Goal: Task Accomplishment & Management: Manage account settings

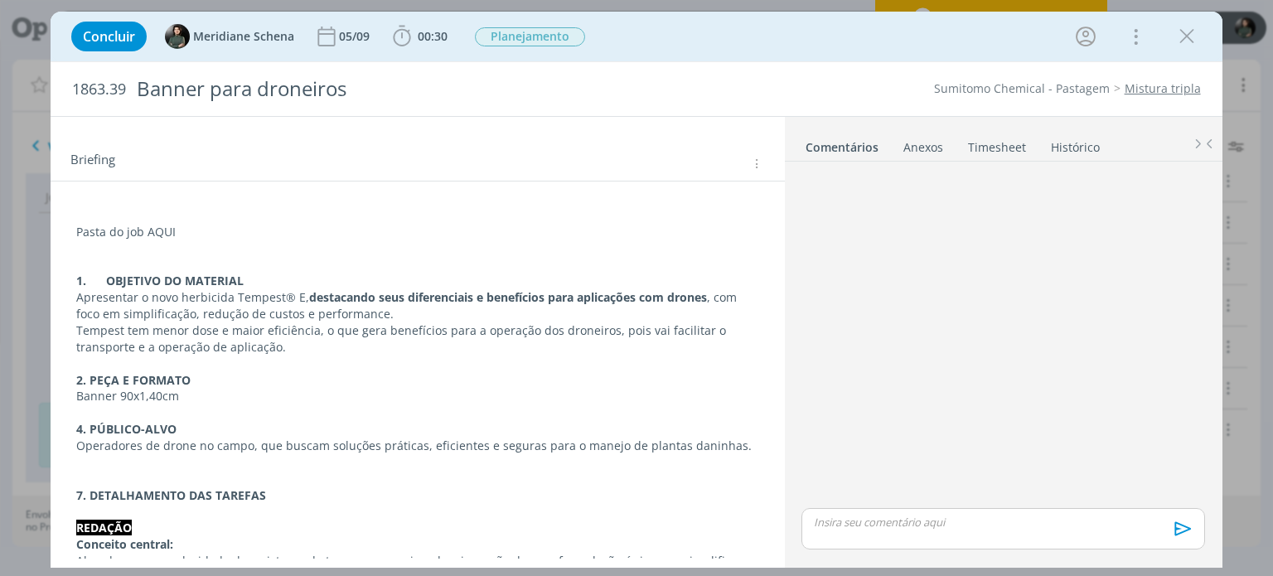
scroll to position [83, 0]
drag, startPoint x: 142, startPoint y: 225, endPoint x: 207, endPoint y: 227, distance: 65.5
click at [207, 227] on p "Pasta do job AQUI" at bounding box center [417, 230] width 682 height 17
click at [175, 549] on icon "dialog" at bounding box center [174, 543] width 13 height 13
paste input "https://sobeae.sharepoint.com/:f:/s/SOBEAE/EjVvJEO2lmJDmCMLC_QIZGQB7UdVVIhKzMnZ…"
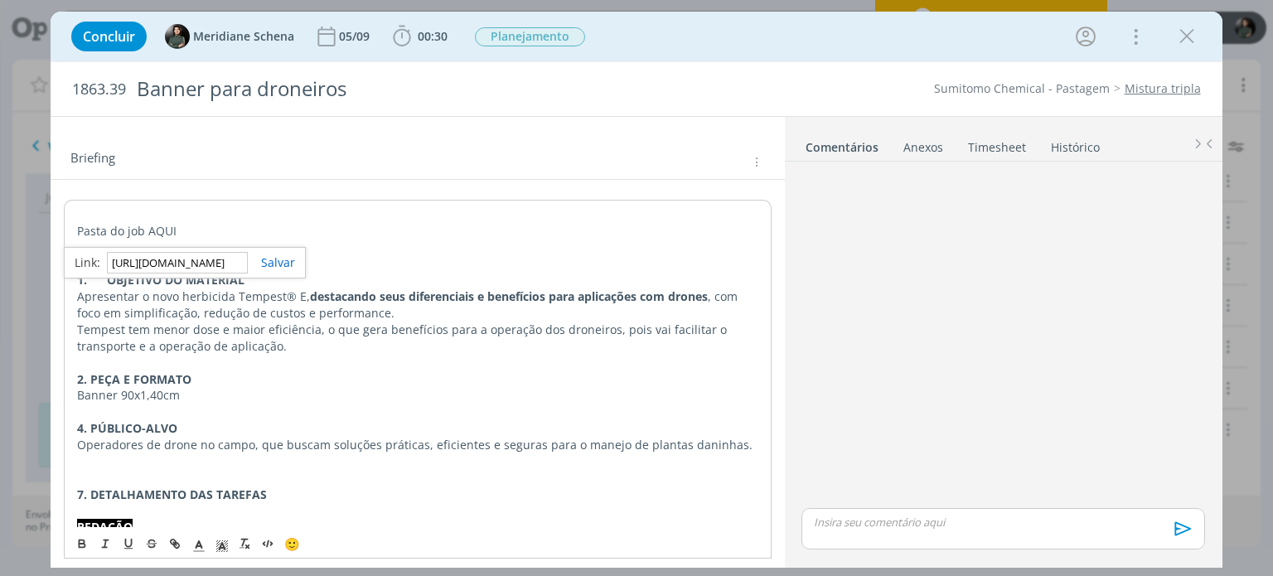
scroll to position [0, 425]
type input "https://sobeae.sharepoint.com/:f:/s/SOBEAE/EjVvJEO2lmJDmCMLC_QIZGQB7UdVVIhKzMnZ…"
click at [279, 260] on link "dialog" at bounding box center [271, 262] width 47 height 16
click at [322, 245] on p "dialog" at bounding box center [417, 248] width 681 height 17
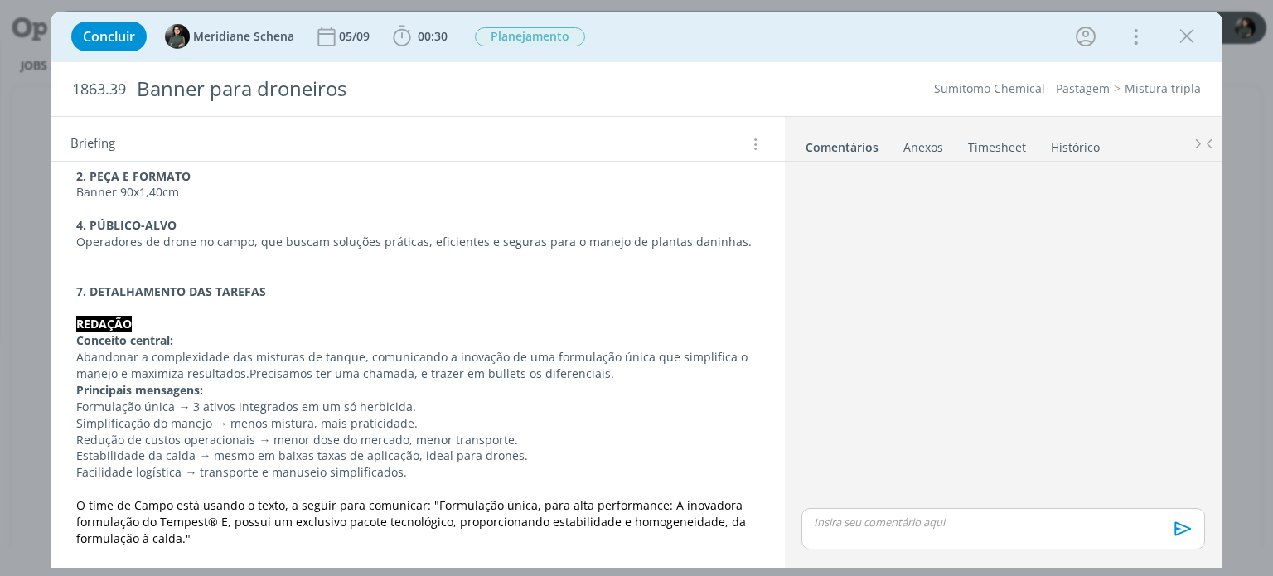
scroll to position [332, 0]
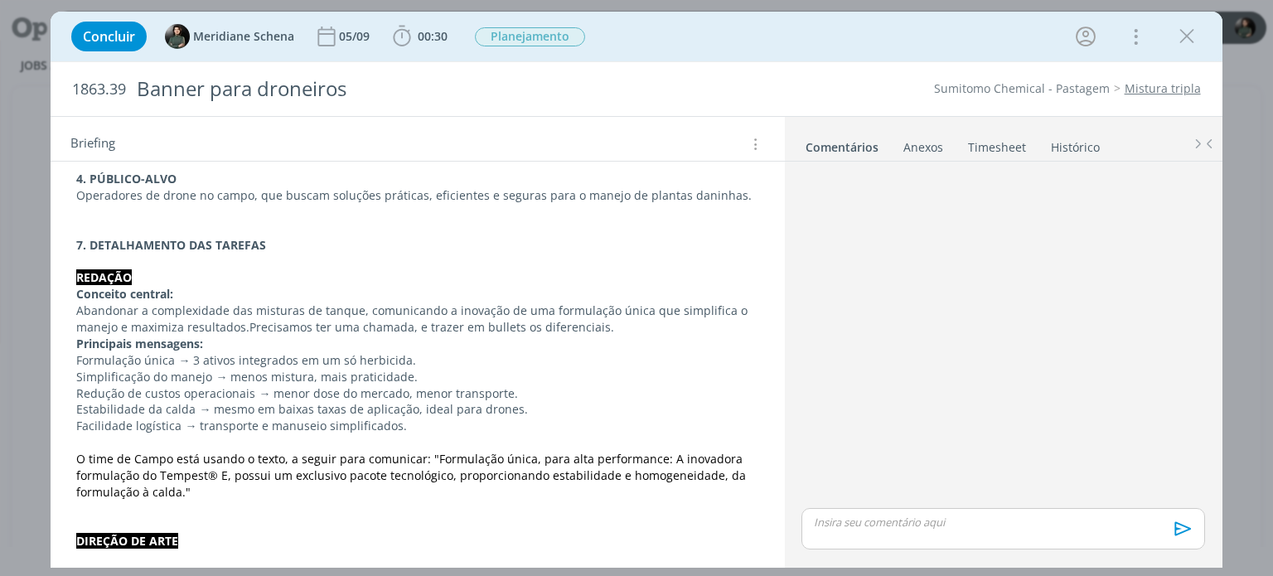
click at [273, 344] on p "Principais mensagens:" at bounding box center [417, 344] width 682 height 17
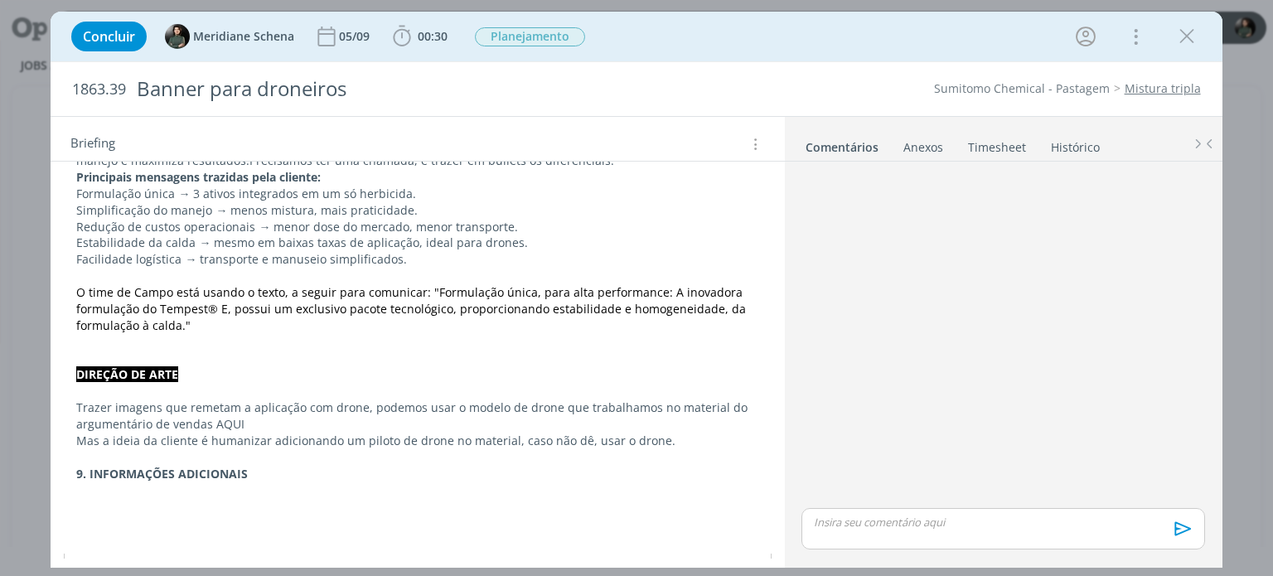
scroll to position [531, 0]
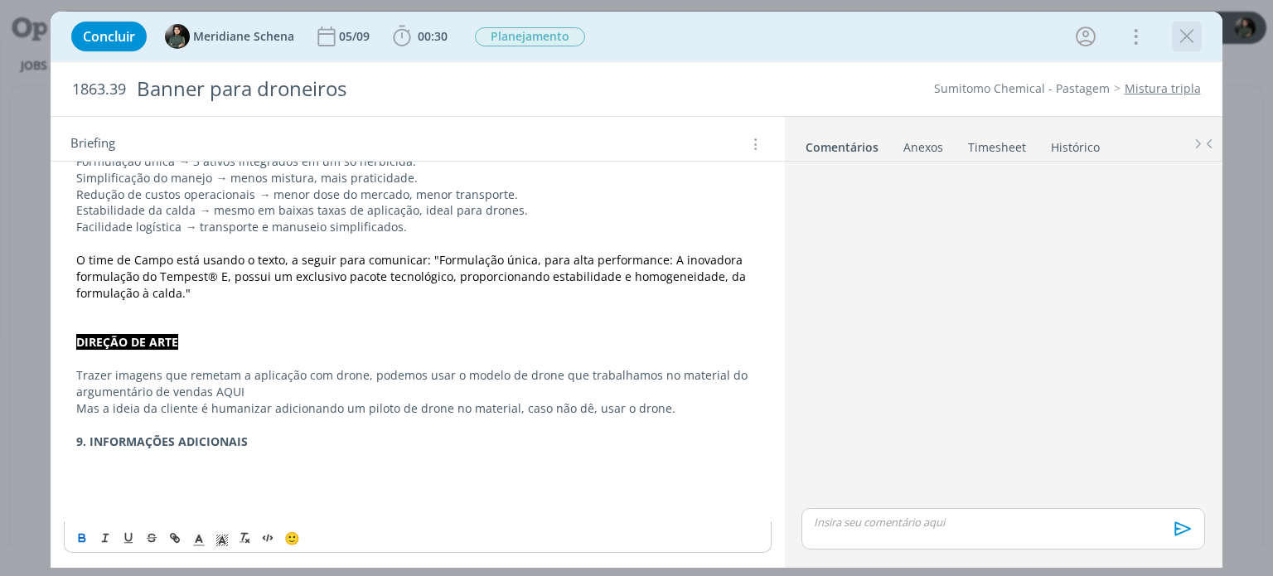
click at [1184, 46] on icon "dialog" at bounding box center [1187, 36] width 25 height 25
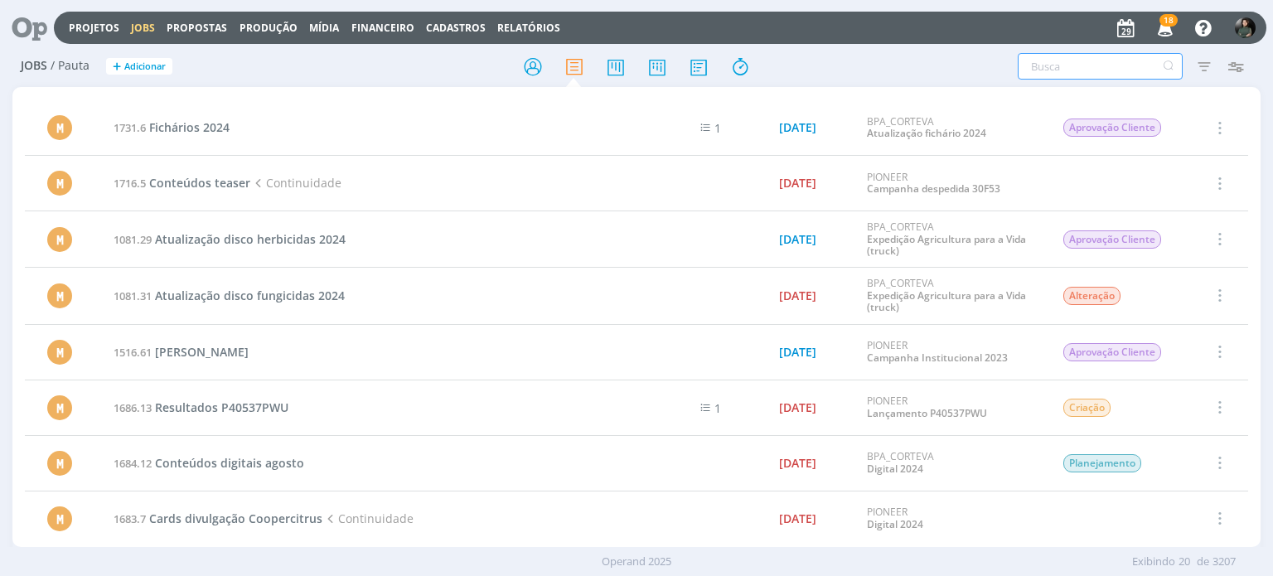
click at [1058, 63] on input "text" at bounding box center [1100, 66] width 165 height 27
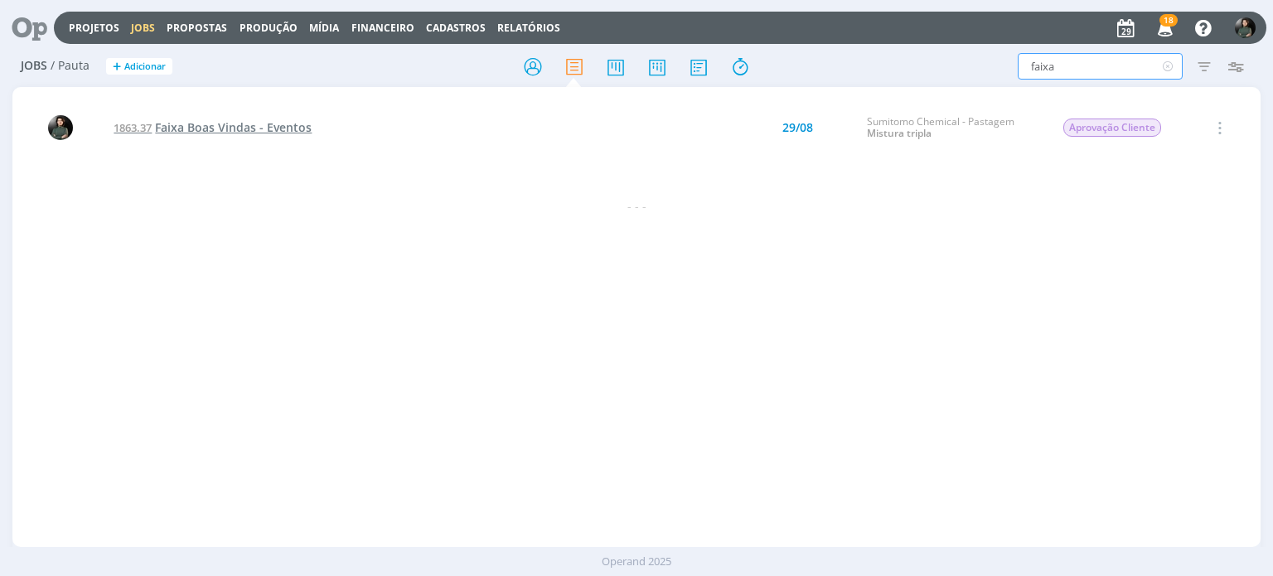
type input "faixa"
click at [299, 130] on span "Faixa Boas Vindas - Eventos" at bounding box center [233, 127] width 157 height 16
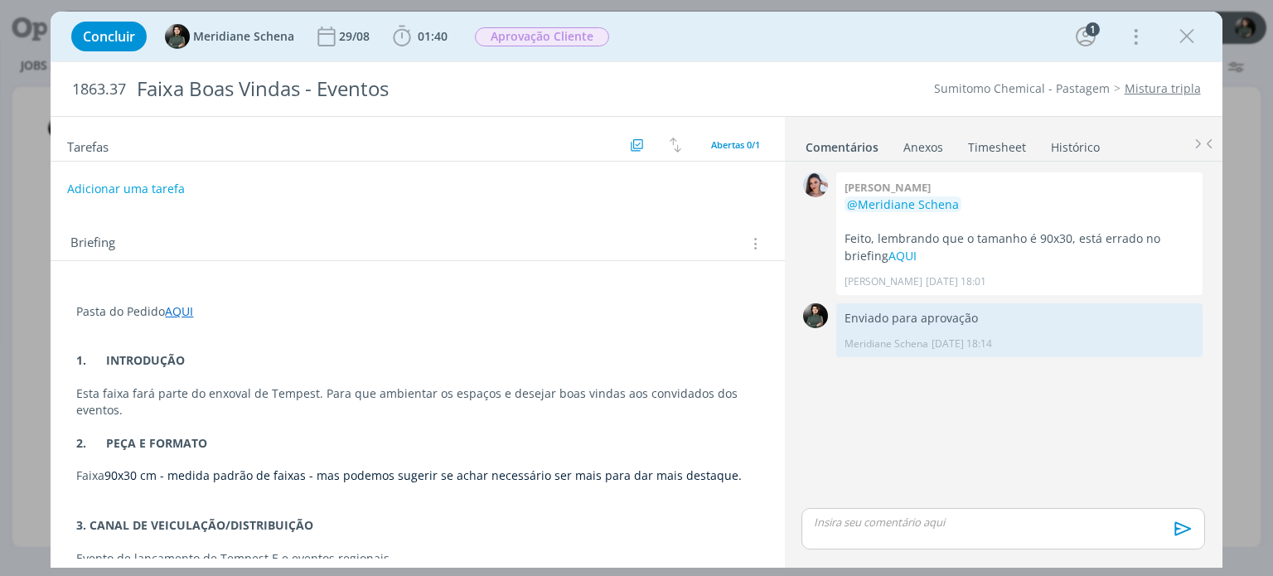
click at [157, 186] on button "Adicionar uma tarefa" at bounding box center [126, 189] width 118 height 28
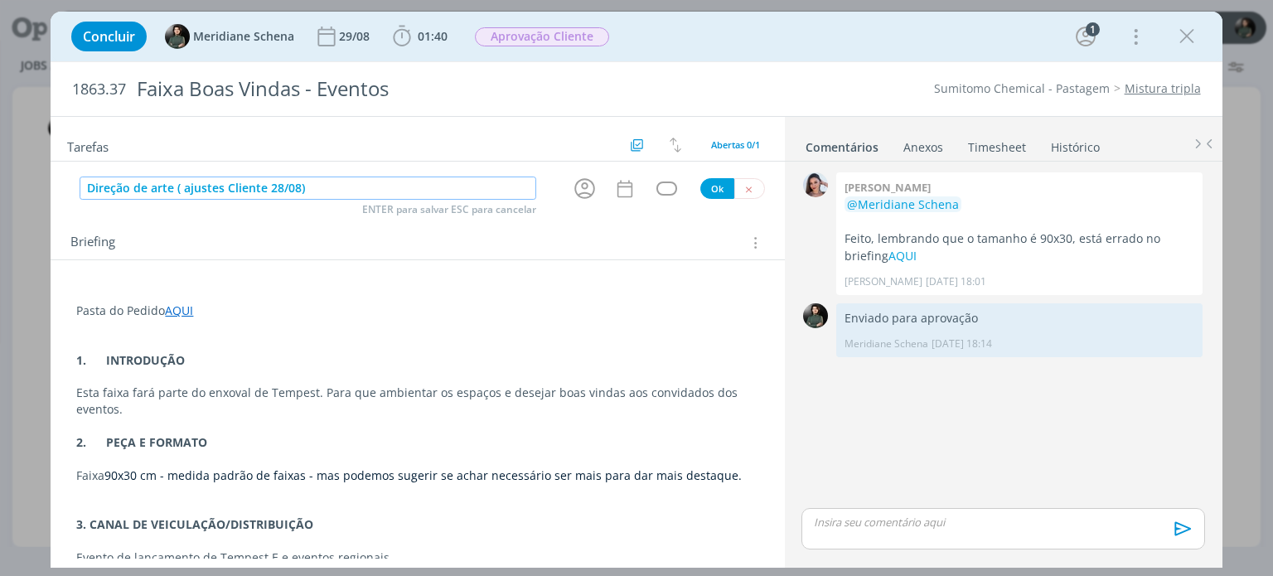
click at [577, 184] on icon "dialog" at bounding box center [585, 189] width 26 height 26
type input "Direção de arte ( ajustes Cliente 28/08)"
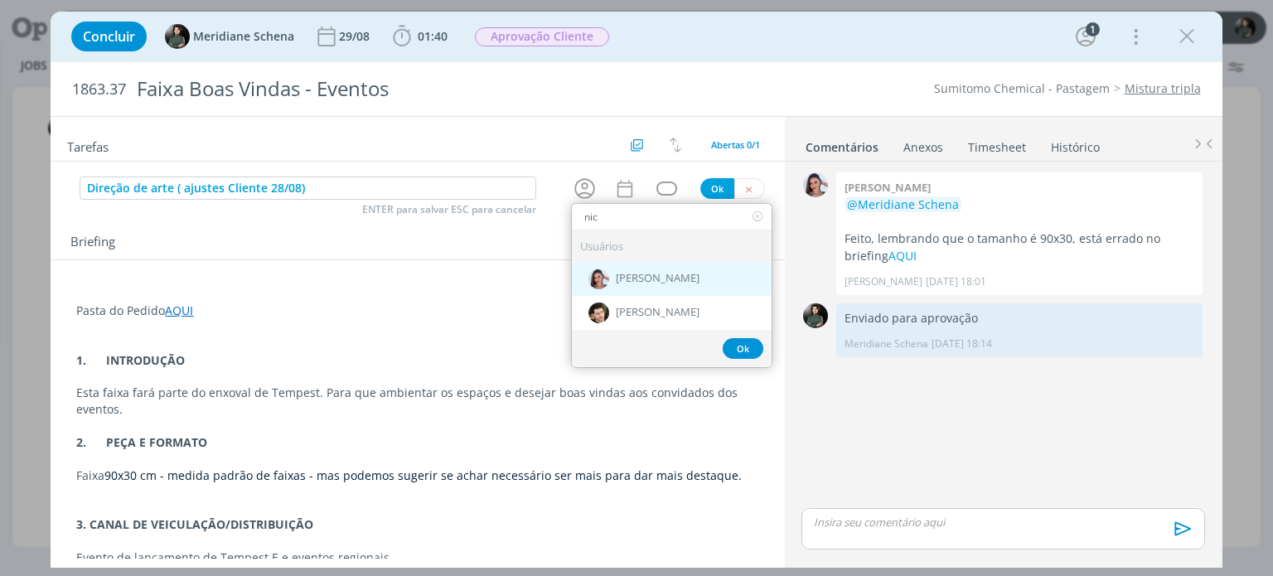
type input "nic"
click at [657, 275] on span "[PERSON_NAME]" at bounding box center [658, 279] width 84 height 13
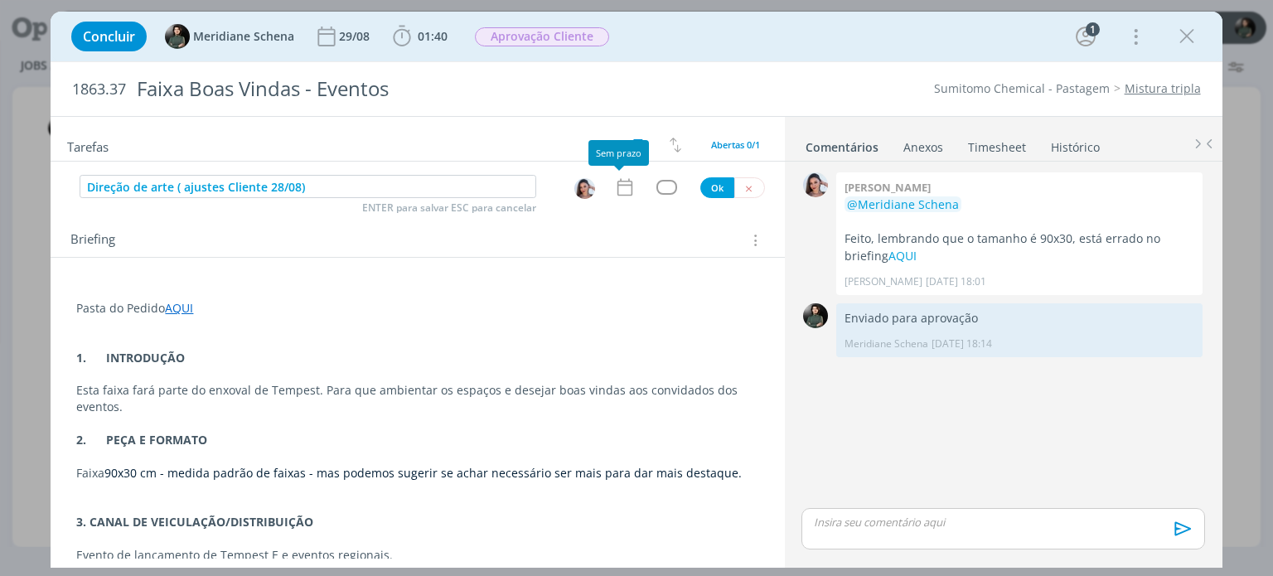
click at [614, 186] on icon "dialog" at bounding box center [625, 188] width 22 height 22
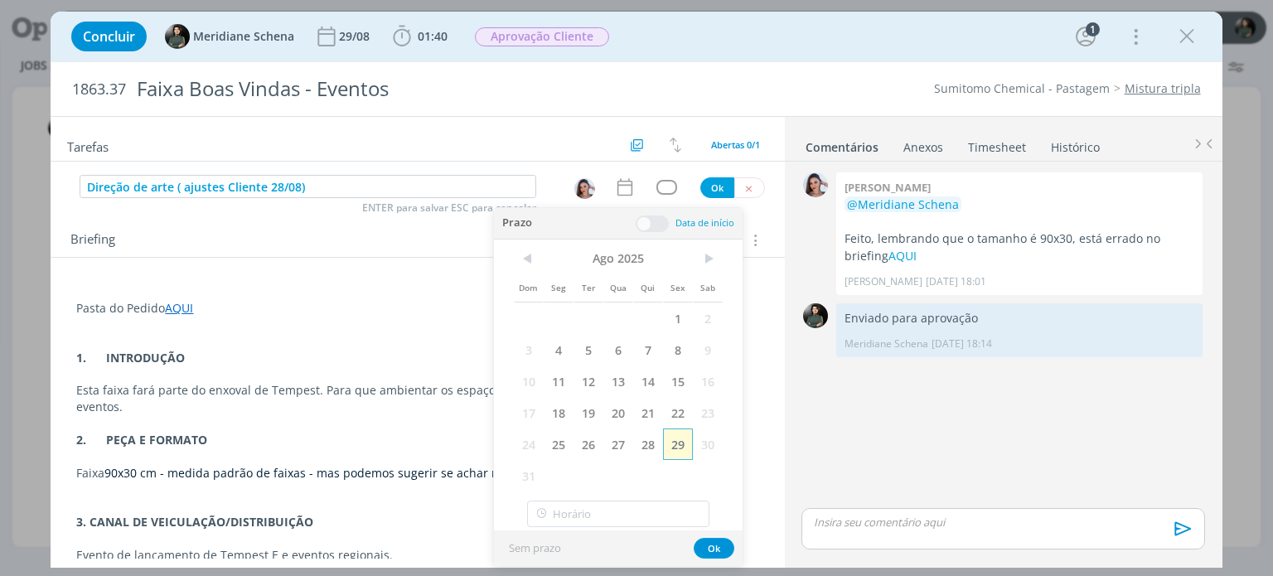
click at [687, 448] on span "29" at bounding box center [678, 445] width 30 height 32
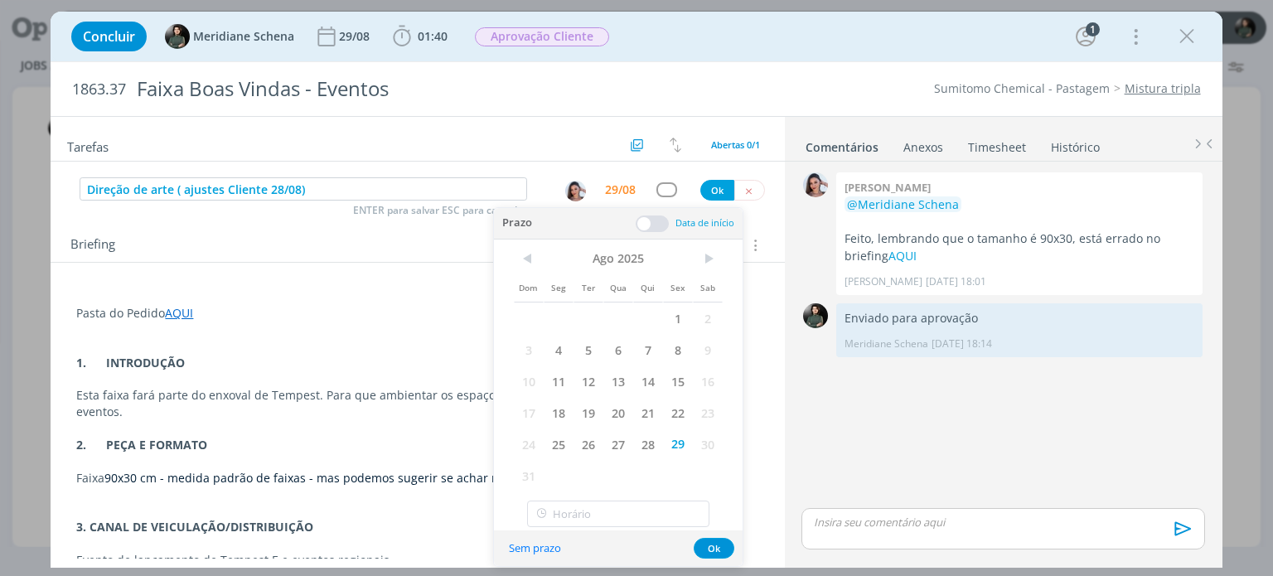
click at [657, 220] on span at bounding box center [652, 224] width 33 height 17
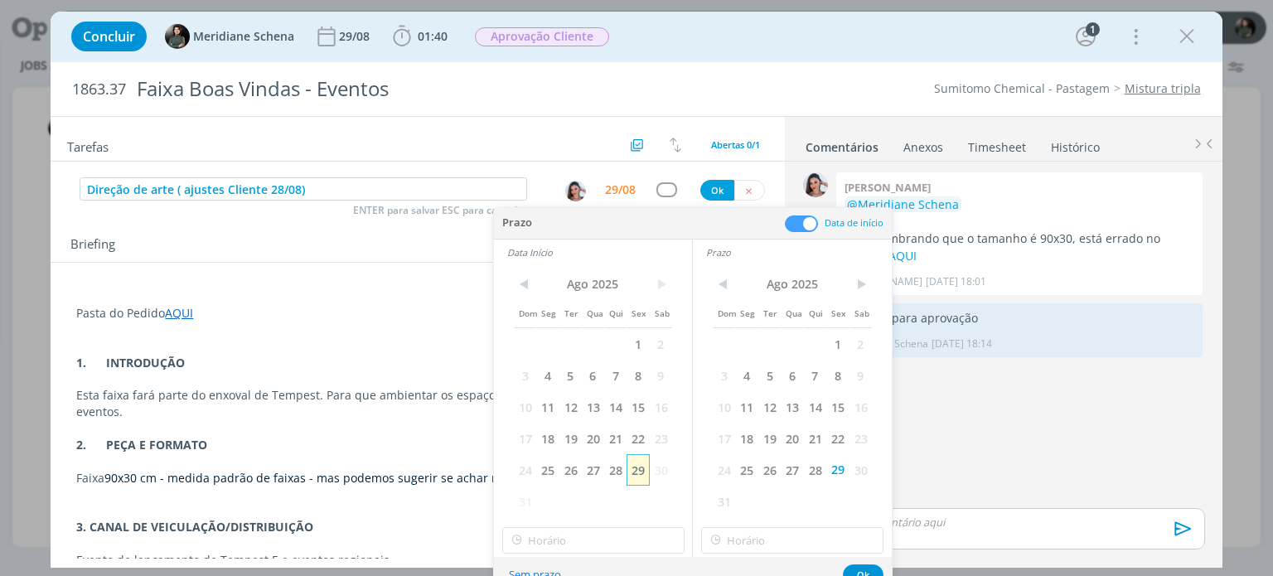
click at [632, 472] on span "29" at bounding box center [638, 470] width 22 height 32
type input "10:00"
click at [576, 536] on input "10:00" at bounding box center [593, 540] width 182 height 27
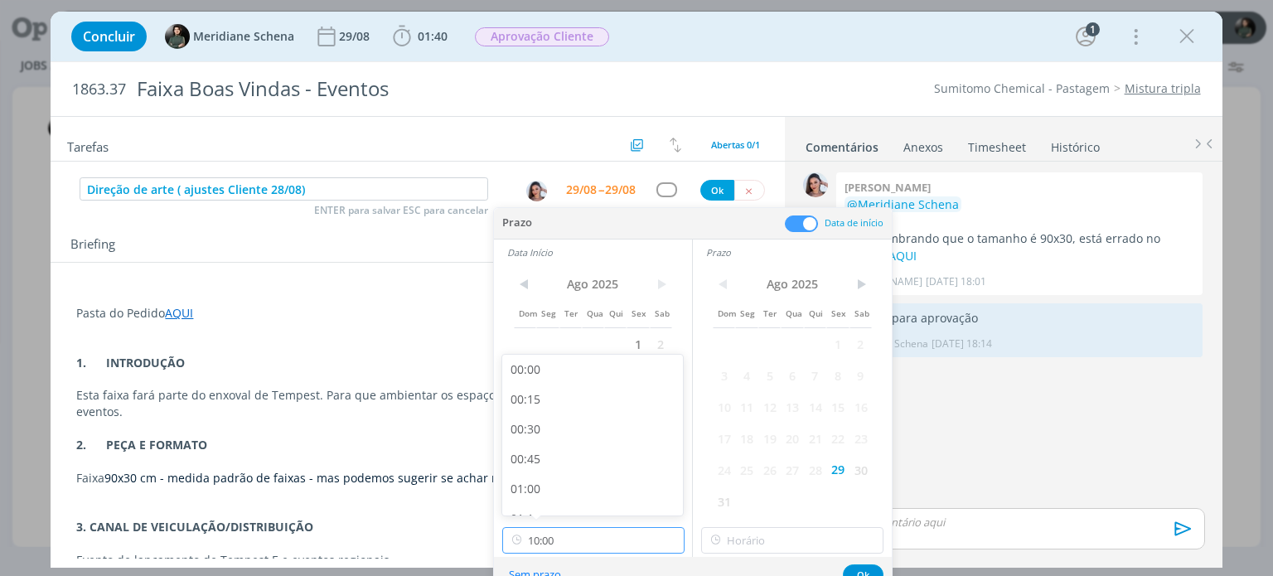
scroll to position [1068, 0]
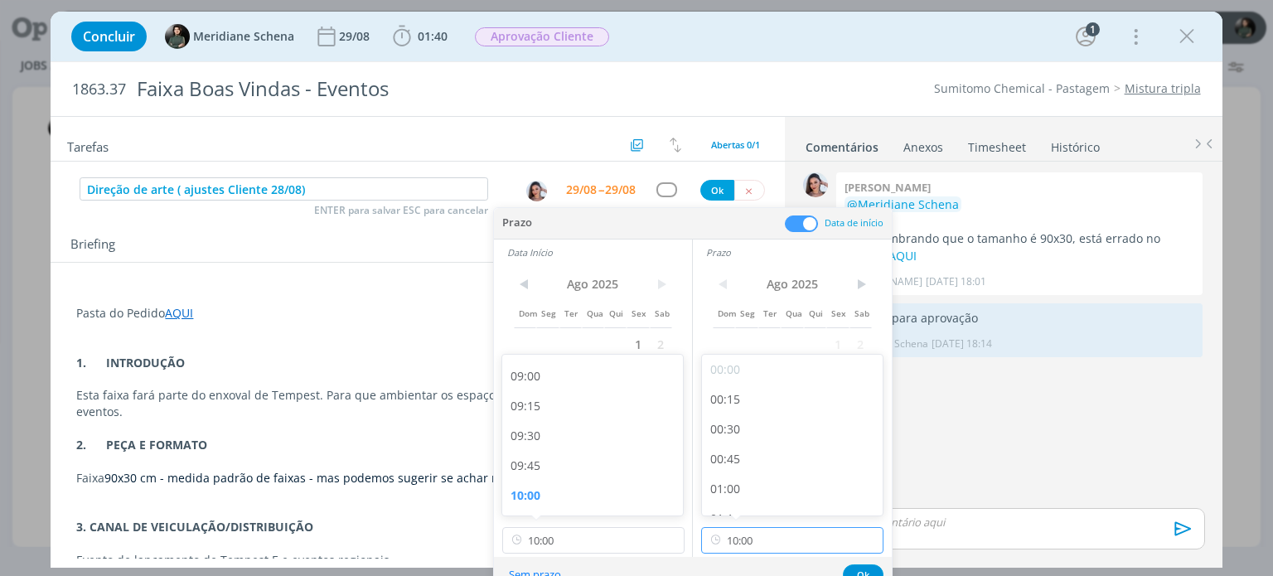
click at [778, 540] on input "10:00" at bounding box center [792, 540] width 182 height 27
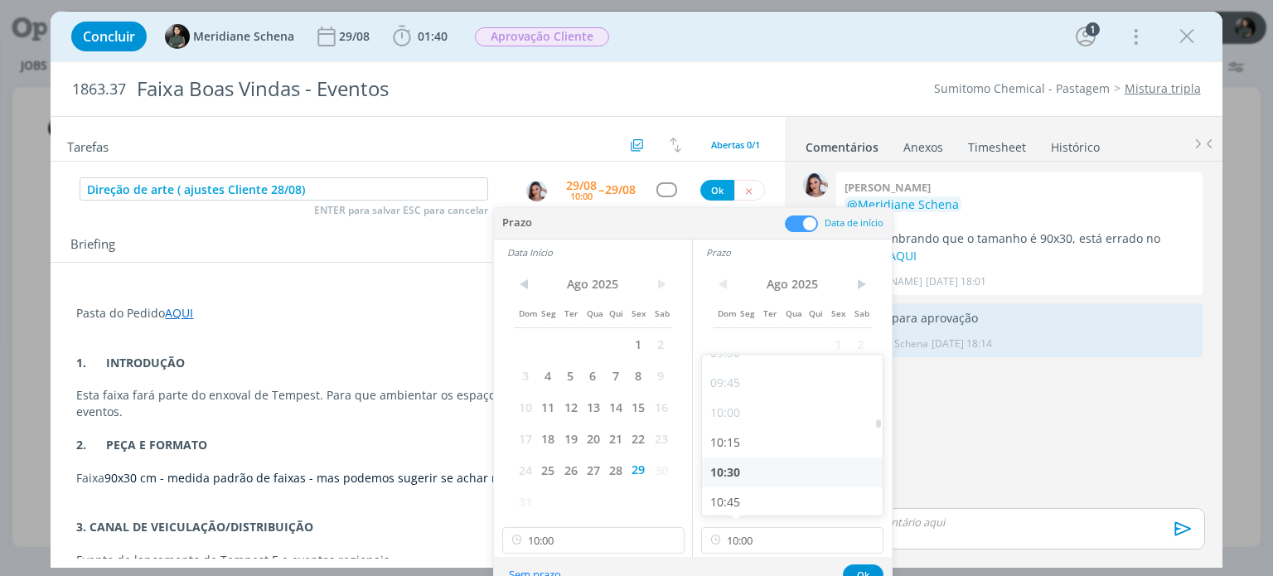
click at [758, 469] on div "10:30" at bounding box center [795, 473] width 186 height 30
type input "10:30"
click at [865, 568] on button "Ok" at bounding box center [863, 575] width 41 height 21
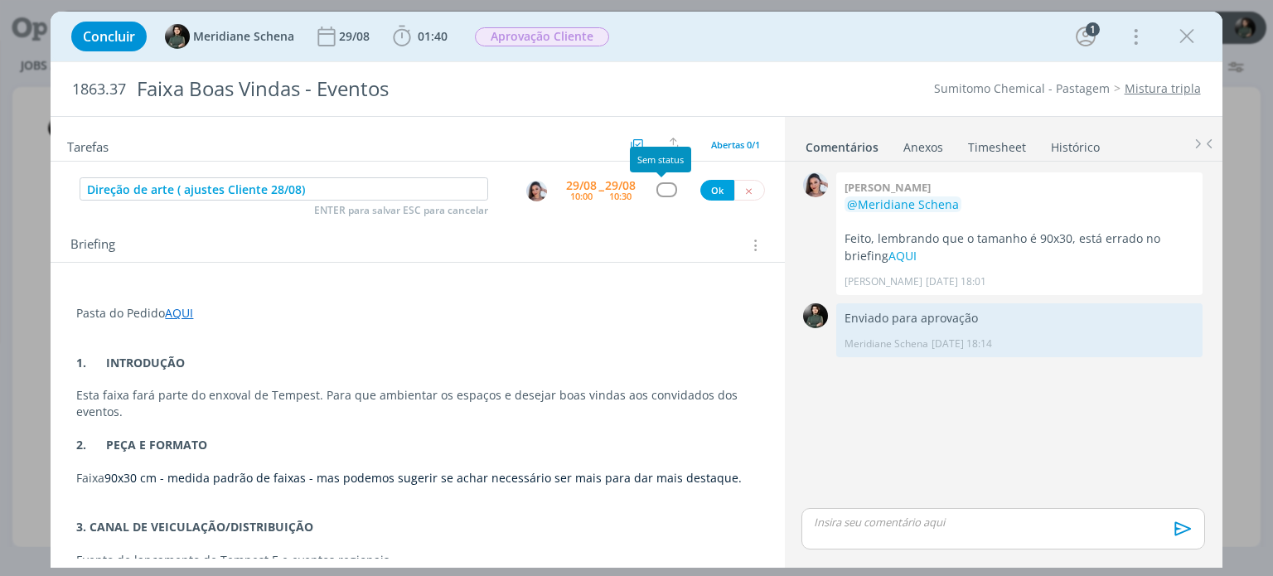
click at [663, 183] on div "dialog" at bounding box center [667, 189] width 21 height 14
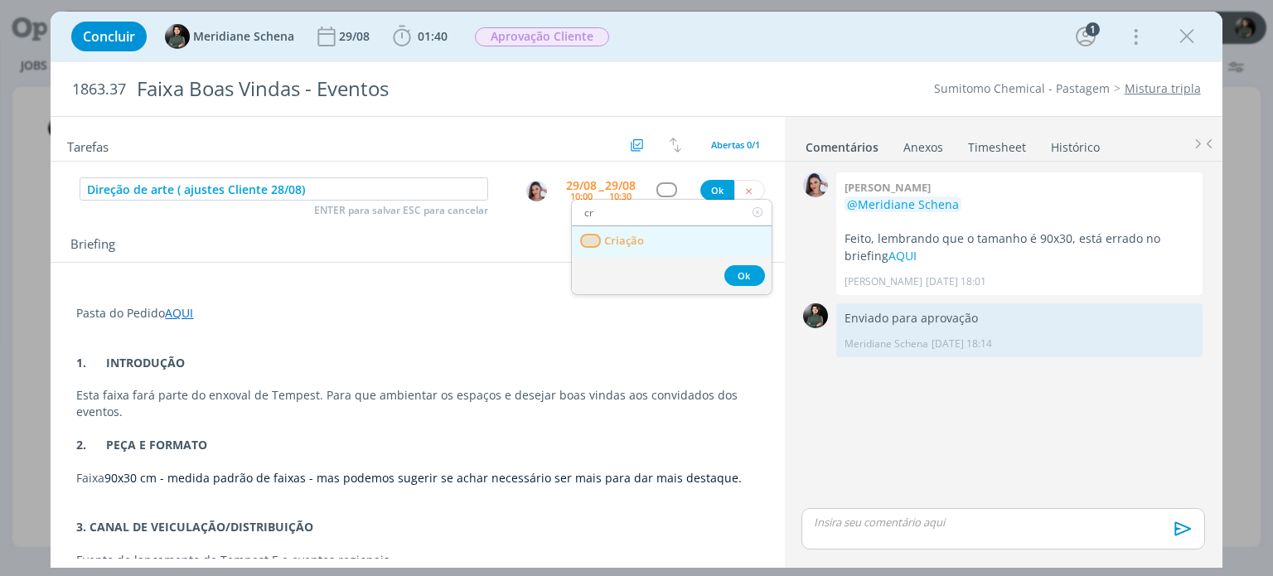
type input "cr"
click at [643, 240] on span "Criação" at bounding box center [625, 241] width 40 height 13
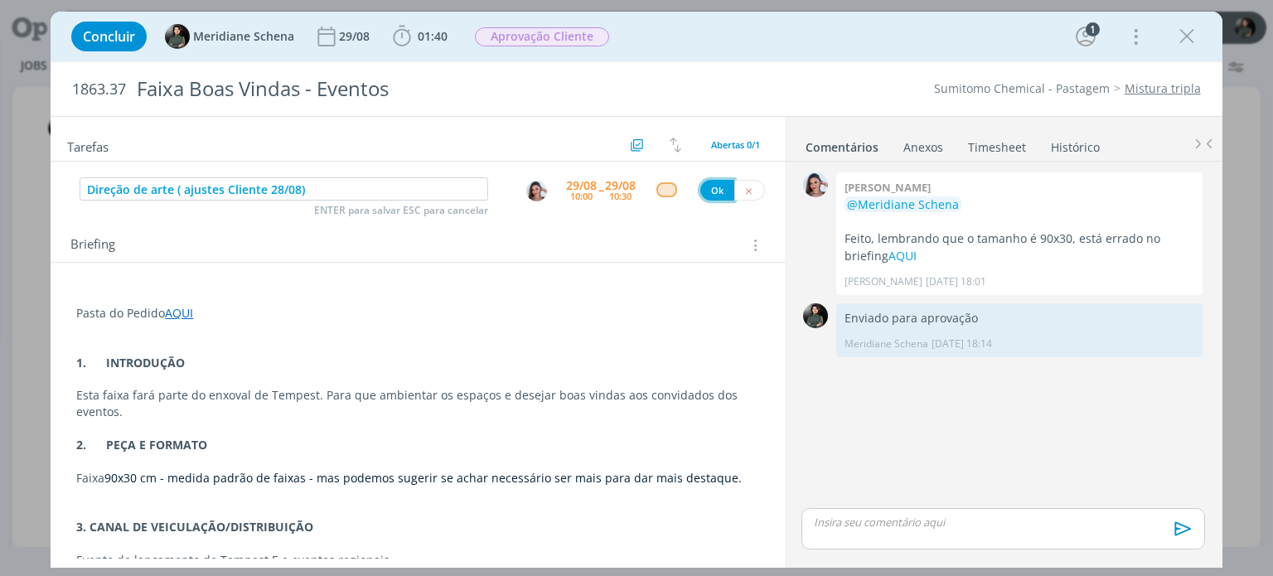
click at [710, 180] on button "Ok" at bounding box center [717, 190] width 34 height 21
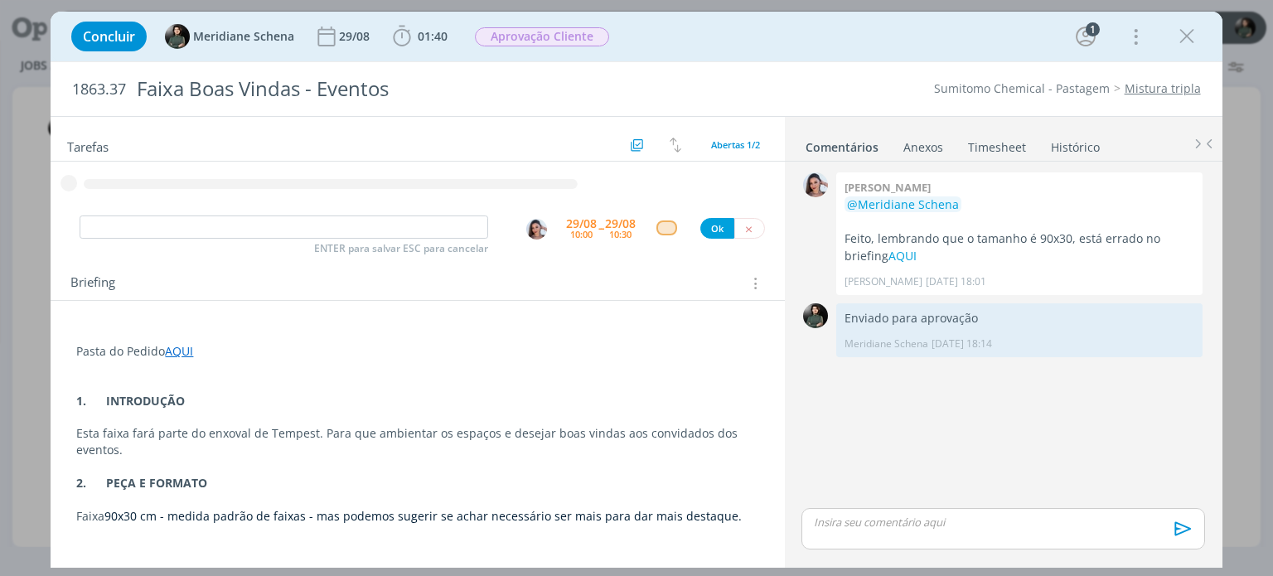
click at [250, 310] on div "Pasta do Pedido AQUI 1. INTRODUÇÃO Esta faixa fará parte do enxoval de Tempest.…" at bounding box center [418, 567] width 734 height 532
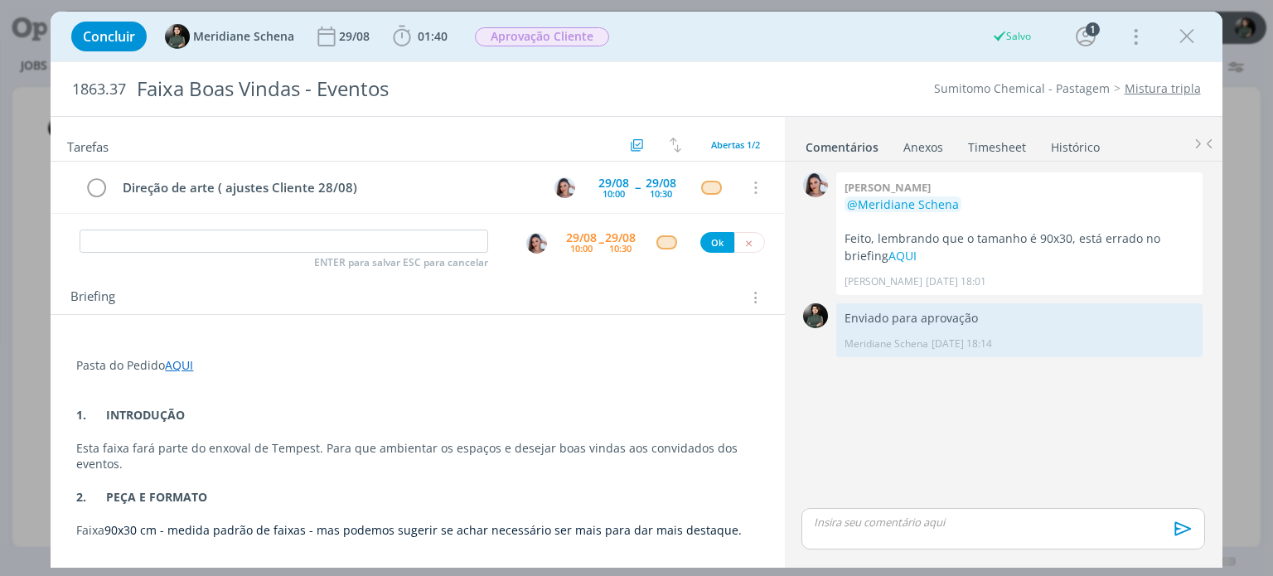
click at [231, 349] on p "dialog" at bounding box center [417, 349] width 682 height 17
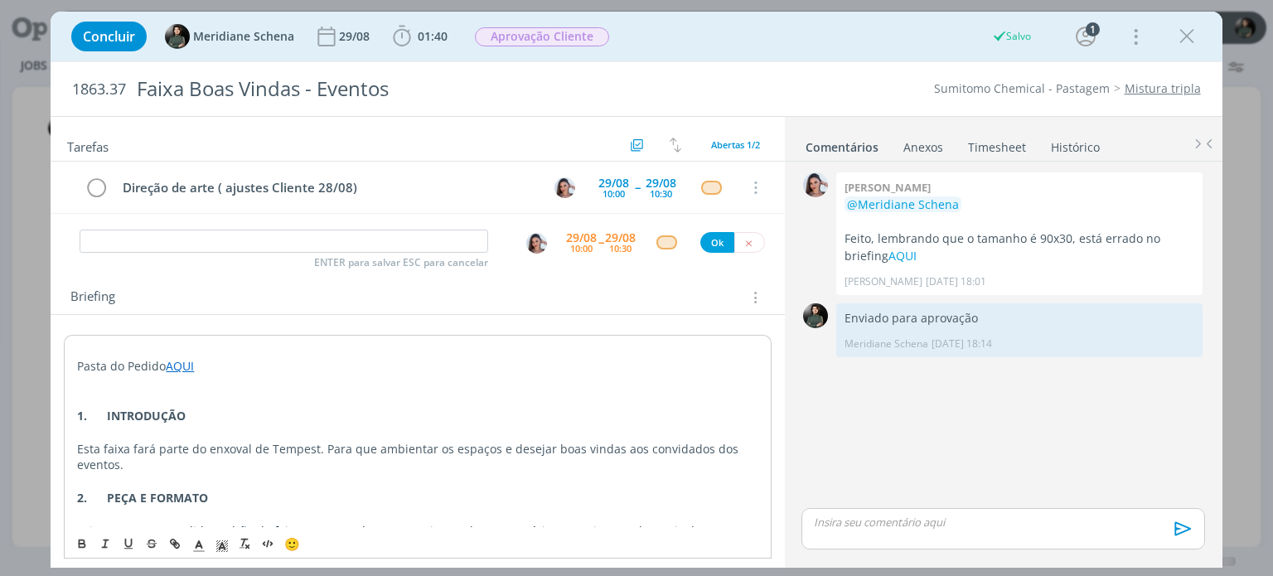
click at [219, 371] on p "Pasta do Pedido AQUI" at bounding box center [417, 366] width 681 height 17
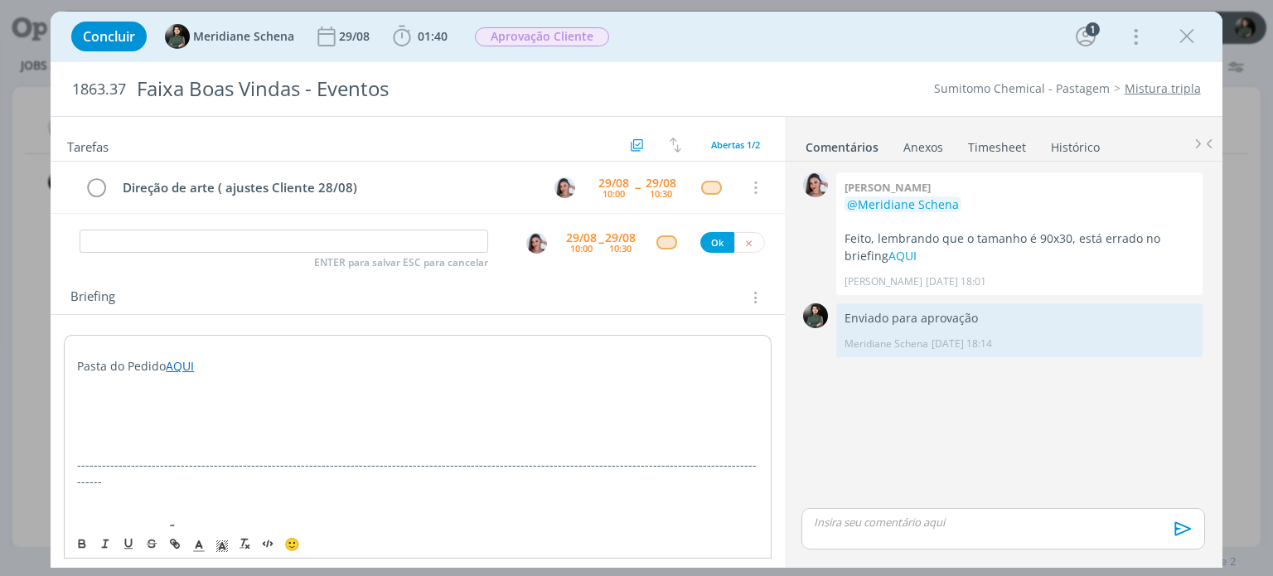
click at [86, 404] on p "dialog" at bounding box center [417, 399] width 681 height 17
click at [245, 450] on p "Precisamos avaliar adicionar o selo de 50 anos e também o de pastagem nos Une" at bounding box center [417, 449] width 681 height 17
click at [495, 448] on p "Precisamos avaliar adicionar as assinaturas: selo de 50 anos e também o de past…" at bounding box center [417, 449] width 681 height 17
click at [603, 443] on p "Precisamos avaliar adicionar as assinaturas: selo de 50 anos e também o de Past…" at bounding box center [417, 449] width 681 height 17
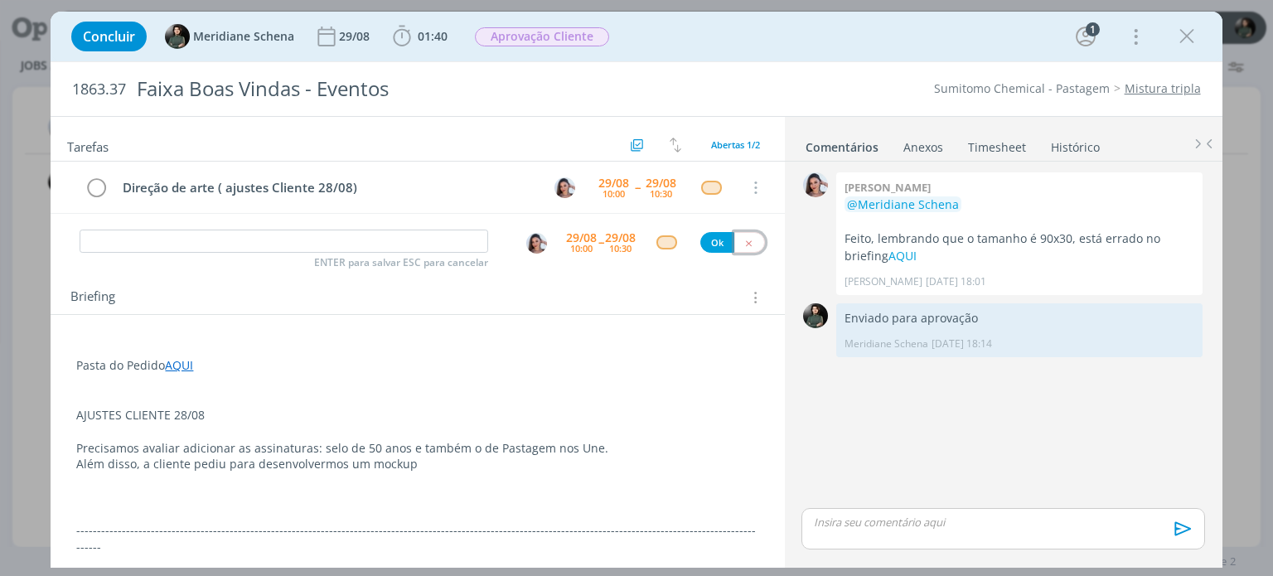
click at [747, 245] on button "dialog" at bounding box center [749, 242] width 31 height 21
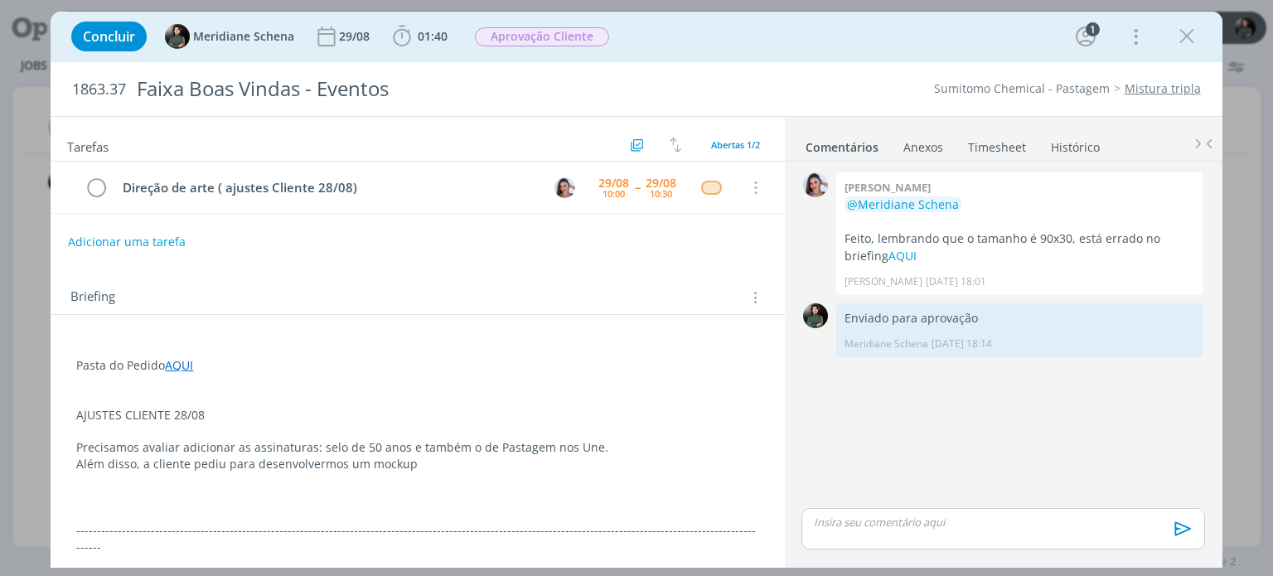
click at [418, 463] on p "Além disso, a cliente pediu para desenvolvermos um mockup" at bounding box center [417, 464] width 682 height 17
click at [516, 467] on p "Além disso, a cliente pediu para desenvolvermos um mockup para a visualização" at bounding box center [417, 464] width 682 height 17
drag, startPoint x: 219, startPoint y: 421, endPoint x: 68, endPoint y: 414, distance: 151.1
click at [198, 550] on icon "dialog" at bounding box center [198, 546] width 15 height 15
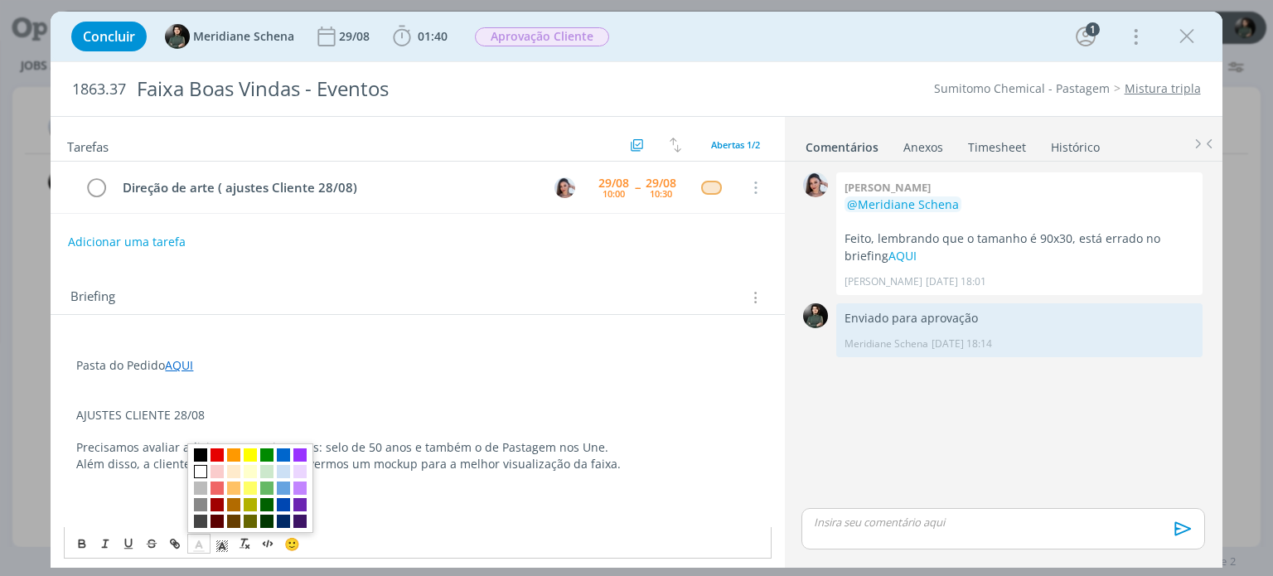
click at [198, 477] on span "dialog" at bounding box center [200, 471] width 13 height 13
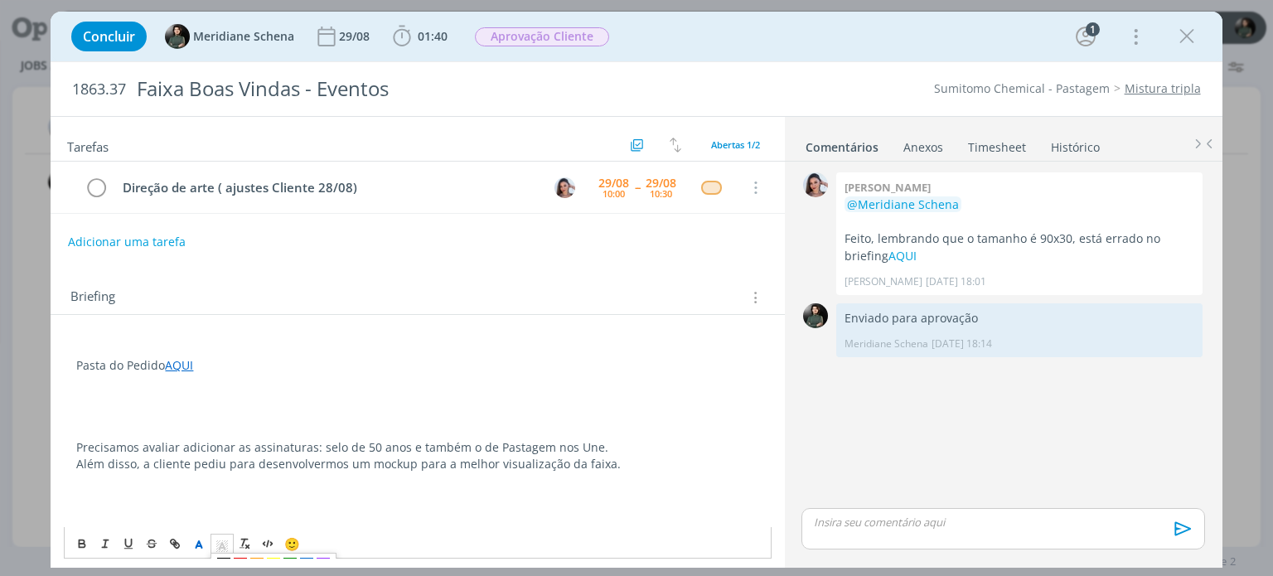
click at [224, 542] on icon "dialog" at bounding box center [222, 546] width 15 height 15
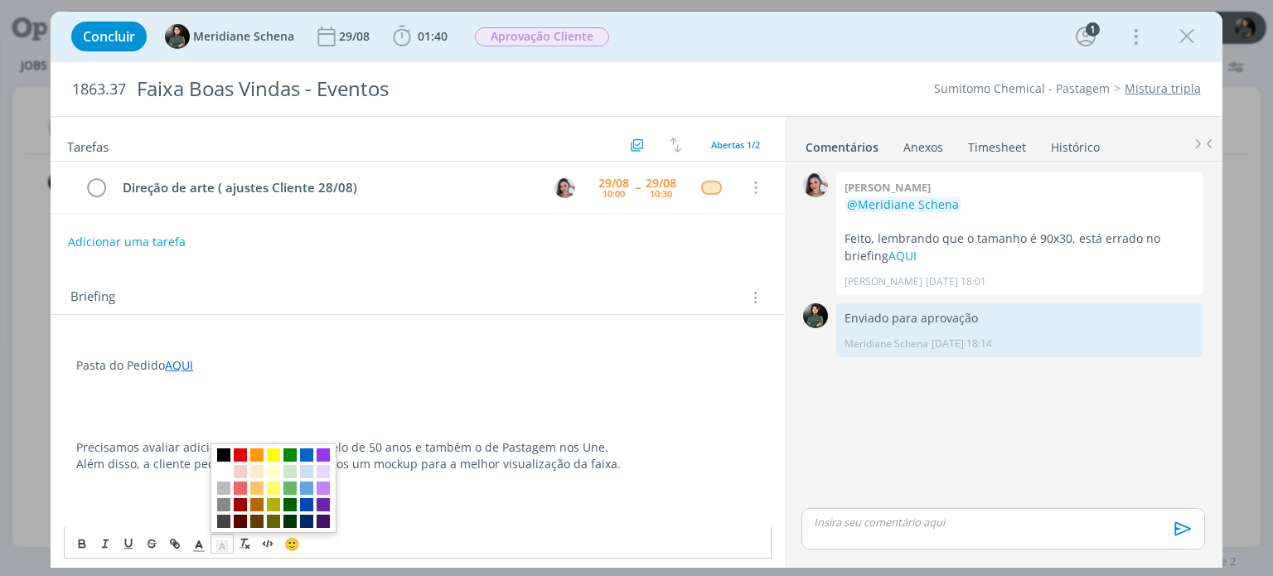
click at [225, 455] on span "dialog" at bounding box center [223, 454] width 13 height 13
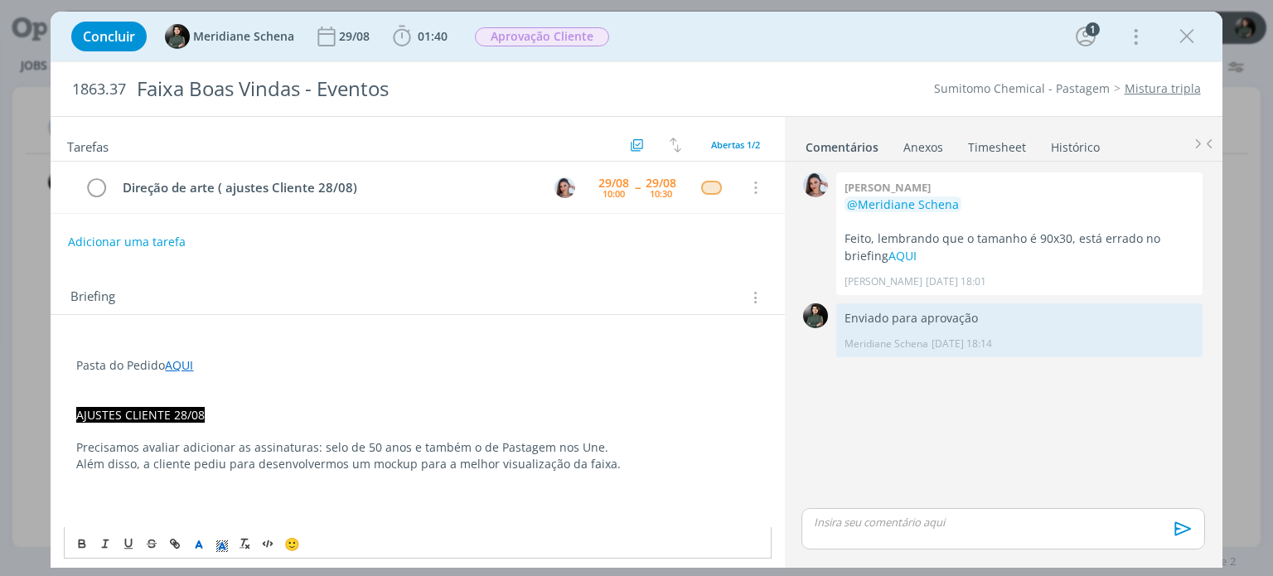
click at [219, 468] on p "Além disso, a cliente pediu para desenvolvermos um mockup para a melhor visuali…" at bounding box center [417, 464] width 682 height 17
click at [77, 443] on p "Precisamos avaliar adicionar as assinaturas: selo de 50 anos e também o de Past…" at bounding box center [417, 447] width 682 height 17
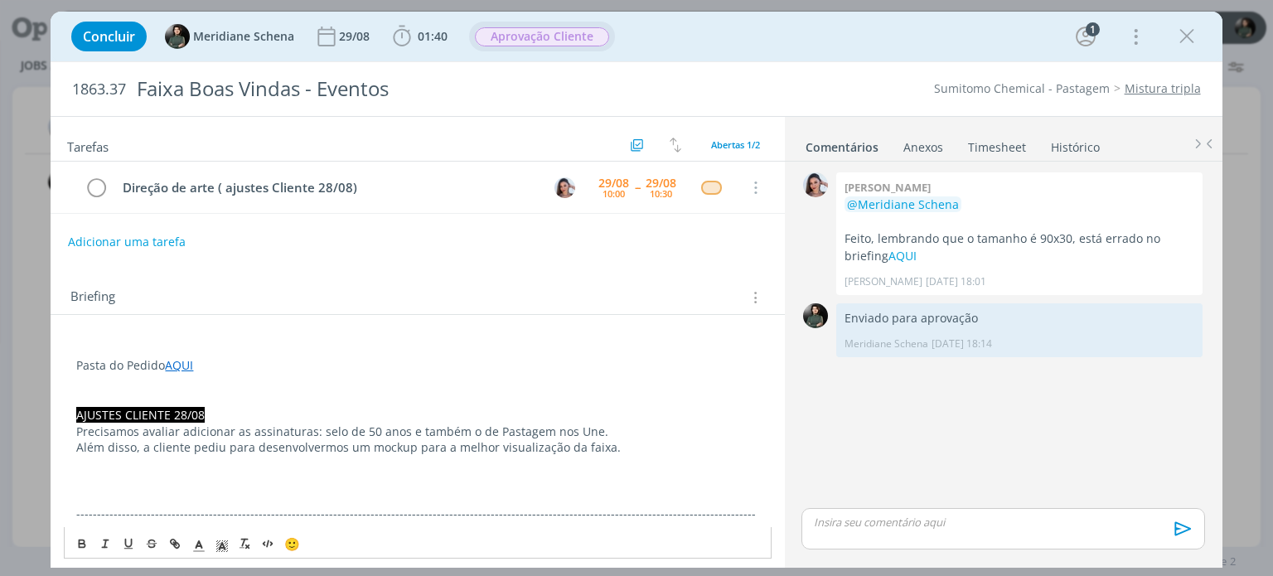
click at [528, 36] on span "Aprovação Cliente" at bounding box center [542, 36] width 134 height 19
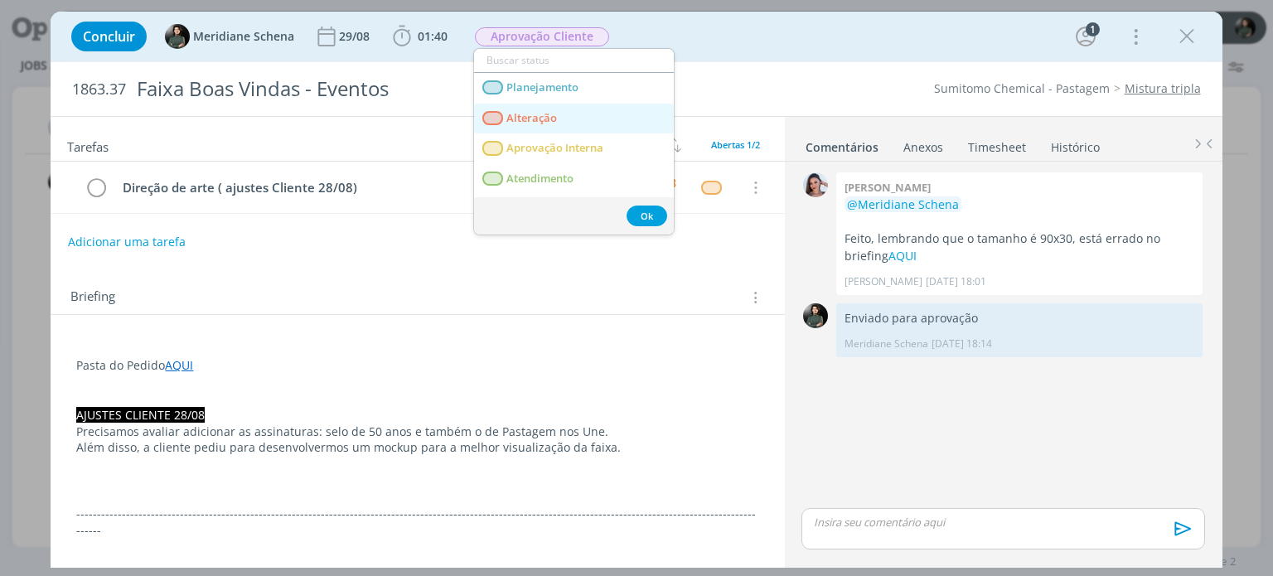
click at [552, 121] on span "Alteração" at bounding box center [532, 118] width 51 height 13
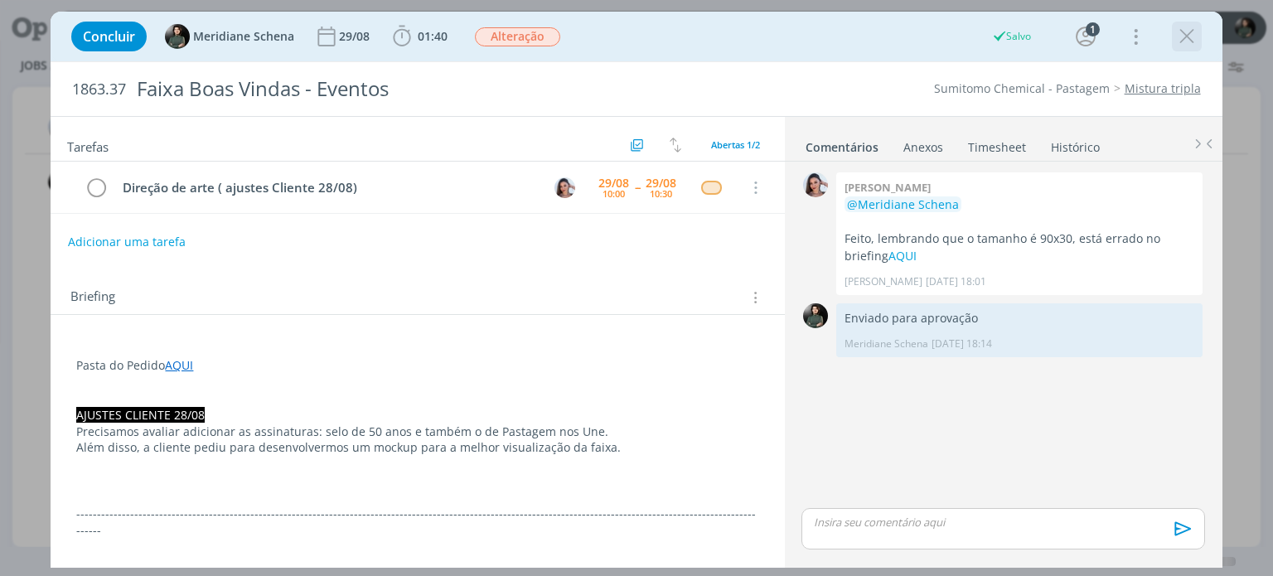
click at [1190, 43] on icon "dialog" at bounding box center [1187, 36] width 25 height 25
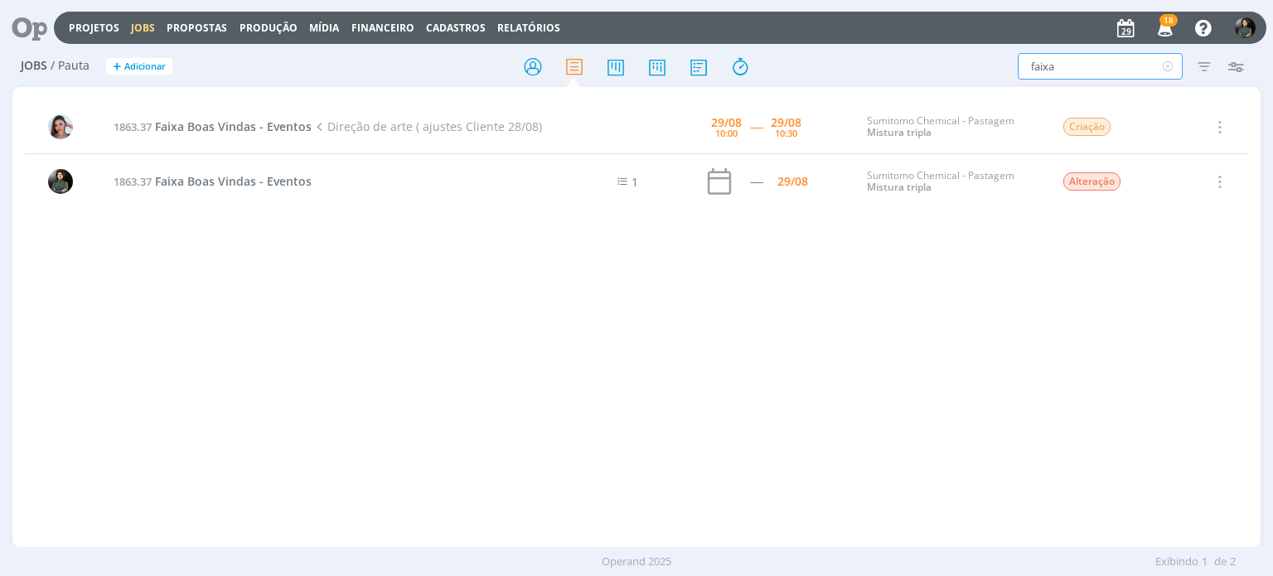
drag, startPoint x: 1053, startPoint y: 70, endPoint x: 1014, endPoint y: 75, distance: 39.3
click at [1014, 75] on div "faixa Filtrar Filtrar Limpar faixa Tipo Jobs e Tarefas Data Personalizado a Res…" at bounding box center [1053, 66] width 400 height 27
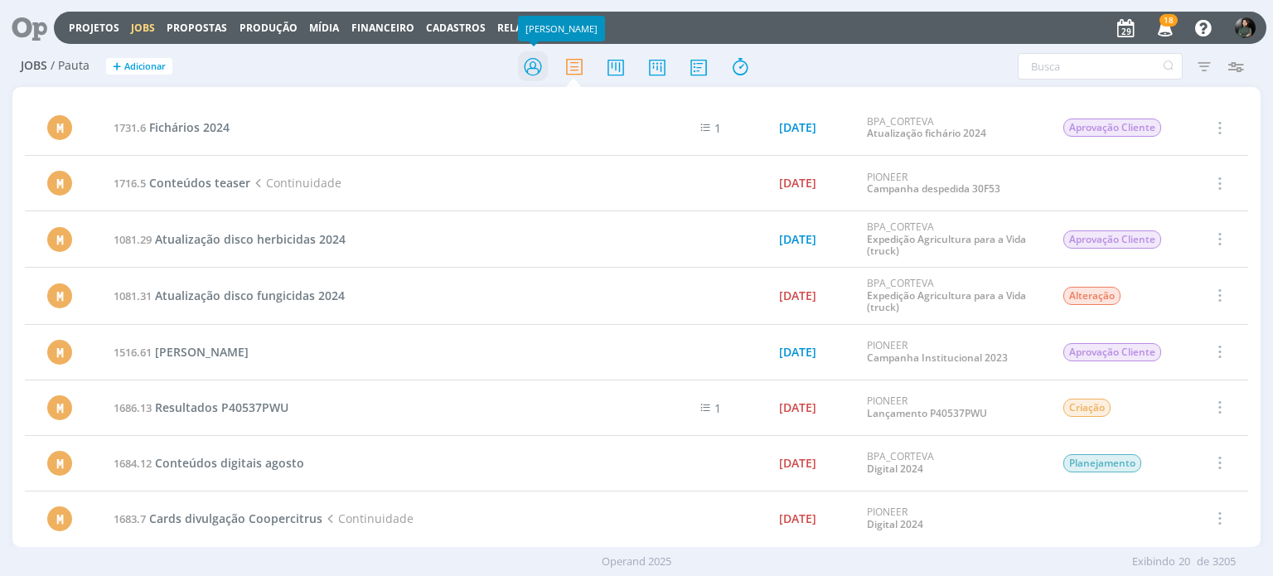
click at [545, 63] on icon at bounding box center [533, 67] width 30 height 32
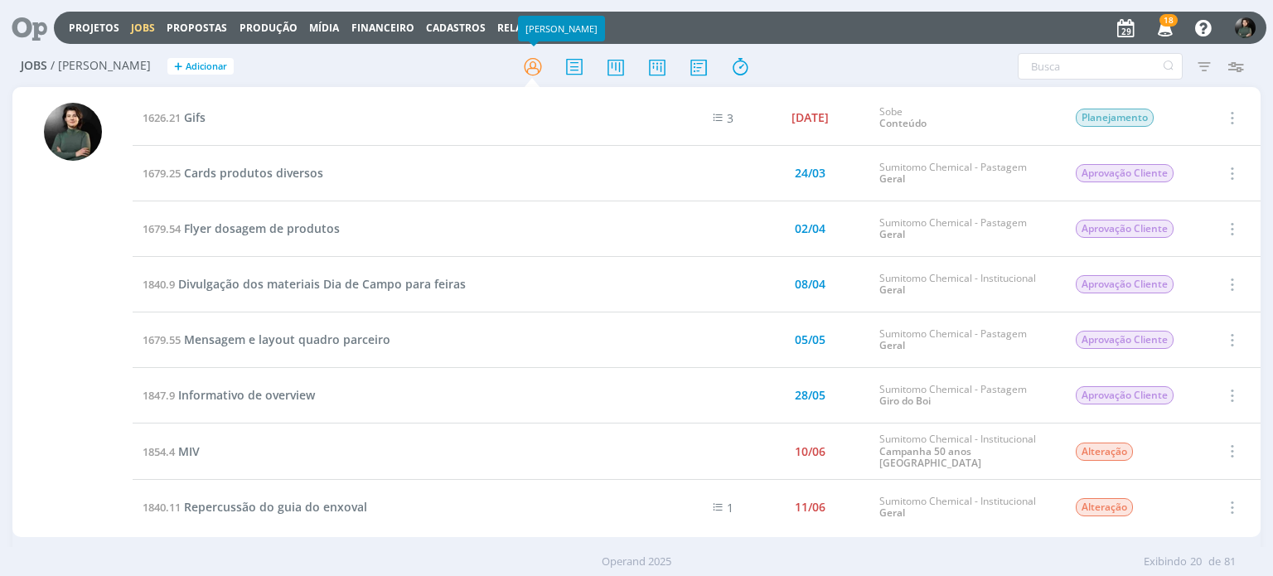
drag, startPoint x: 98, startPoint y: 32, endPoint x: 136, endPoint y: 42, distance: 39.4
click at [98, 32] on link "Projetos" at bounding box center [94, 28] width 51 height 14
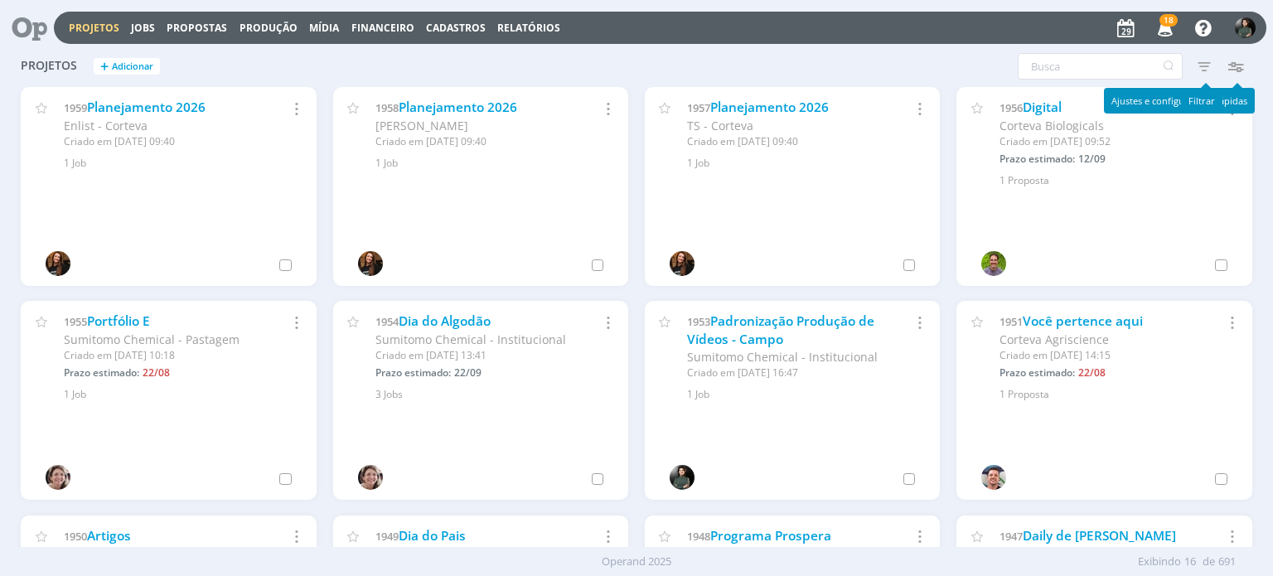
click at [1209, 62] on icon "button" at bounding box center [1205, 66] width 30 height 30
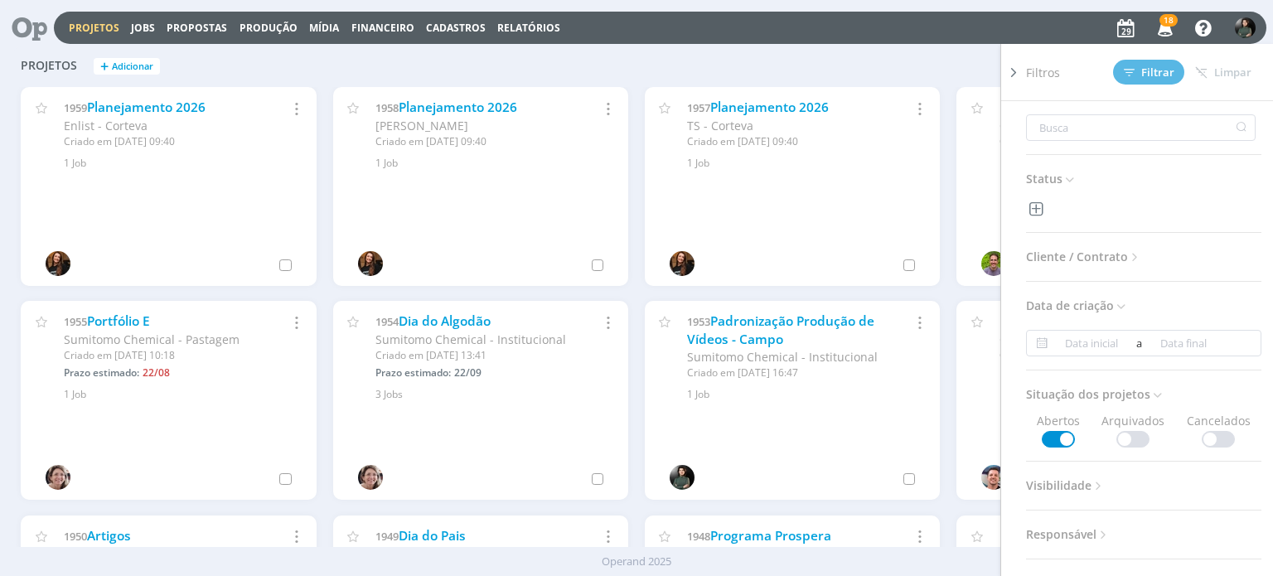
click at [1078, 264] on span "Cliente / Contrato" at bounding box center [1084, 257] width 116 height 22
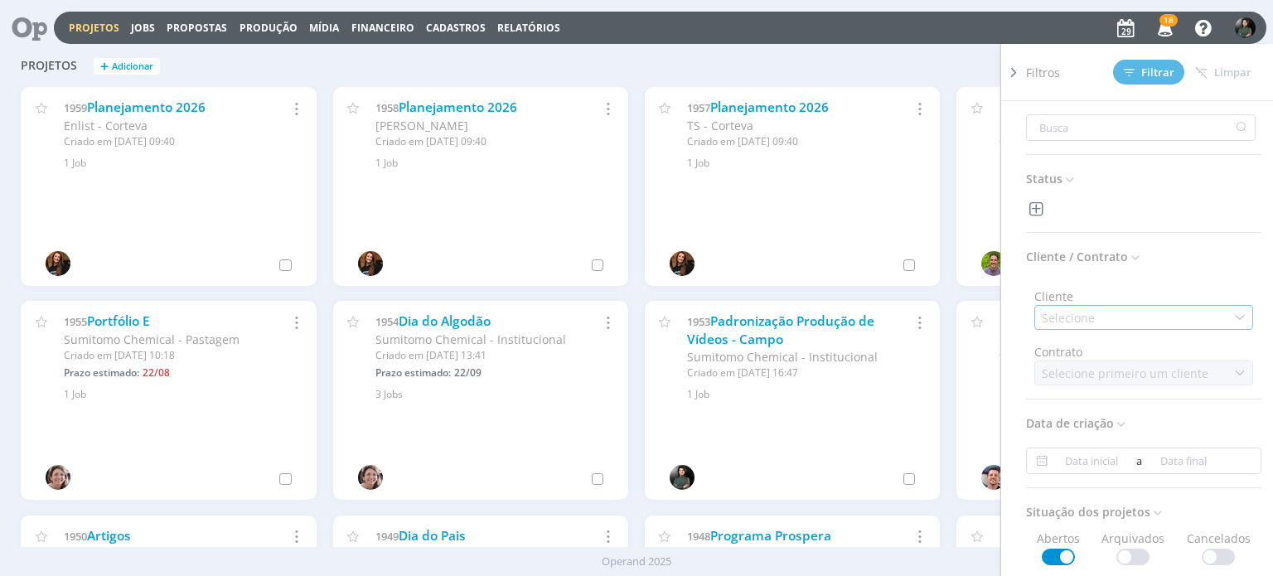
click at [1073, 312] on div "Selecione" at bounding box center [1070, 317] width 56 height 17
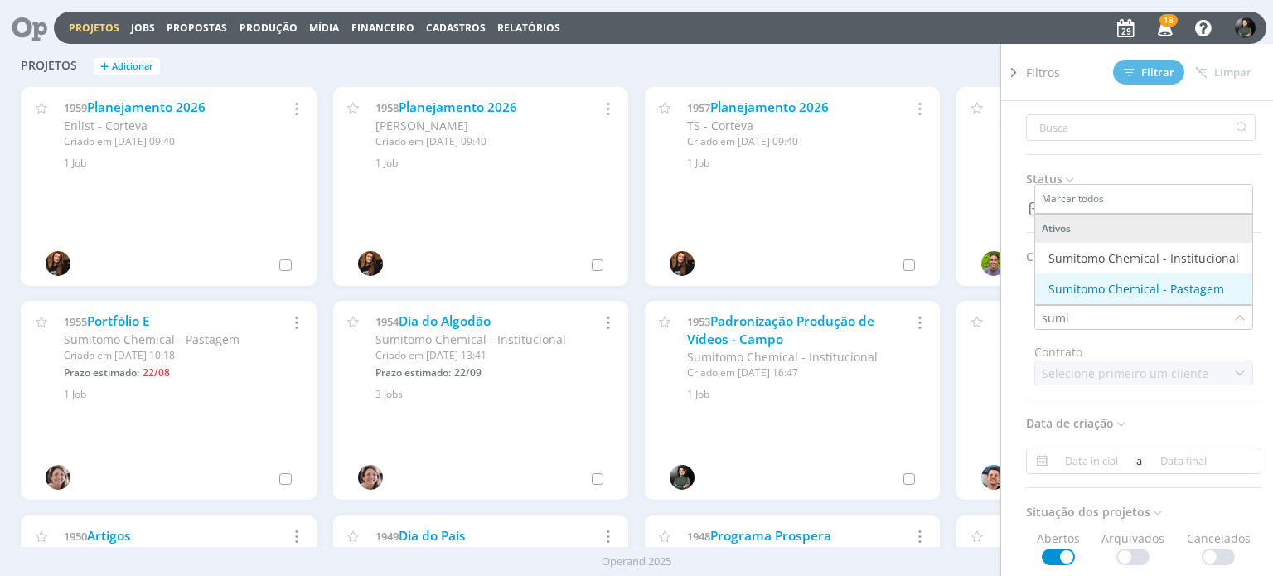
type input "sumi"
click at [1115, 282] on div "Sumitomo Chemical - Pastagem" at bounding box center [1137, 288] width 176 height 17
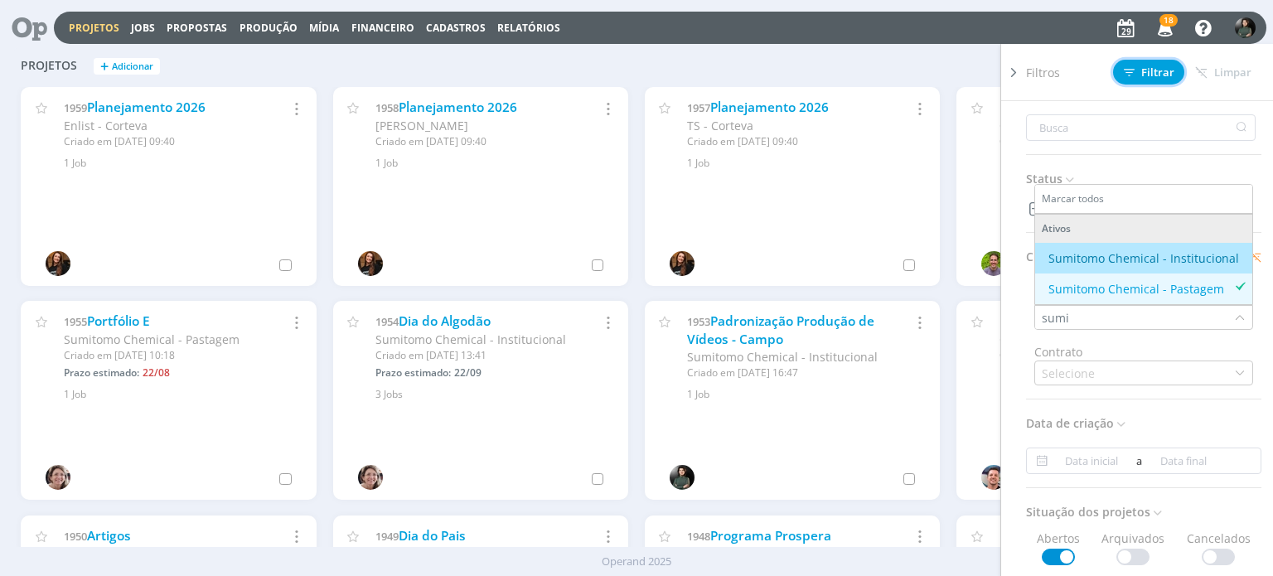
click at [1141, 71] on span "Filtrar" at bounding box center [1149, 72] width 51 height 11
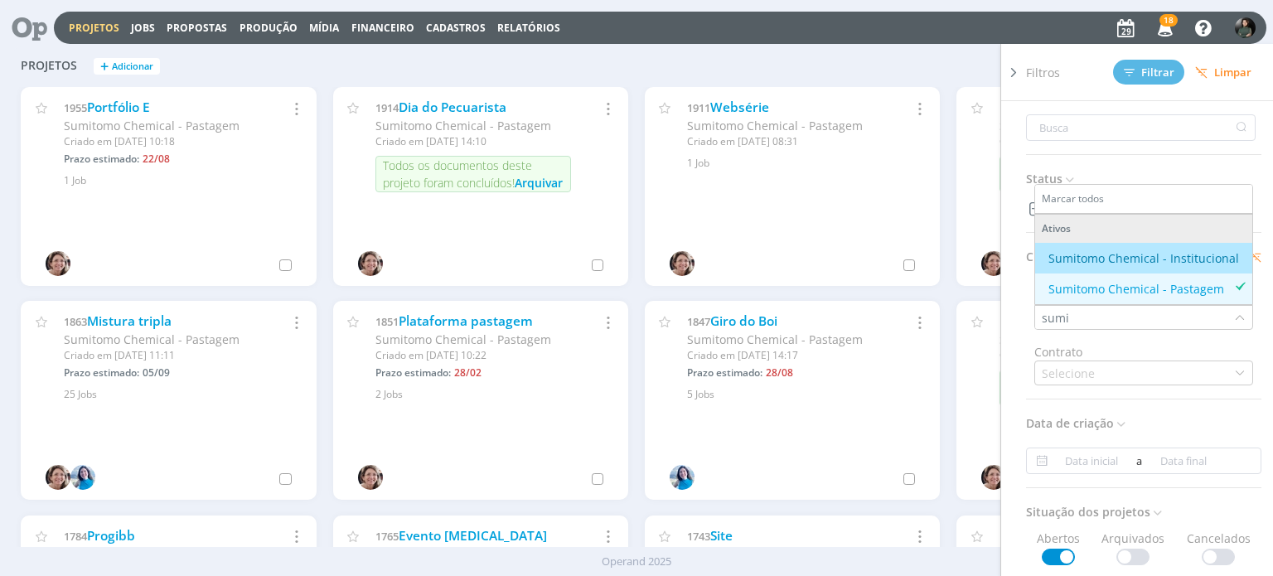
click at [1012, 72] on icon at bounding box center [1014, 72] width 17 height 17
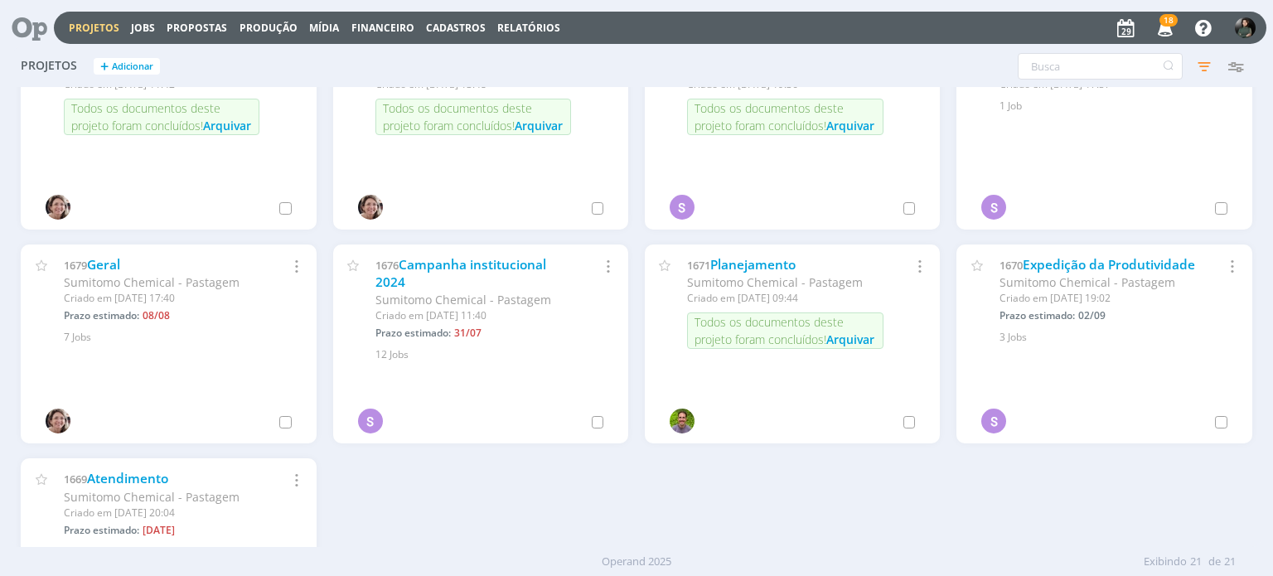
scroll to position [746, 0]
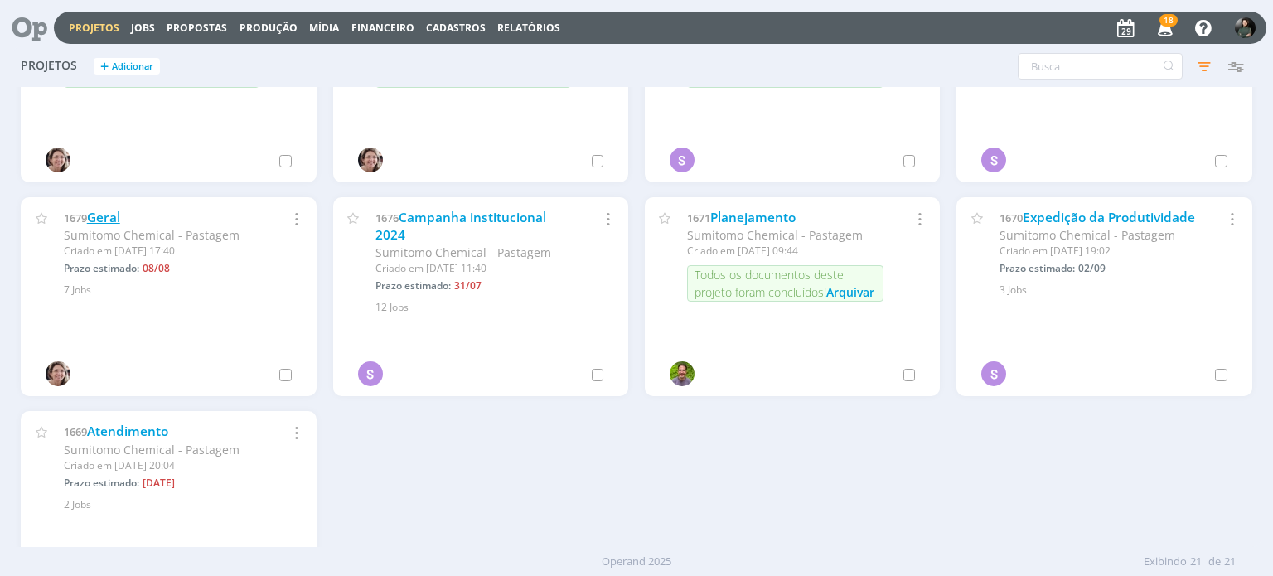
click at [95, 221] on link "Geral" at bounding box center [103, 217] width 33 height 17
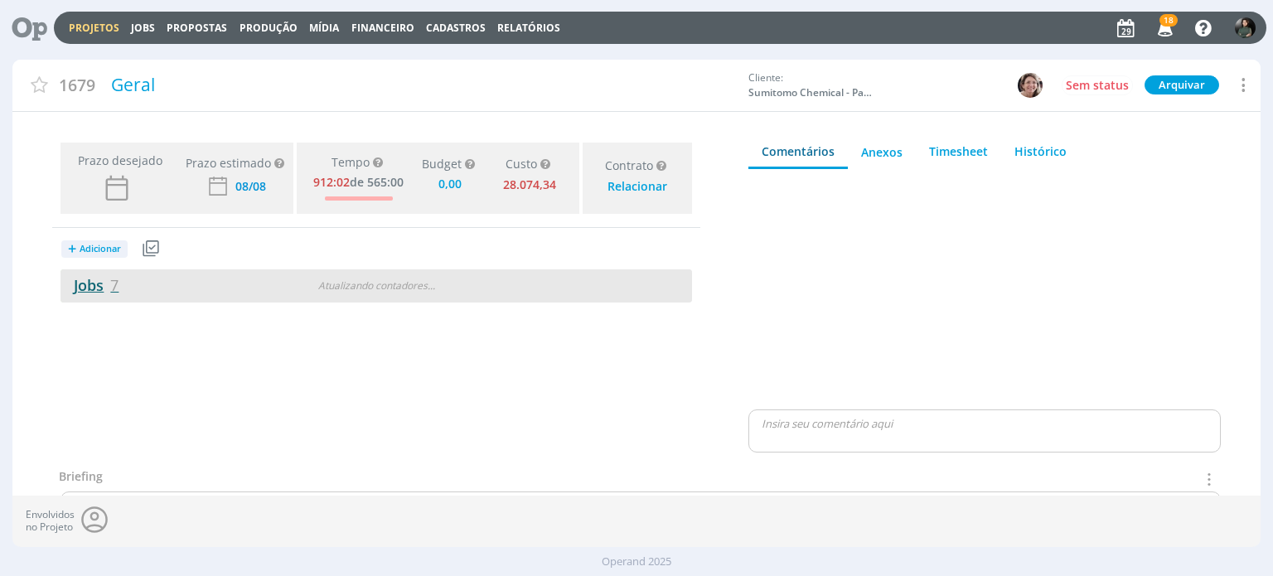
type input "0,00"
click at [90, 281] on link "Jobs 7" at bounding box center [90, 285] width 58 height 20
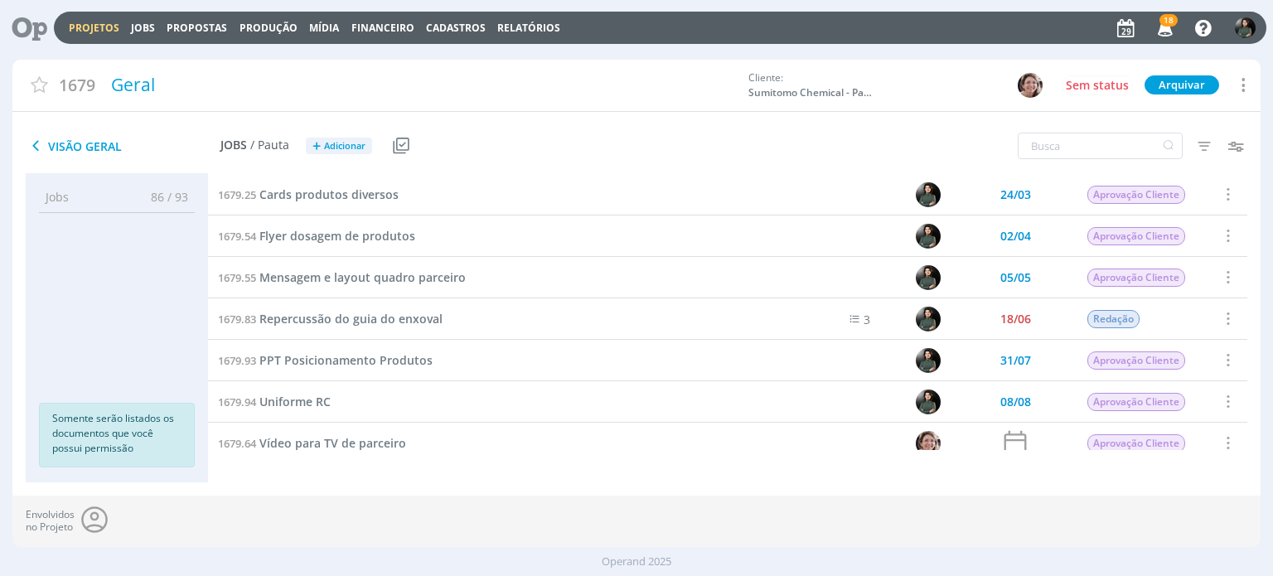
scroll to position [13, 0]
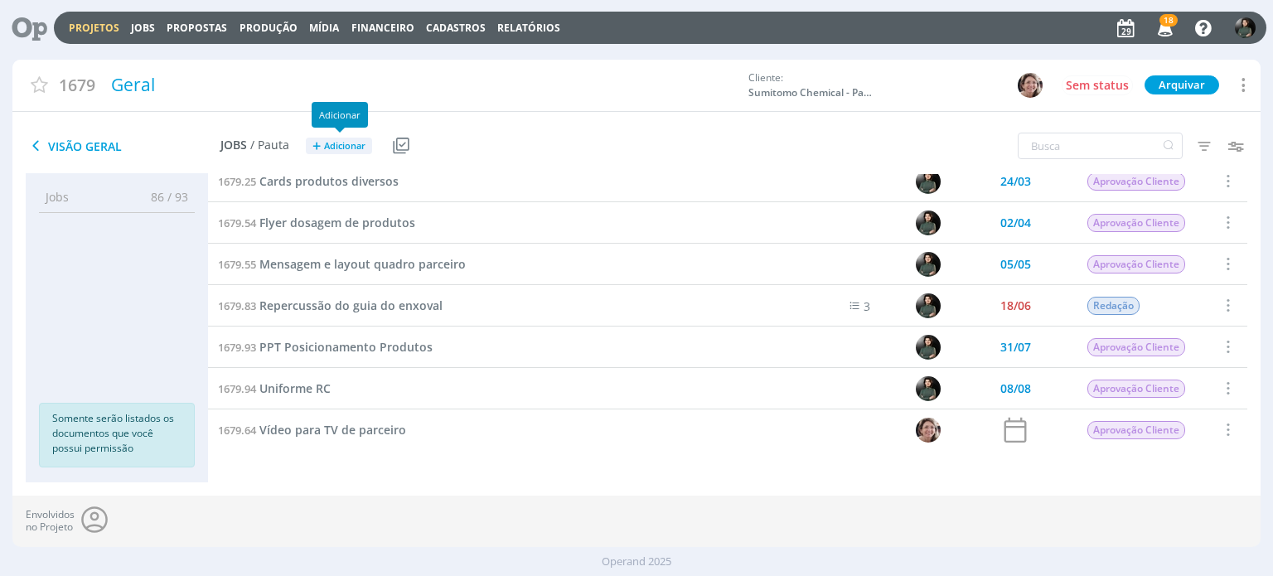
click at [345, 145] on span "Adicionar" at bounding box center [344, 146] width 41 height 11
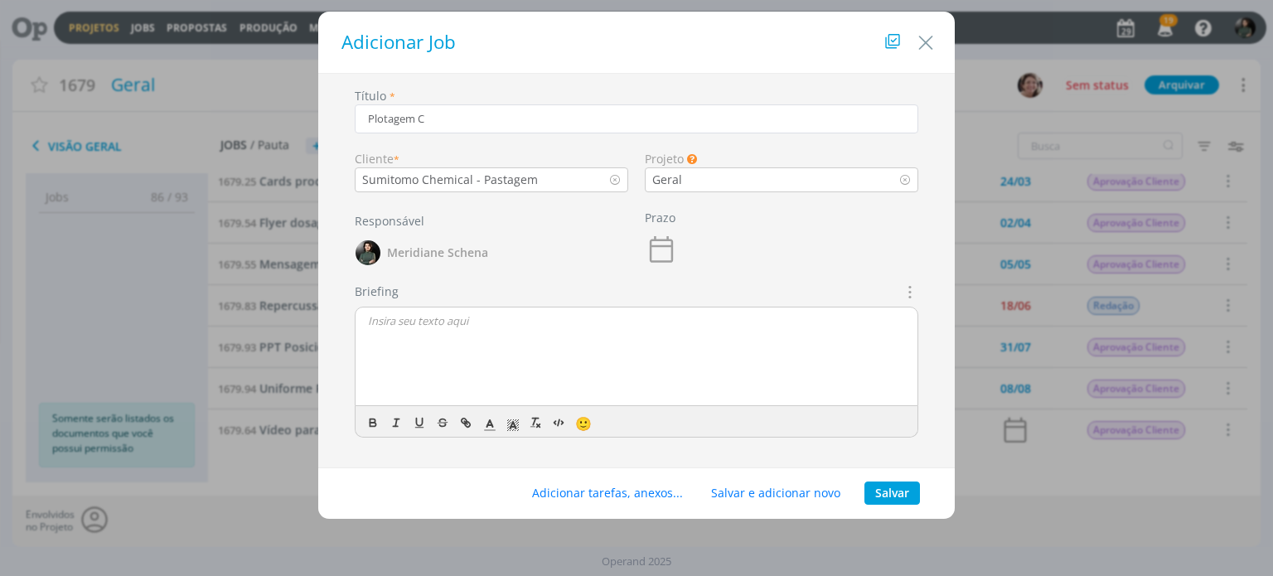
click at [531, 135] on div "Título * Plotagem C" at bounding box center [637, 112] width 580 height 50
click at [525, 124] on input "Plotagem C" at bounding box center [637, 118] width 564 height 29
click at [500, 115] on input "Plotagem S10 4x4 cabine Simples" at bounding box center [637, 118] width 564 height 29
drag, startPoint x: 461, startPoint y: 119, endPoint x: 577, endPoint y: 112, distance: 116.2
click at [574, 112] on input "Plotagem S10 4x4 cabine simples" at bounding box center [637, 118] width 564 height 29
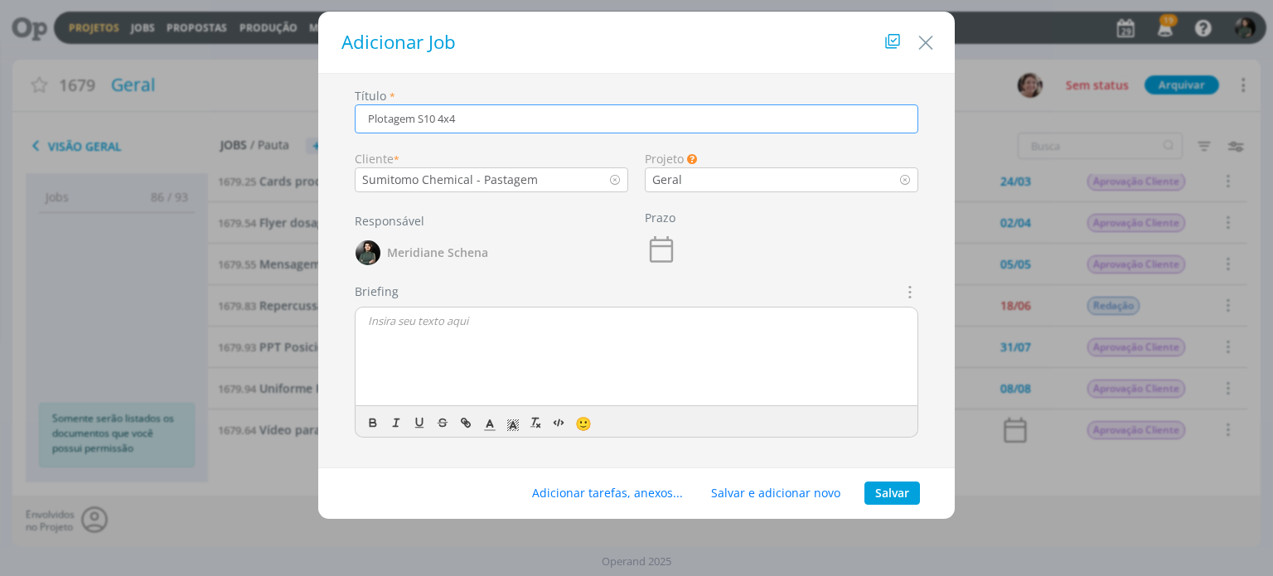
type input "Plotagem S10 4x4"
click at [887, 483] on button "Salvar" at bounding box center [893, 493] width 56 height 23
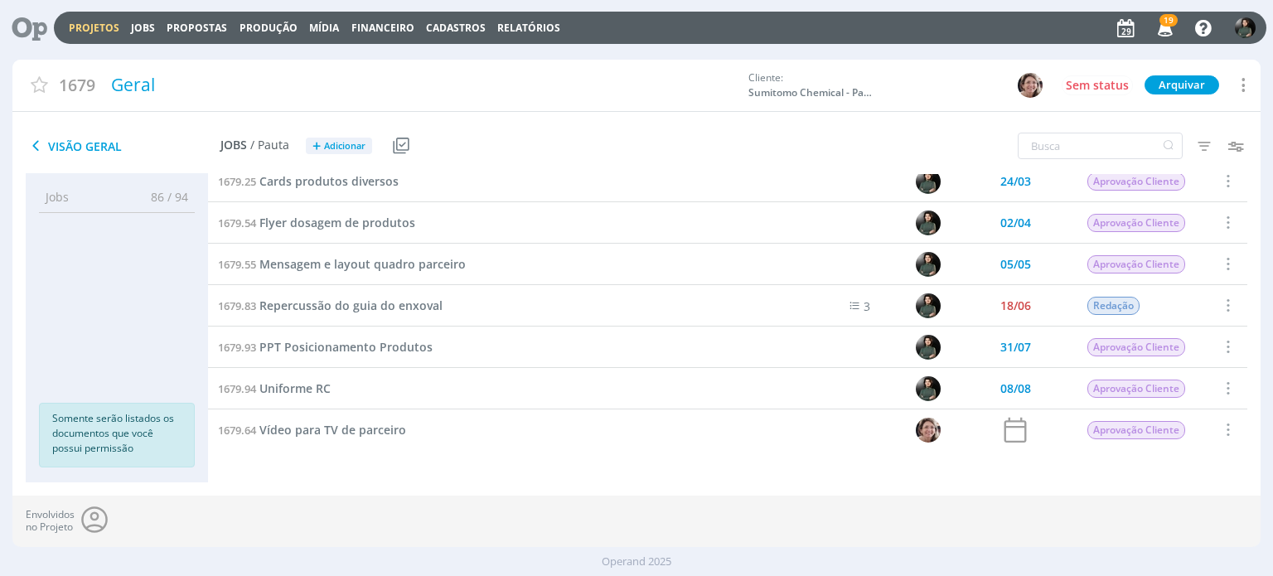
scroll to position [56, 0]
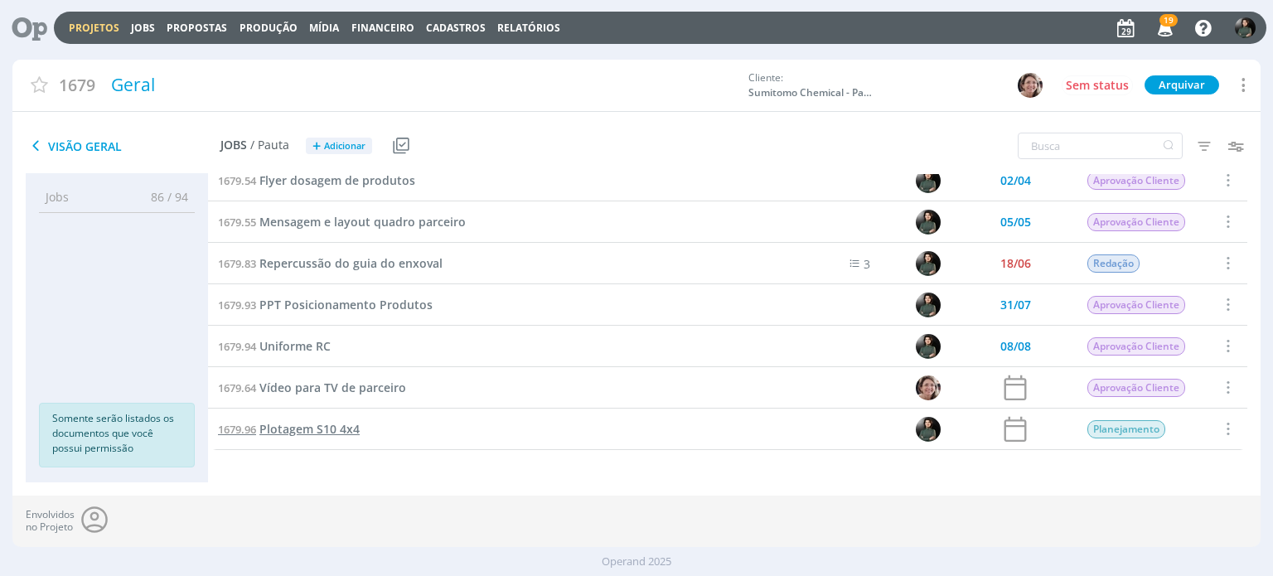
click at [341, 431] on span "Plotagem S10 4x4" at bounding box center [309, 429] width 100 height 16
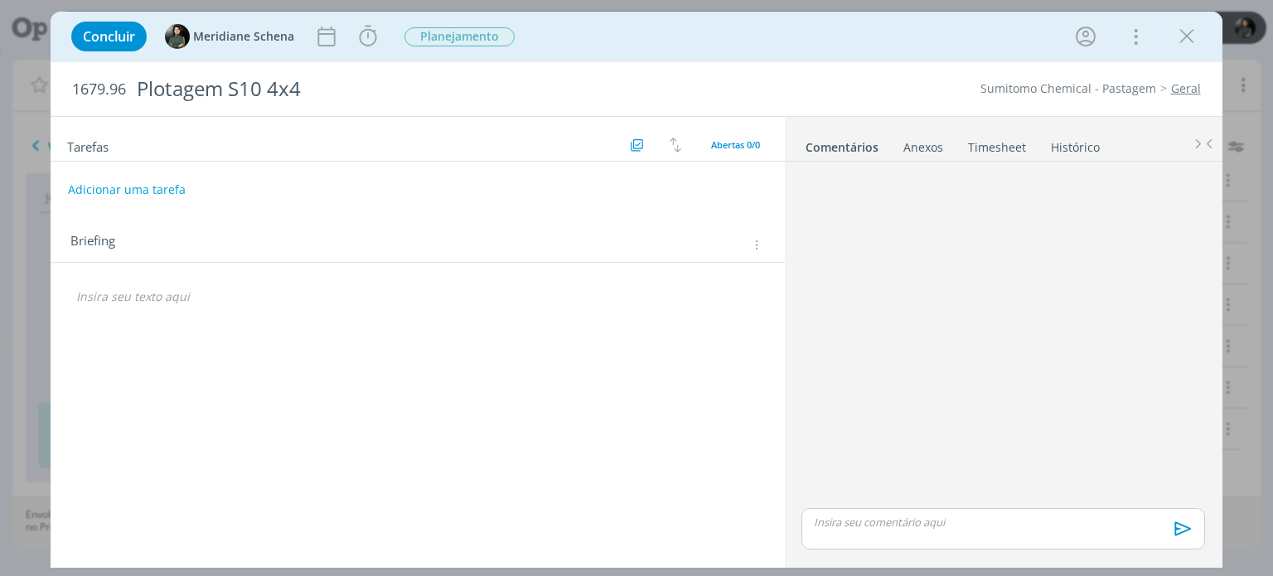
click at [185, 317] on div "Tarefas Usar Job de template Criar template a partir deste job Visualizar Templ…" at bounding box center [418, 338] width 734 height 442
click at [186, 301] on p "dialog" at bounding box center [417, 296] width 682 height 17
click at [375, 52] on div "Concluir Meridiane Schena Iniciar Apontar Data * 29/08/2025 Horas * 00:00 Taref…" at bounding box center [636, 37] width 1146 height 40
click at [381, 41] on div "Concluir Meridiane Schena Iniciar Apontar Data * 29/08/2025 Horas * 00:00 Taref…" at bounding box center [636, 37] width 1146 height 40
click at [361, 42] on icon "dialog" at bounding box center [368, 36] width 17 height 21
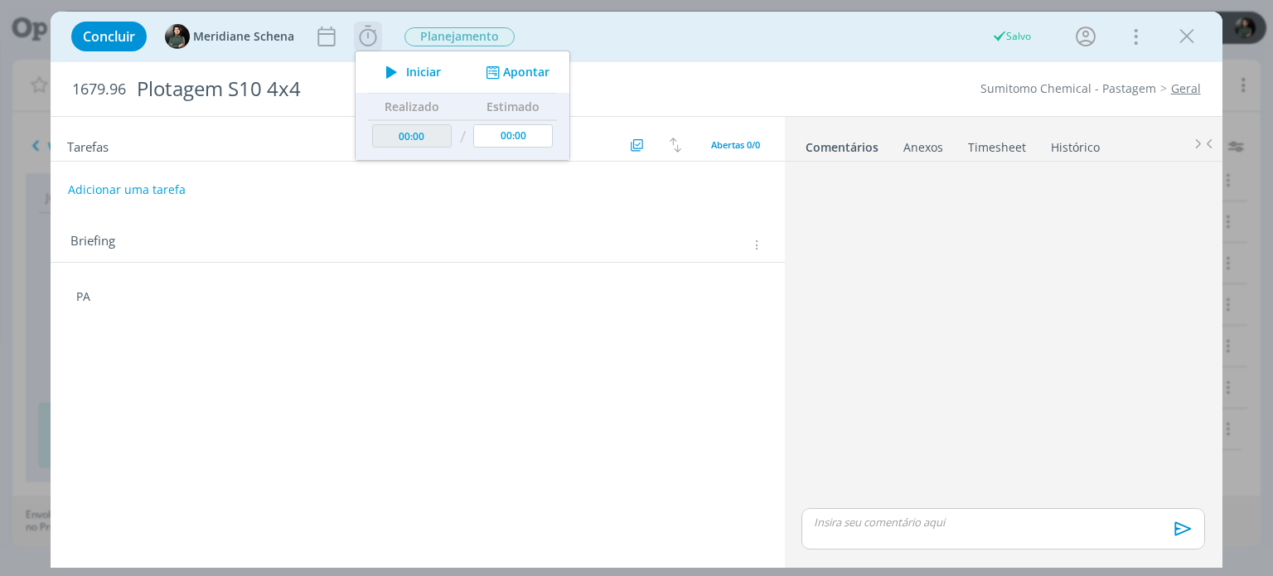
click at [400, 73] on icon "dialog" at bounding box center [391, 72] width 29 height 22
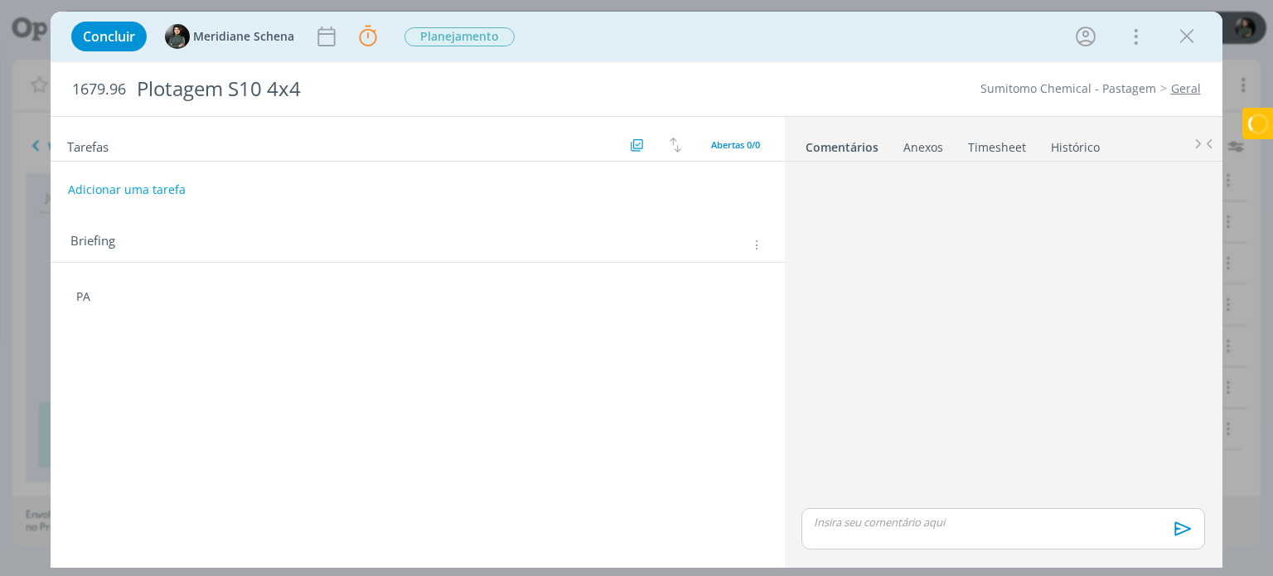
click at [114, 293] on p "PA" at bounding box center [417, 296] width 682 height 17
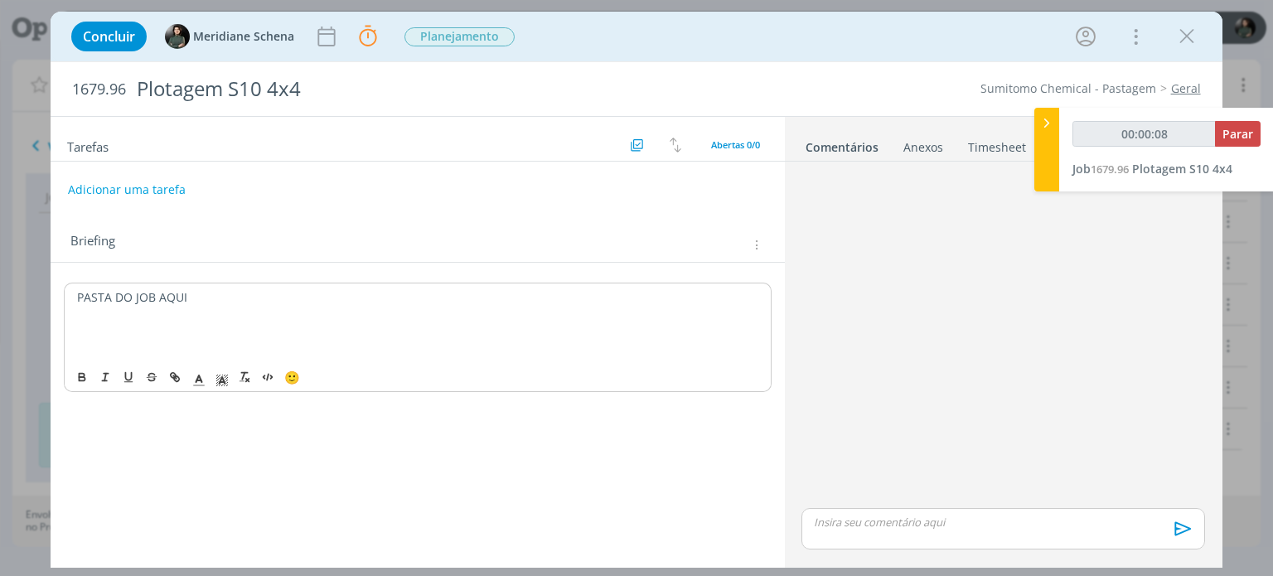
click at [67, 291] on div "PASTA DO JOB AQUI" at bounding box center [417, 322] width 707 height 79
click at [237, 328] on p "dialog" at bounding box center [417, 330] width 681 height 17
click at [238, 323] on p "dialog" at bounding box center [417, 330] width 681 height 17
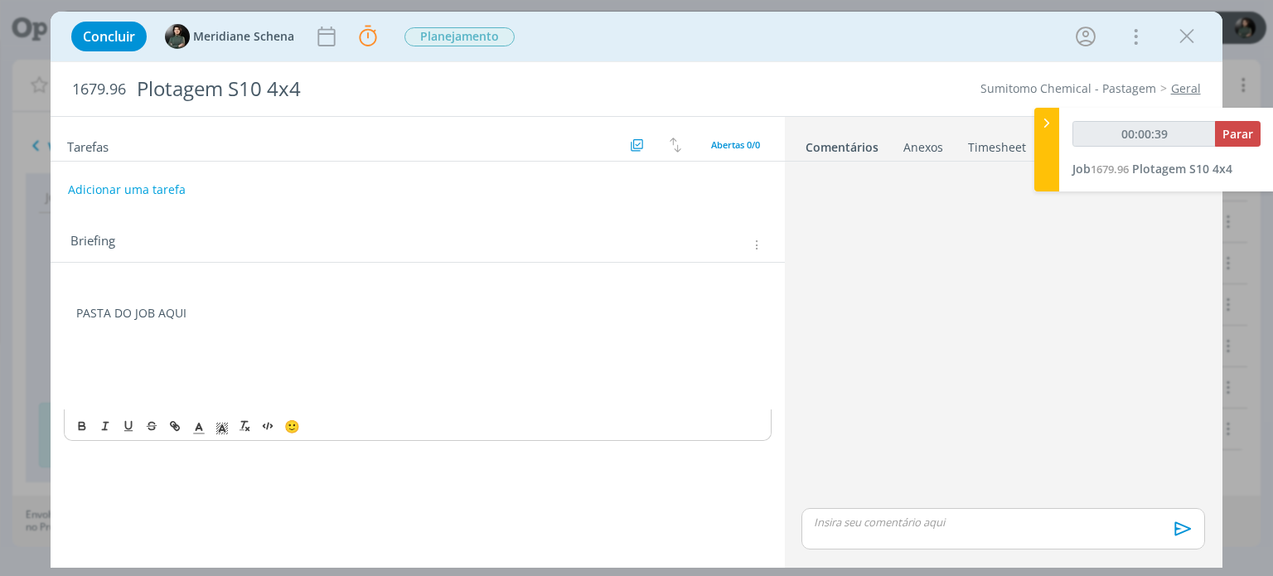
click at [219, 314] on p "PASTA DO JOB AQUI" at bounding box center [417, 313] width 682 height 17
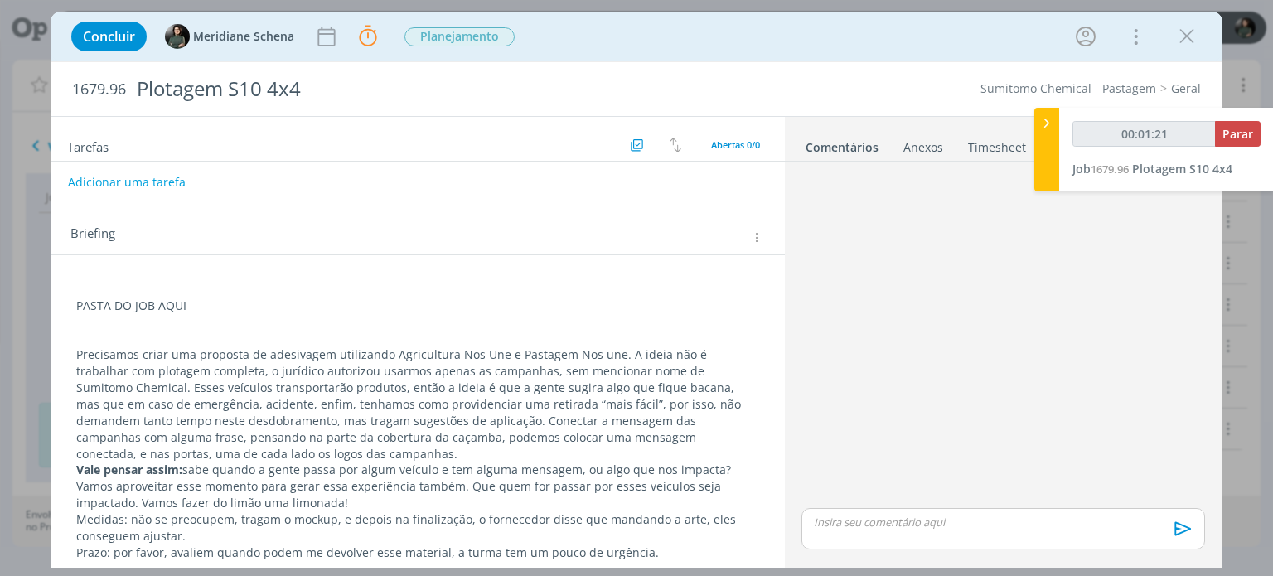
click at [133, 334] on p "dialog" at bounding box center [417, 338] width 682 height 17
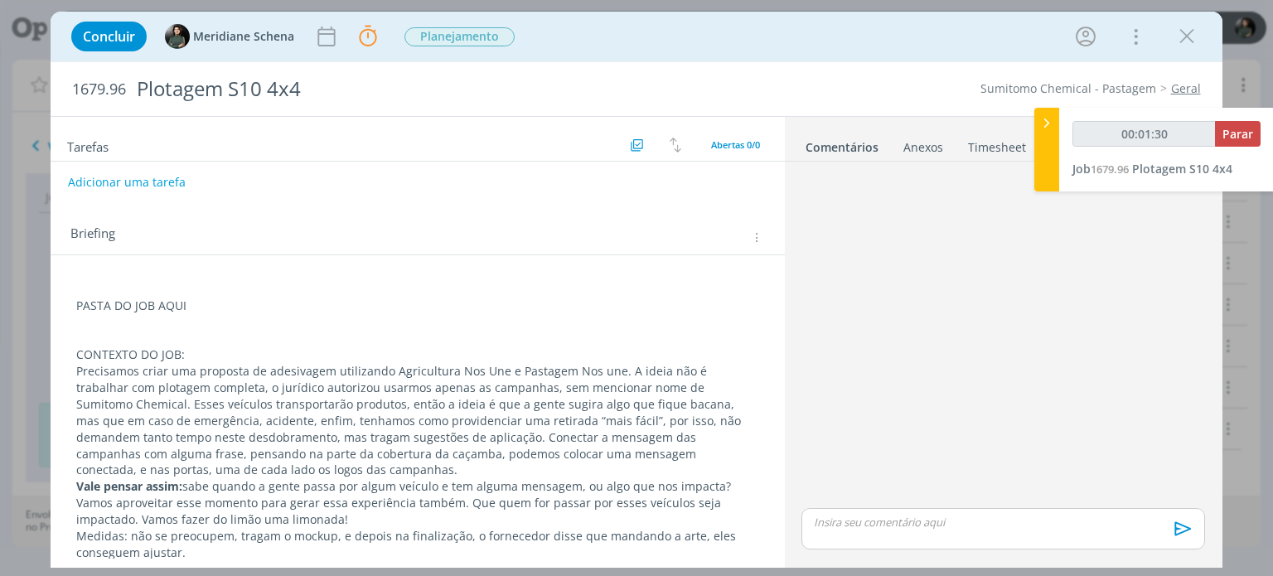
drag, startPoint x: 198, startPoint y: 351, endPoint x: 63, endPoint y: 347, distance: 135.2
click at [63, 347] on div "PASTA DO JOB AQUI CONTEXTO DO JOB: Precisamos criar uma proposta de adesivagem …" at bounding box center [418, 463] width 734 height 417
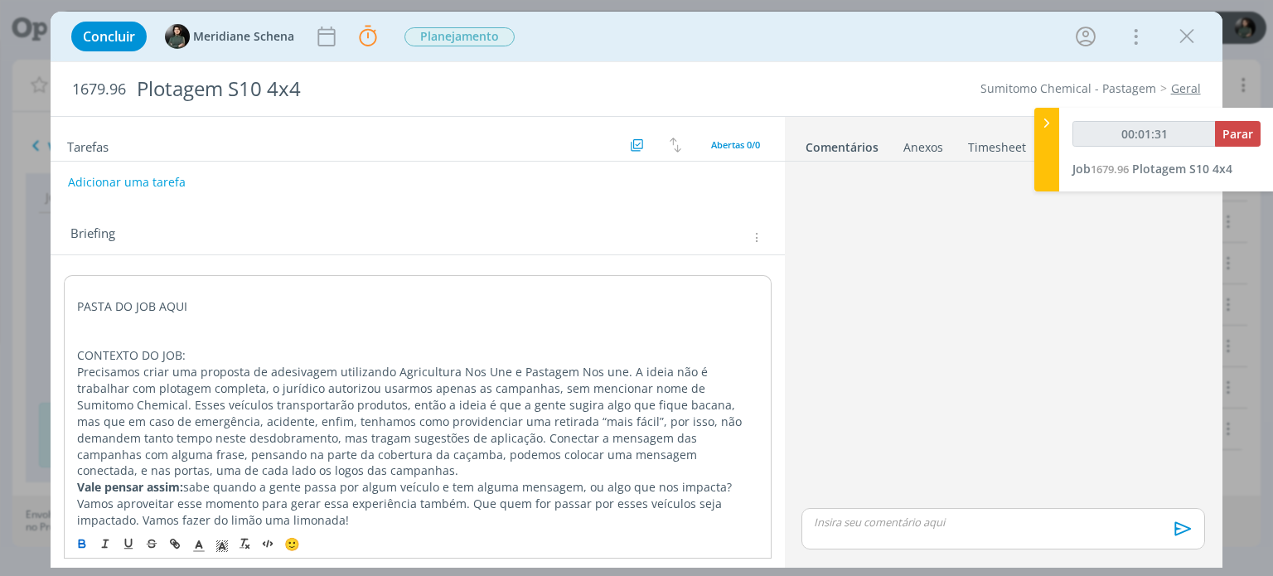
click at [82, 543] on icon "dialog" at bounding box center [81, 543] width 13 height 13
click at [199, 356] on p "CONTEXTO DO JOB:" at bounding box center [417, 355] width 681 height 17
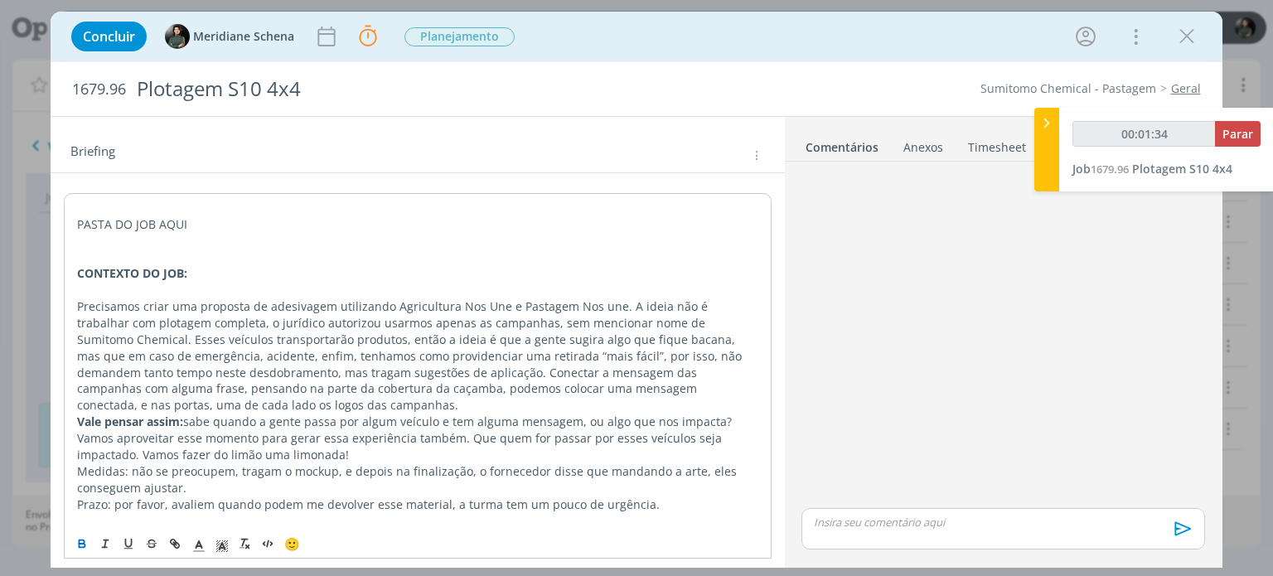
scroll to position [90, 0]
click at [327, 299] on p "Precisamos criar uma proposta de adesivagem utilizando Agricultura Nos Une e Pa…" at bounding box center [417, 355] width 681 height 115
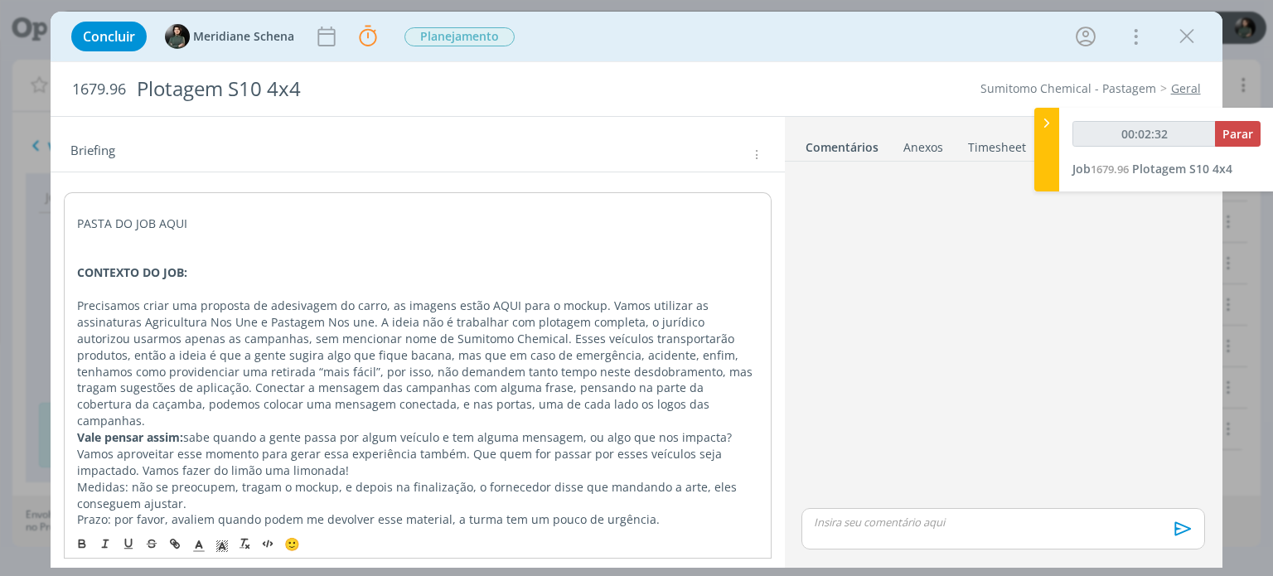
click at [323, 320] on p "Precisamos criar uma proposta de adesivagem do carro, as imagens estão AQUI par…" at bounding box center [417, 364] width 681 height 132
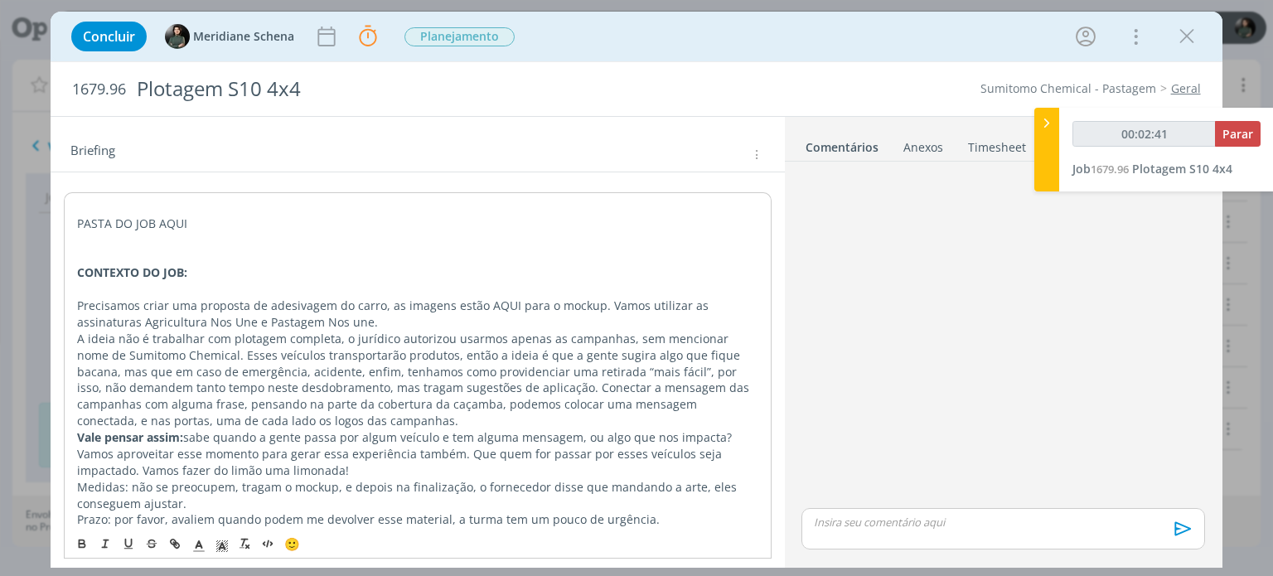
click at [391, 332] on p "A ideia não é trabalhar com plotagem completa, o jurídico autorizou usarmos ape…" at bounding box center [417, 380] width 681 height 99
drag, startPoint x: 78, startPoint y: 338, endPoint x: 339, endPoint y: 338, distance: 261.1
click at [339, 338] on p "A ideia não é trabalhar com plotagem completa, o jurídico da Sumitomo autorizou…" at bounding box center [417, 380] width 681 height 99
click at [129, 545] on icon "dialog" at bounding box center [128, 543] width 13 height 13
click at [395, 293] on p "dialog" at bounding box center [417, 289] width 681 height 17
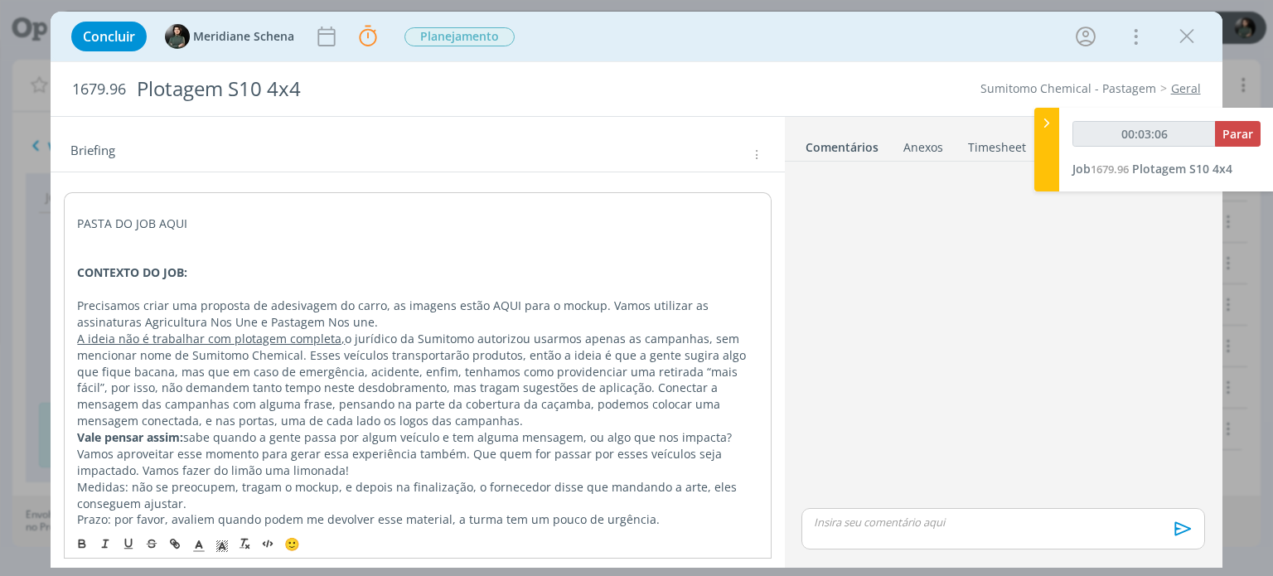
click at [303, 354] on p "A ideia não é trabalhar com plotagem completa, o jurídico da Sumitomo autorizou…" at bounding box center [417, 380] width 681 height 99
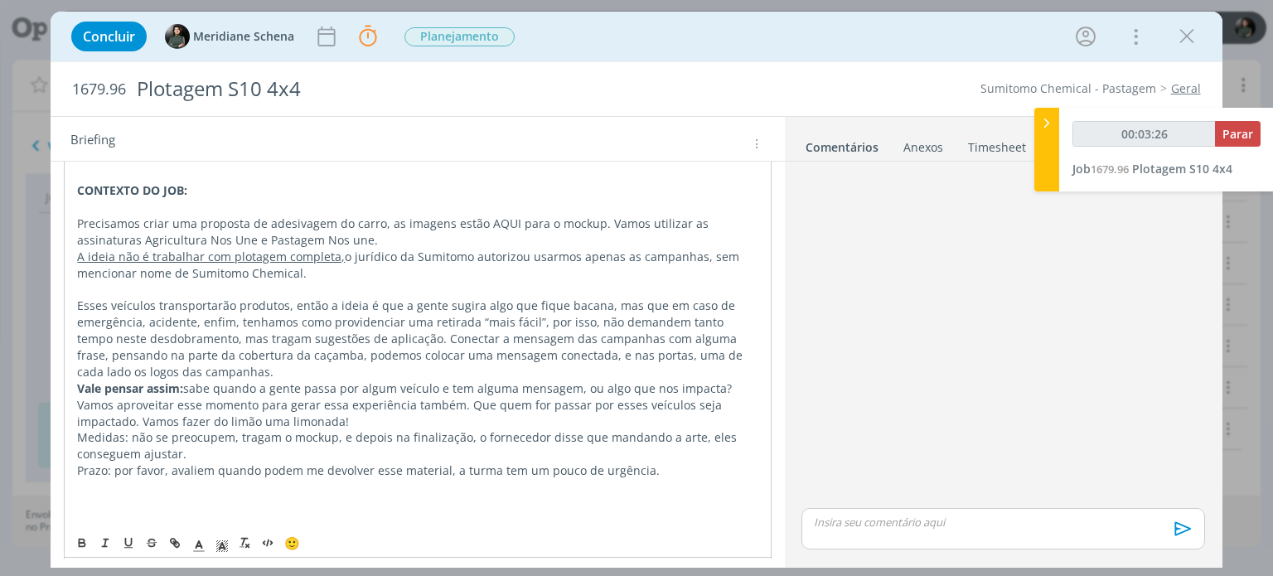
scroll to position [173, 0]
drag, startPoint x: 261, startPoint y: 317, endPoint x: 716, endPoint y: 299, distance: 455.5
click at [716, 299] on p "Esses veículos transportarão produtos, então a ideia é que a gente sugira algo …" at bounding box center [417, 338] width 681 height 82
click at [133, 319] on p "Esses veículos transportarão produtos, então a ideia é que a gente sugira algo …" at bounding box center [417, 338] width 681 height 82
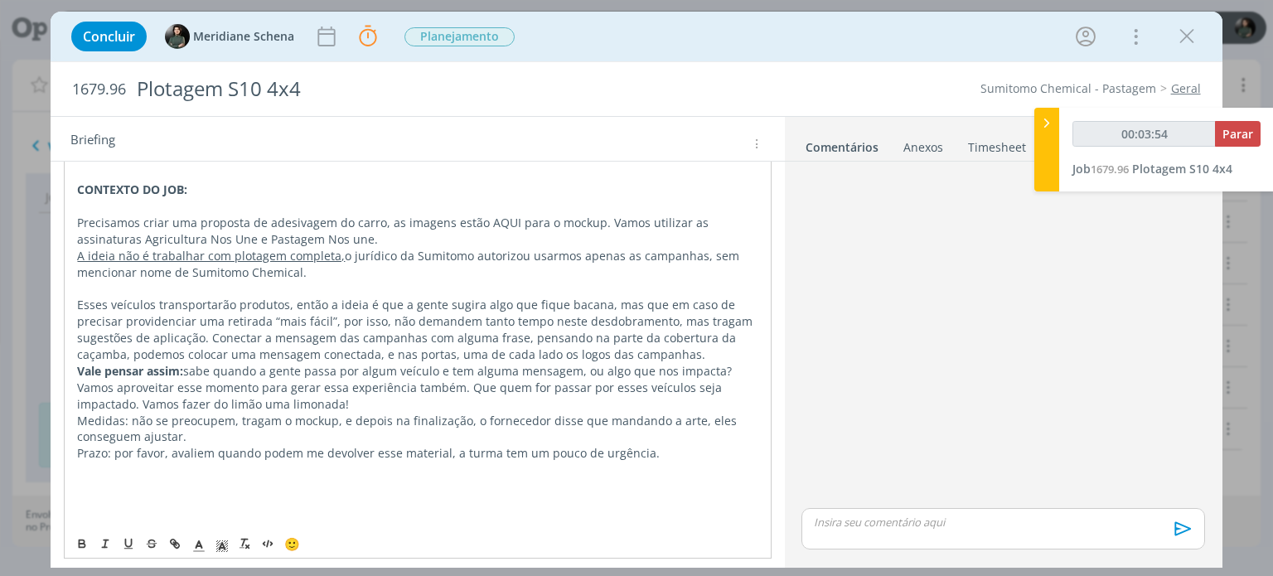
click at [183, 317] on p "Esses veículos transportarão produtos, então a ideia é que a gente sugira algo …" at bounding box center [417, 330] width 681 height 66
click at [226, 318] on p "Esses veículos transportarão produtos, então a ideia é que a gente sugira algo …" at bounding box center [417, 330] width 681 height 66
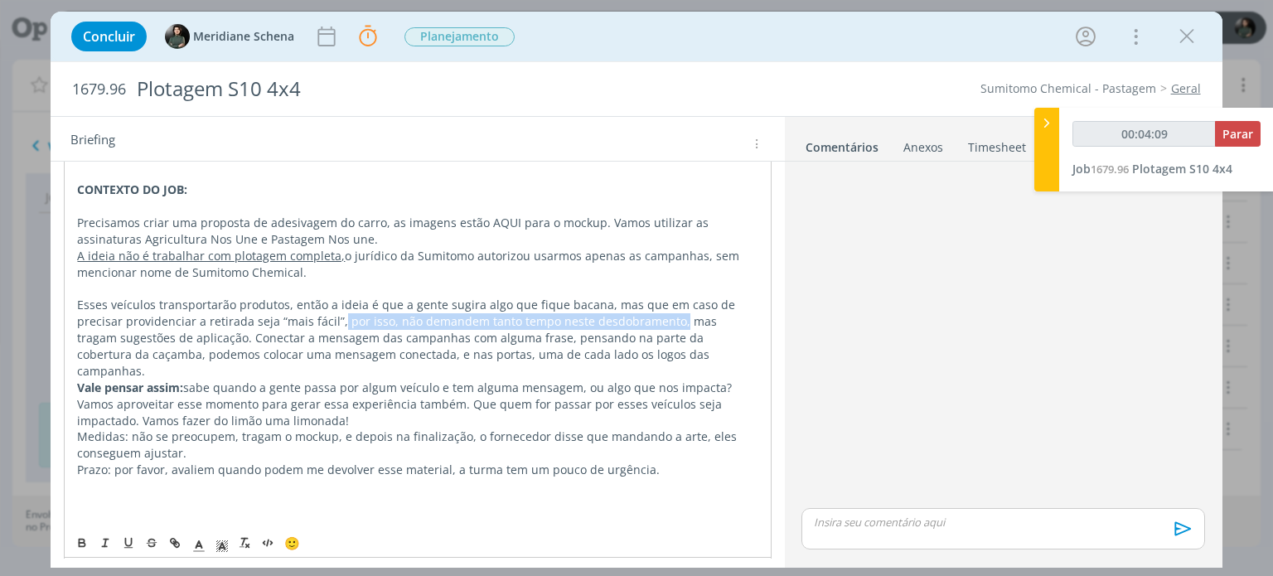
drag, startPoint x: 308, startPoint y: 317, endPoint x: 644, endPoint y: 322, distance: 335.8
click at [644, 322] on p "Esses veículos transportarão produtos, então a ideia é que a gente sugira algo …" at bounding box center [417, 338] width 681 height 82
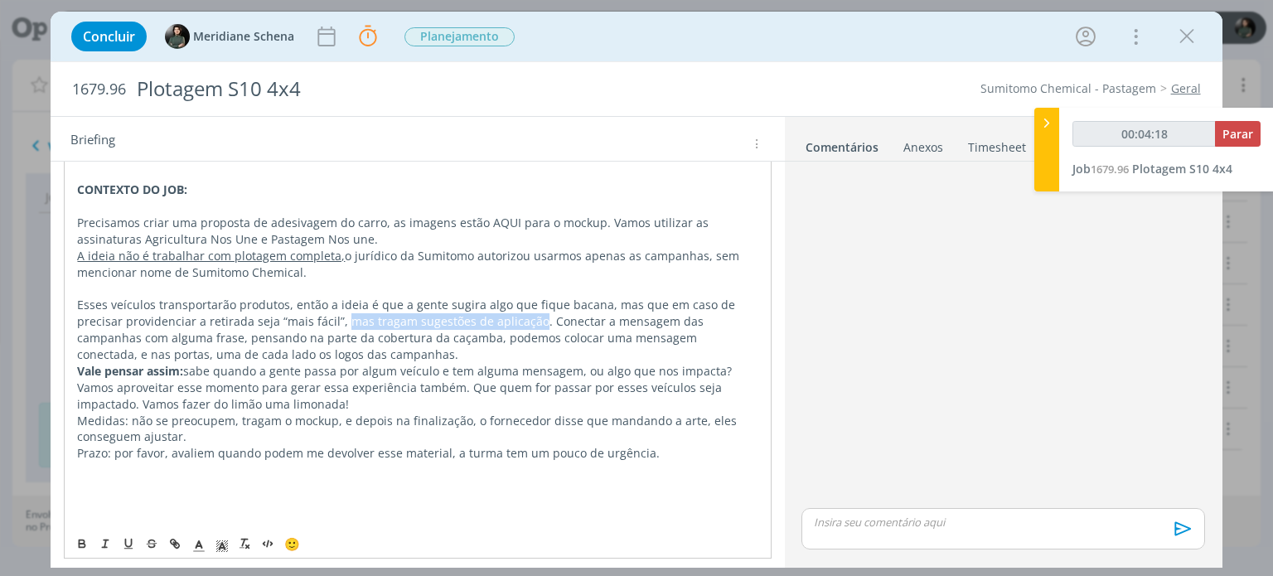
drag, startPoint x: 317, startPoint y: 320, endPoint x: 505, endPoint y: 314, distance: 188.3
click at [505, 314] on p "Esses veículos transportarão produtos, então a ideia é que a gente sugira algo …" at bounding box center [417, 330] width 681 height 66
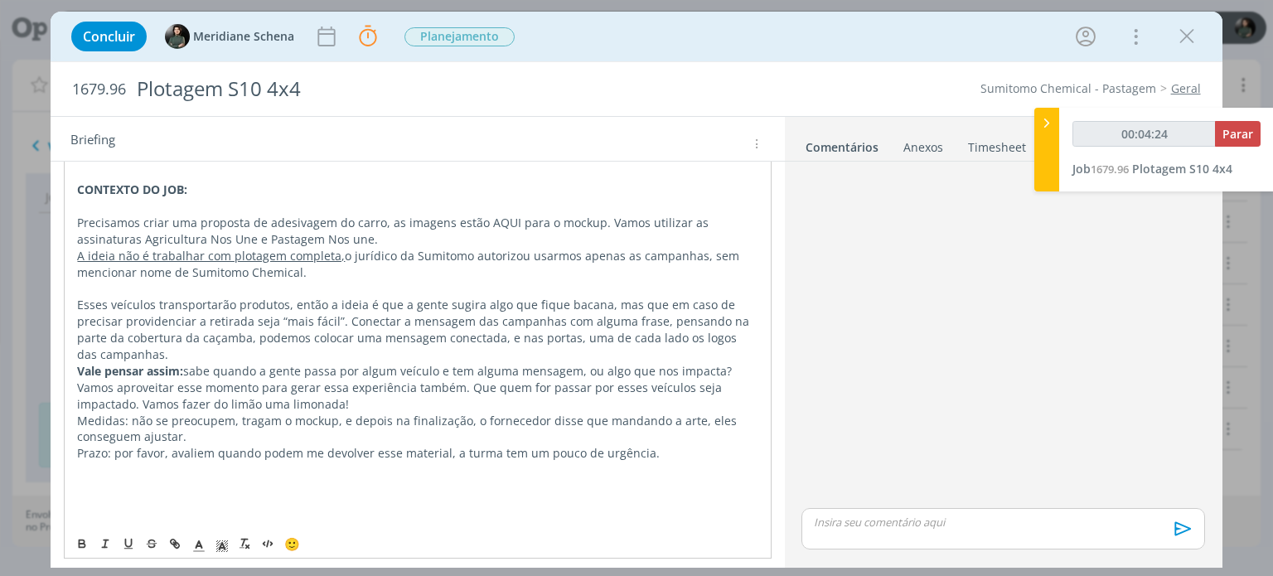
click at [314, 319] on p "Esses veículos transportarão produtos, então a ideia é que a gente sugira algo …" at bounding box center [417, 330] width 681 height 66
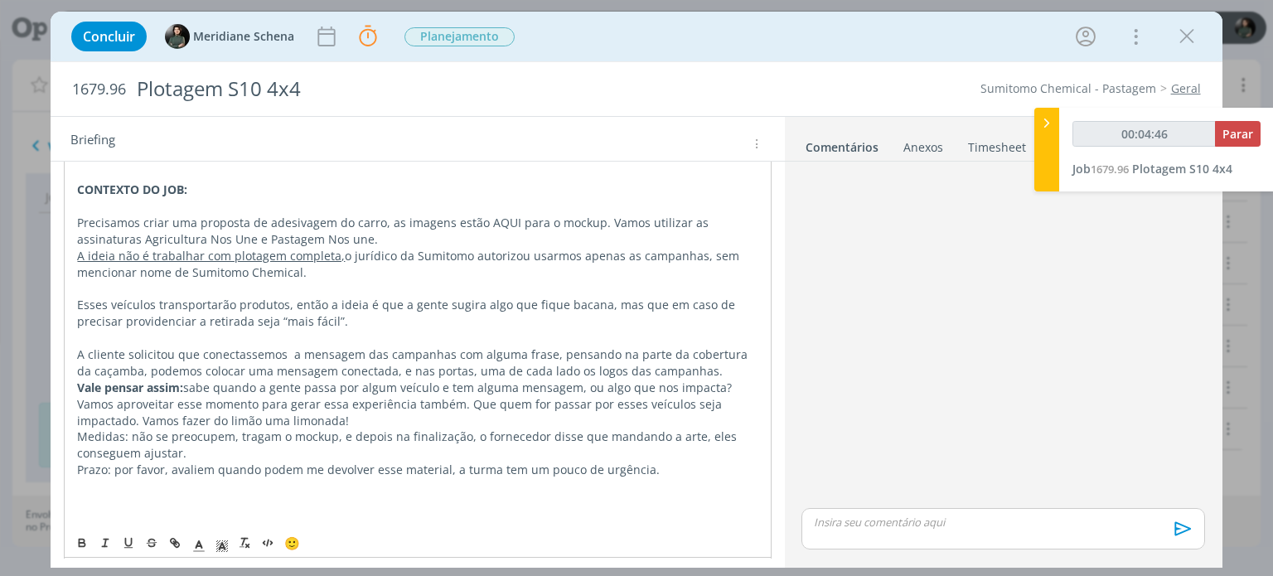
click at [188, 364] on p "A cliente solicitou que conectassemos a mensagem das campanhas com alguma frase…" at bounding box center [417, 363] width 681 height 33
click at [697, 371] on p "A cliente solicitou que conectássemos a mensagem das campanhas com alguma frase…" at bounding box center [417, 362] width 682 height 33
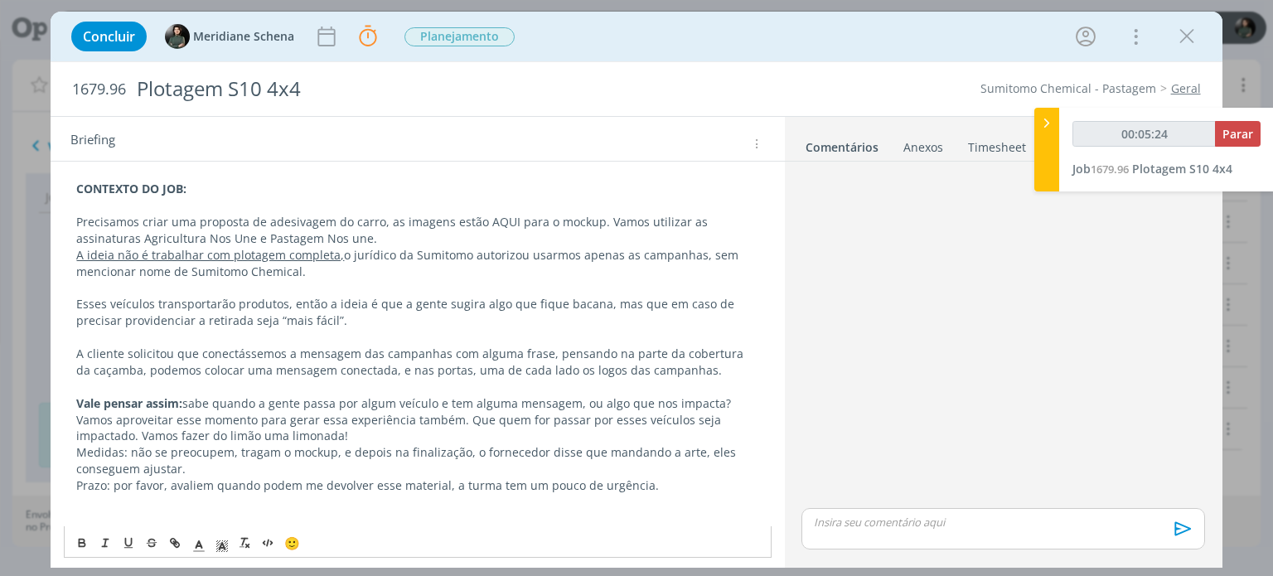
click at [76, 396] on strong "Vale pensar assim:" at bounding box center [129, 403] width 106 height 16
drag, startPoint x: 199, startPoint y: 400, endPoint x: 298, endPoint y: 398, distance: 99.5
click at [298, 398] on strong "Sugestão da cliente: Vale pensar assim:" at bounding box center [188, 403] width 224 height 16
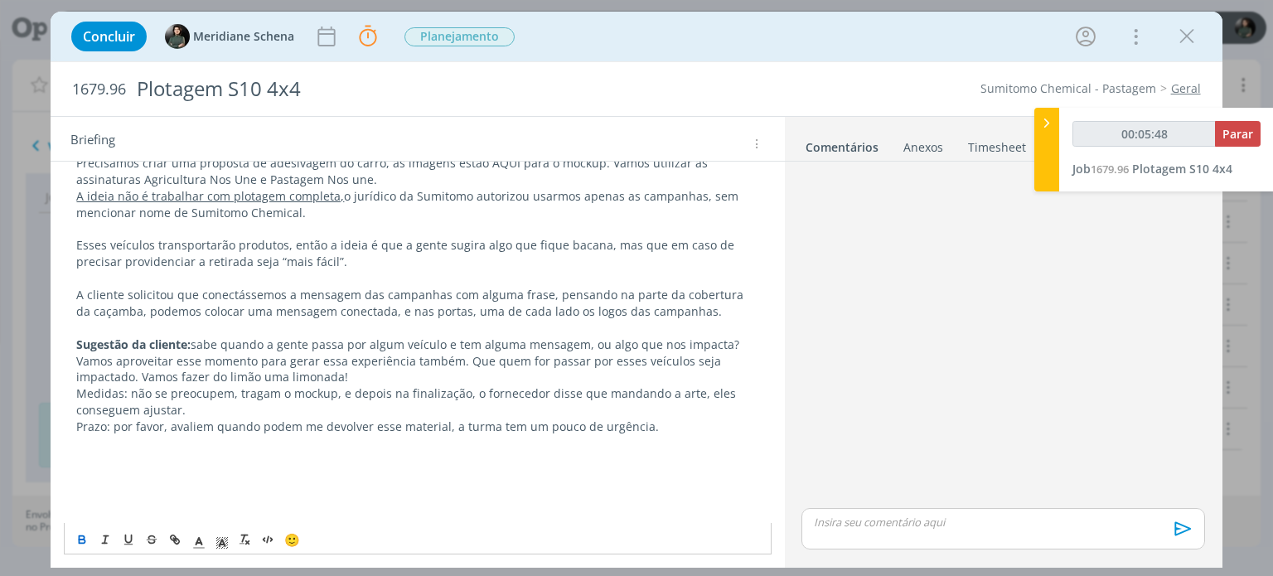
scroll to position [234, 0]
click at [439, 356] on p "Sugestão da cliente: sabe quando a gente passa por algum veículo e tem alguma m…" at bounding box center [417, 360] width 682 height 50
click at [324, 368] on p "Sugestão da cliente: sabe quando a gente passa por algum veículo e tem alguma m…" at bounding box center [417, 360] width 682 height 50
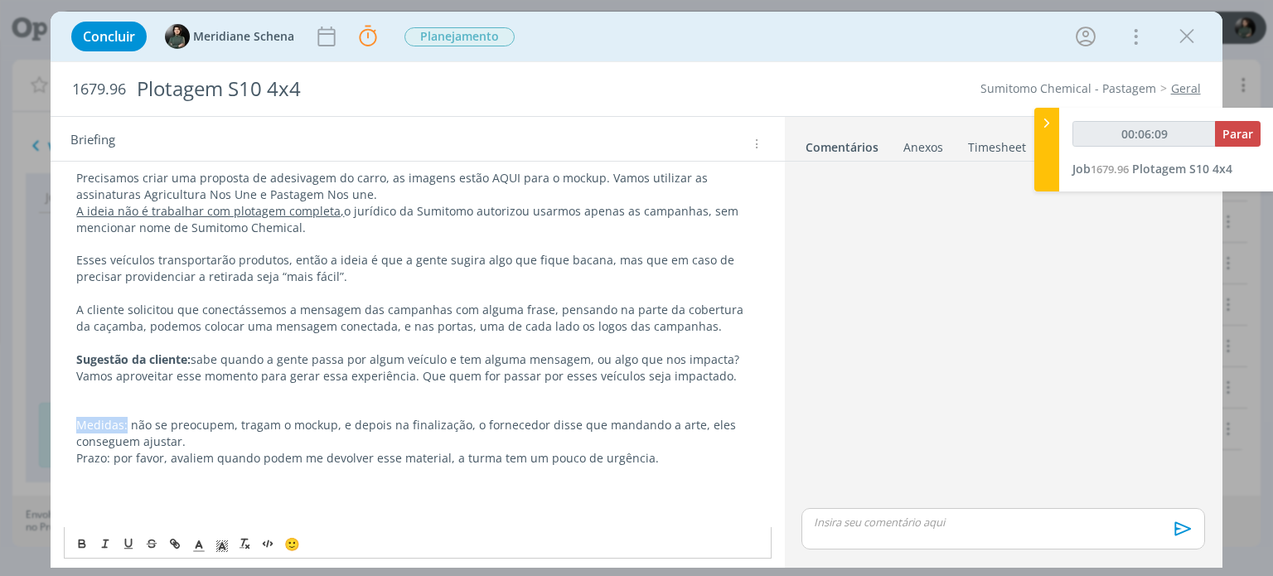
drag, startPoint x: 126, startPoint y: 421, endPoint x: 44, endPoint y: 424, distance: 82.1
click at [44, 424] on div "Concluir Meridiane Schena Parar Apontar Data * 29/08/2025 Horas * 00:00 Tarefa …" at bounding box center [636, 288] width 1273 height 576
click at [82, 540] on icon "dialog" at bounding box center [81, 543] width 13 height 13
click at [150, 477] on p "dialog" at bounding box center [417, 475] width 682 height 17
click at [134, 424] on p "Medidas: não se preocupem, tragam o mockup, e depois na finalização, o forneced…" at bounding box center [417, 433] width 682 height 33
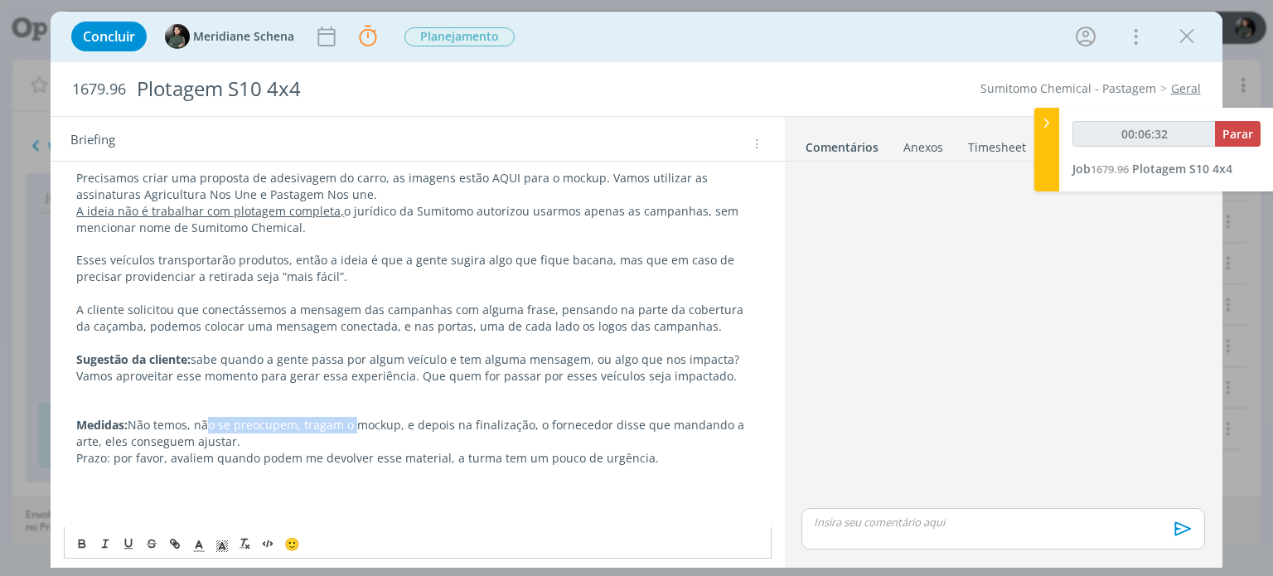
drag, startPoint x: 201, startPoint y: 423, endPoint x: 354, endPoint y: 425, distance: 152.5
click at [354, 425] on p "Medidas: Não temos, não se preocupem, tragam o mockup, e depois na finalização,…" at bounding box center [417, 433] width 682 height 33
click at [384, 420] on p "Medidas: Não temos, vamos trabalhar com o mockup, e depois na finalização, o fo…" at bounding box center [417, 433] width 682 height 33
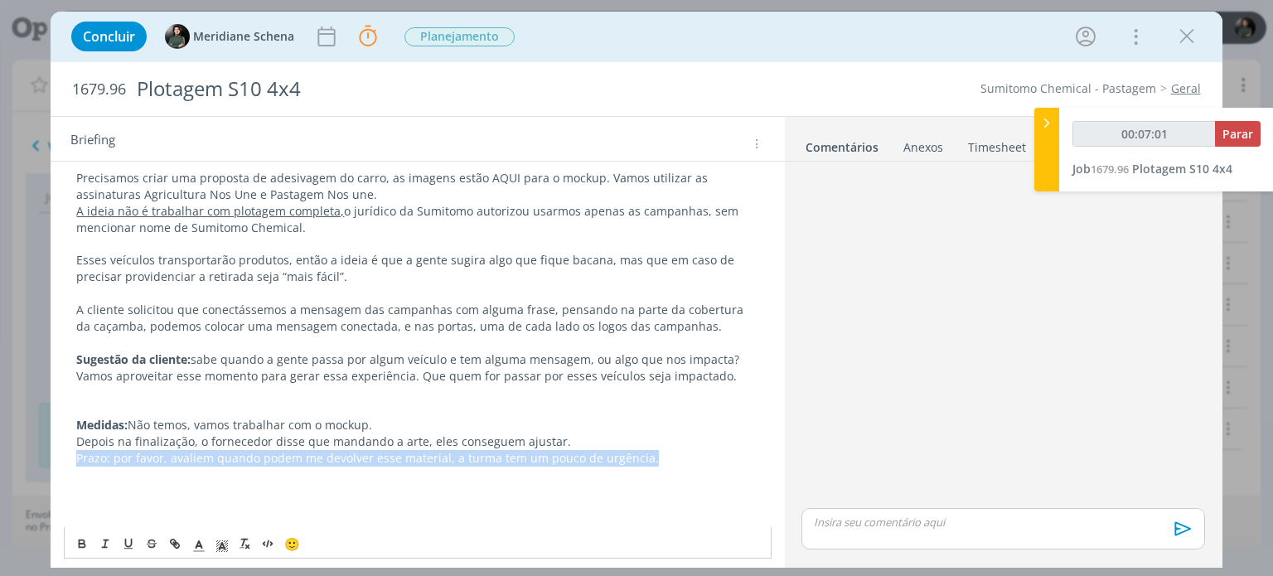
drag, startPoint x: 641, startPoint y: 455, endPoint x: 75, endPoint y: 463, distance: 566.2
click at [75, 463] on div "PASTA DO JOB AQUI CONTEXTO DO JOB: Precisamos criar uma proposta de adesivagem …" at bounding box center [417, 309] width 707 height 489
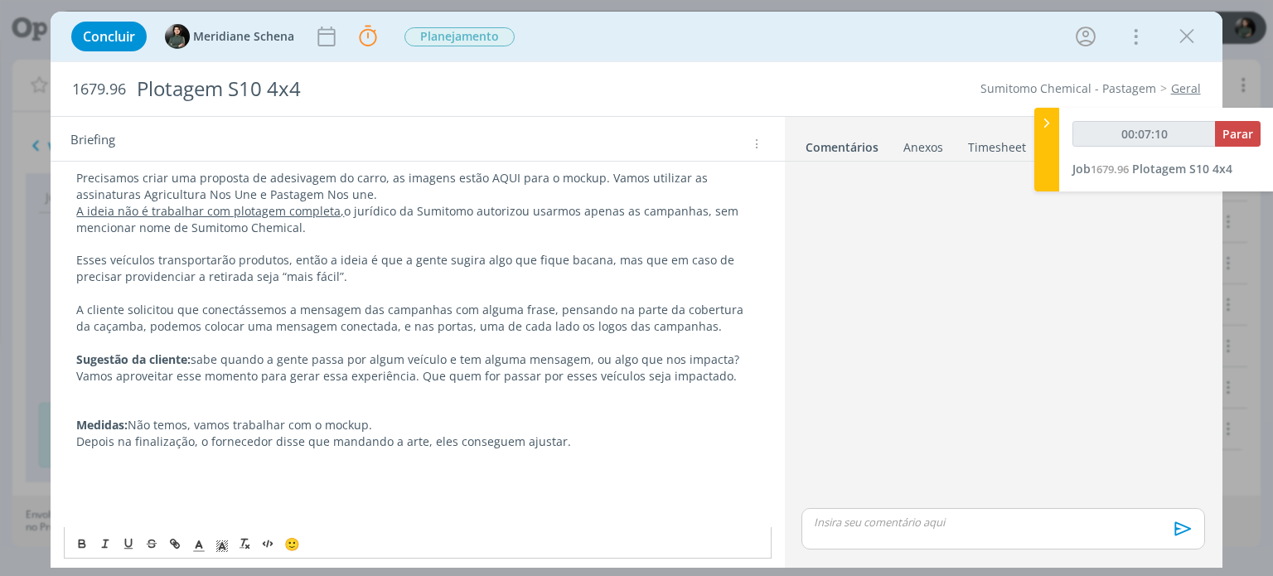
drag, startPoint x: 270, startPoint y: 440, endPoint x: 558, endPoint y: 443, distance: 287.7
click at [558, 443] on p "Depois na finalização, o fornecedor disse que mandando a arte, eles conseguem a…" at bounding box center [417, 442] width 682 height 17
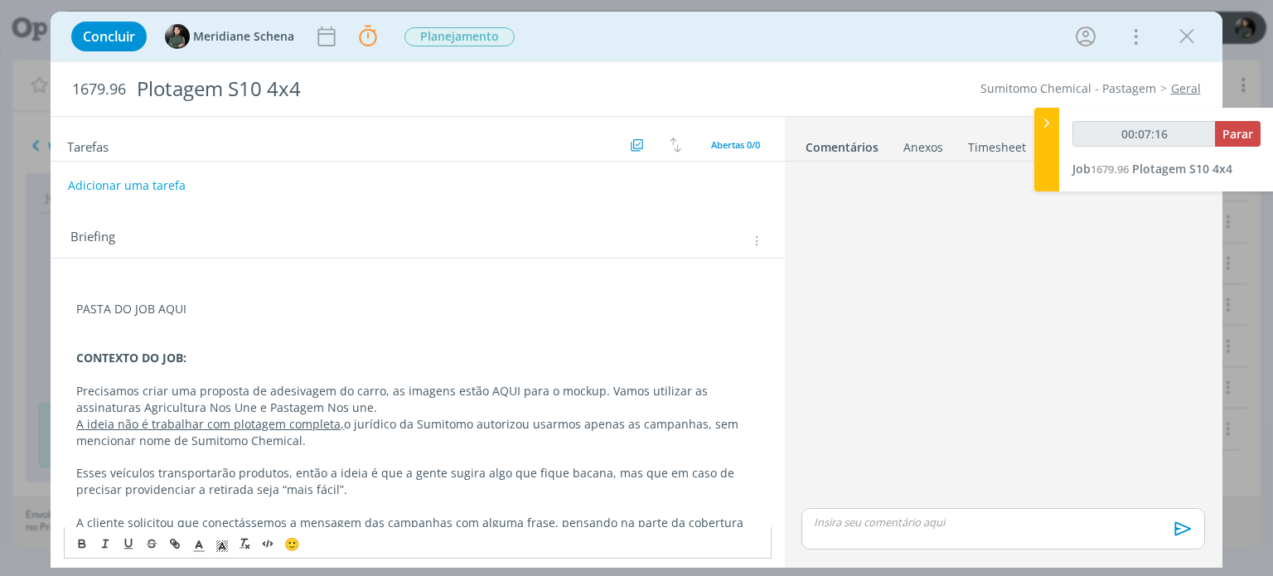
scroll to position [0, 0]
click at [123, 187] on button "Adicionar uma tarefa" at bounding box center [126, 189] width 118 height 28
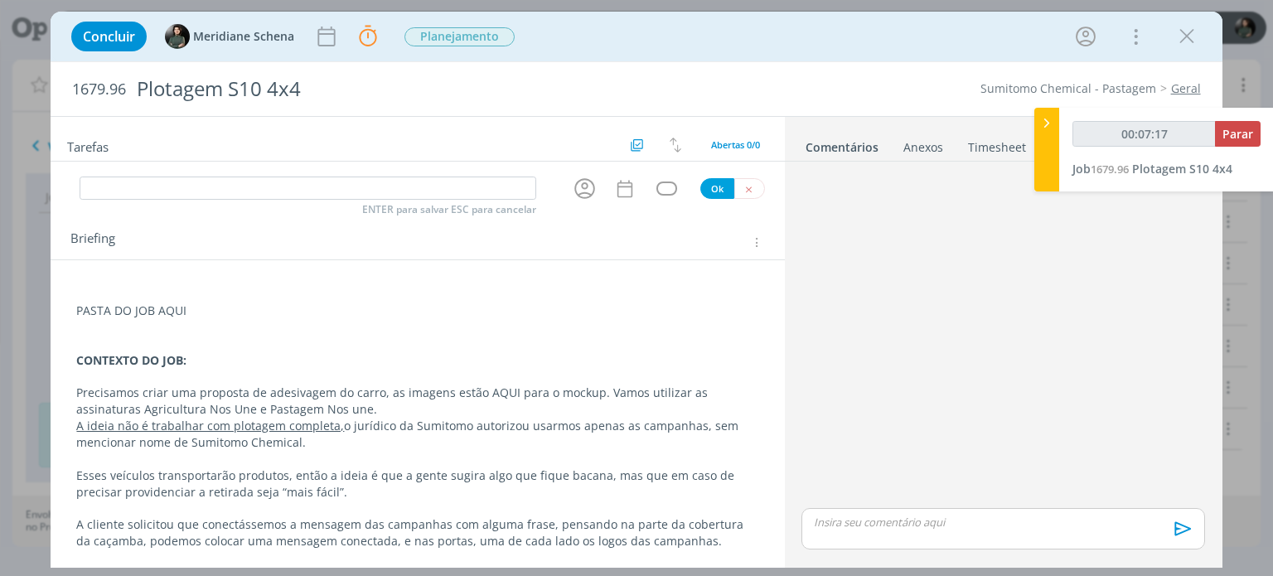
type input "00:07:18"
type input "R"
type input "00:07:19"
type input "Redaçã"
type input "00:07:20"
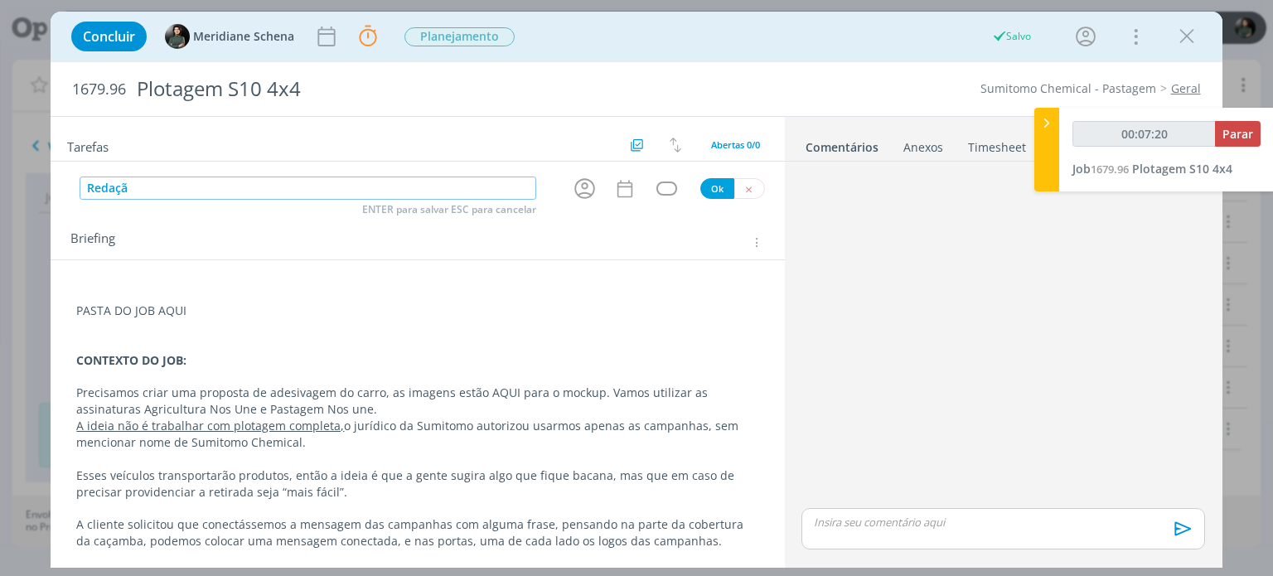
type input "Redação"
type input "00:07:22"
type input "Redação"
click at [709, 191] on button "Ok" at bounding box center [717, 188] width 34 height 21
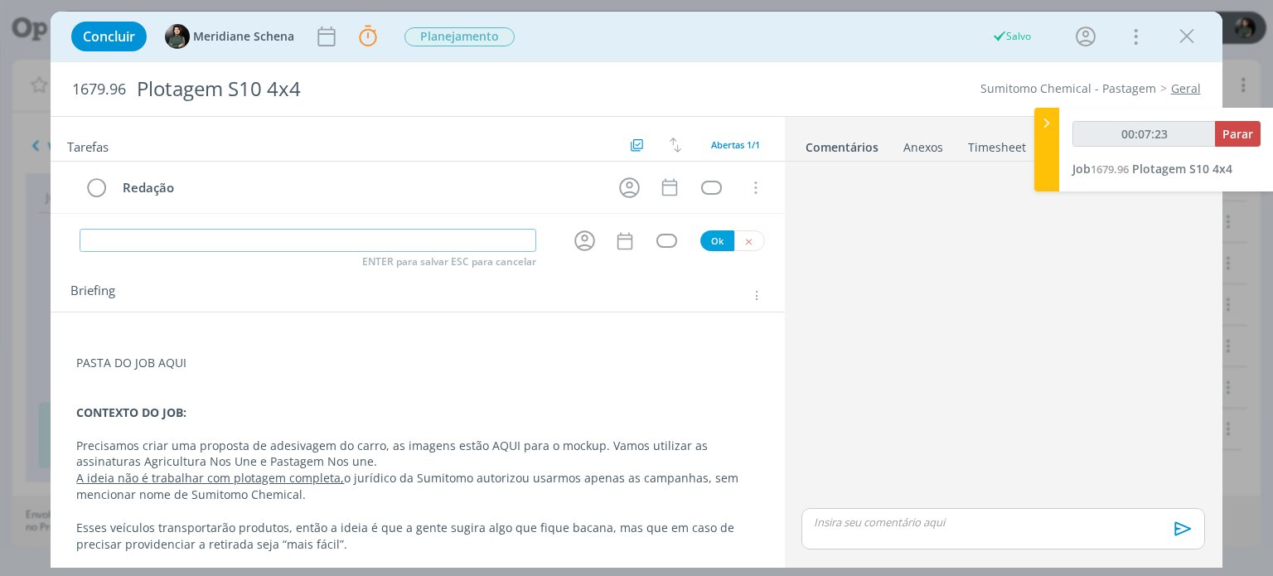
type input "00:07:24"
type input "Dir"
type input "00:07:25"
type input "Direção"
type input "00:07:26"
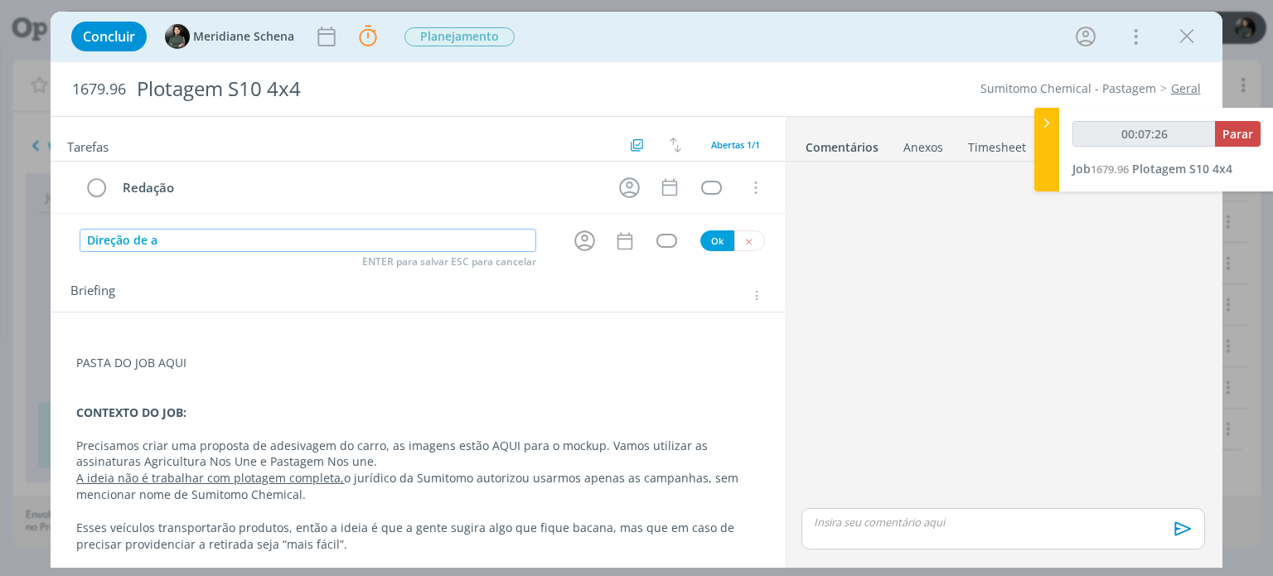
type input "Direção de ar"
type input "00:07:27"
type input "Direção de arte"
type input "00:07:29"
type input "Direção de arte"
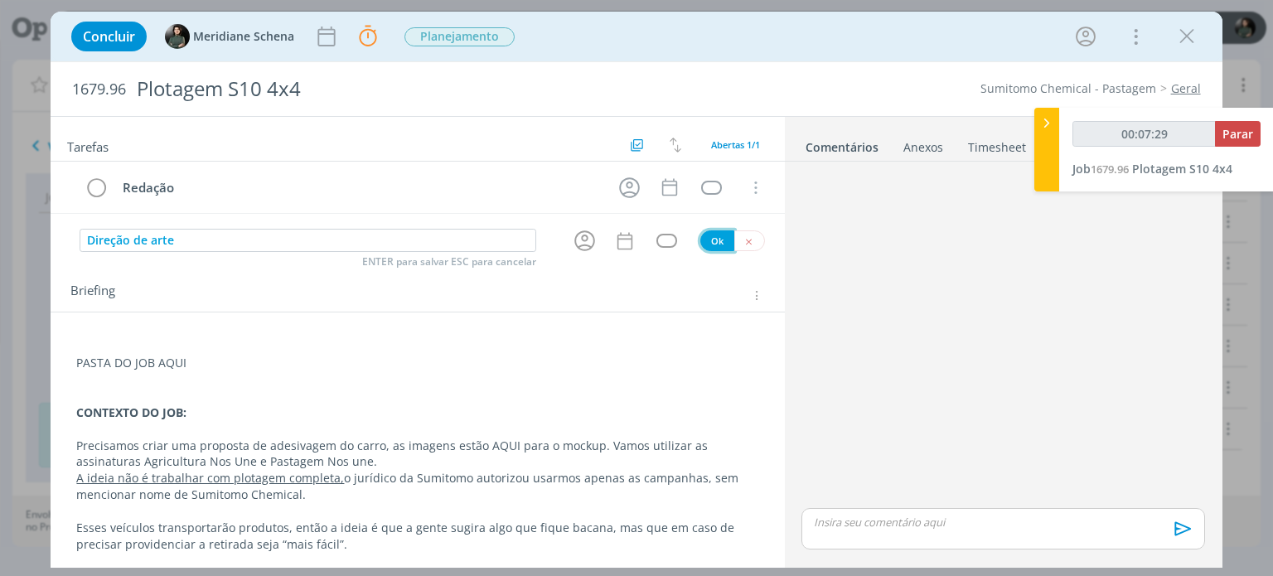
click at [708, 241] on button "Ok" at bounding box center [717, 240] width 34 height 21
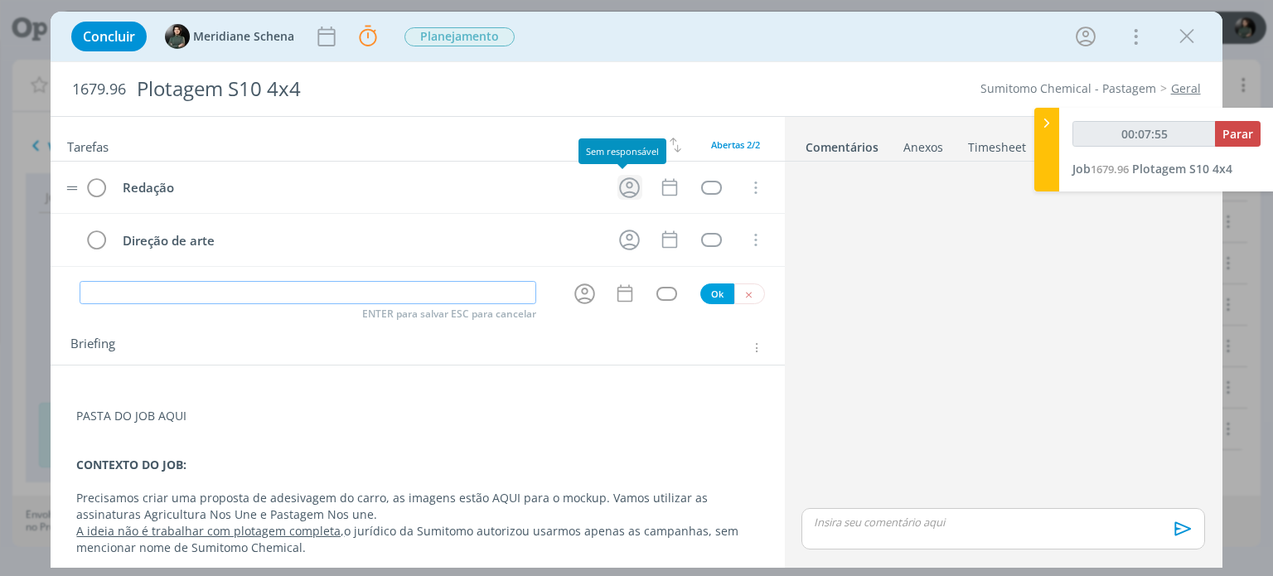
click at [622, 192] on icon "dialog" at bounding box center [630, 188] width 26 height 26
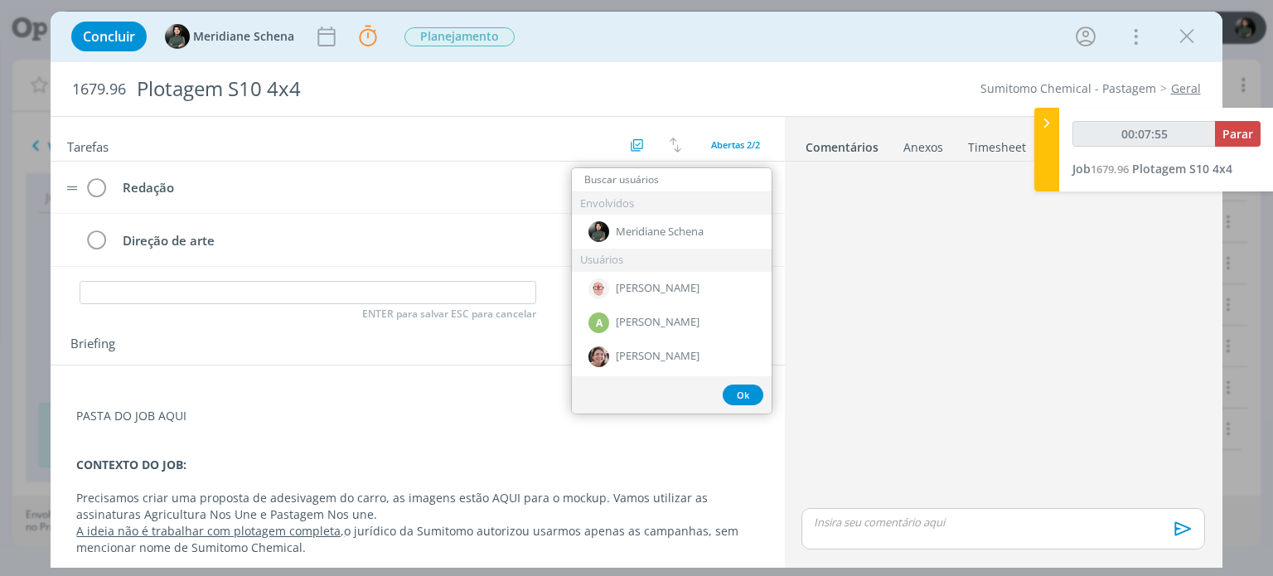
type input "00:07:56"
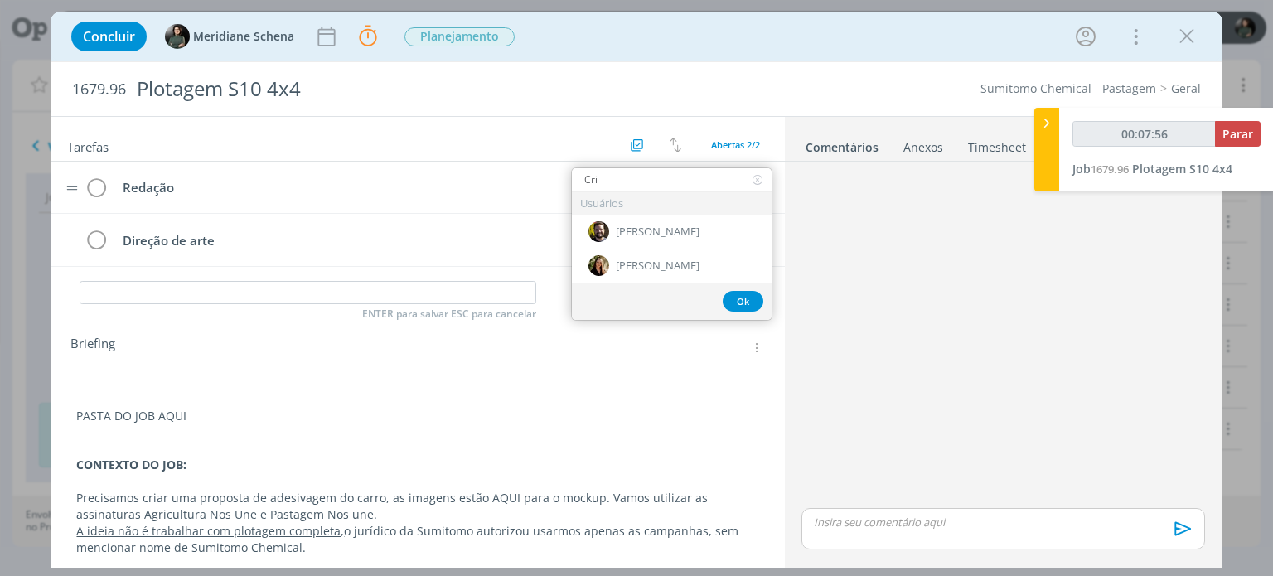
type input "Cris"
type input "00:07:57"
type input "Cris"
click at [706, 269] on div "[PERSON_NAME]" at bounding box center [672, 266] width 200 height 34
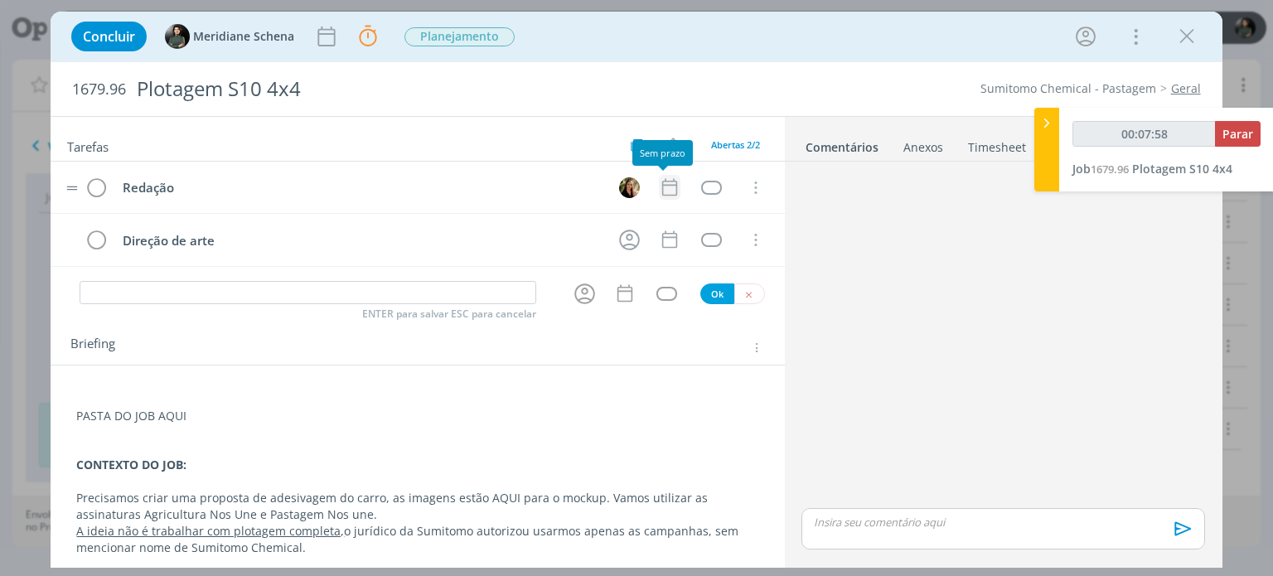
click at [667, 185] on icon "dialog" at bounding box center [670, 188] width 22 height 22
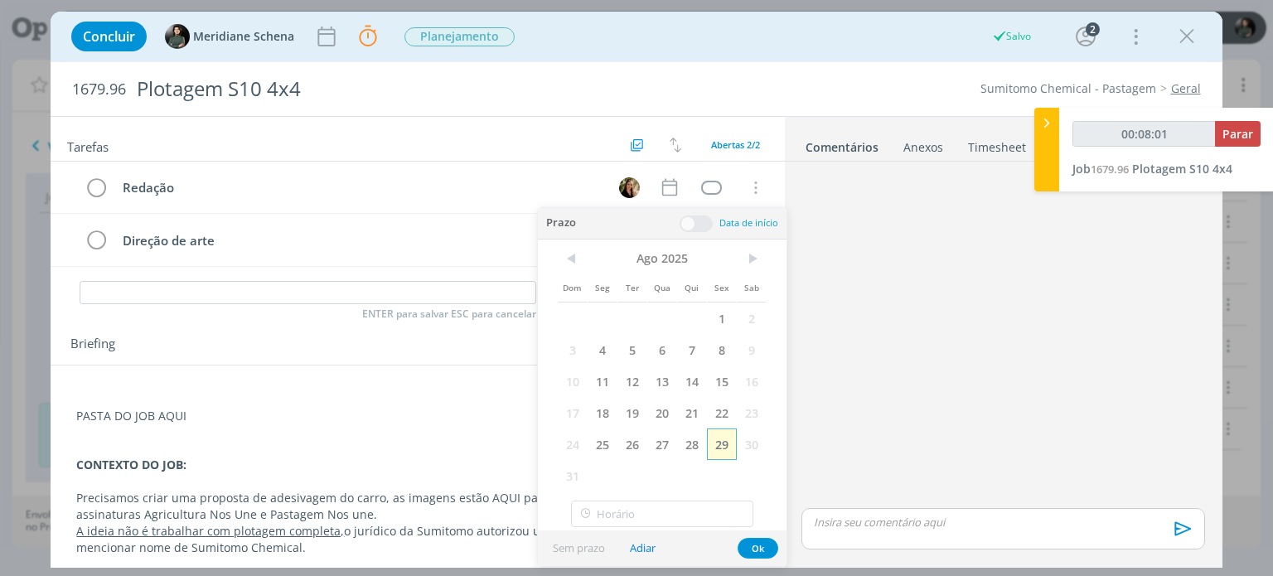
click at [728, 450] on span "29" at bounding box center [722, 445] width 30 height 32
click at [701, 221] on span at bounding box center [696, 224] width 33 height 17
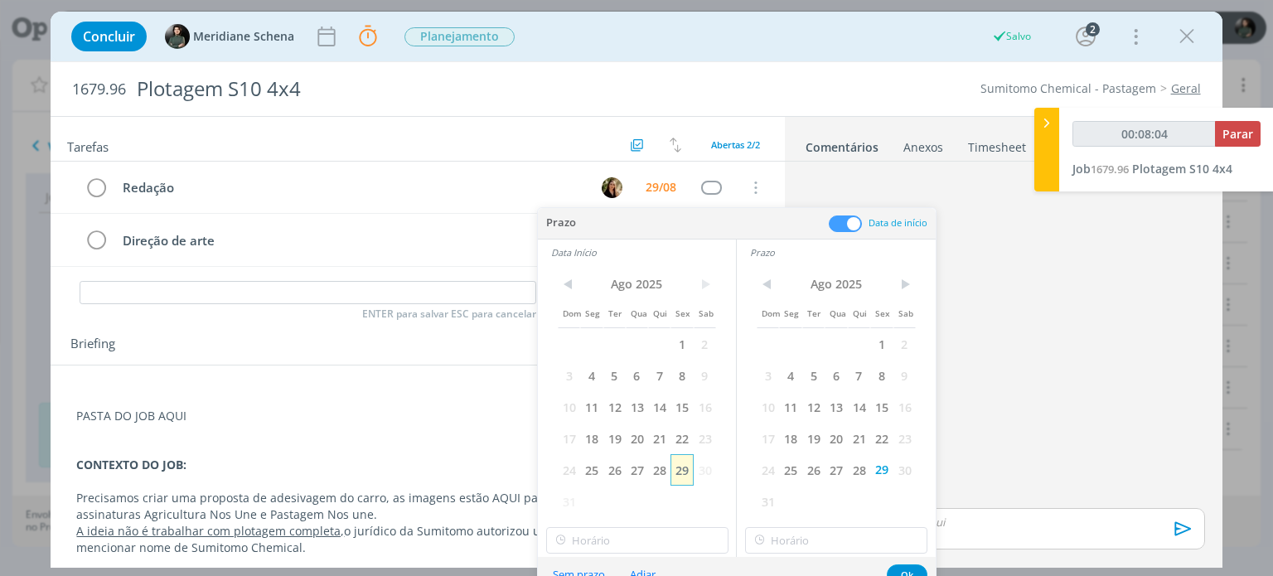
click at [690, 474] on span "29" at bounding box center [682, 470] width 22 height 32
type input "00:08:06"
type input "11:00"
click at [585, 533] on input "11:00" at bounding box center [637, 540] width 182 height 27
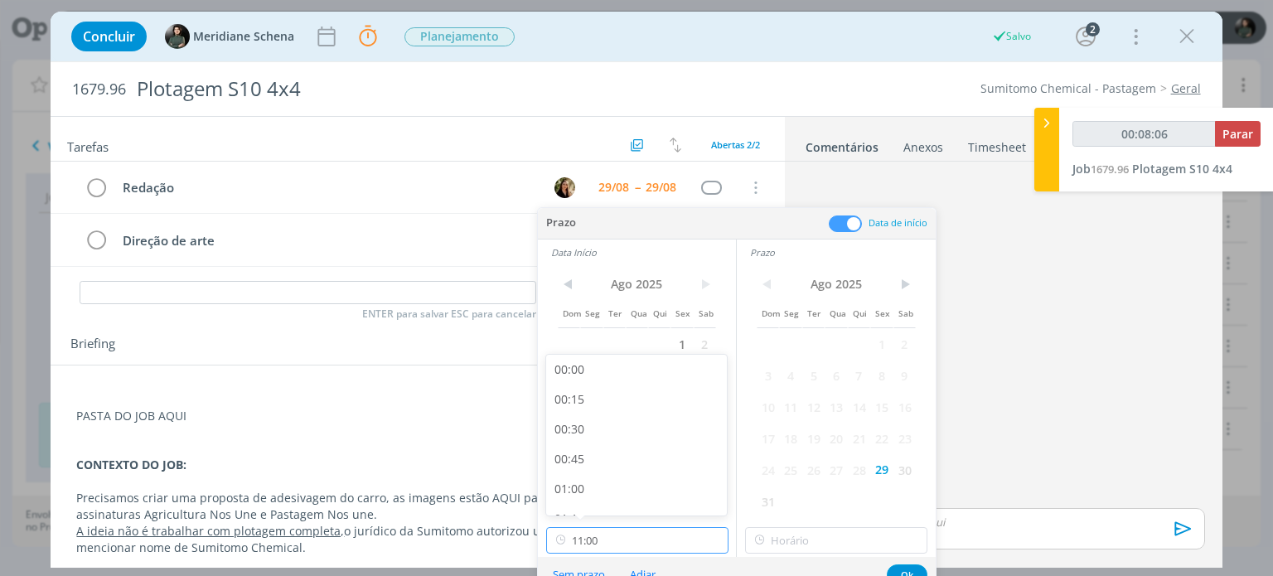
scroll to position [1187, 0]
type input "00:08:11"
type input "11:00"
click at [826, 544] on input "11:00" at bounding box center [836, 540] width 182 height 27
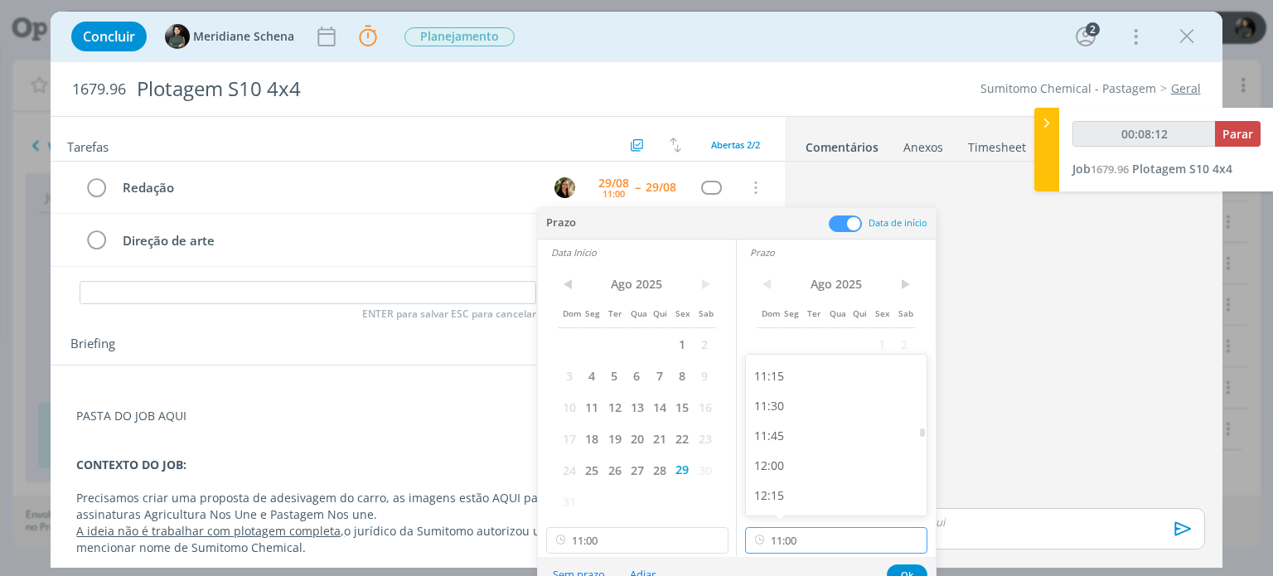
scroll to position [1353, 0]
type input "00:08:14"
click at [791, 453] on div "12:00" at bounding box center [839, 449] width 186 height 30
type input "12:00"
click at [906, 569] on button "Ok" at bounding box center [907, 575] width 41 height 21
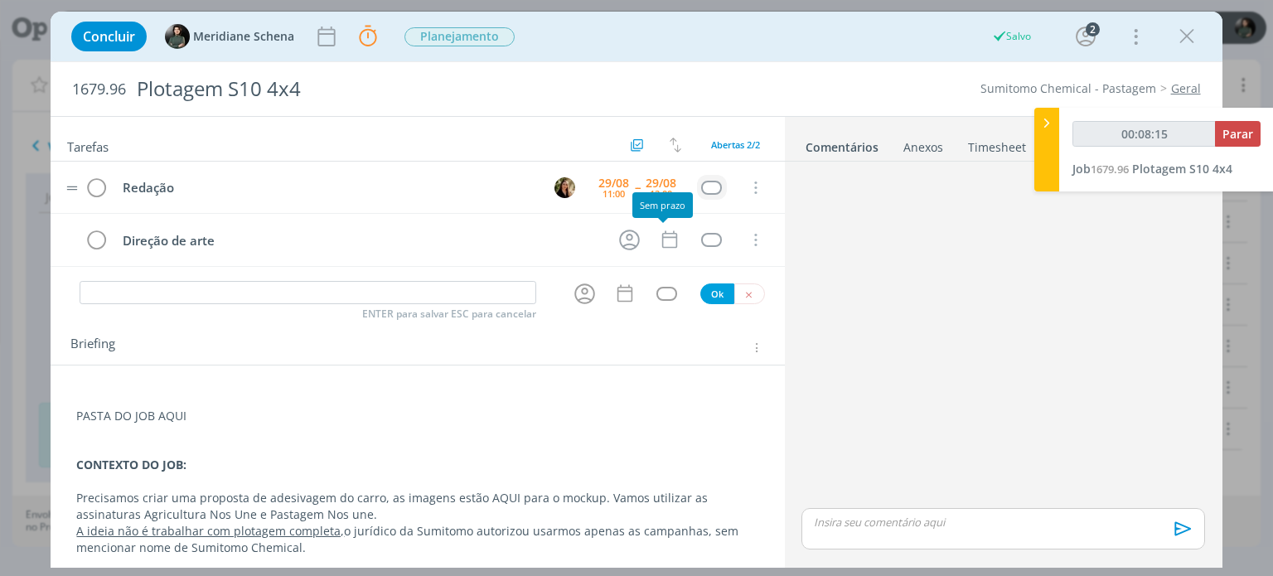
type input "00:08:16"
click at [706, 187] on div "dialog" at bounding box center [711, 188] width 21 height 14
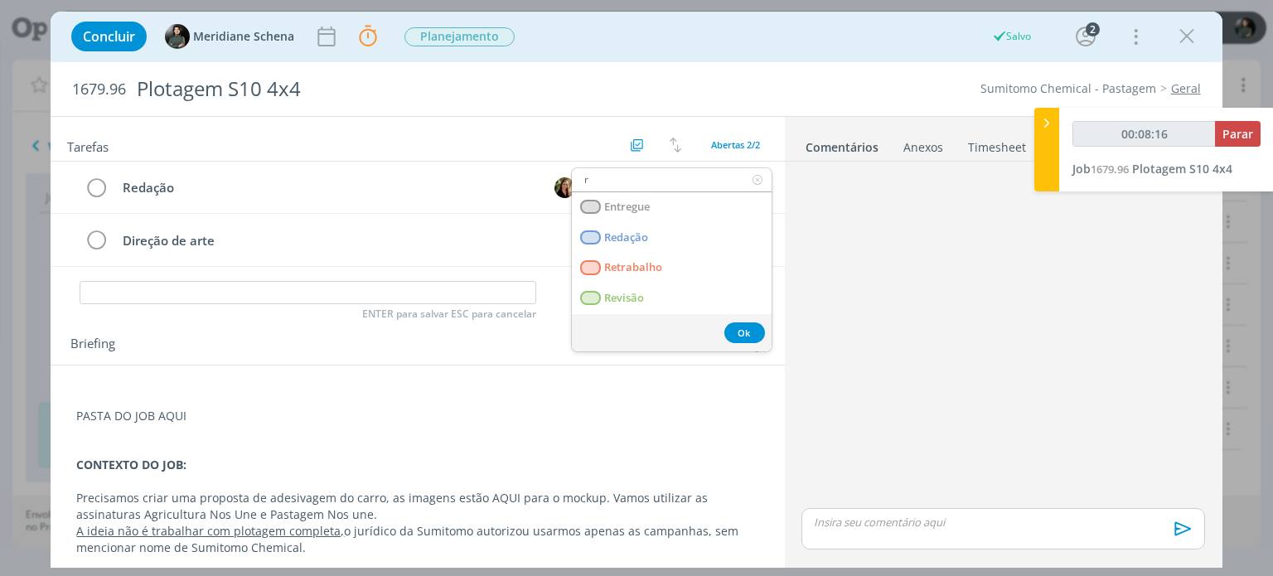
type input "re"
type input "00:08:17"
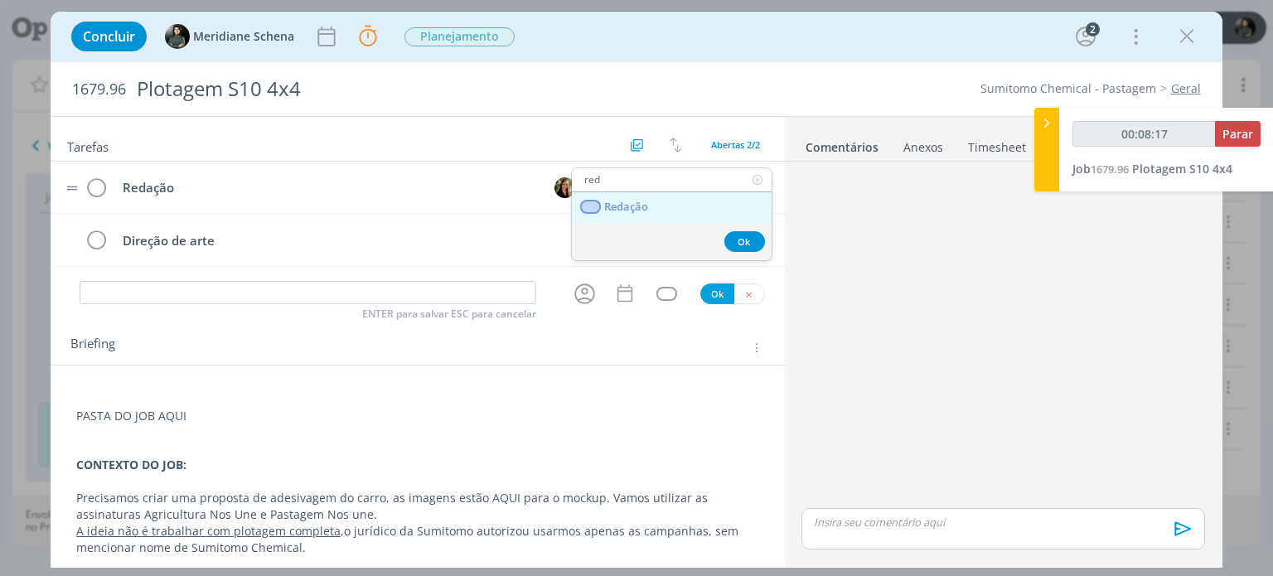
type input "red"
click at [677, 206] on link "Redação" at bounding box center [672, 207] width 200 height 31
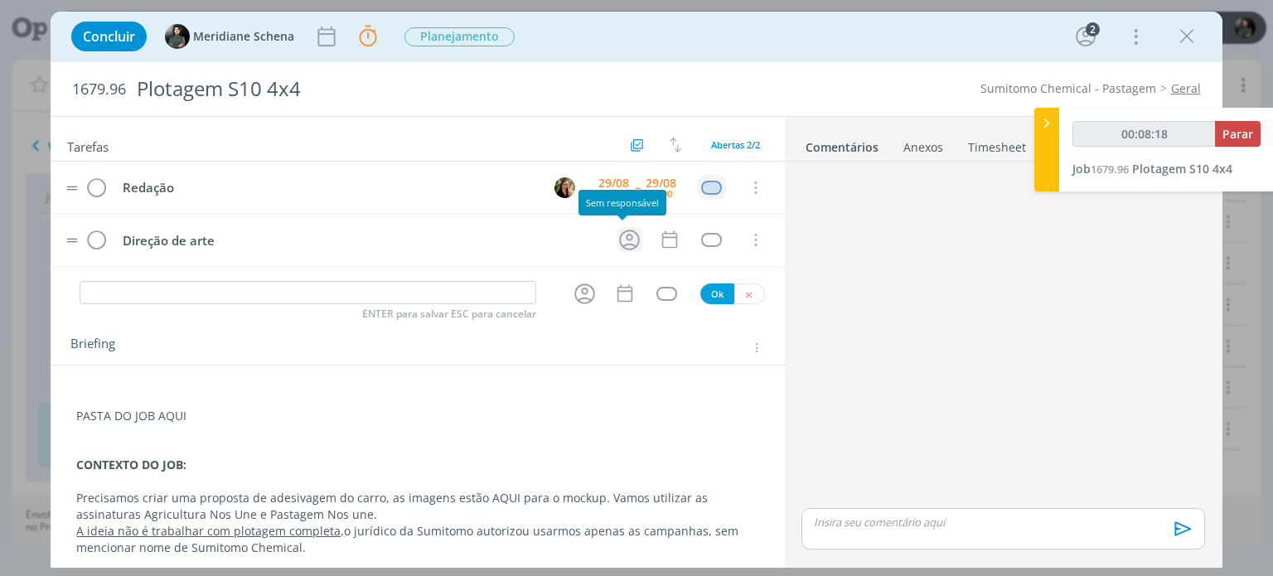
click at [620, 240] on icon "dialog" at bounding box center [630, 240] width 26 height 26
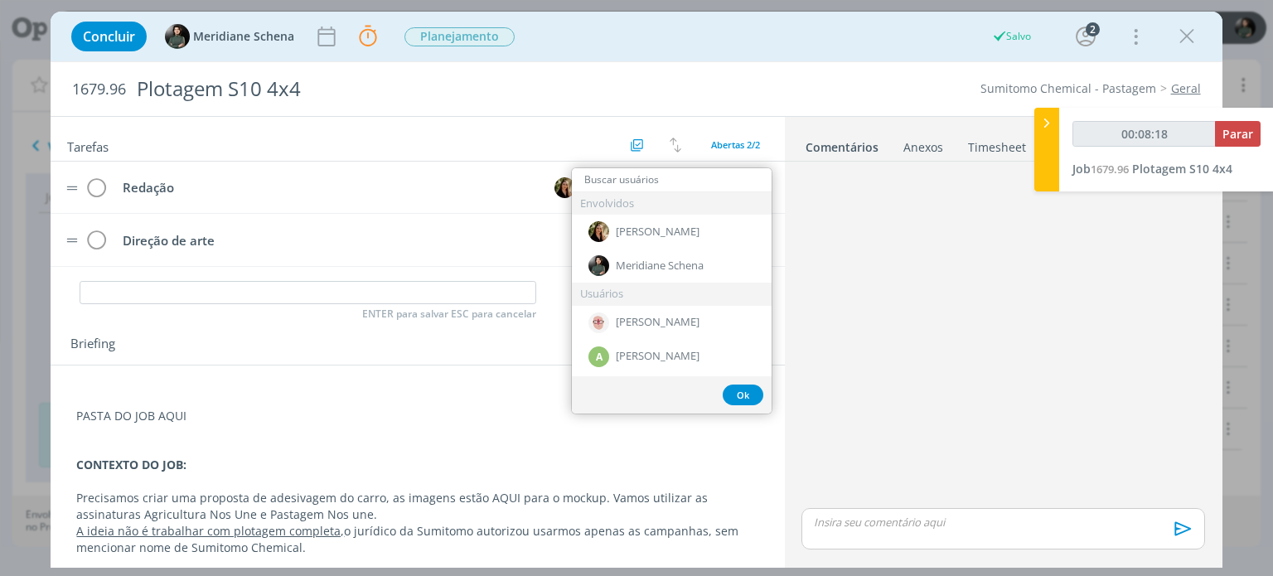
type input "00:08:19"
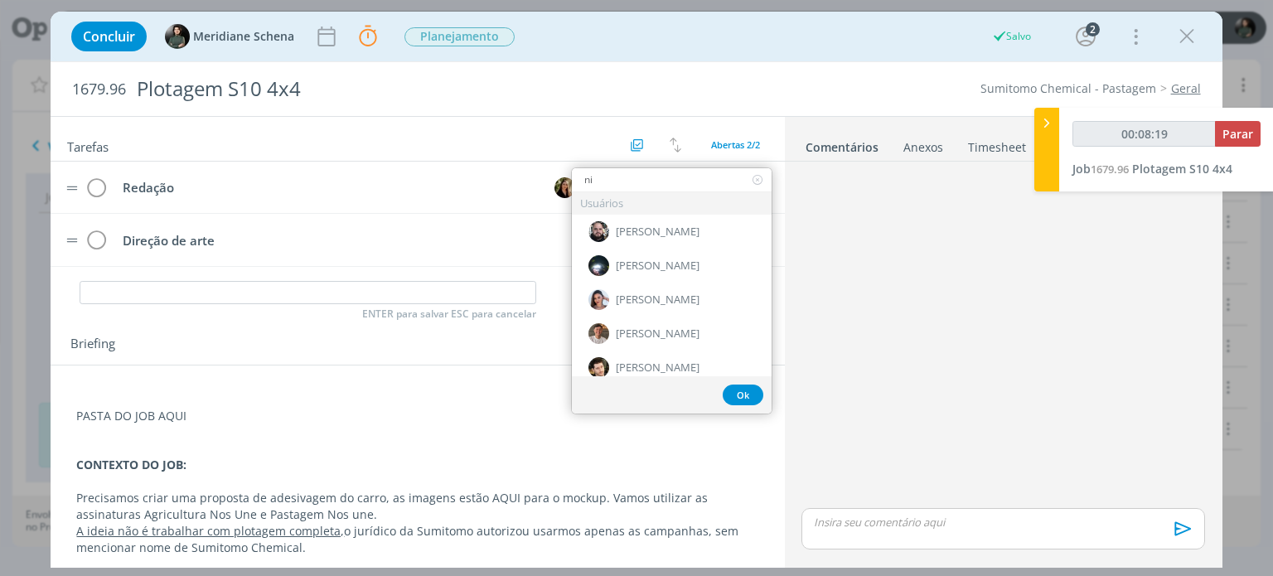
type input "nic"
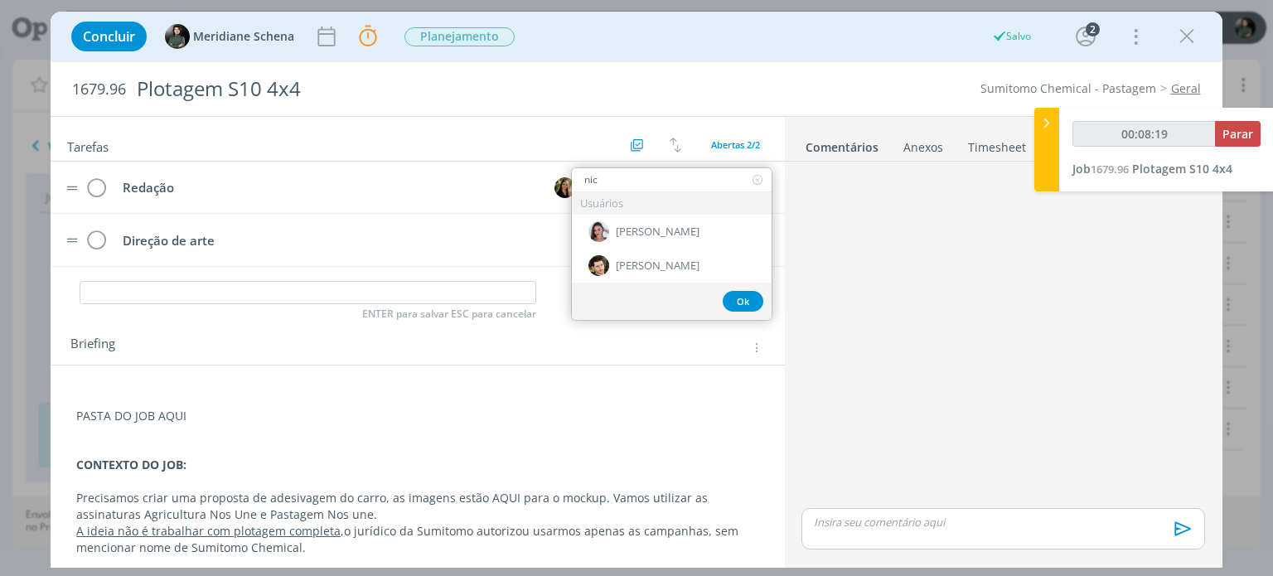
type input "00:08:20"
type input "nic"
click at [652, 234] on span "[PERSON_NAME]" at bounding box center [658, 231] width 84 height 13
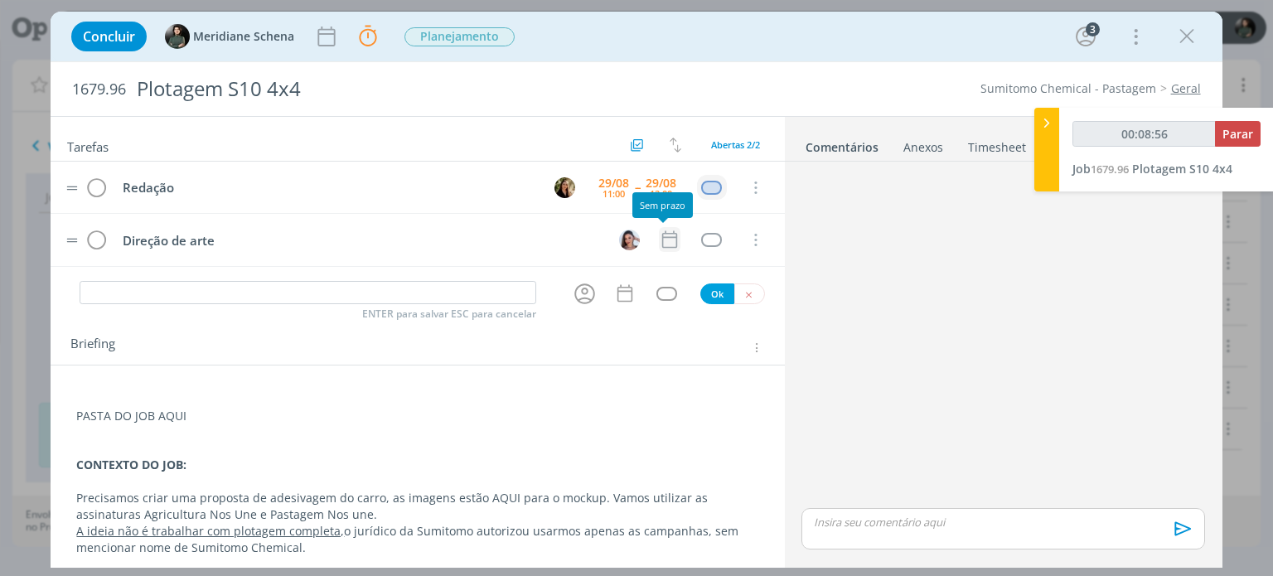
click at [659, 233] on icon "dialog" at bounding box center [670, 240] width 22 height 22
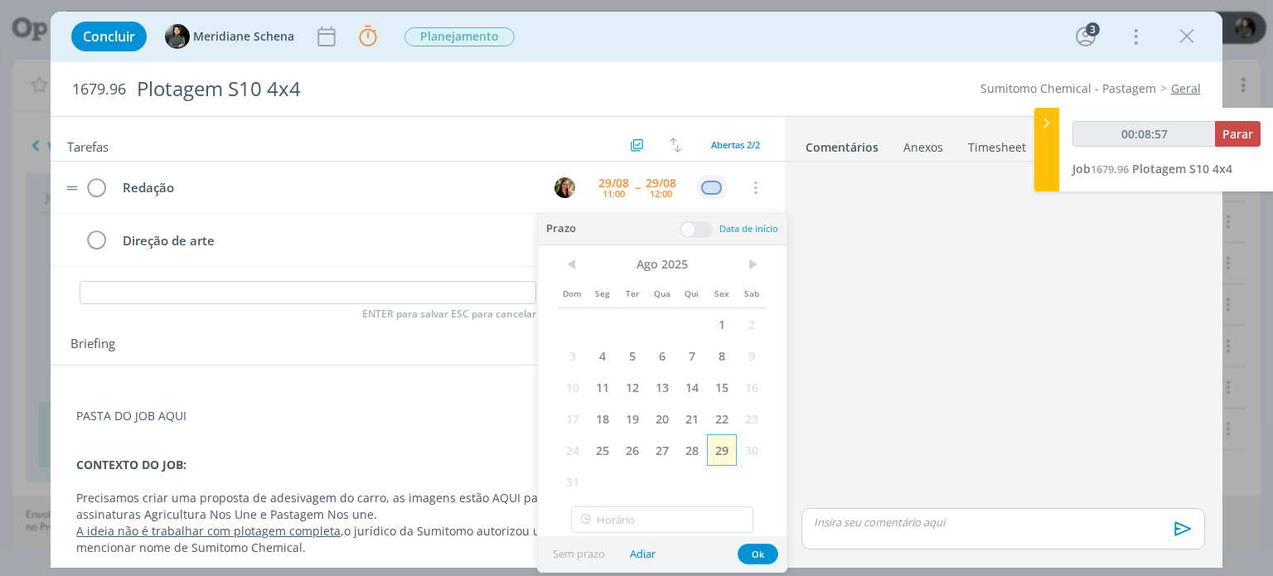
click at [715, 453] on span "29" at bounding box center [722, 450] width 30 height 32
click at [692, 223] on span at bounding box center [696, 229] width 33 height 17
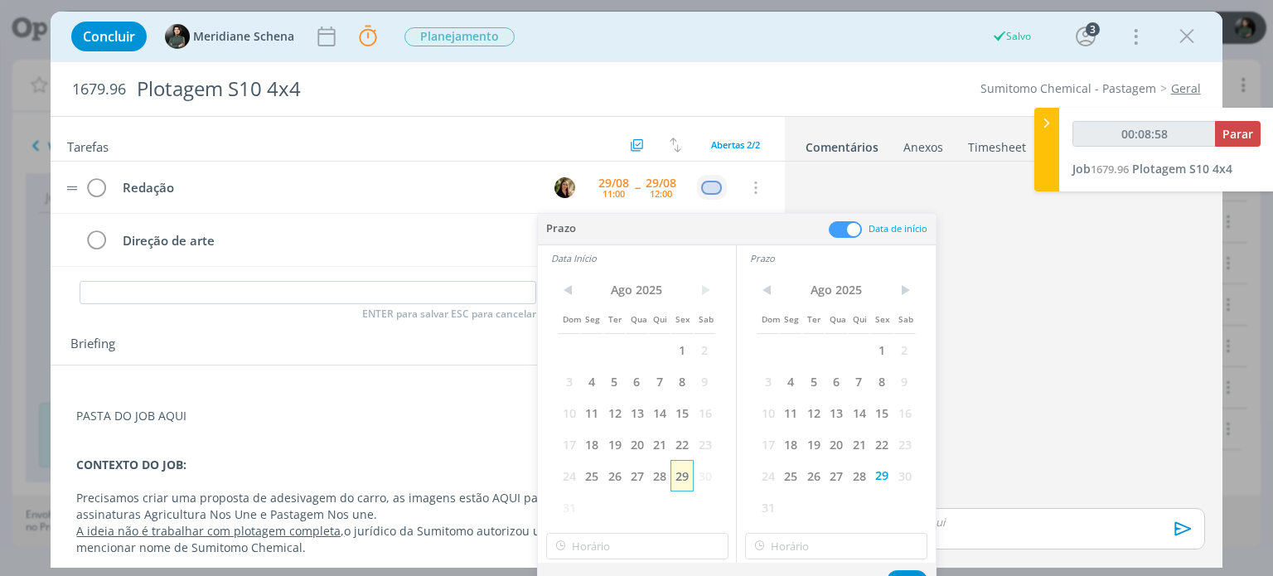
type input "00:08:59"
click at [691, 476] on span "29" at bounding box center [682, 476] width 22 height 32
type input "11:00"
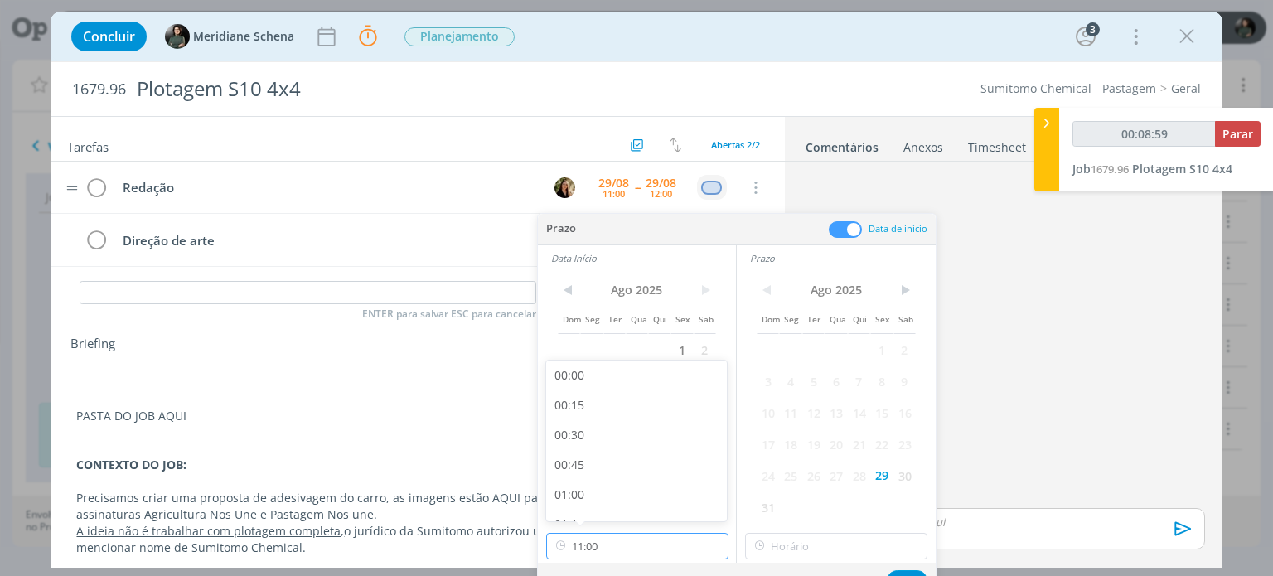
click at [630, 554] on input "11:00" at bounding box center [637, 546] width 182 height 27
type input "00:09:04"
click at [591, 417] on div "13:00" at bounding box center [639, 409] width 186 height 30
type input "13:00"
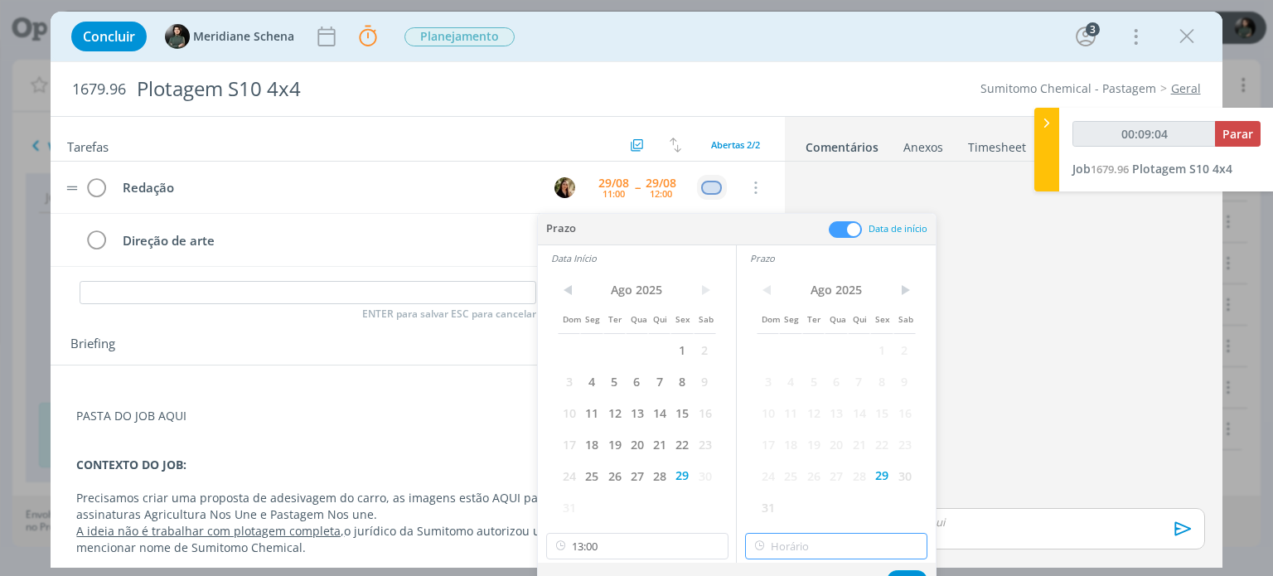
type input "13:00"
click at [853, 540] on input "13:00" at bounding box center [836, 546] width 182 height 27
type input "00:09:07"
click at [795, 481] on div "15:00" at bounding box center [839, 492] width 186 height 30
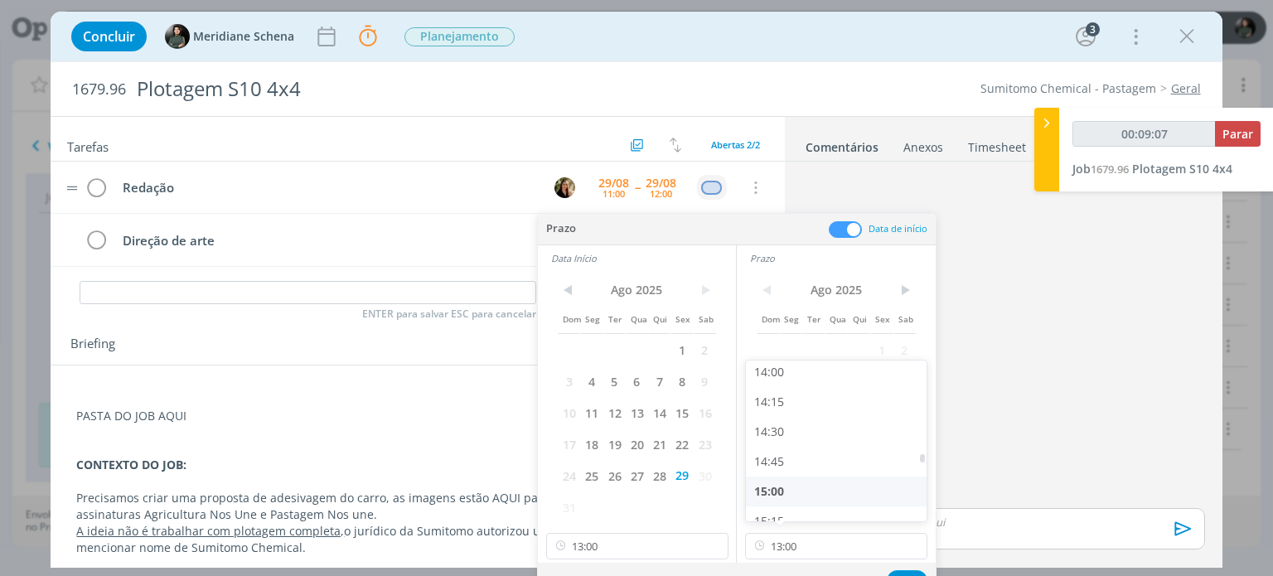
type input "15:00"
click at [895, 572] on button "Ok" at bounding box center [907, 580] width 41 height 21
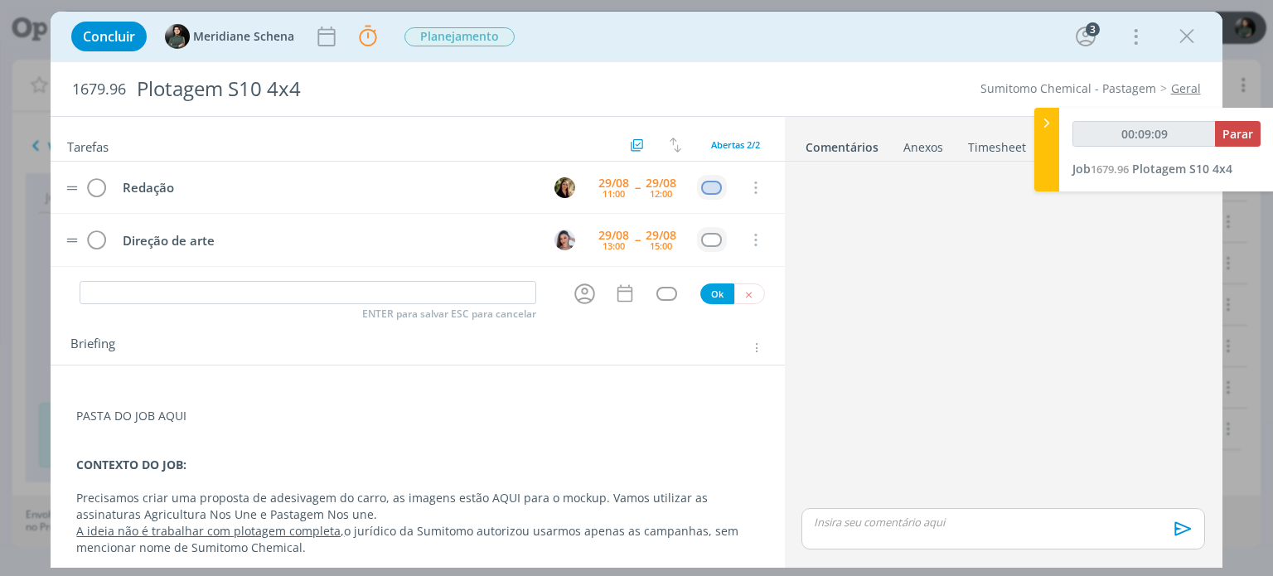
click at [703, 240] on div "dialog" at bounding box center [711, 240] width 21 height 14
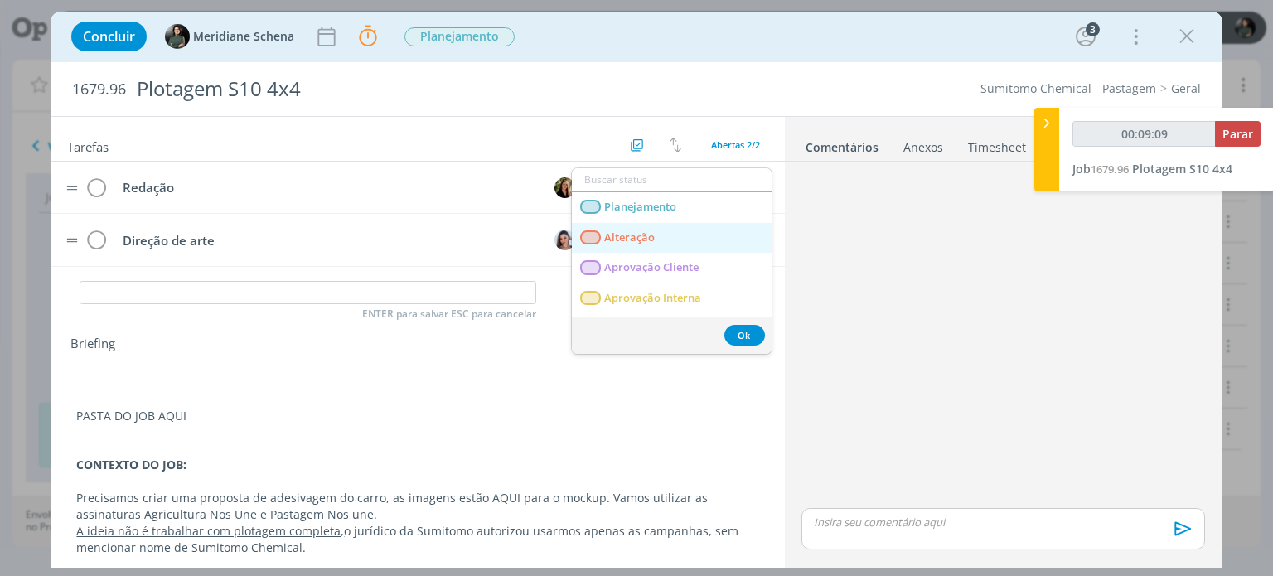
type input "00:09:10"
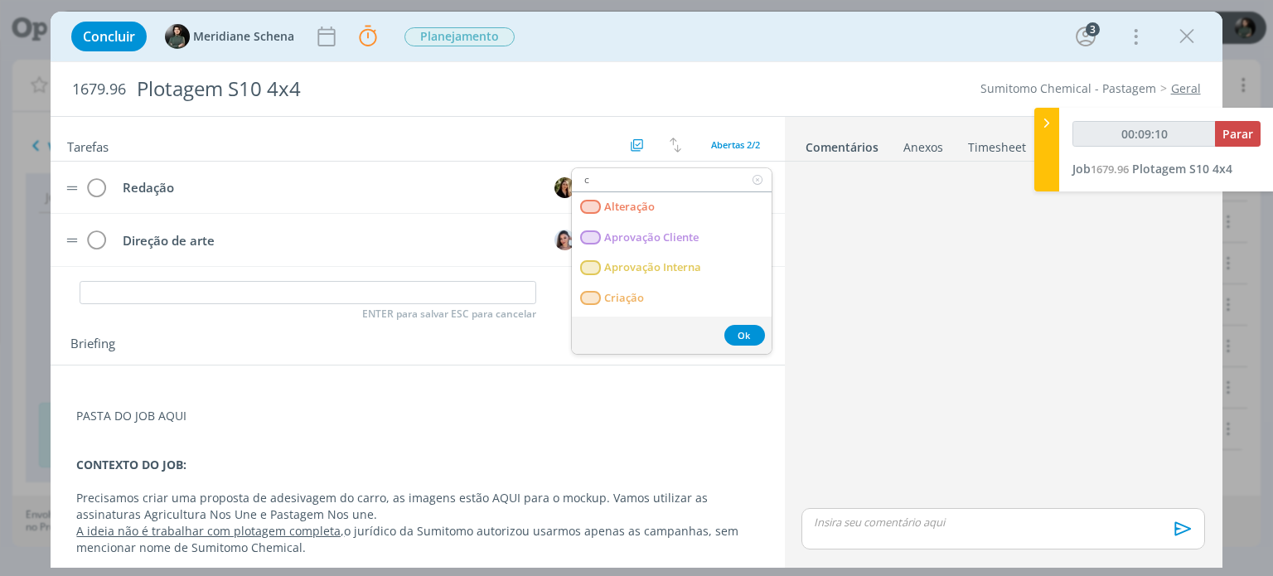
type input "cr"
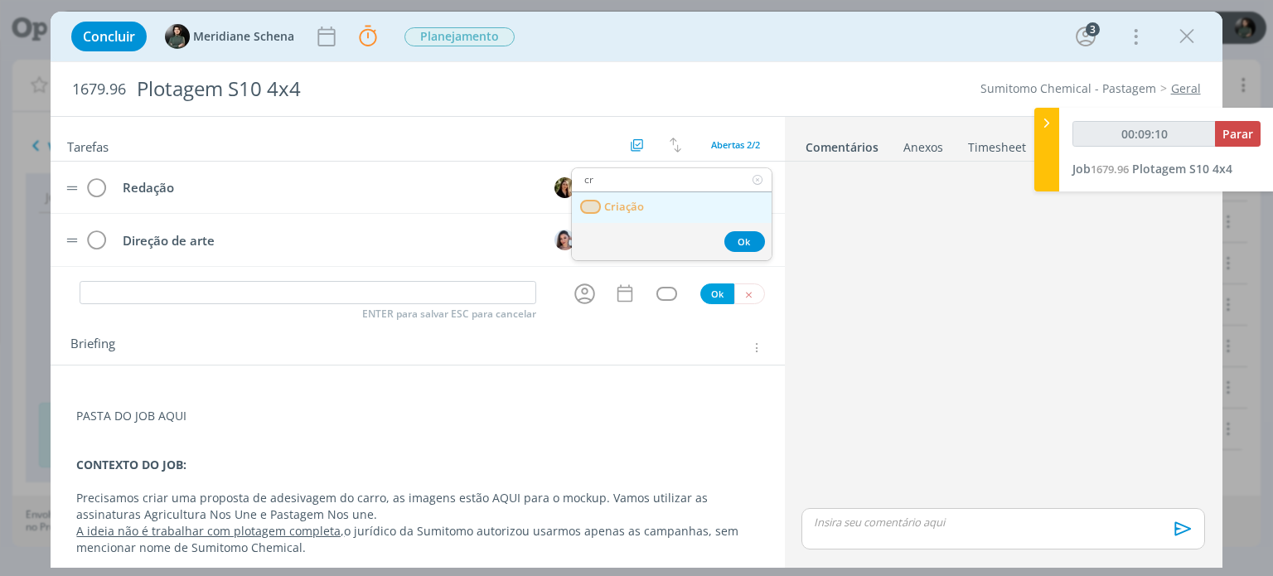
type input "00:09:11"
type input "cr"
click at [681, 207] on link "Criação" at bounding box center [672, 207] width 200 height 31
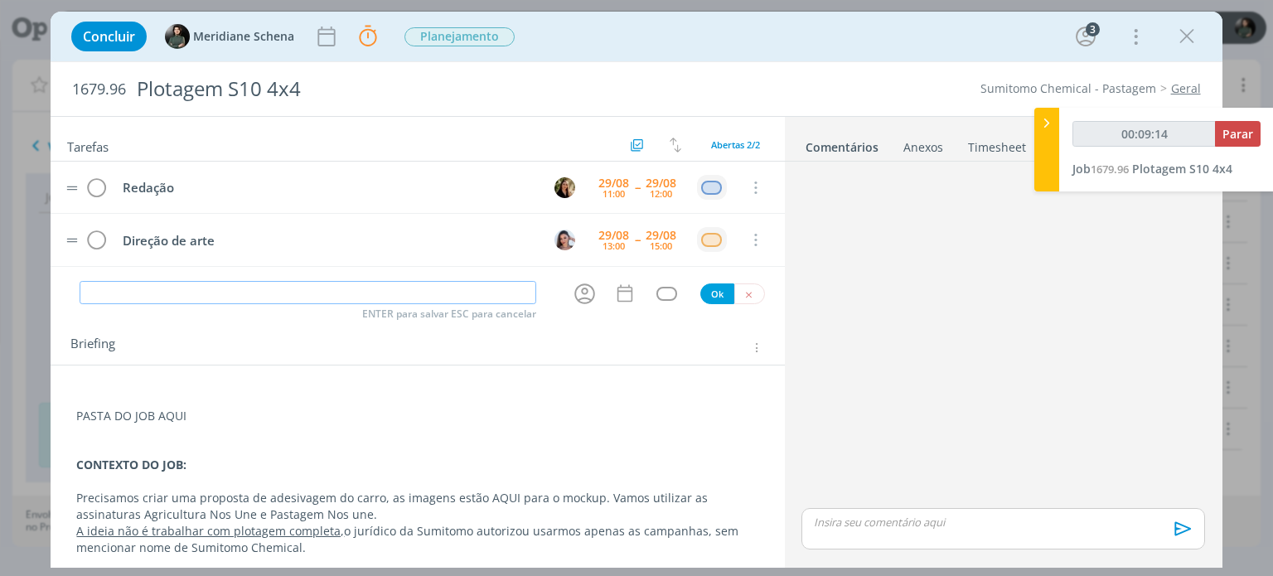
click at [411, 291] on input "dialog" at bounding box center [308, 292] width 457 height 23
type input "00:09:15"
type input "Rev"
type input "00:09:16"
type input "Revisão"
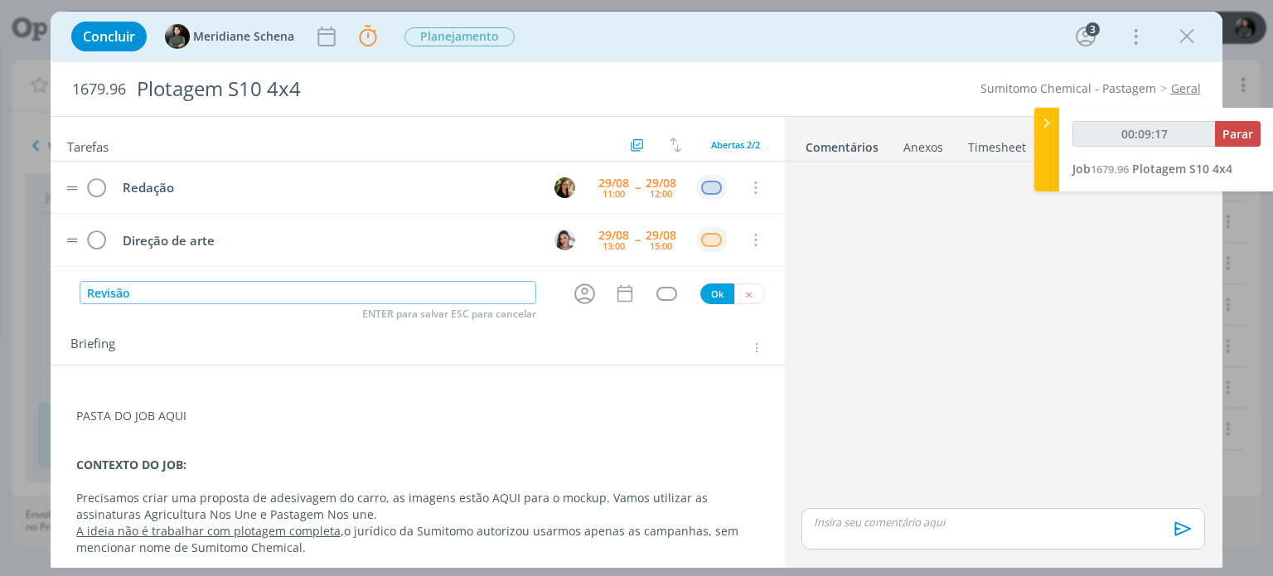
type input "00:09:18"
type input "Revisão"
click at [705, 288] on button "Ok" at bounding box center [717, 294] width 34 height 21
type input "00:09:19"
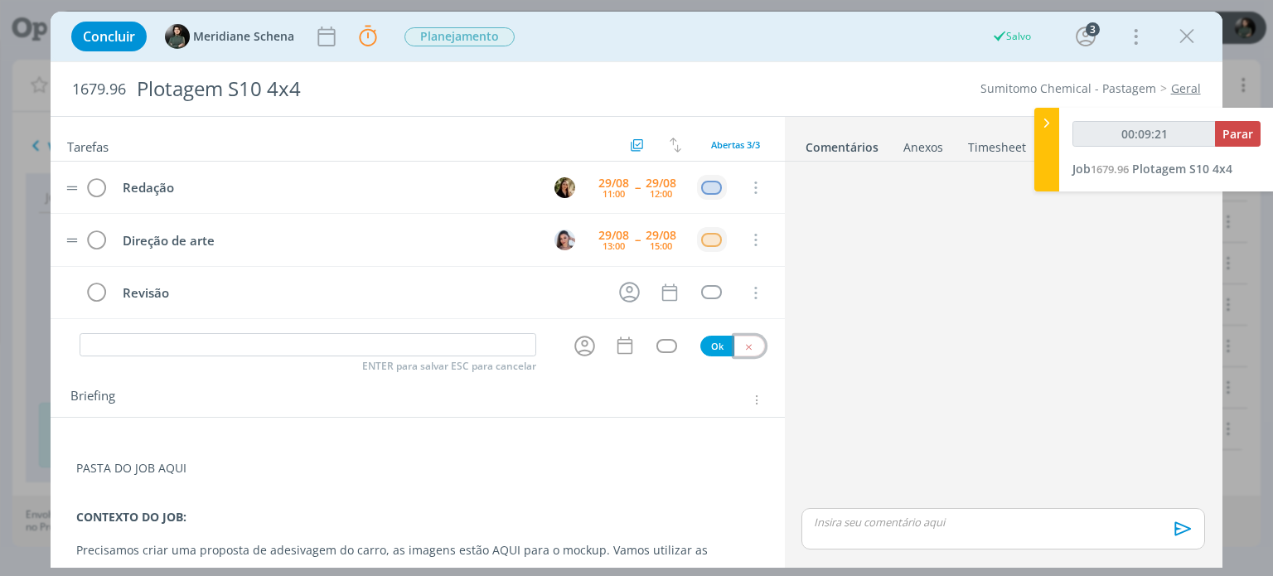
click at [744, 347] on icon "dialog" at bounding box center [749, 347] width 11 height 11
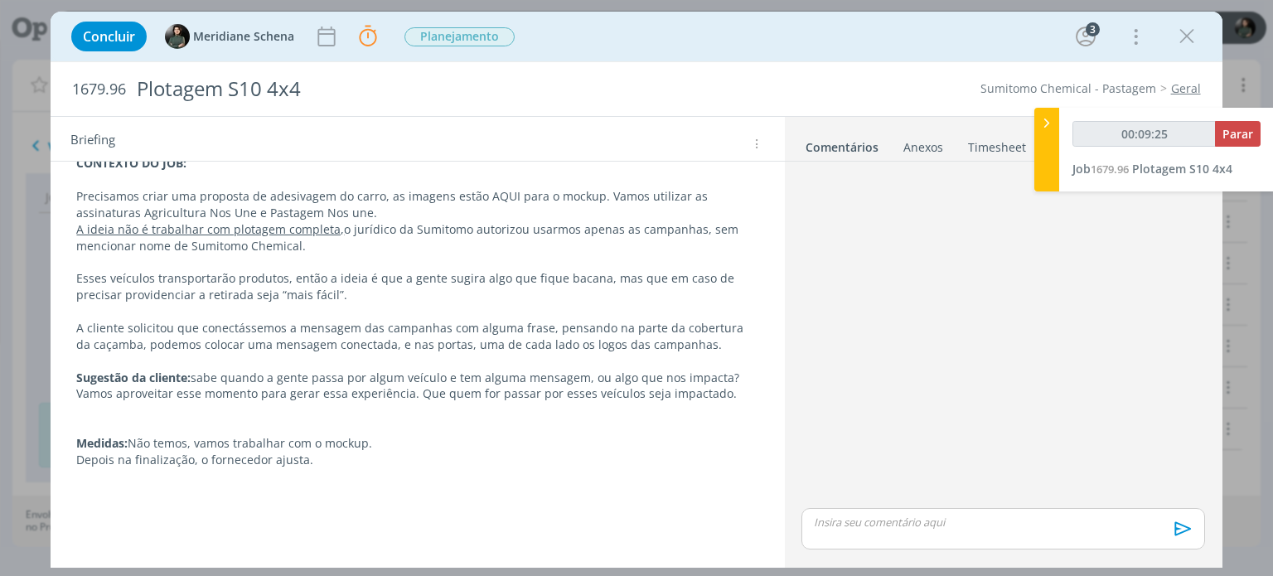
scroll to position [372, 0]
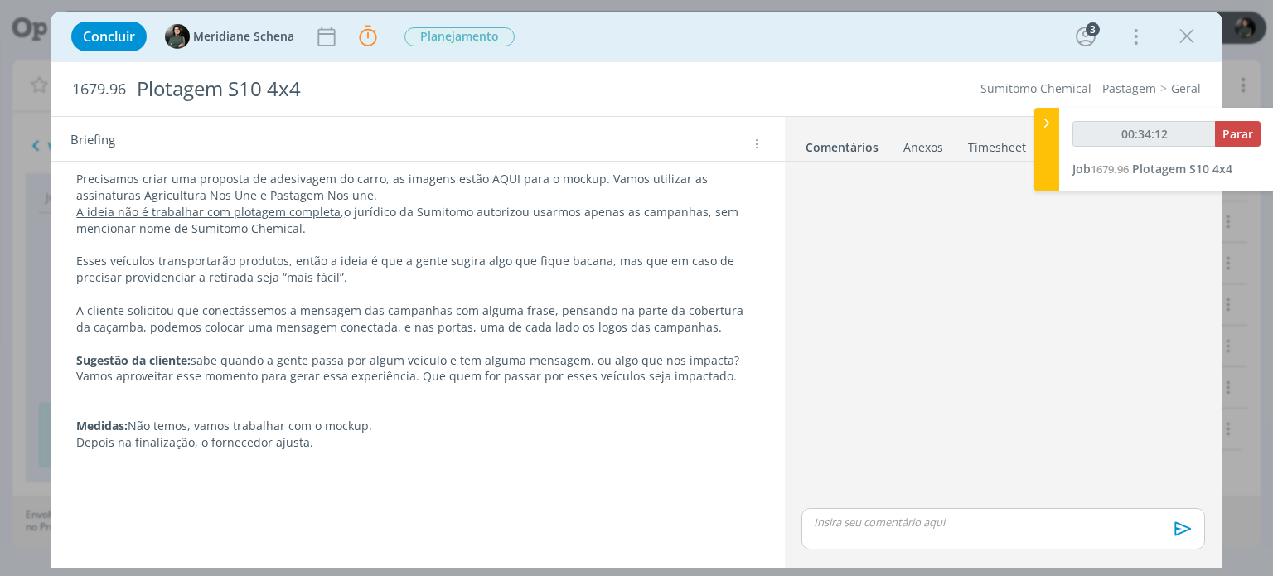
type input "00:34:13"
click at [1232, 135] on span "Parar" at bounding box center [1238, 134] width 31 height 16
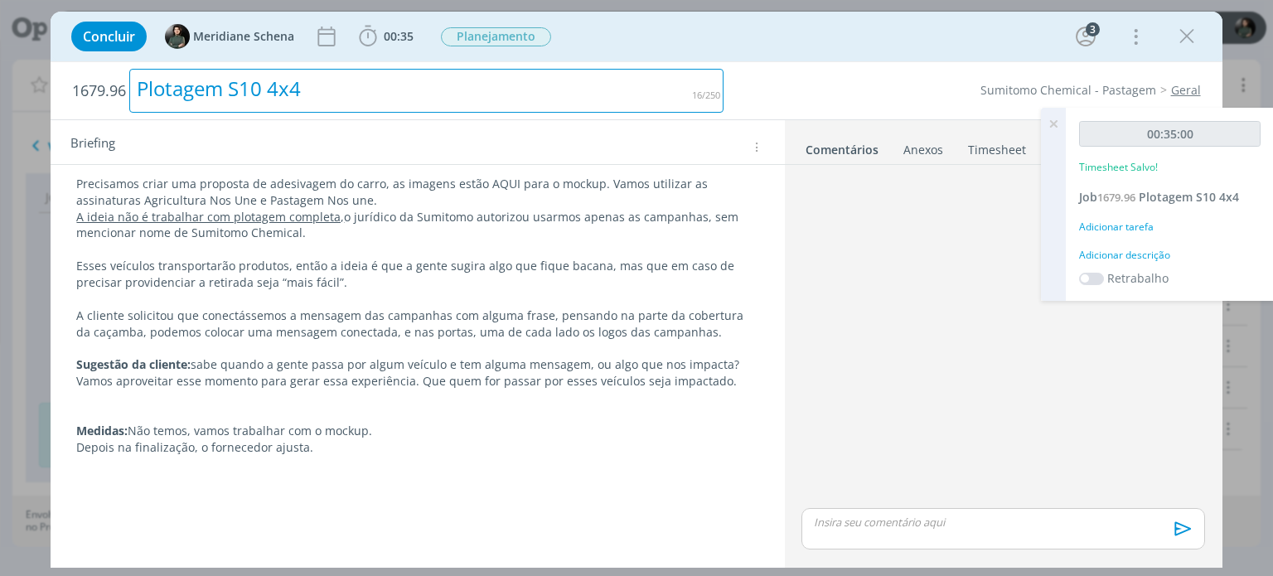
click at [282, 92] on div "Plotagem S10 4x4" at bounding box center [426, 91] width 594 height 44
drag, startPoint x: 225, startPoint y: 88, endPoint x: 323, endPoint y: 91, distance: 97.9
click at [323, 91] on div "Plotagem S10 4x4" at bounding box center [426, 91] width 594 height 44
copy div "S10 4x4"
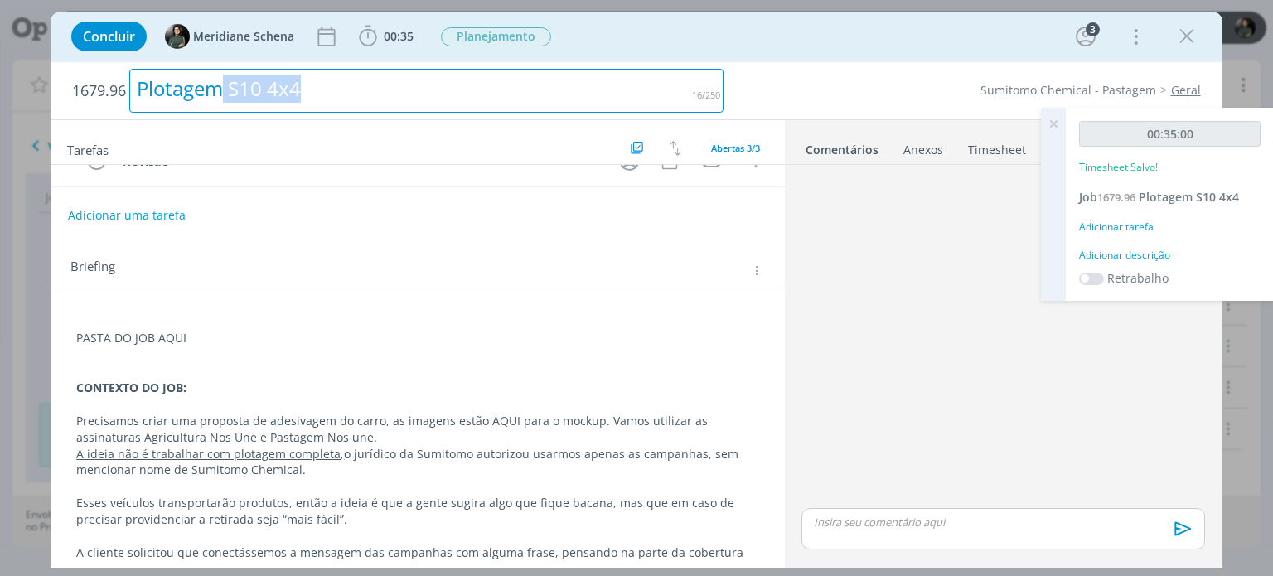
scroll to position [166, 0]
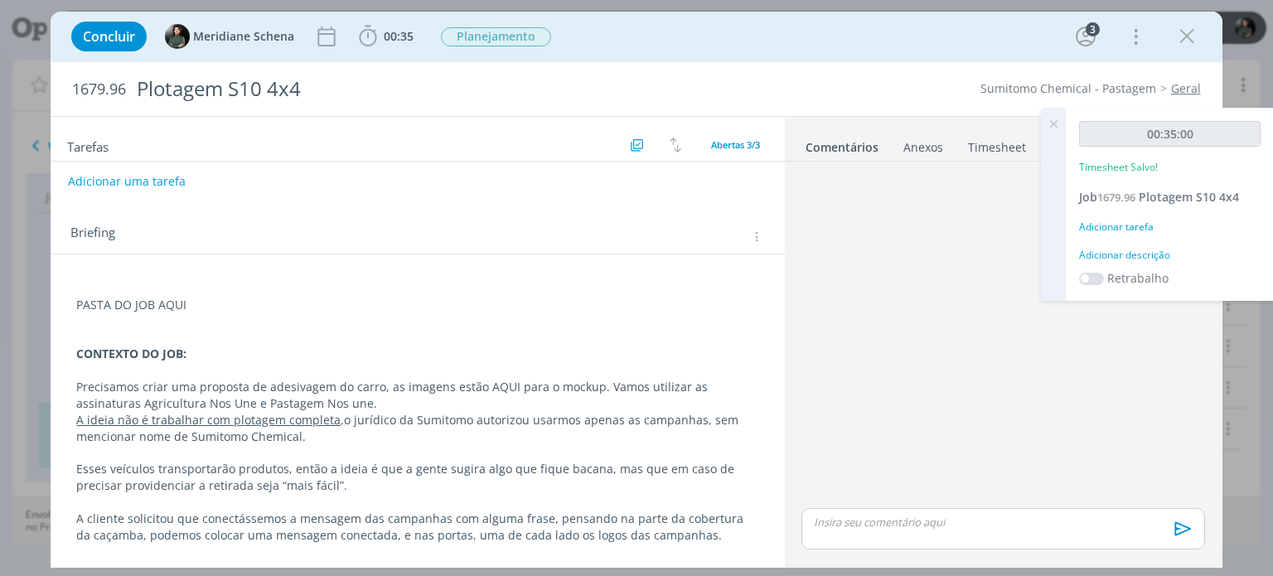
click at [172, 302] on p "PASTA DO JOB AQUI" at bounding box center [417, 305] width 682 height 17
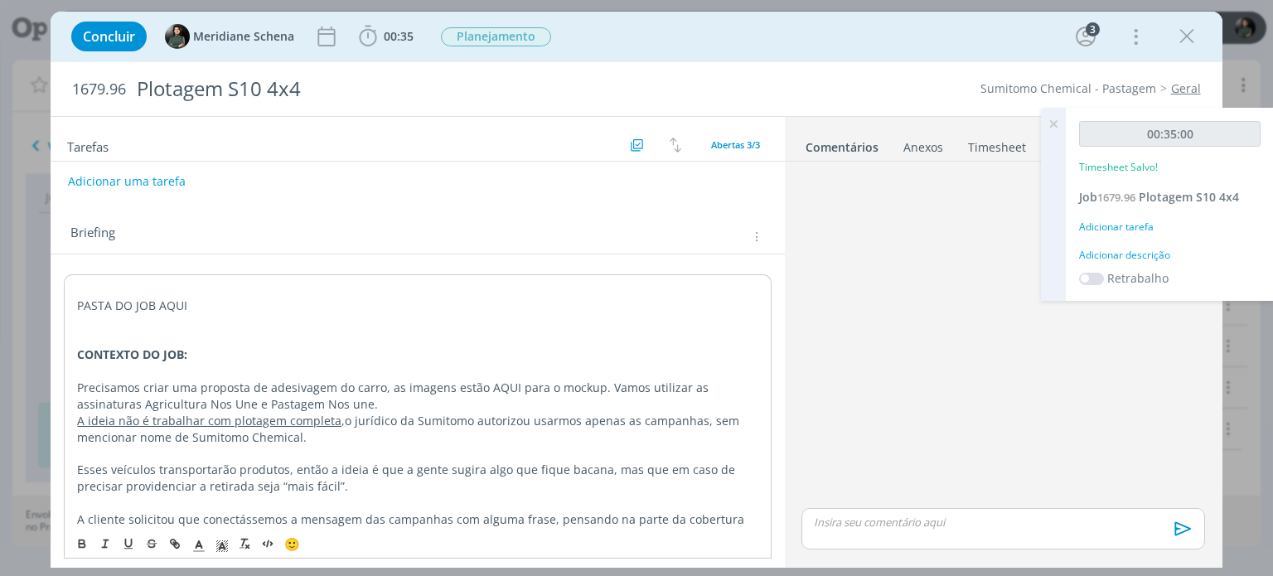
drag, startPoint x: 157, startPoint y: 301, endPoint x: 219, endPoint y: 317, distance: 64.1
click at [203, 305] on p "PASTA DO JOB AQUI" at bounding box center [417, 306] width 681 height 17
click at [166, 304] on p "PASTA DO JOB AQUI" at bounding box center [417, 305] width 682 height 17
drag, startPoint x: 159, startPoint y: 299, endPoint x: 219, endPoint y: 304, distance: 59.9
click at [219, 304] on p "PASTA DO JOB AQUI" at bounding box center [417, 305] width 682 height 17
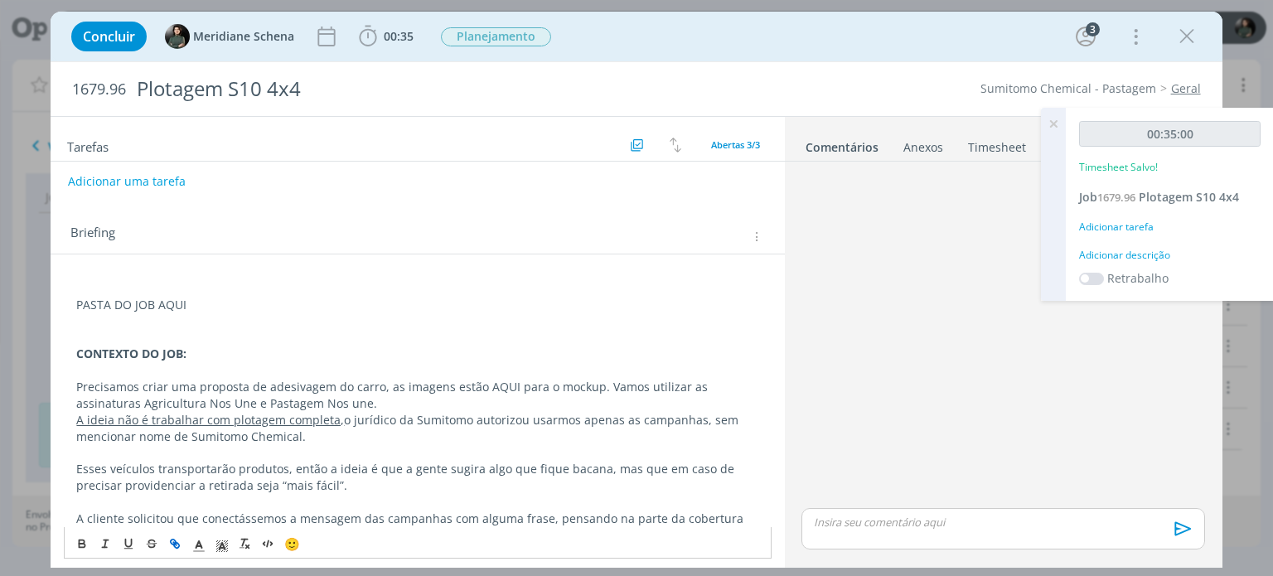
click at [175, 541] on icon "dialog" at bounding box center [173, 541] width 5 height 5
paste input "https://sobeae.sharepoint.com/:f:/s/SOBEAE/EpaZj0AtVnlPvh3mT58Zr_gBBEhdnQJ0wK5G…"
click at [282, 336] on link "dialog" at bounding box center [271, 336] width 47 height 16
click at [358, 317] on p "dialog" at bounding box center [417, 321] width 682 height 17
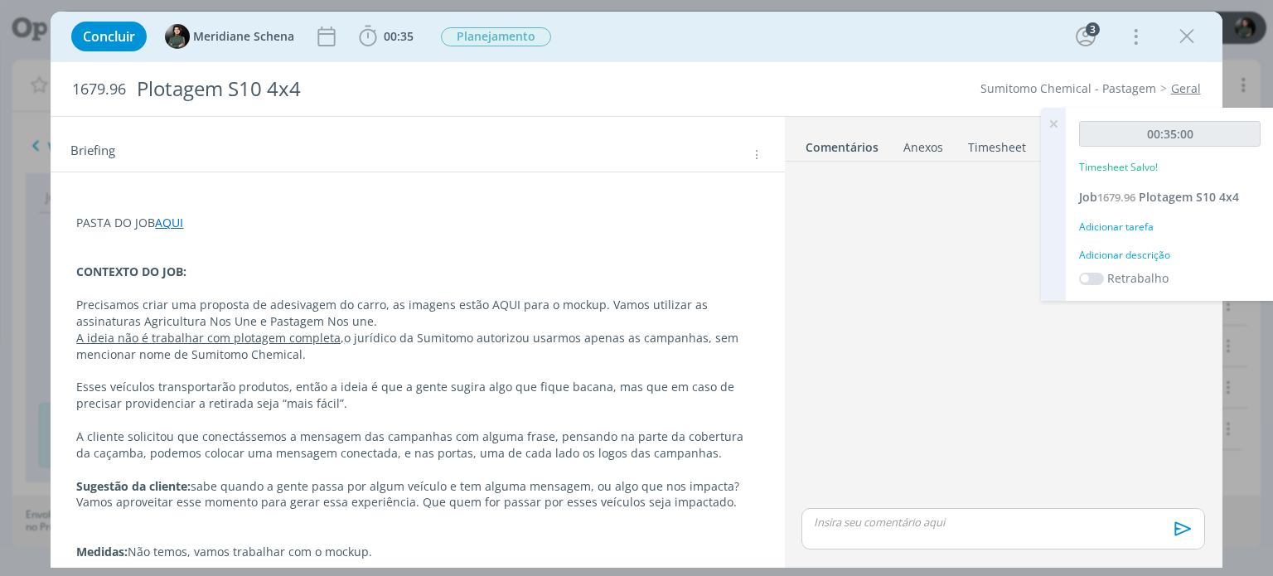
scroll to position [249, 0]
click at [501, 251] on p "dialog" at bounding box center [417, 254] width 682 height 17
drag, startPoint x: 478, startPoint y: 305, endPoint x: 507, endPoint y: 294, distance: 30.9
click at [507, 296] on p "Precisamos criar uma proposta de adesivagem do carro, as imagens estão AQUI par…" at bounding box center [417, 312] width 682 height 33
click at [172, 540] on icon "dialog" at bounding box center [174, 543] width 13 height 13
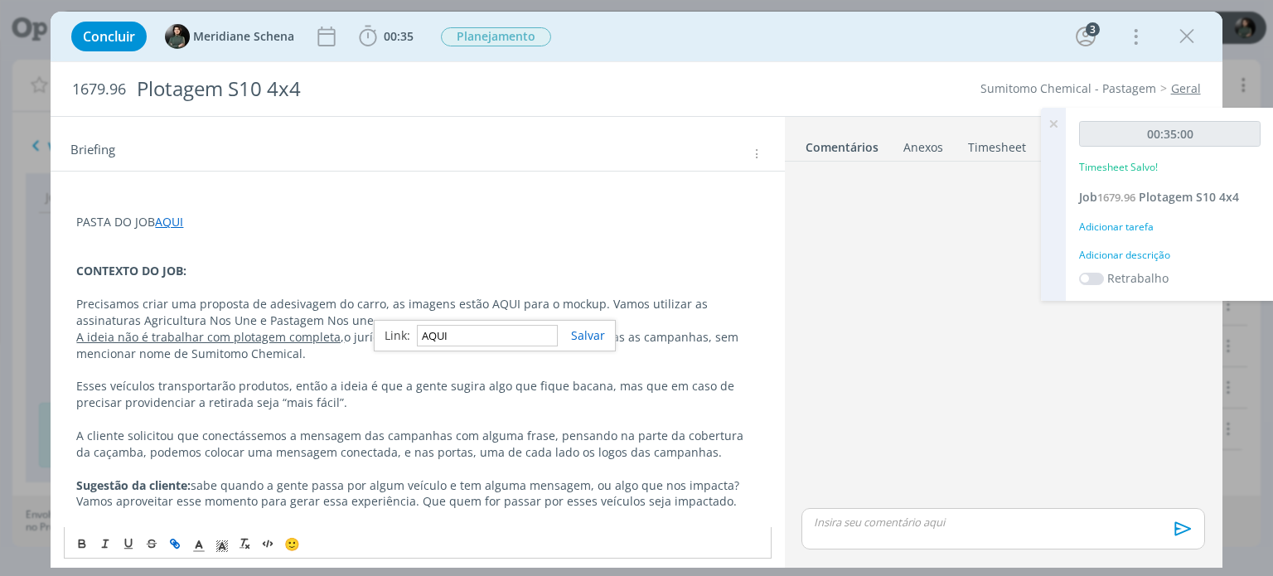
paste input "https://sobeae.sharepoint.com/:f:/s/SOBEAE/EjuuujDDDvxEt8K_eNT8pxIBpmsmbKQFVvhT…"
type input "https://sobeae.sharepoint.com/:f:/s/SOBEAE/EjuuujDDDvxEt8K_eNT8pxIBpmsmbKQFVvhT…"
click at [594, 331] on link "dialog" at bounding box center [581, 335] width 47 height 16
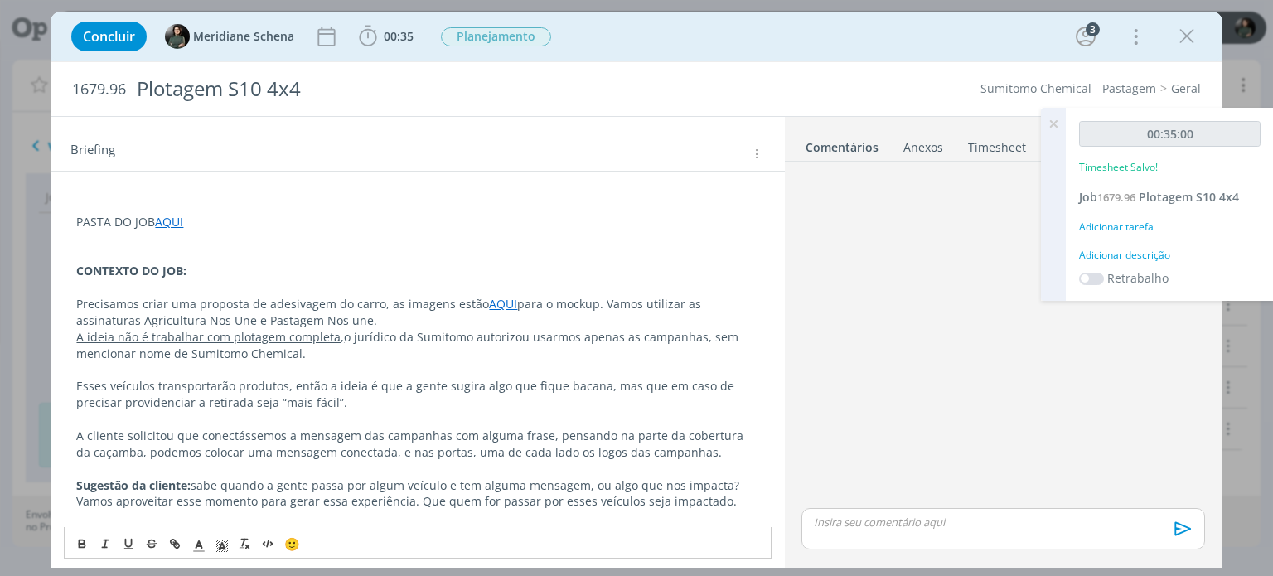
click at [574, 258] on p "dialog" at bounding box center [417, 254] width 682 height 17
click at [344, 315] on p "Precisamos criar uma proposta de adesivagem do carro, as imagens estão AQUI par…" at bounding box center [417, 312] width 682 height 33
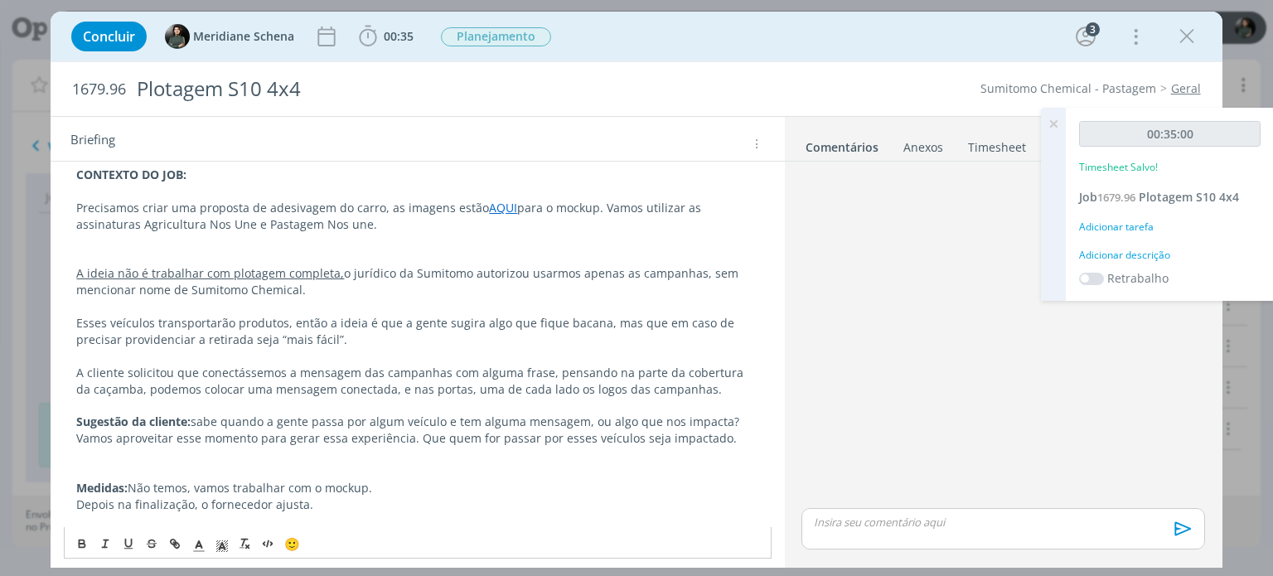
scroll to position [356, 0]
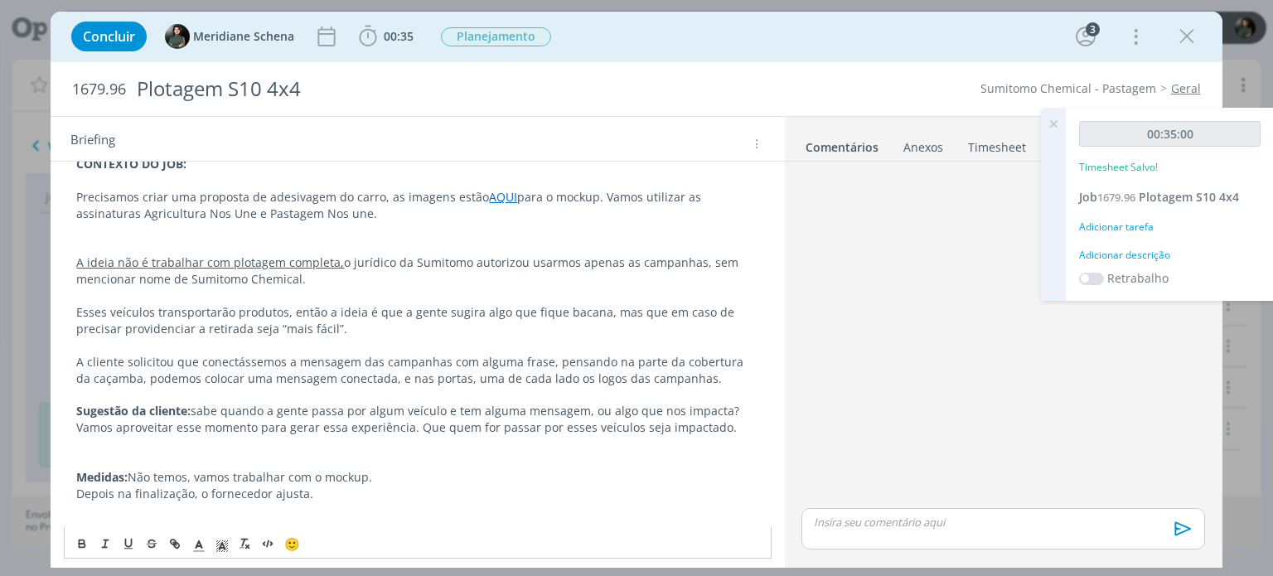
click at [95, 217] on p "Precisamos criar uma proposta de adesivagem do carro, as imagens estão AQUI par…" at bounding box center [417, 205] width 682 height 33
click at [83, 230] on p "dialog" at bounding box center [417, 230] width 682 height 17
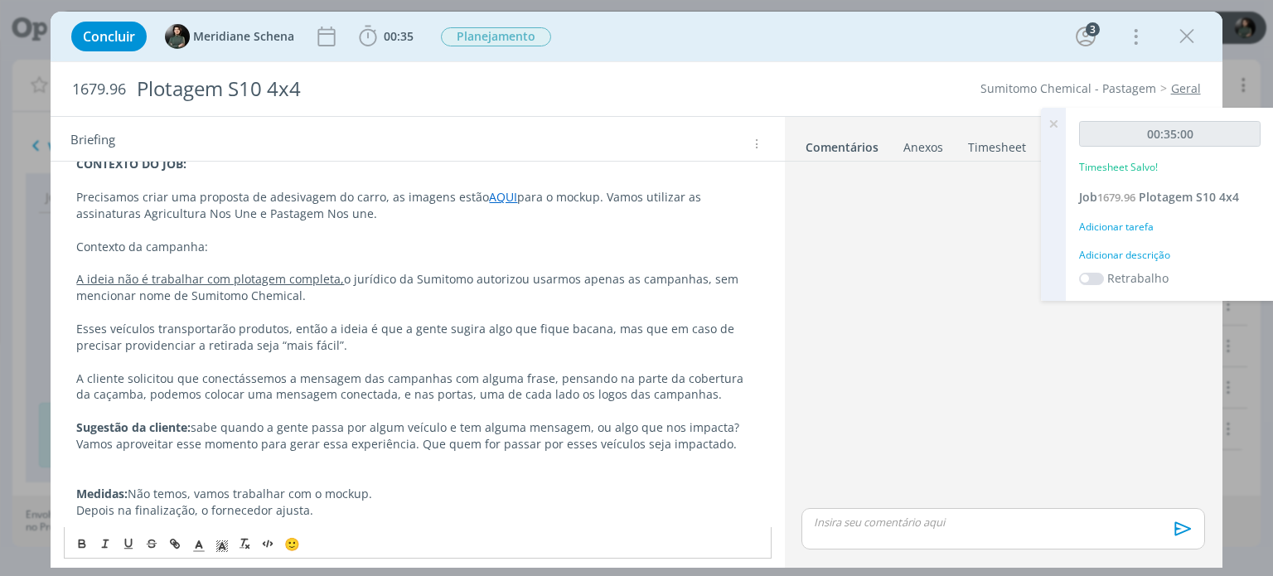
click at [1054, 126] on icon at bounding box center [1054, 124] width 30 height 32
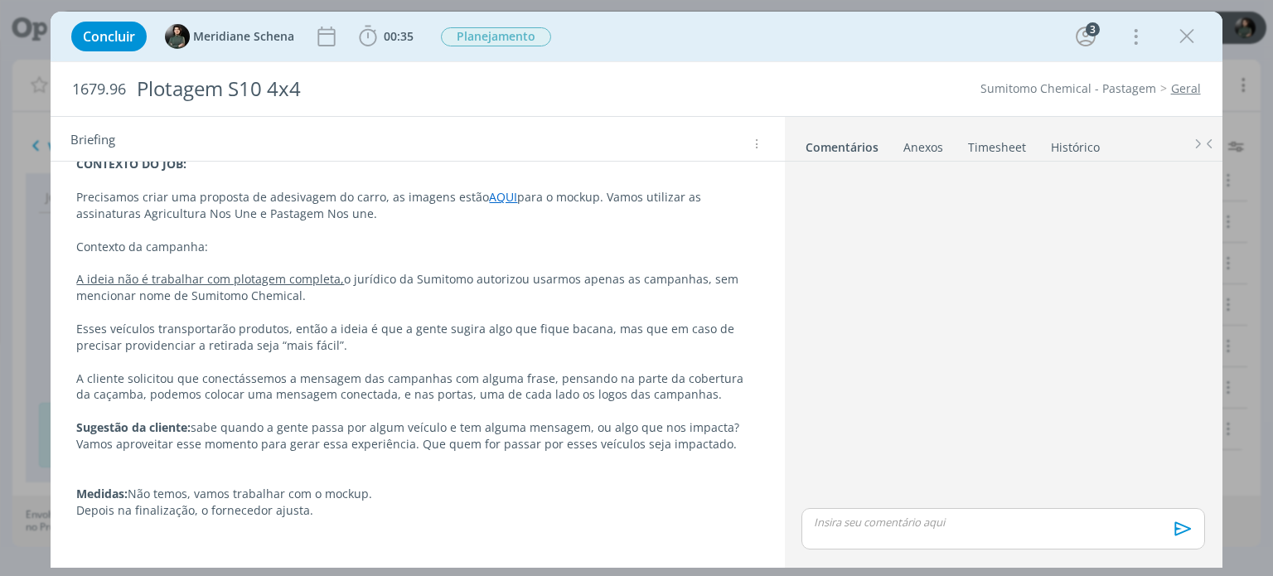
click at [252, 245] on p "Contexto da campanha:" at bounding box center [417, 247] width 682 height 17
click at [358, 241] on p "Contexto da campanha Pastagem nos Une:" at bounding box center [417, 247] width 682 height 17
click at [354, 250] on p "Contexto da campanha Pastagem nos Une:" at bounding box center [417, 247] width 682 height 17
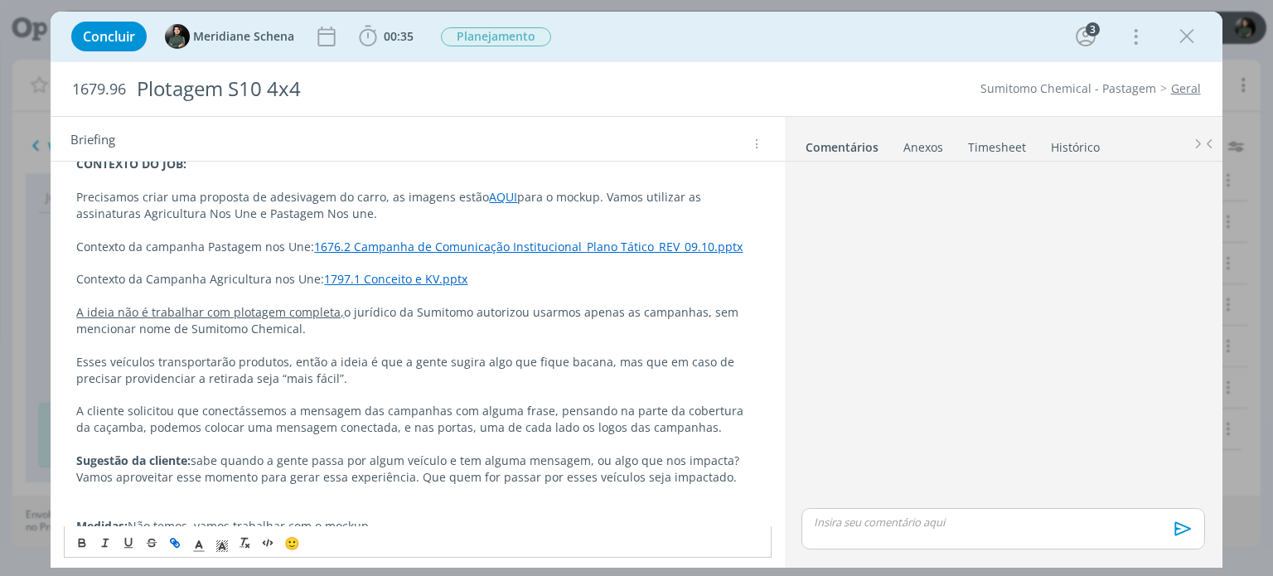
click at [483, 279] on p "Contexto da Campanha Agricultura nos Une: 1797.1 Conceito e KV.pptx" at bounding box center [417, 279] width 682 height 17
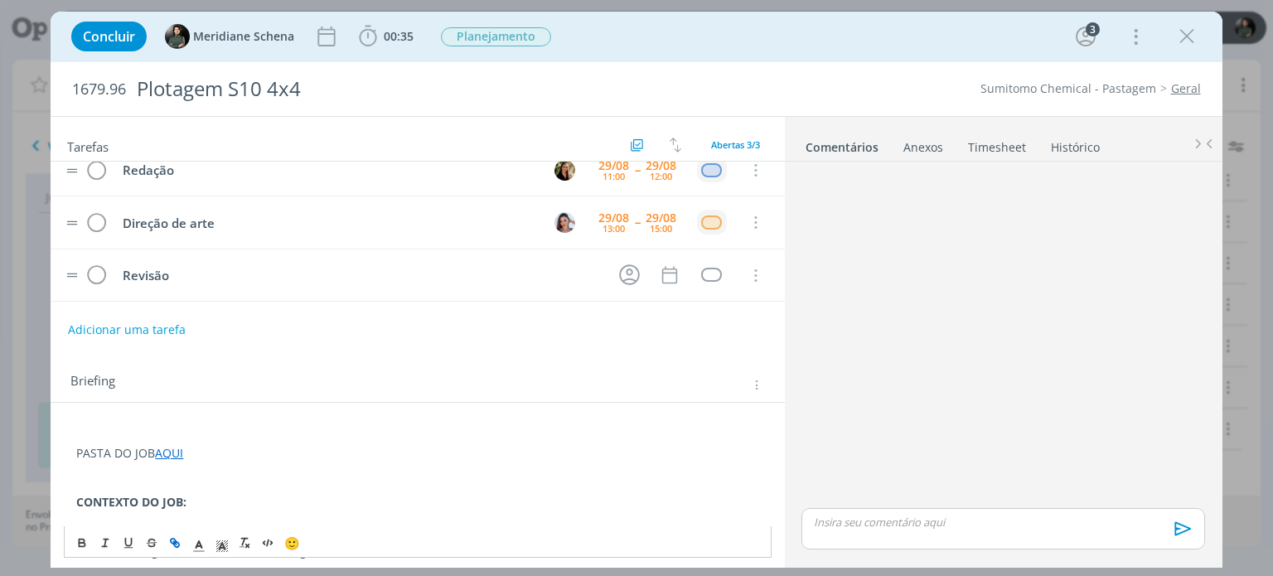
scroll to position [0, 0]
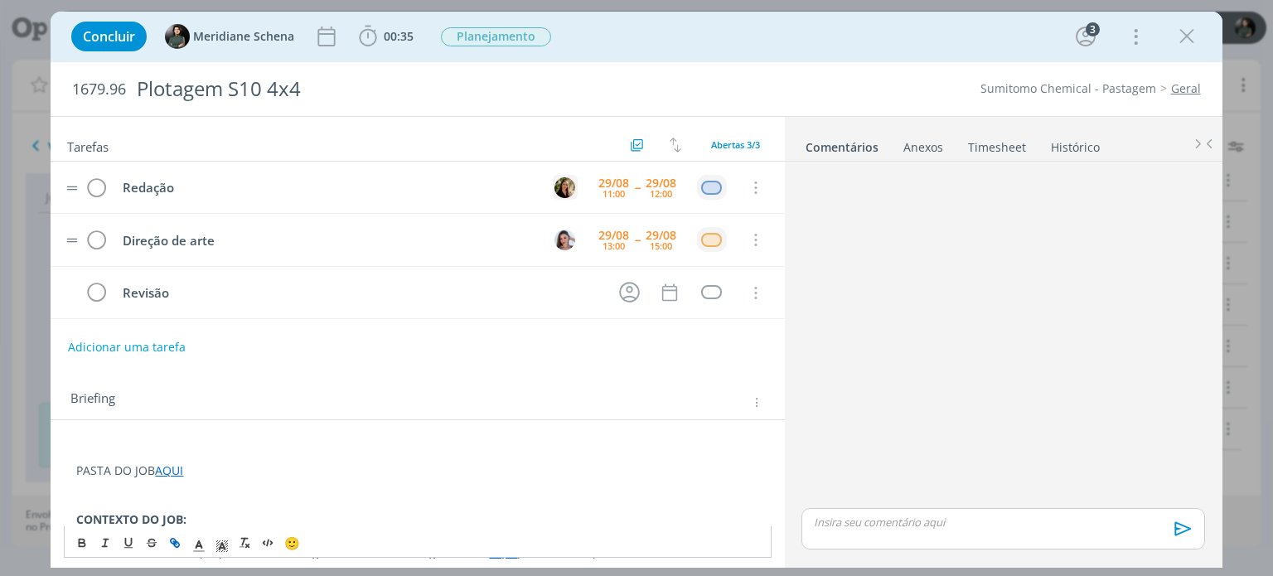
click at [560, 185] on img "dialog" at bounding box center [565, 187] width 21 height 21
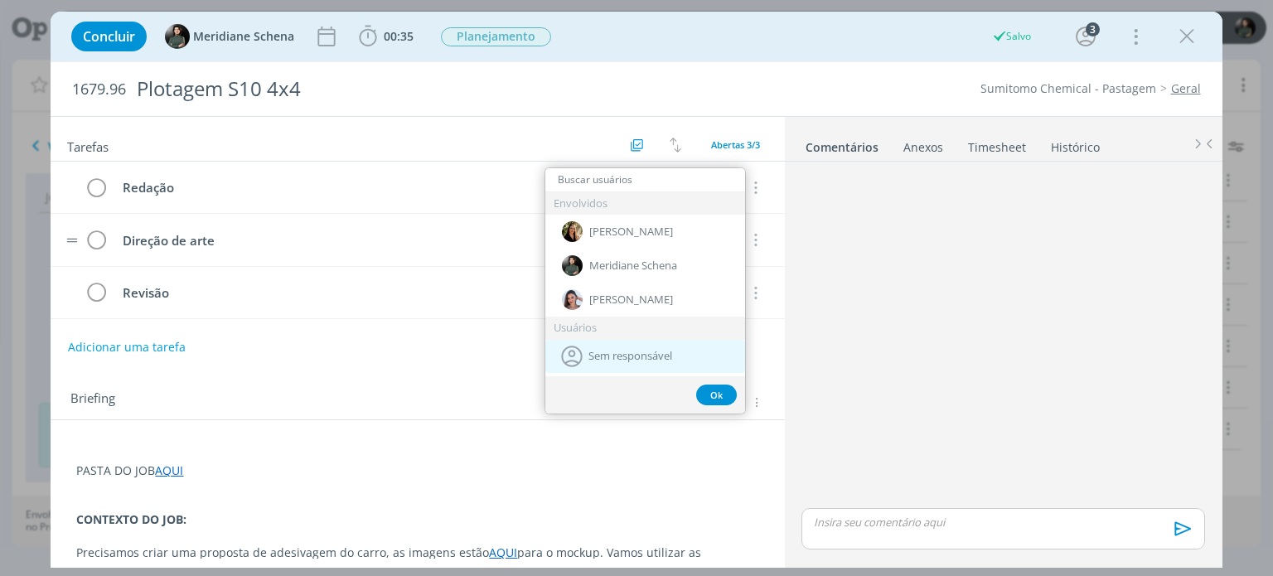
click at [613, 361] on span "Sem responsável" at bounding box center [631, 356] width 84 height 13
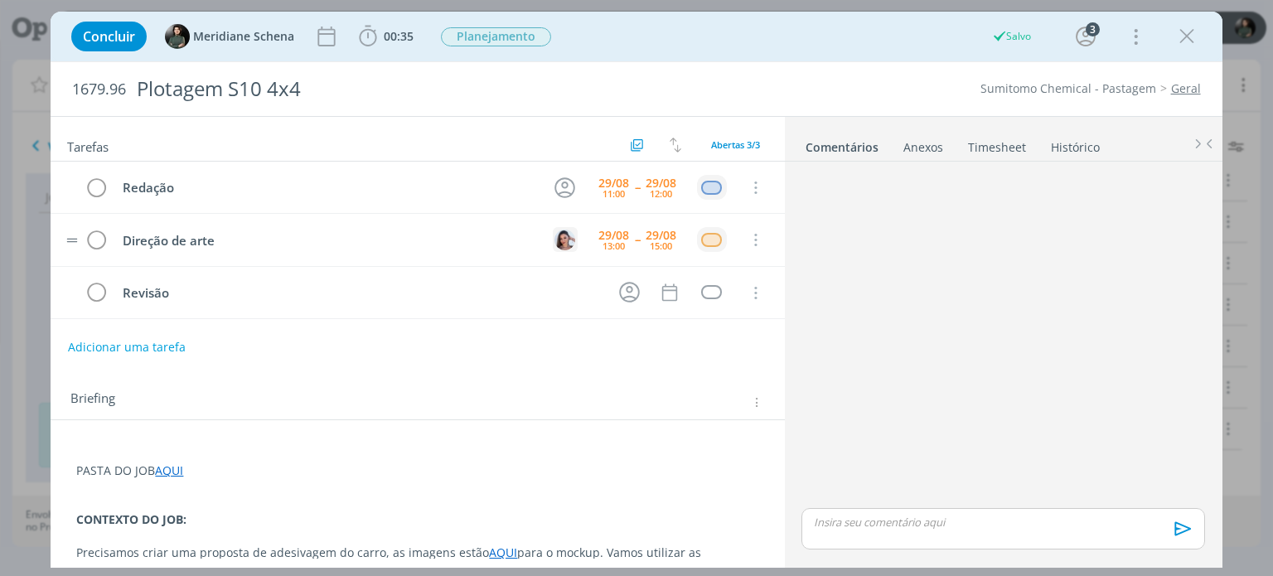
click at [560, 232] on img "dialog" at bounding box center [565, 240] width 21 height 21
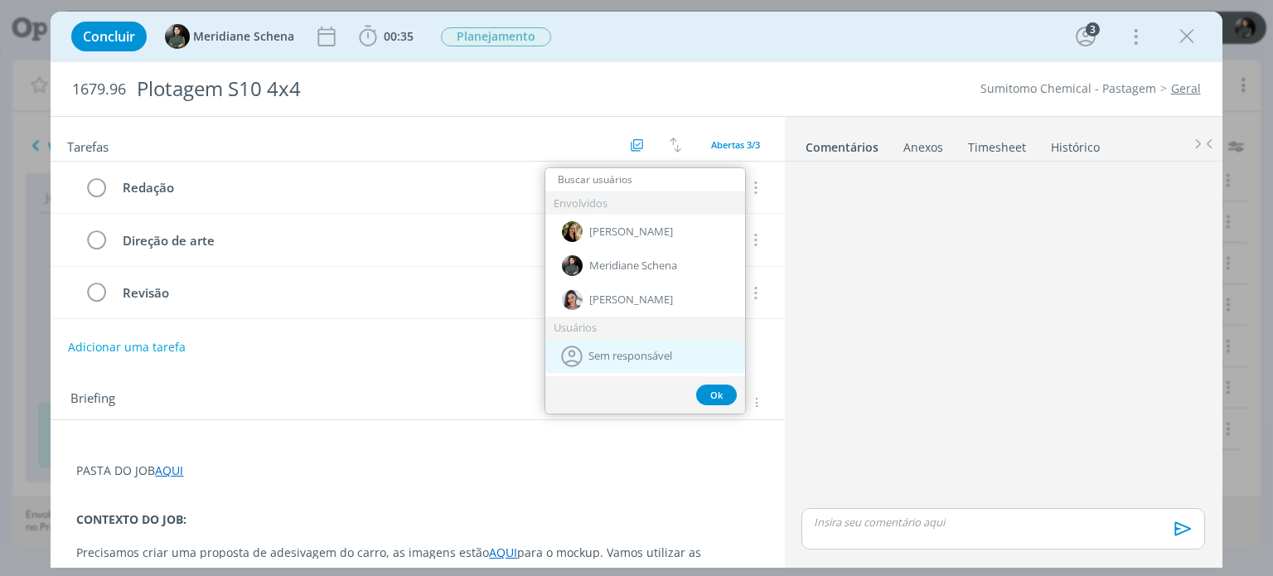
click at [601, 354] on span "Sem responsável" at bounding box center [631, 356] width 84 height 13
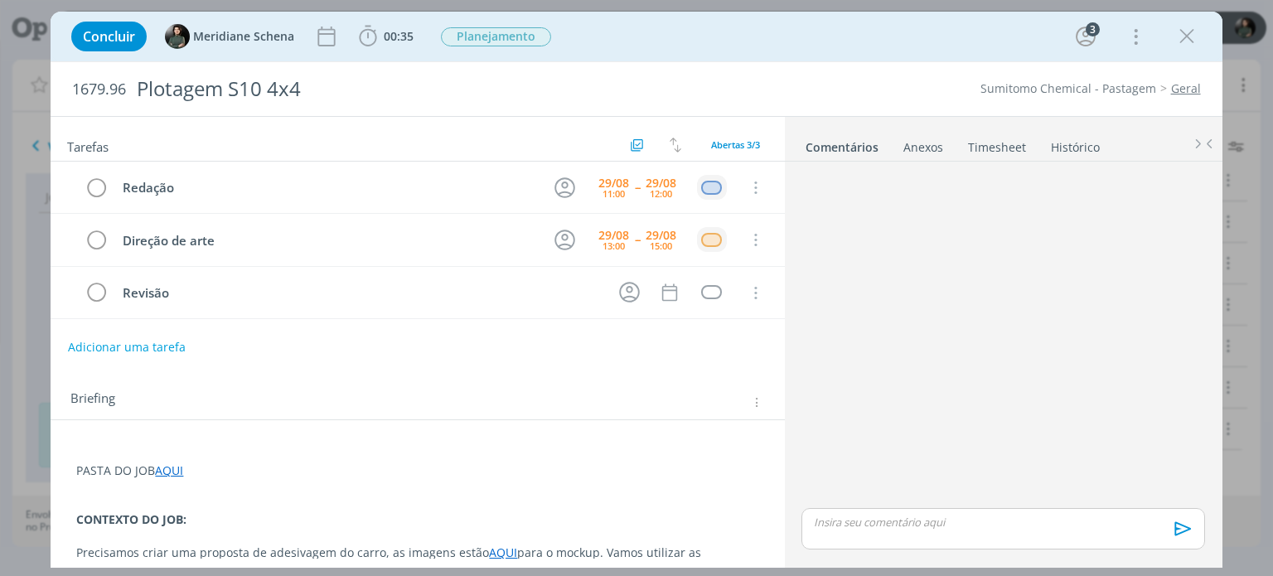
drag, startPoint x: 1180, startPoint y: 41, endPoint x: 481, endPoint y: 1, distance: 700.8
click at [1180, 41] on icon "dialog" at bounding box center [1187, 36] width 25 height 25
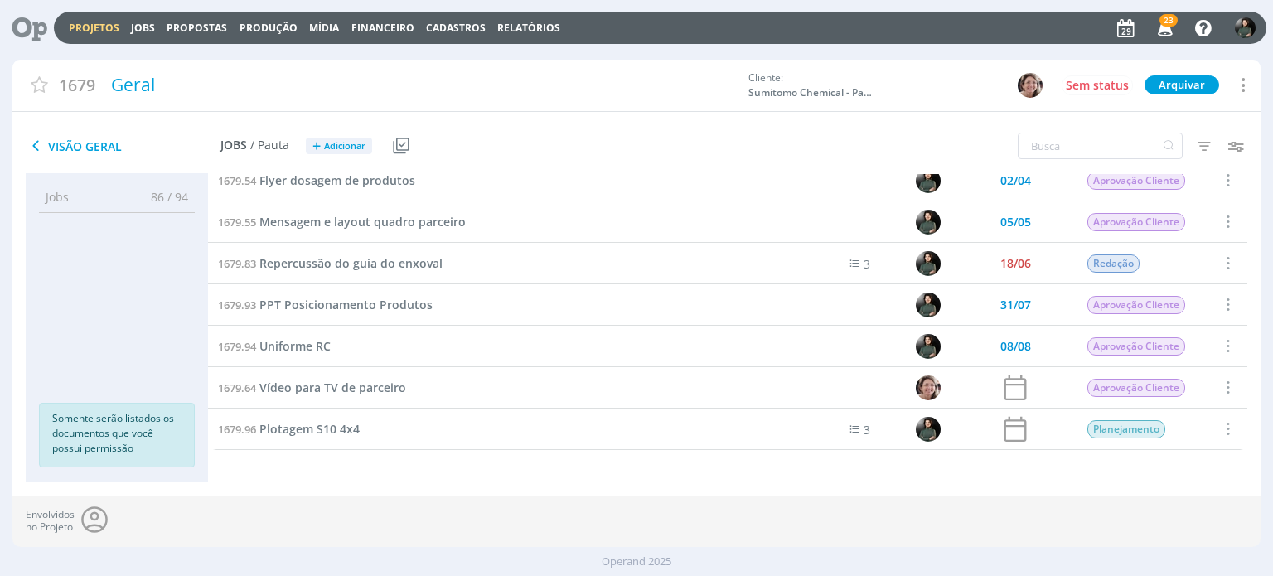
click at [1165, 31] on icon "button" at bounding box center [1165, 27] width 29 height 28
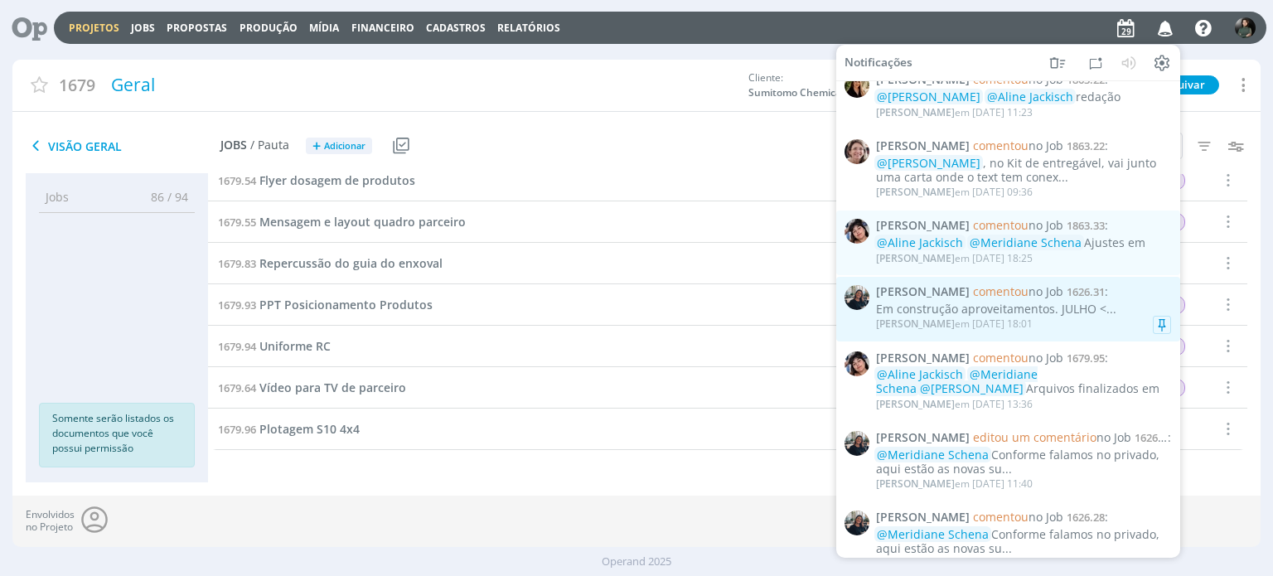
scroll to position [1652, 0]
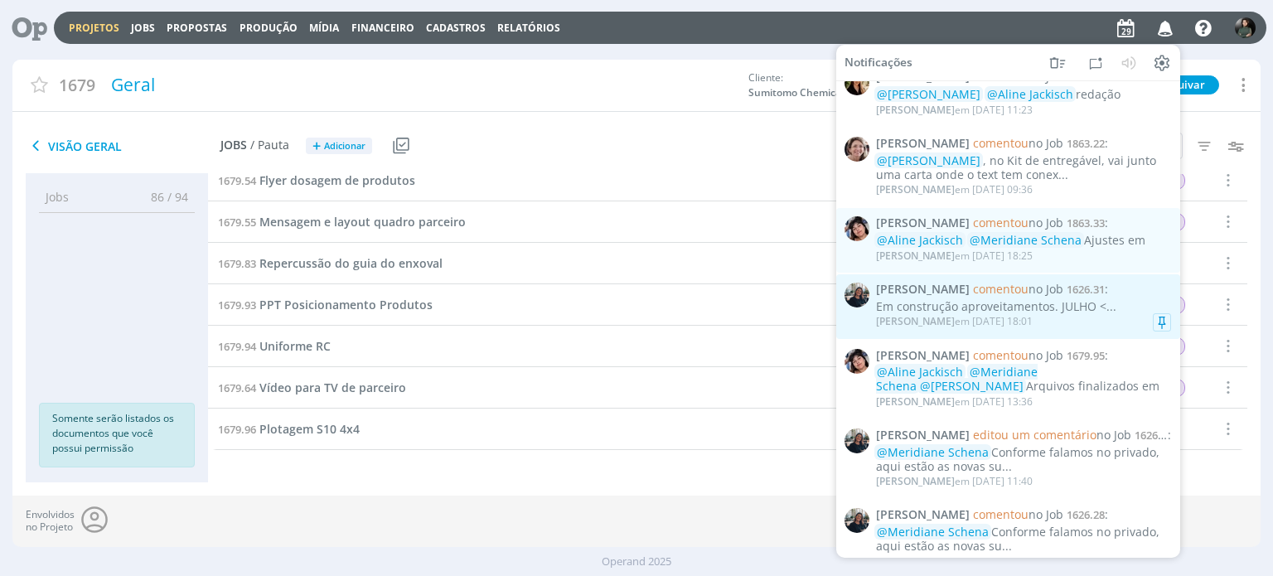
click at [1046, 314] on div "Em construção aproveitamentos. JULHO <..." at bounding box center [1023, 307] width 295 height 14
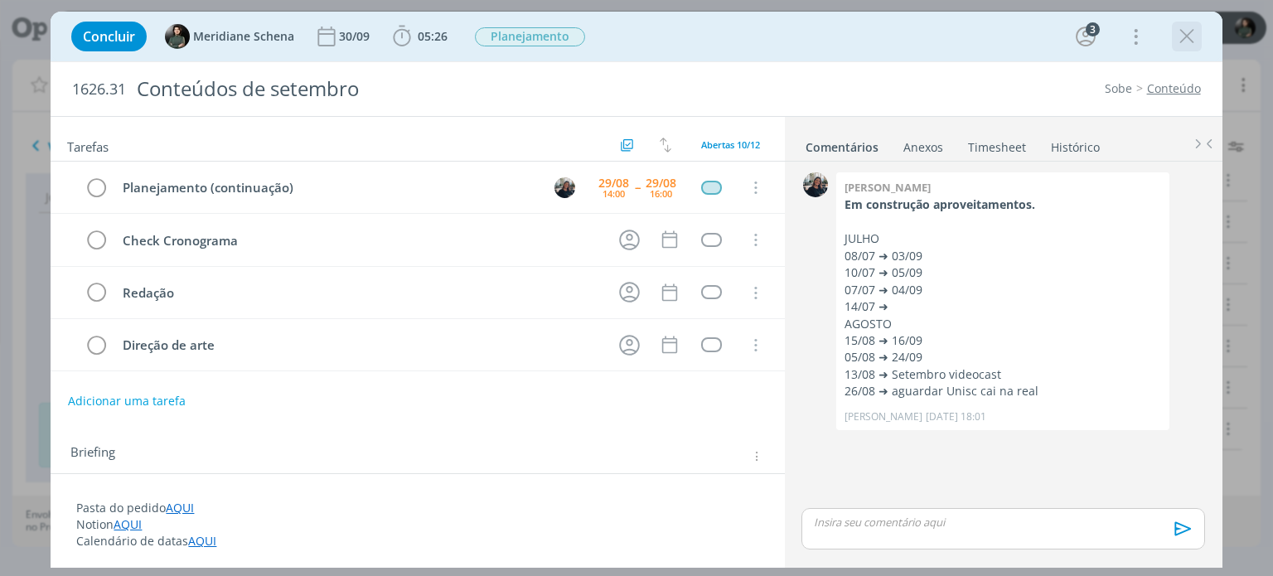
click at [1178, 39] on icon "dialog" at bounding box center [1187, 36] width 25 height 25
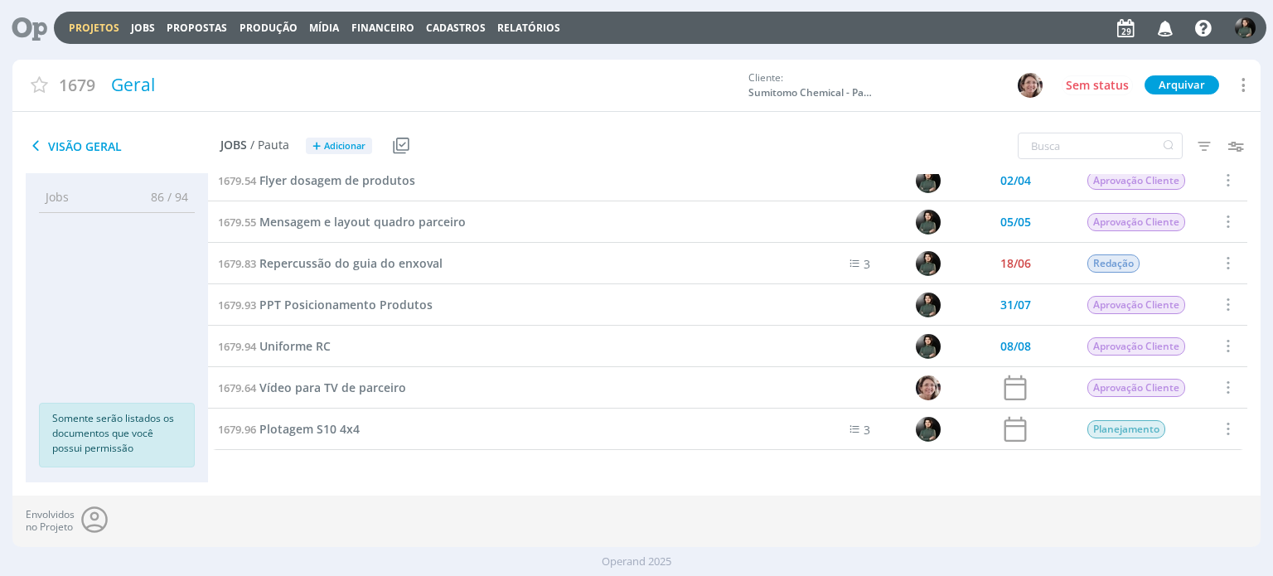
click at [1166, 33] on icon "button" at bounding box center [1165, 27] width 29 height 28
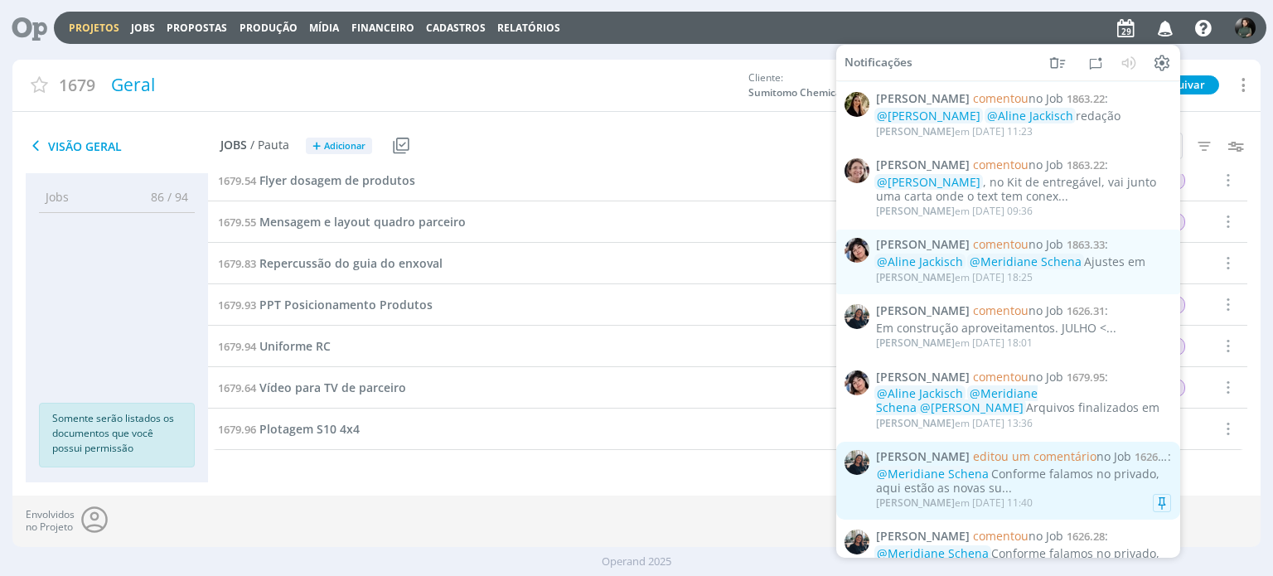
scroll to position [1569, 0]
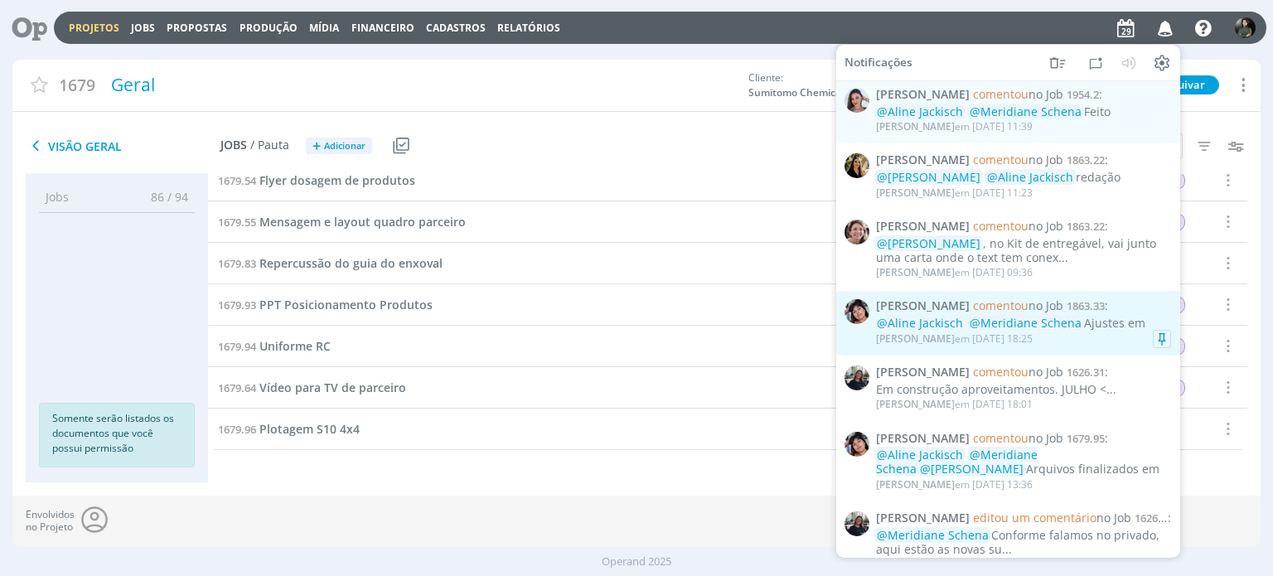
click at [1100, 347] on div "Eliana Hochscheidt em 27/08 às 18:25" at bounding box center [1023, 339] width 295 height 17
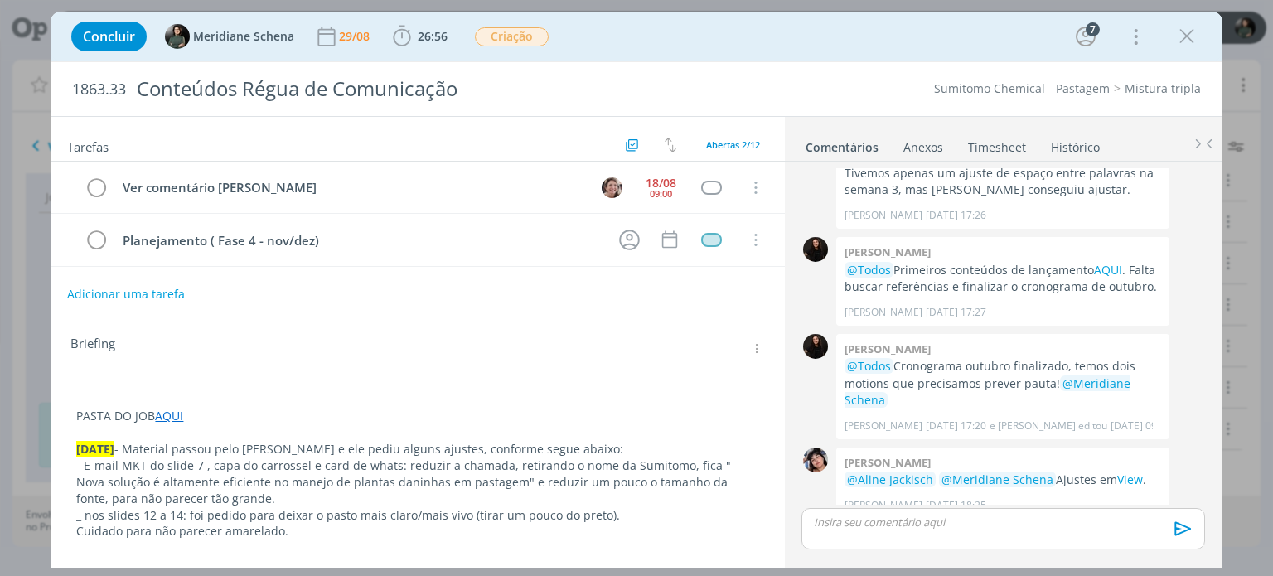
click at [166, 287] on button "Adicionar uma tarefa" at bounding box center [126, 294] width 118 height 28
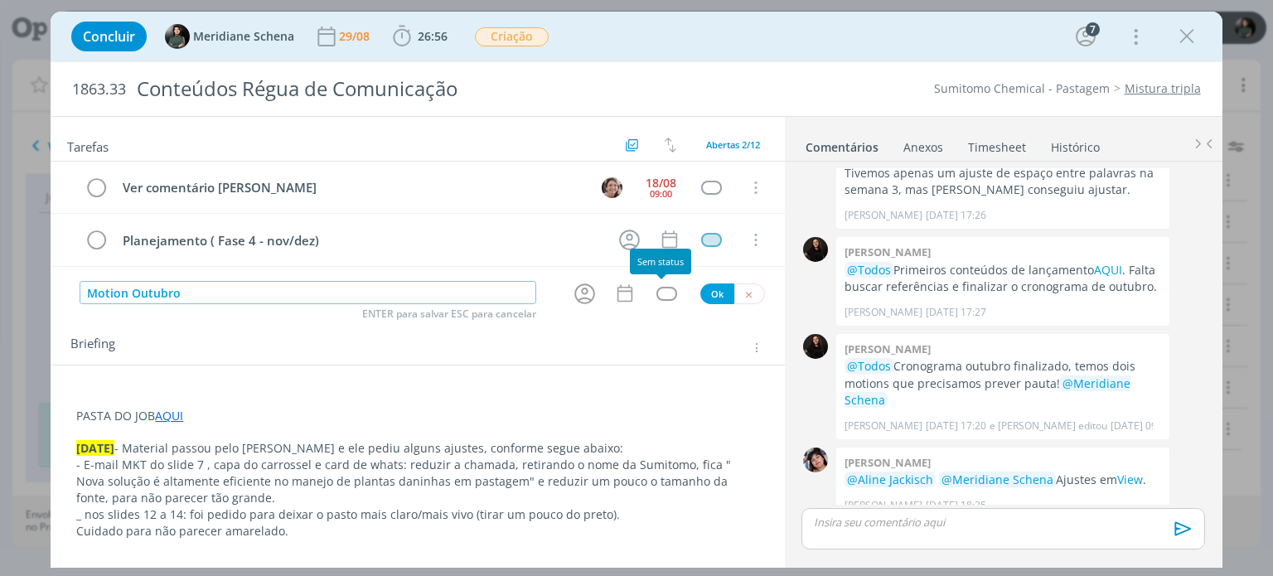
type input "Motion Outubro"
click at [678, 291] on div "dialog" at bounding box center [667, 294] width 50 height 14
click at [658, 296] on div "dialog" at bounding box center [667, 294] width 21 height 14
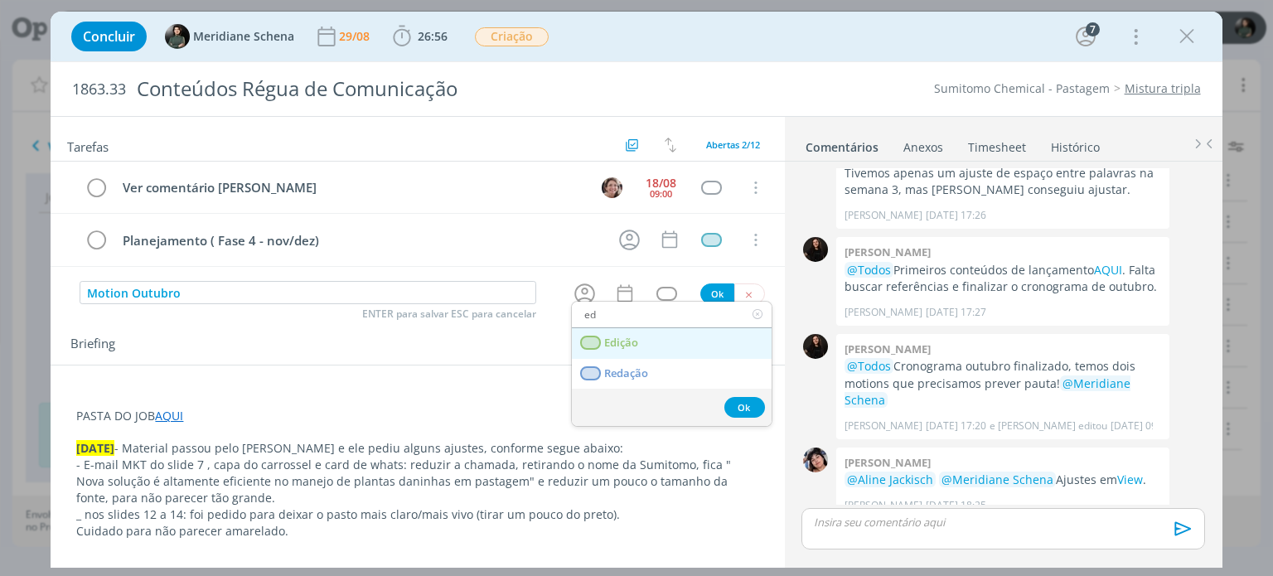
type input "ed"
click at [633, 347] on span "Edição" at bounding box center [622, 343] width 34 height 13
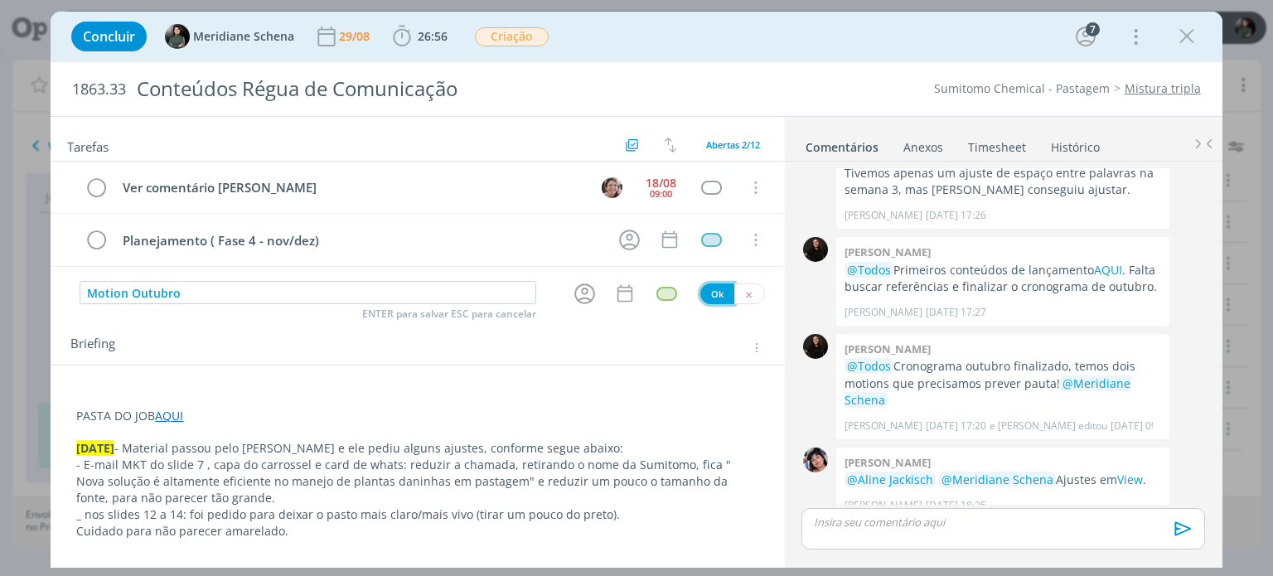
drag, startPoint x: 703, startPoint y: 288, endPoint x: 681, endPoint y: 317, distance: 36.6
click at [703, 288] on button "Ok" at bounding box center [717, 294] width 34 height 21
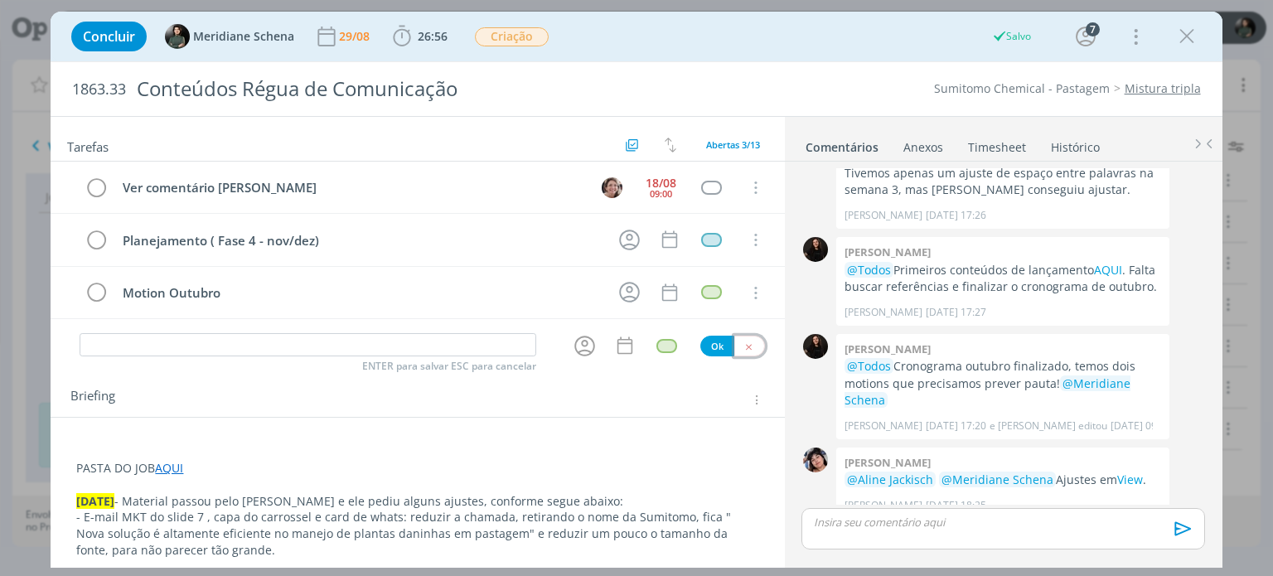
click at [744, 337] on button "dialog" at bounding box center [749, 346] width 31 height 21
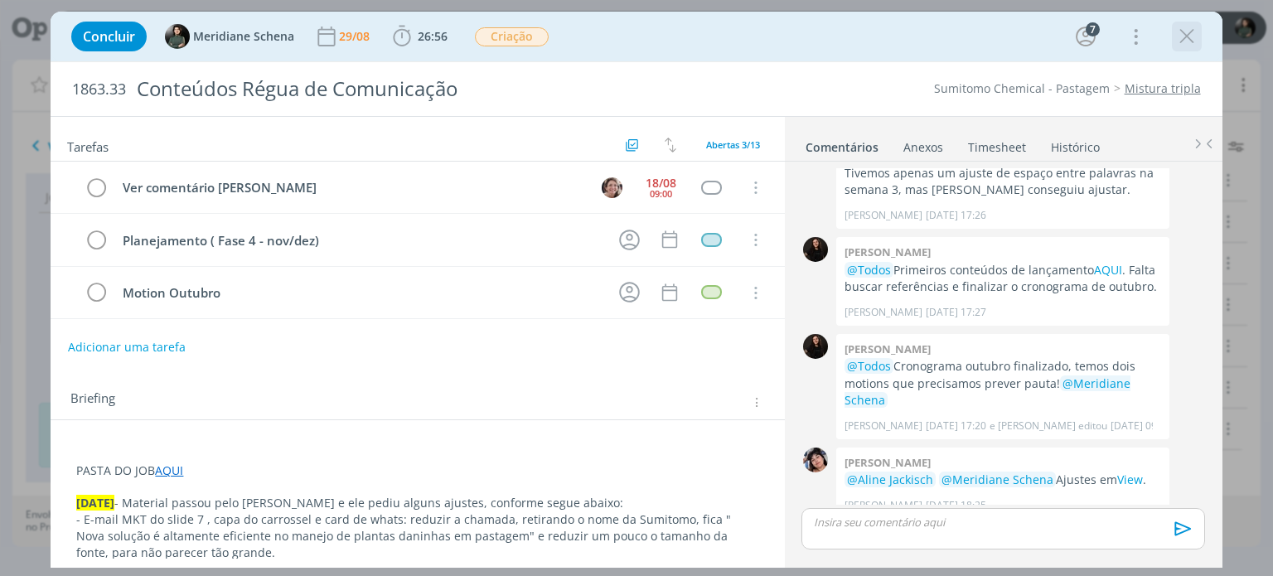
click at [1190, 35] on icon "dialog" at bounding box center [1187, 36] width 25 height 25
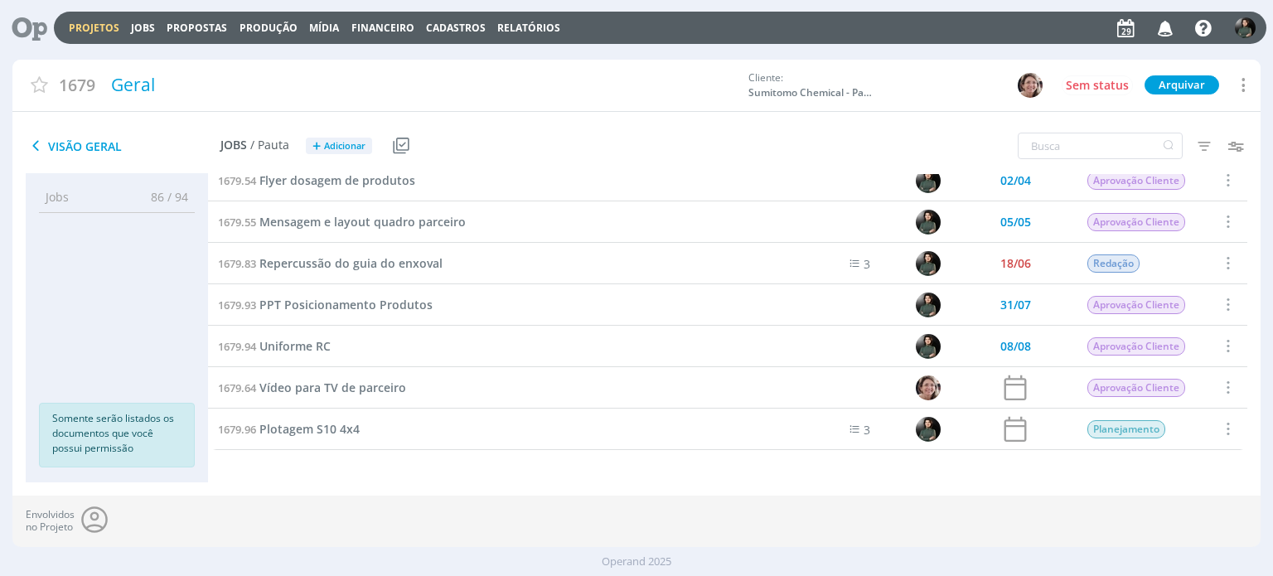
click at [1158, 33] on icon "button" at bounding box center [1165, 27] width 29 height 28
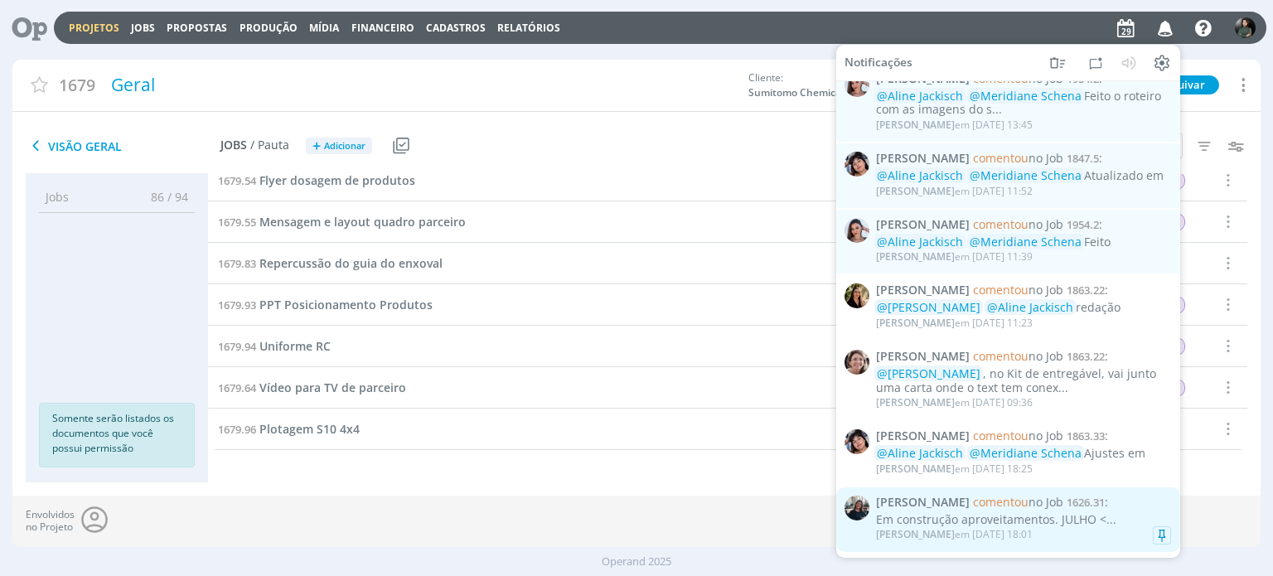
scroll to position [1403, 0]
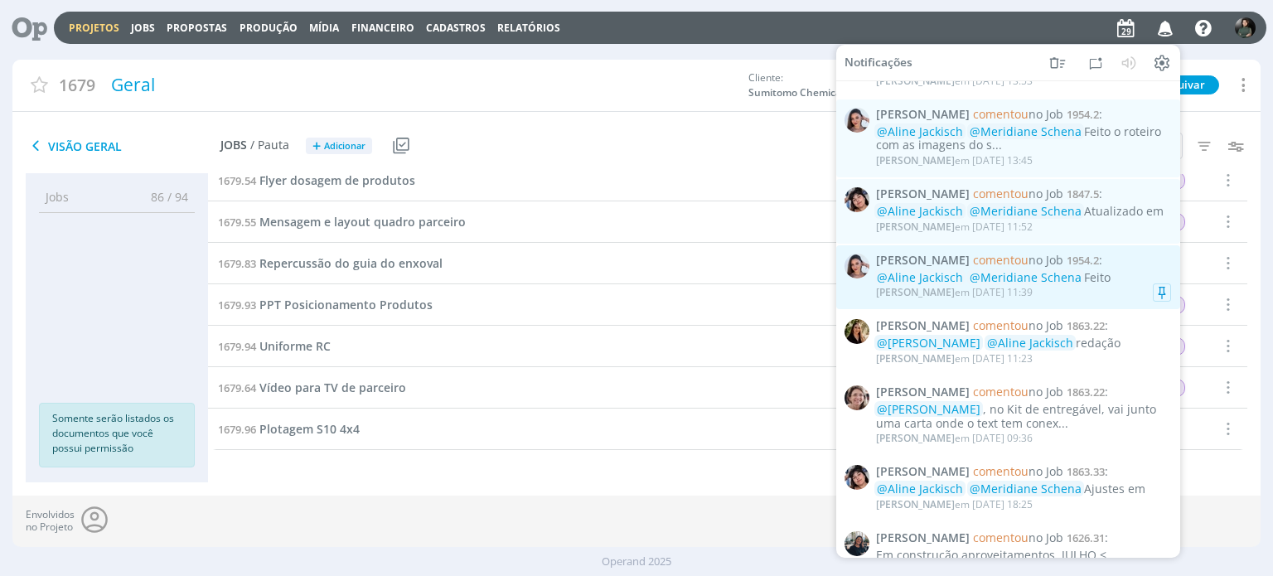
click at [1073, 296] on div "Nicole Bartz em 28/08 às 11:39" at bounding box center [1023, 292] width 295 height 17
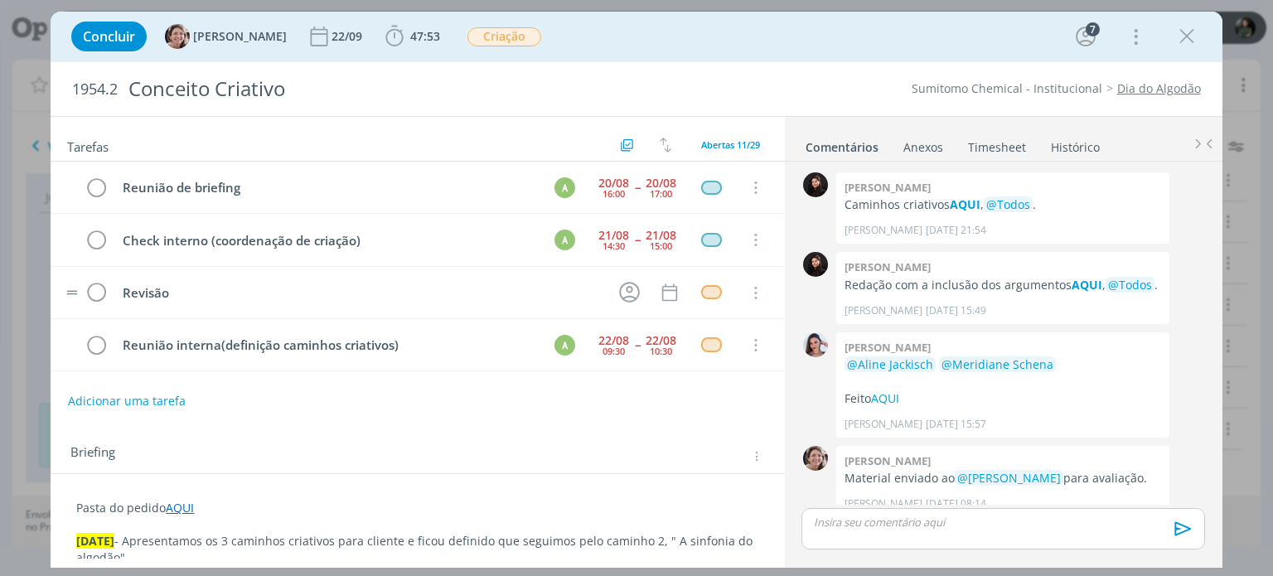
scroll to position [373, 0]
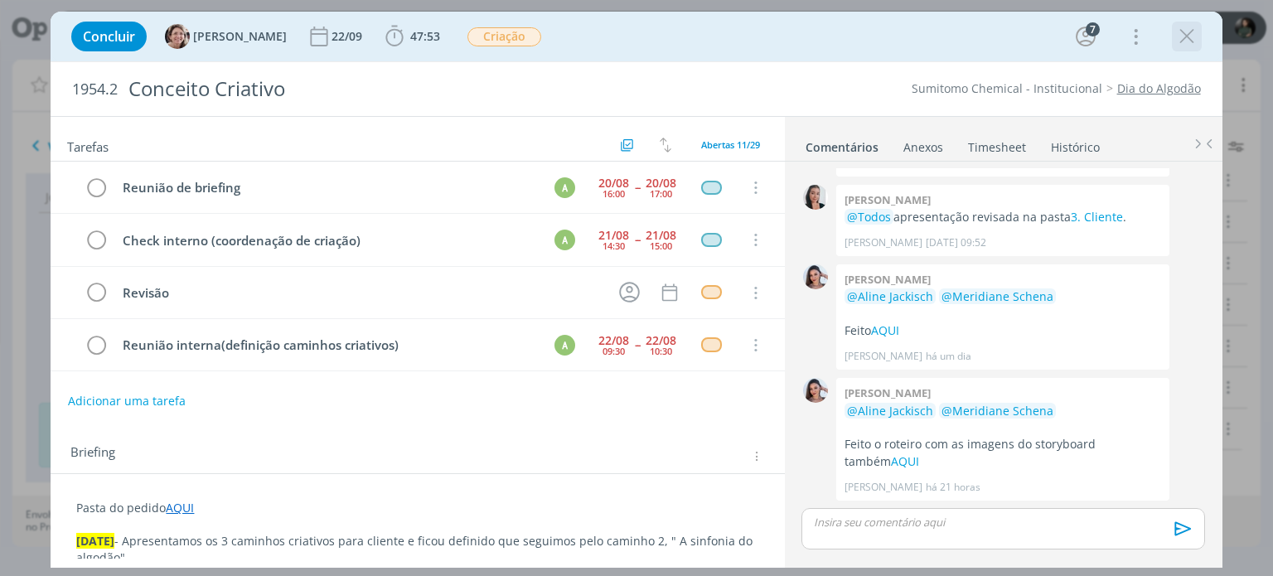
click at [1195, 39] on icon "dialog" at bounding box center [1187, 36] width 25 height 25
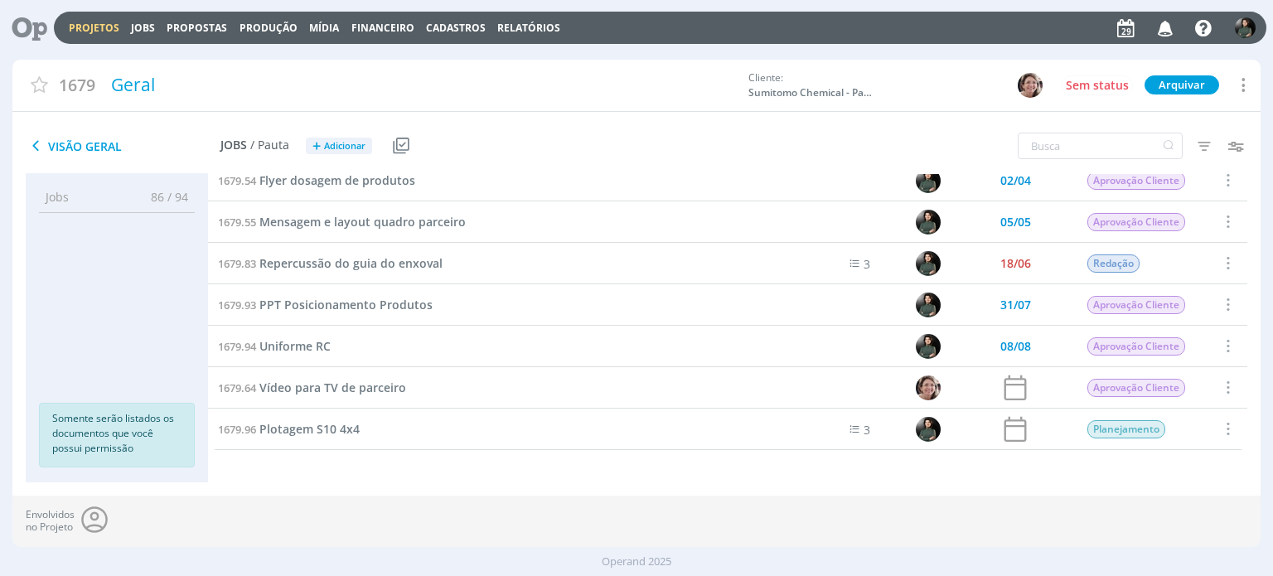
click at [1170, 32] on icon "button" at bounding box center [1165, 27] width 29 height 28
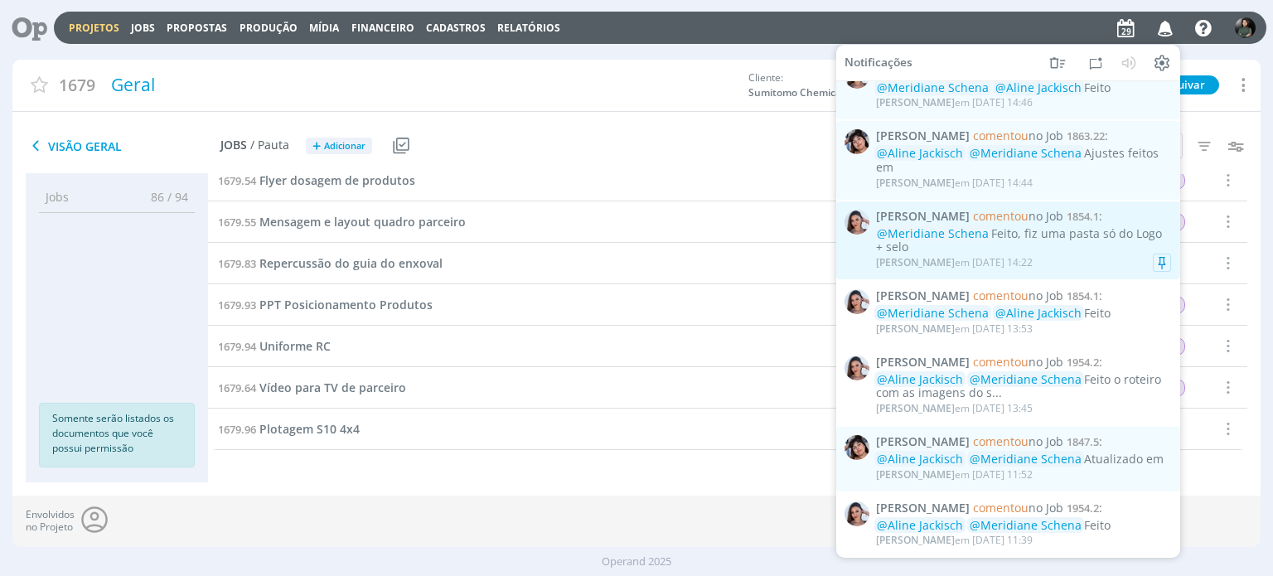
scroll to position [1163, 0]
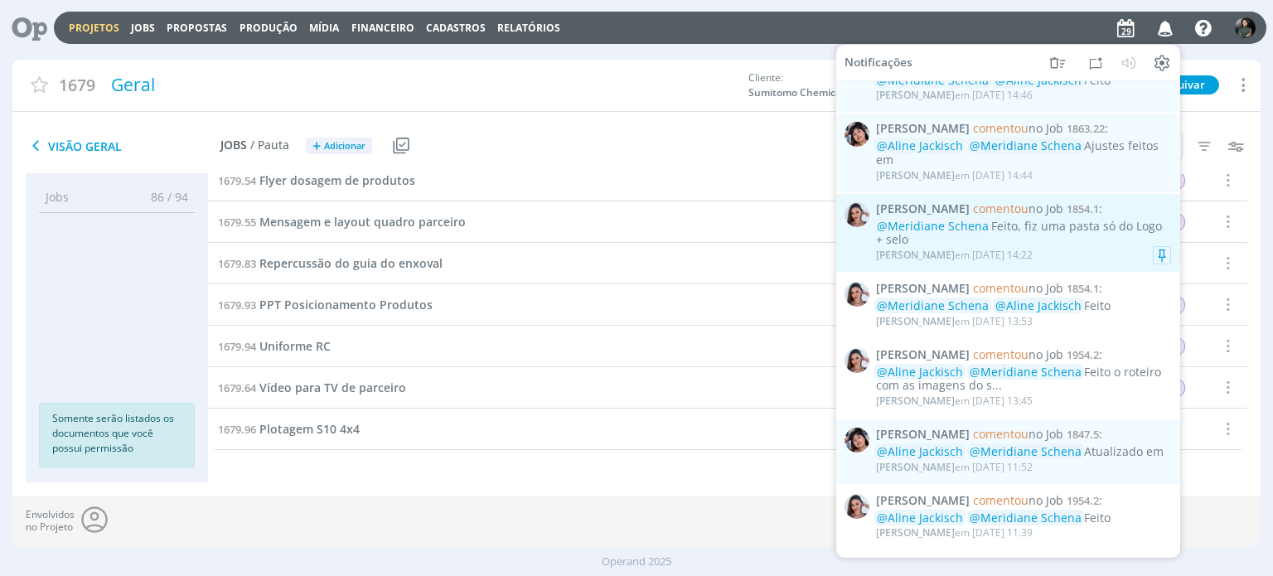
click at [1051, 247] on div "@Meridiane Schena Feito, fiz uma pasta só do Logo + selo" at bounding box center [1023, 233] width 295 height 28
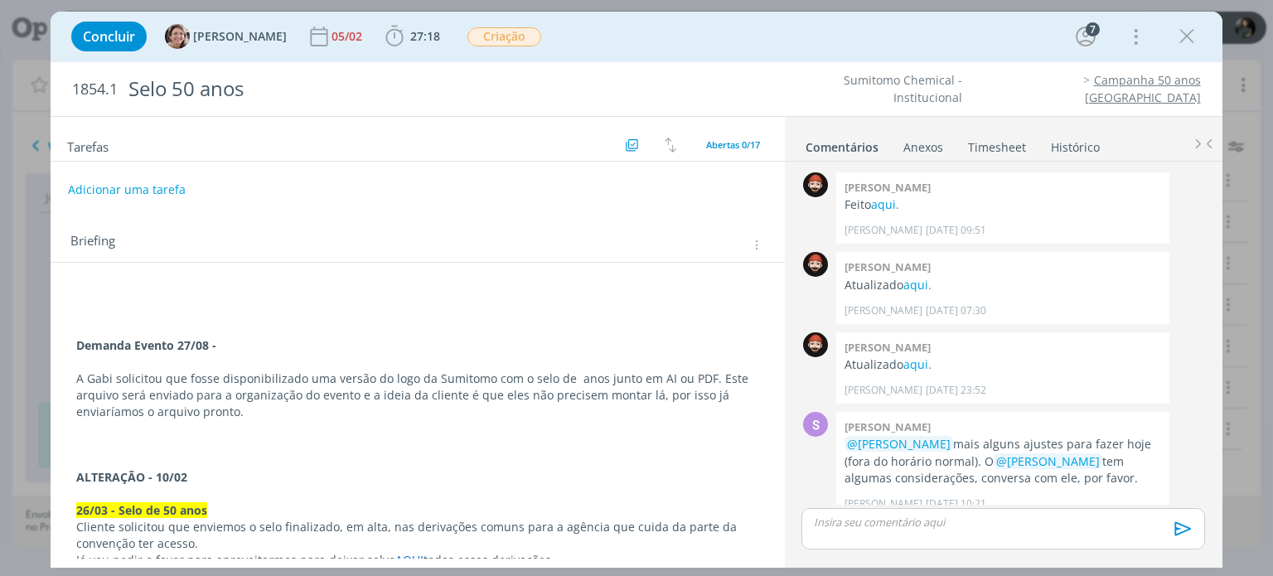
scroll to position [1456, 0]
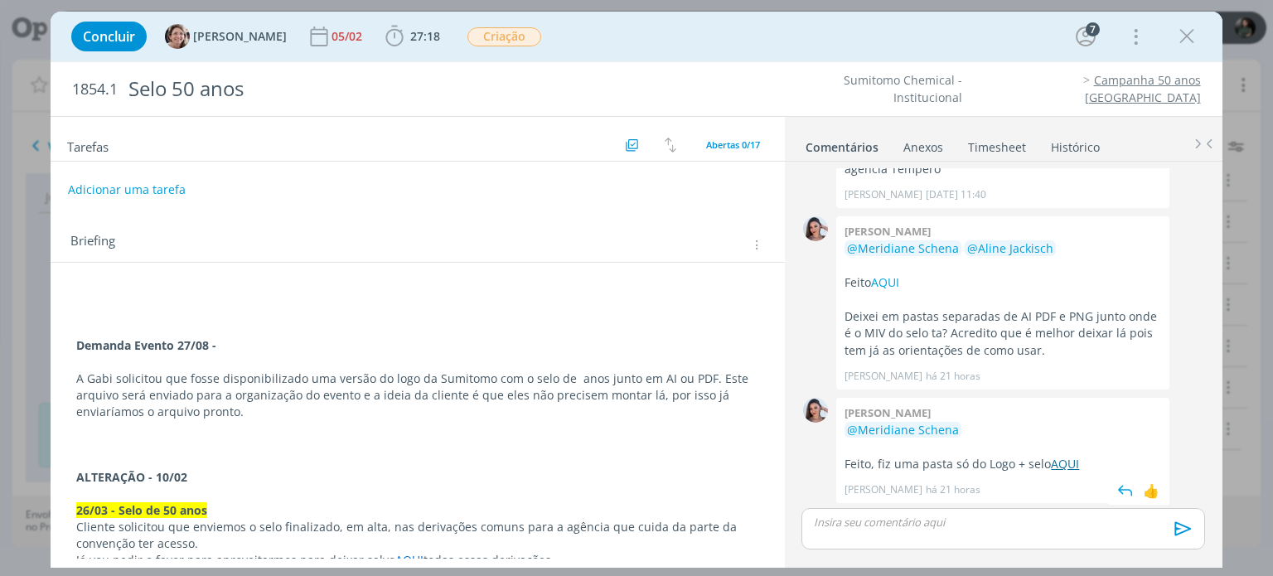
click at [1064, 463] on link "AQUI" at bounding box center [1065, 464] width 28 height 16
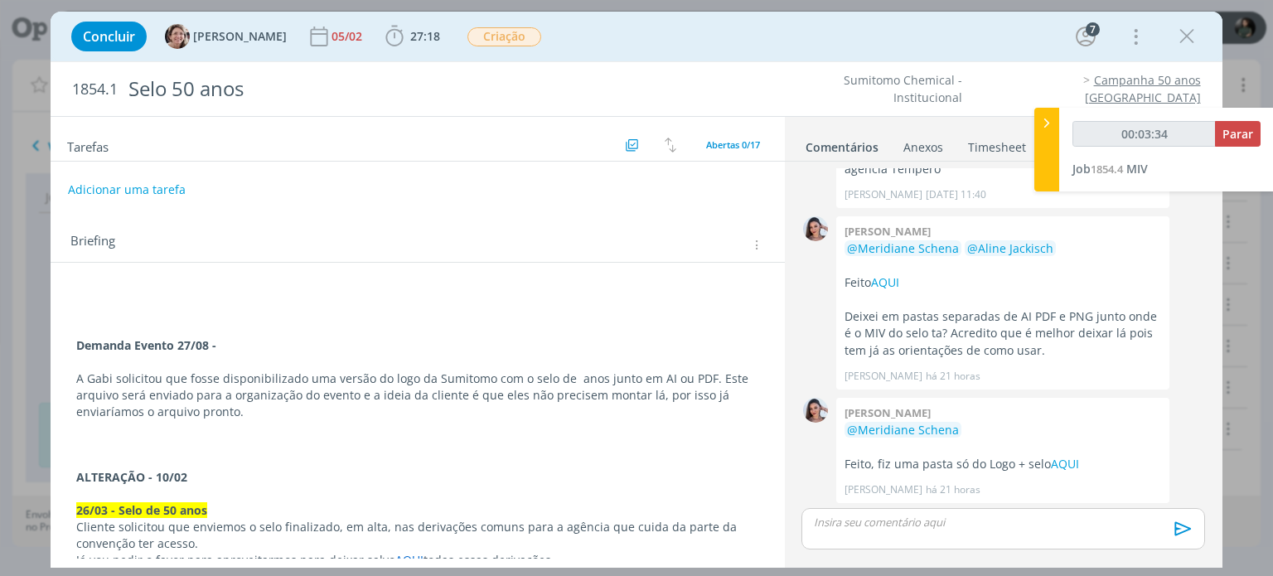
type input "00:03:35"
click at [1244, 128] on span "Parar" at bounding box center [1238, 134] width 31 height 16
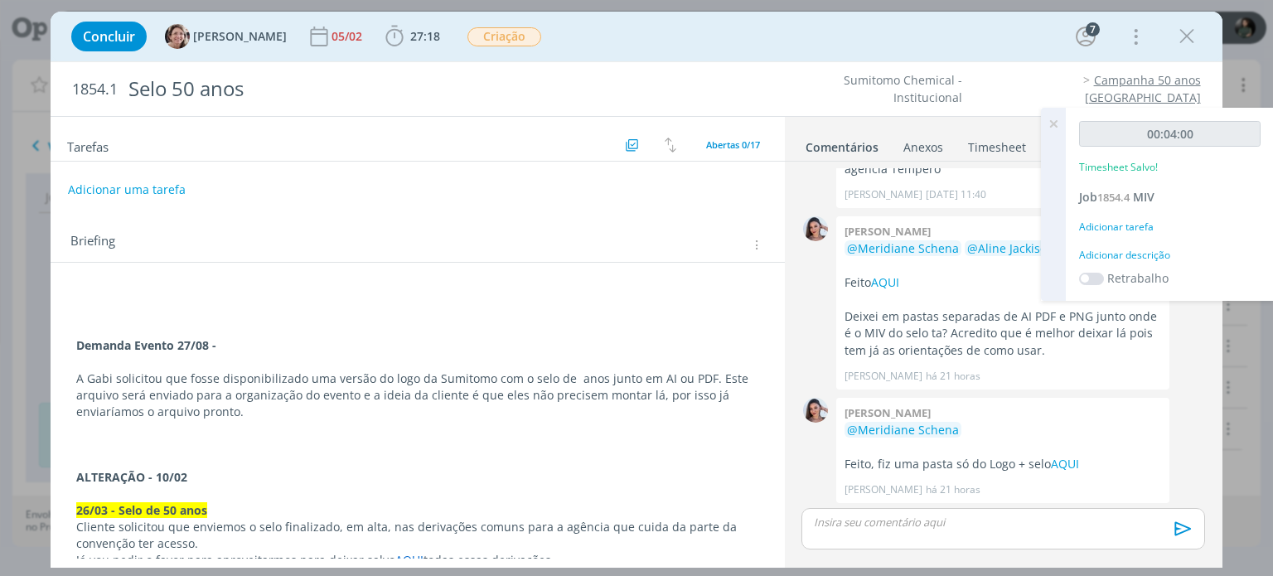
click at [1104, 258] on div "Adicionar descrição" at bounding box center [1170, 255] width 182 height 15
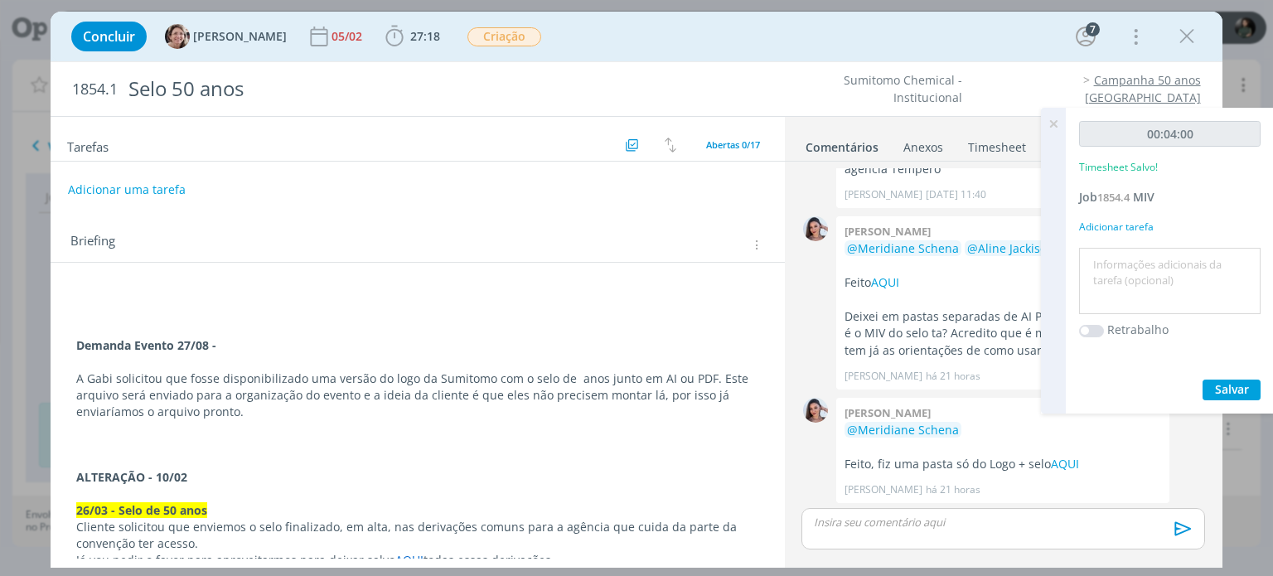
click at [1108, 264] on textarea at bounding box center [1169, 281] width 173 height 59
type textarea "Envio do material para a cliente"
click at [1222, 387] on span "Salvar" at bounding box center [1232, 389] width 34 height 16
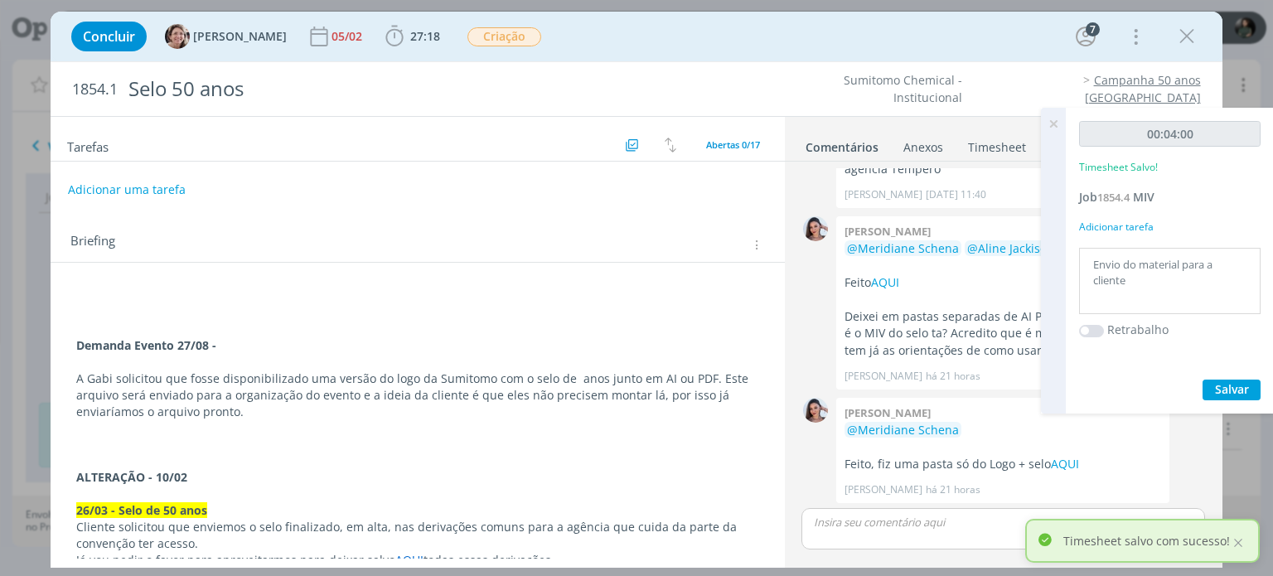
click at [937, 521] on p "dialog" at bounding box center [1003, 522] width 376 height 15
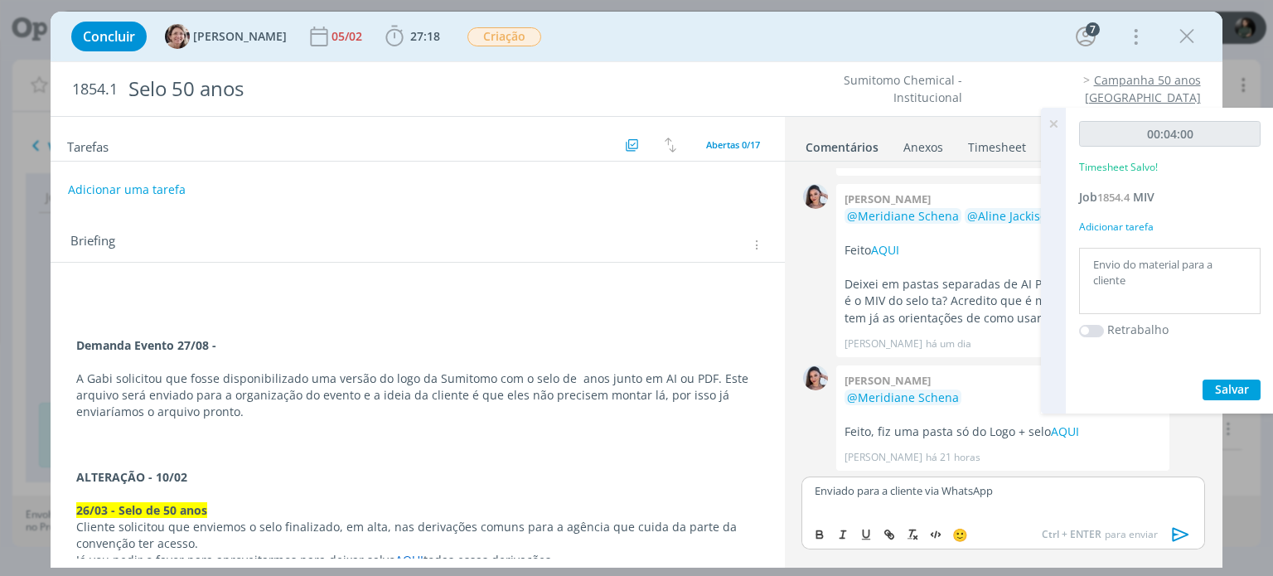
click at [1171, 531] on icon "dialog" at bounding box center [1181, 534] width 25 height 25
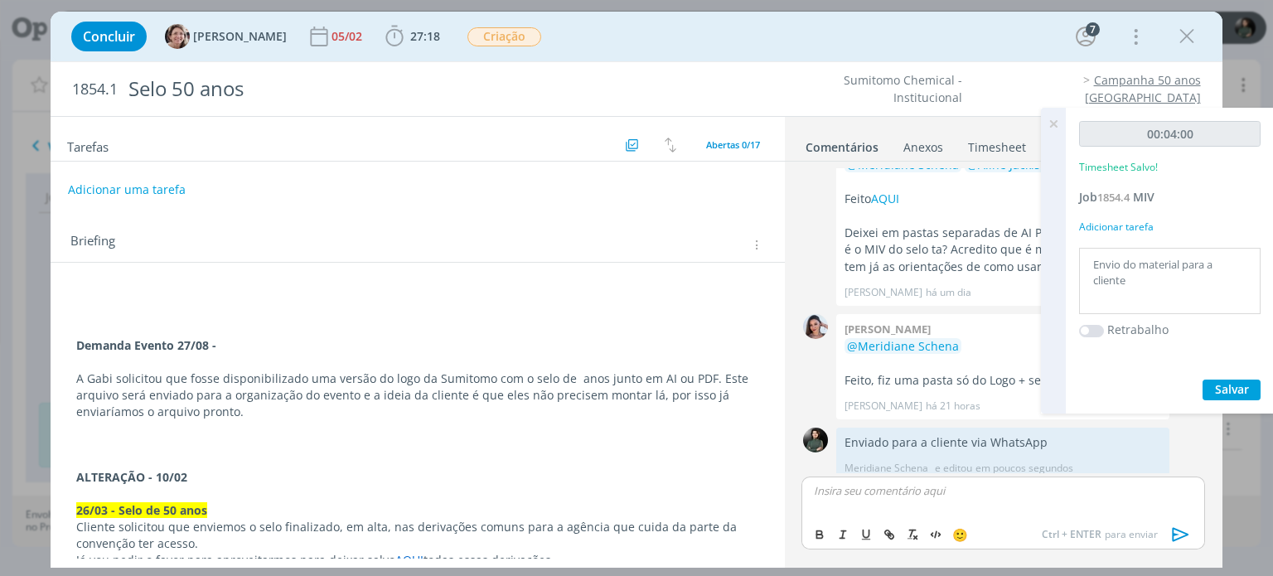
scroll to position [1550, 0]
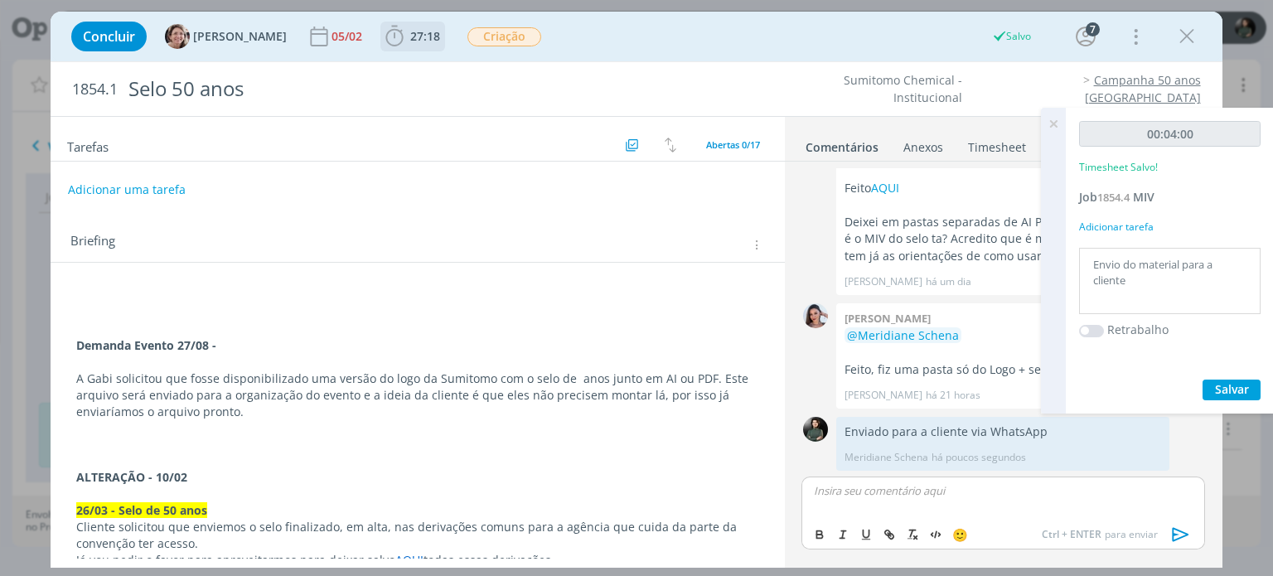
click at [388, 39] on icon "dialog" at bounding box center [394, 36] width 25 height 25
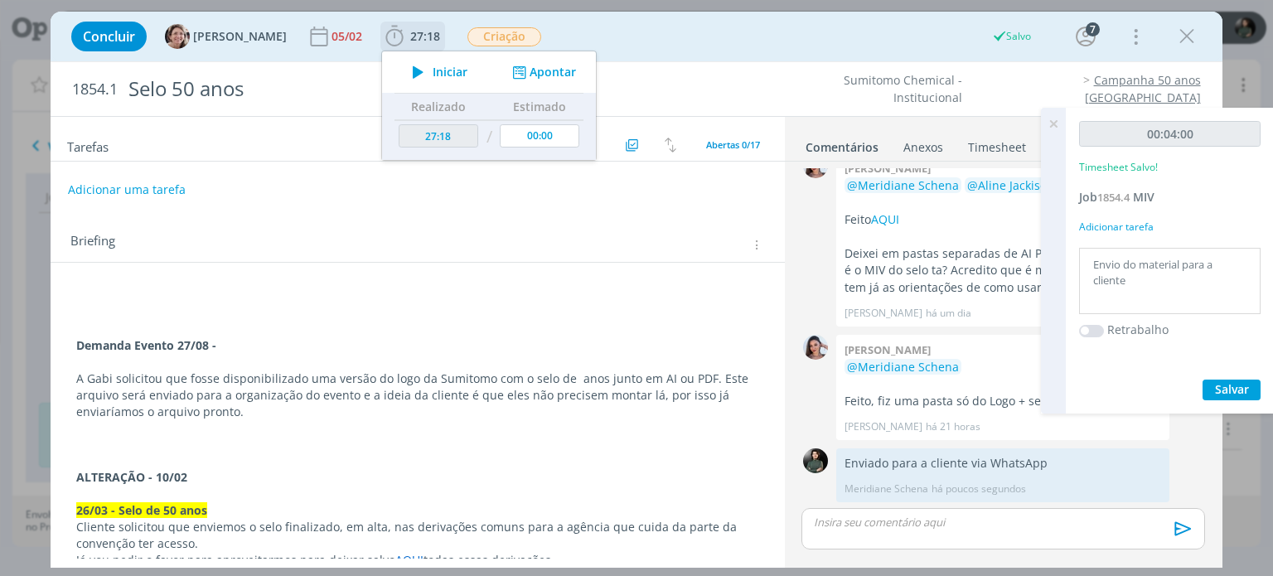
click at [521, 70] on button "Apontar" at bounding box center [542, 72] width 69 height 17
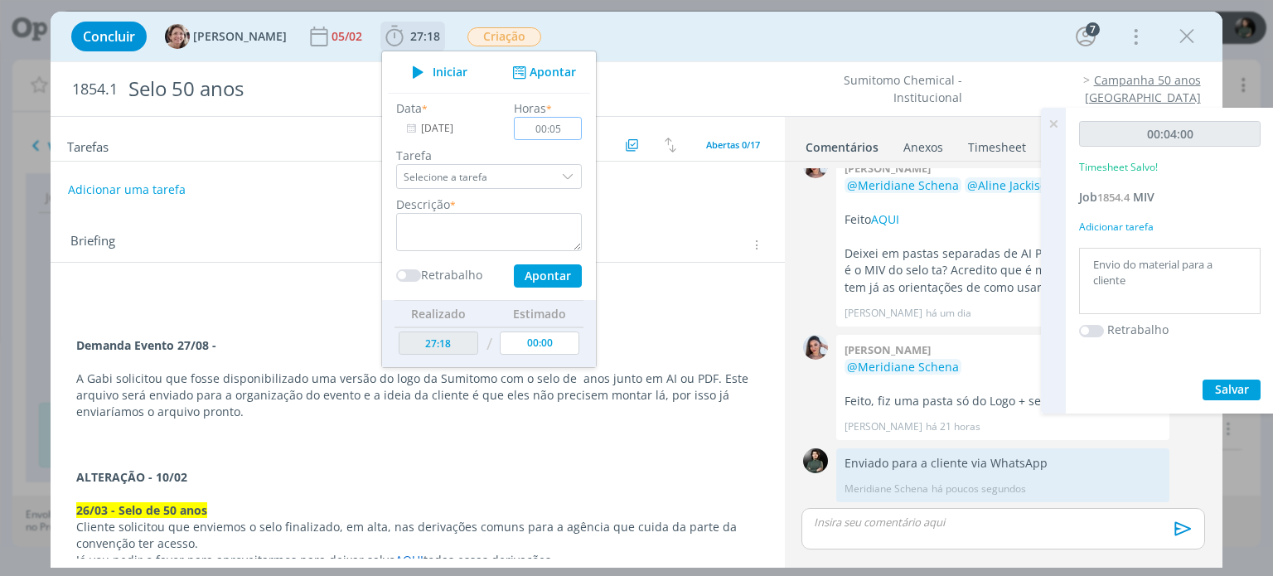
type input "00:05"
click at [492, 235] on textarea "dialog" at bounding box center [489, 232] width 186 height 38
click at [526, 274] on button "Apontar" at bounding box center [548, 275] width 68 height 23
type textarea "envio dos logos para a cliente"
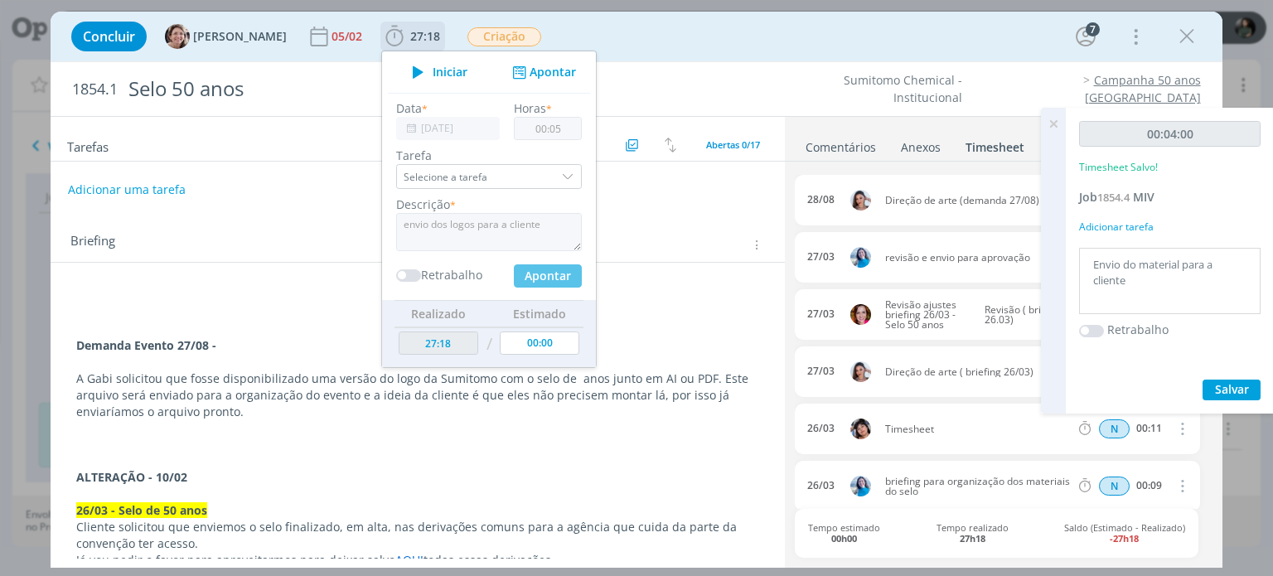
type input "27:23"
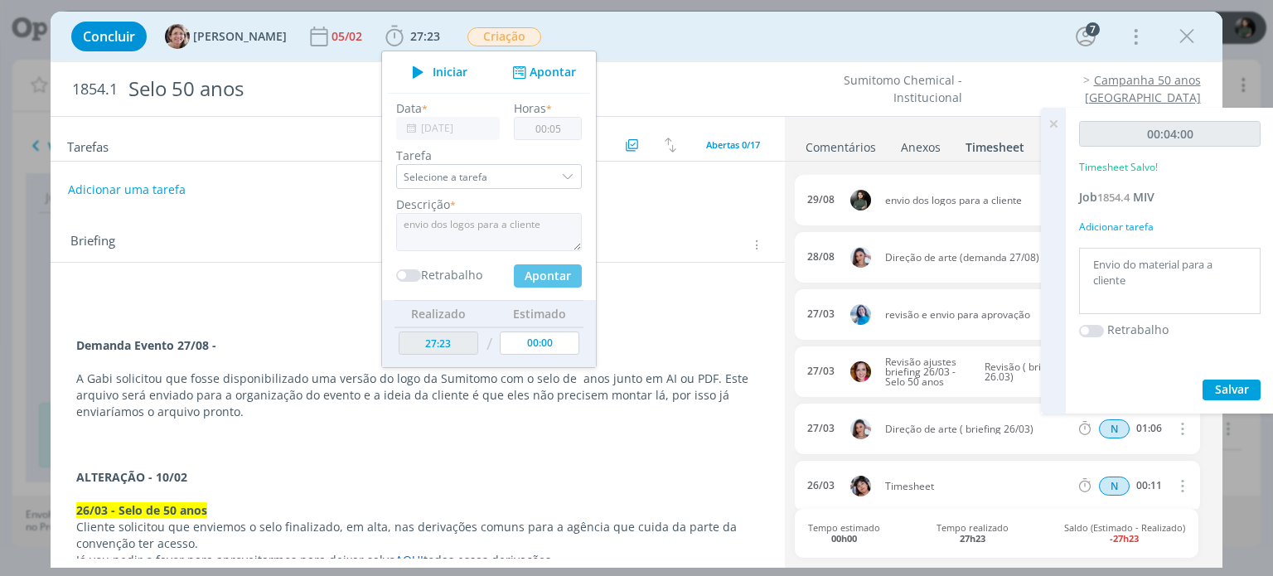
type input "00:00"
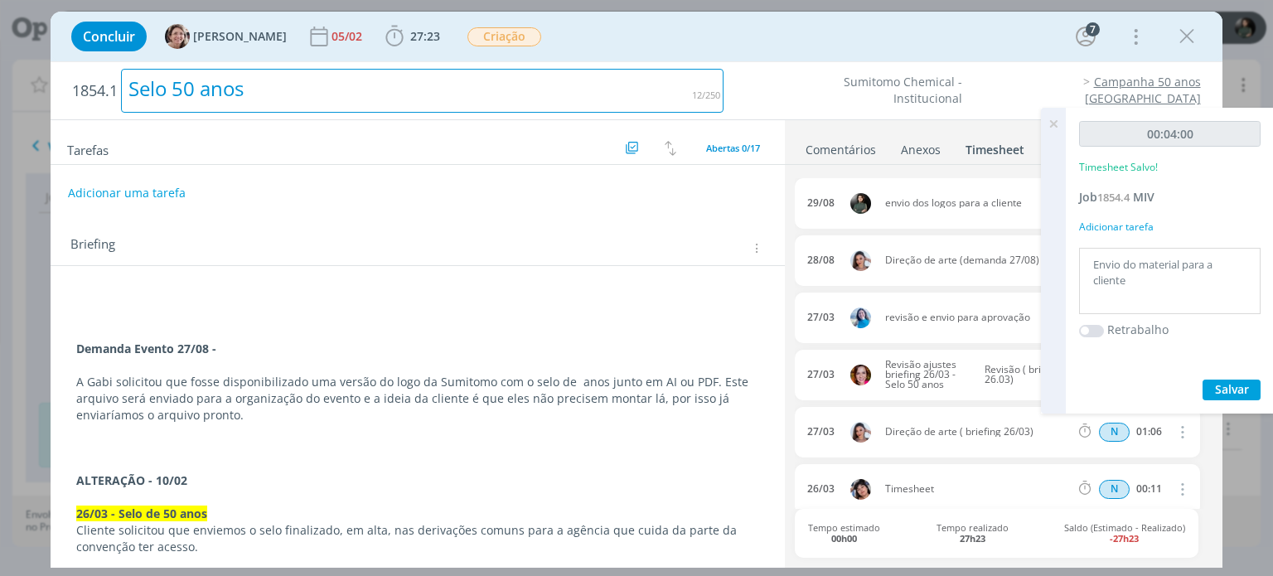
click at [627, 92] on div "Selo 50 anos" at bounding box center [422, 91] width 603 height 44
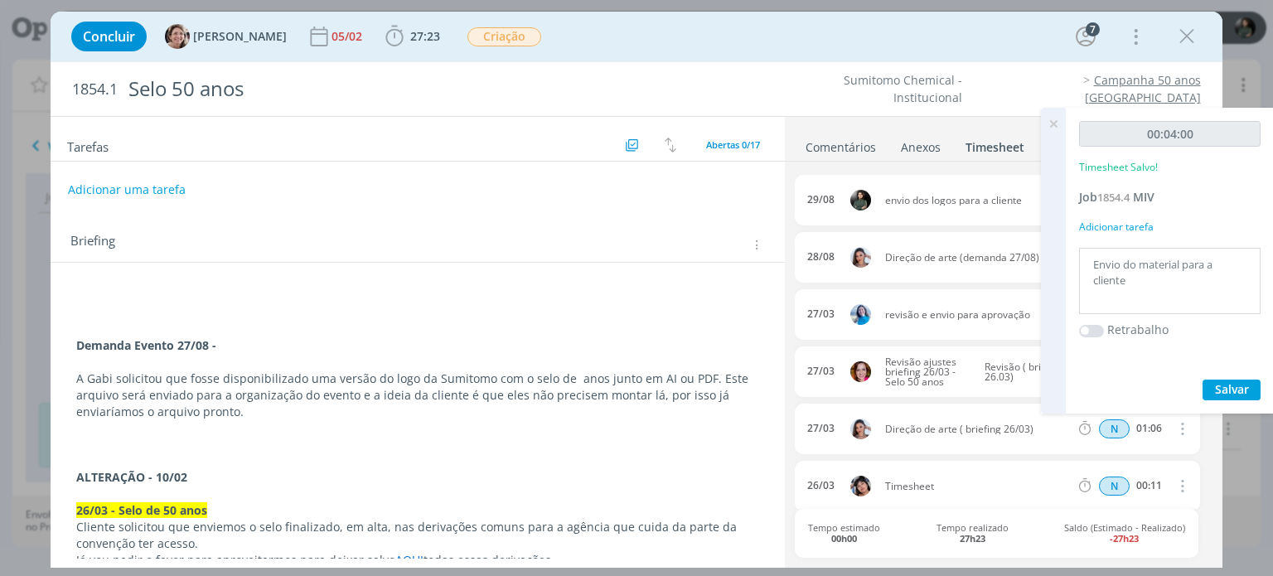
click at [1058, 125] on icon at bounding box center [1054, 124] width 30 height 32
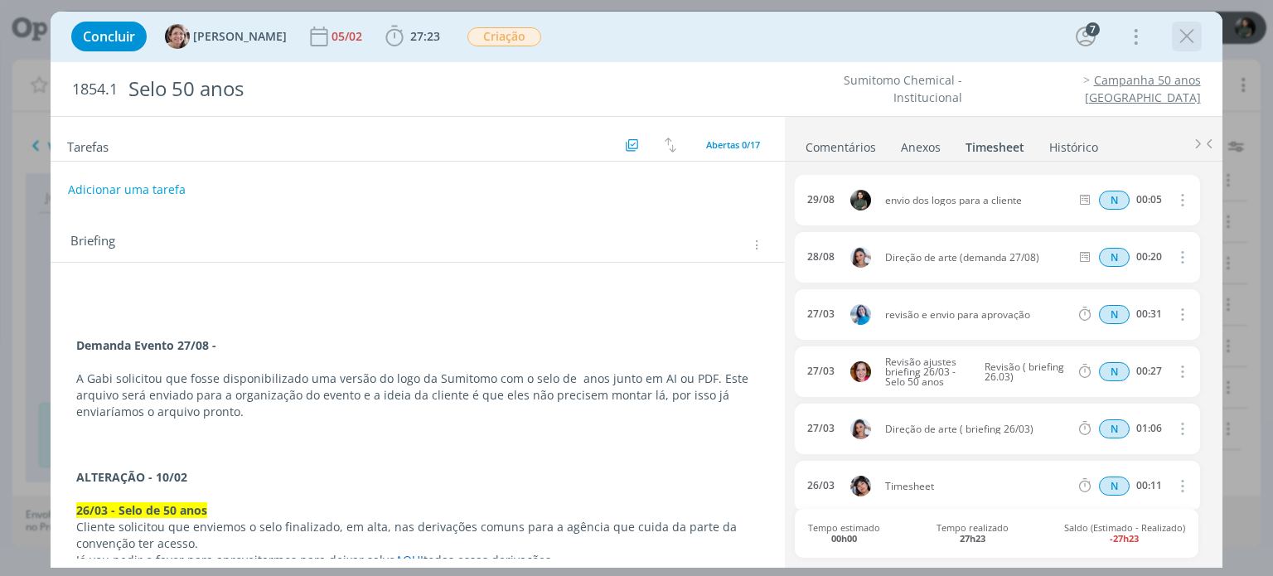
click at [1193, 40] on icon "dialog" at bounding box center [1187, 36] width 25 height 25
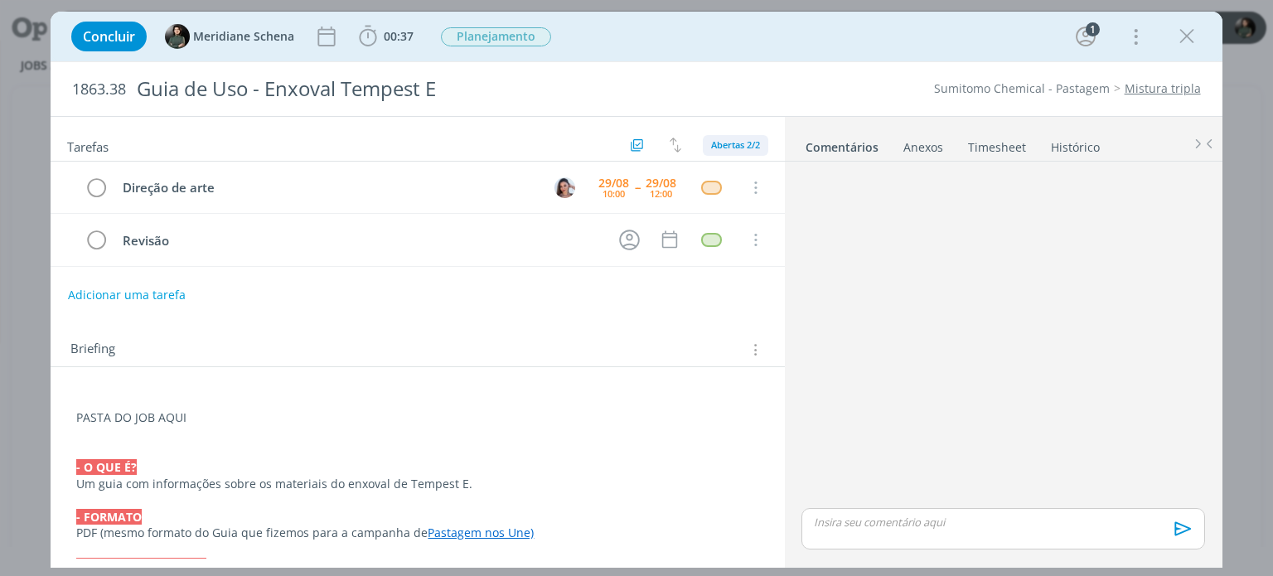
click at [733, 152] on div "Abertas 2/2" at bounding box center [735, 145] width 49 height 14
click at [723, 235] on span "Canceladas 1" at bounding box center [747, 234] width 64 height 15
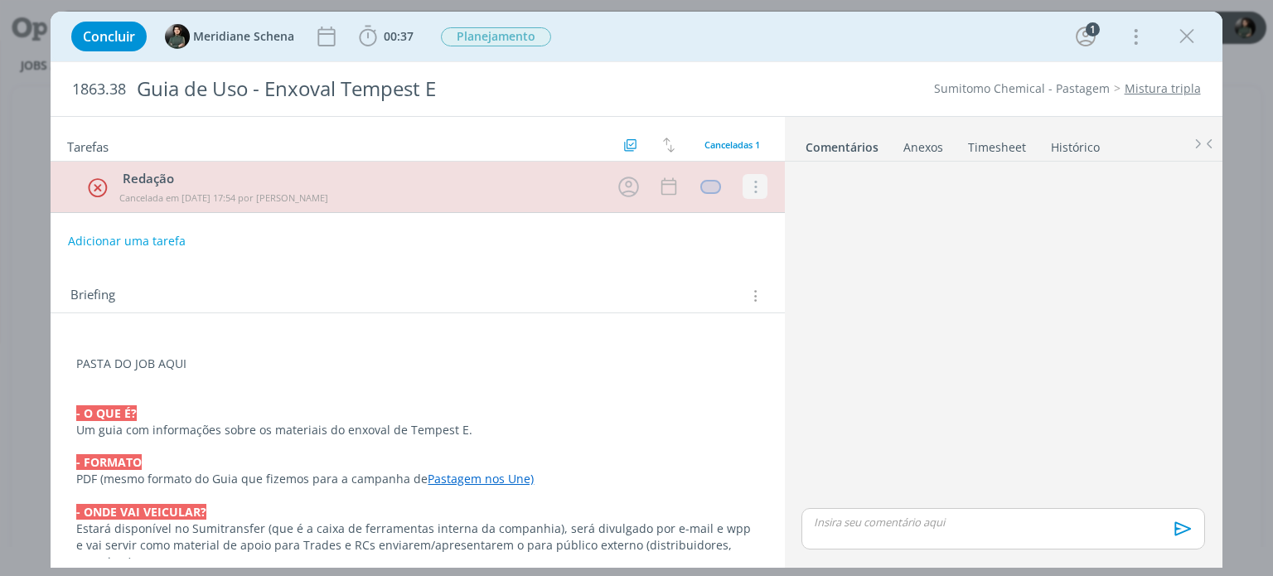
click at [745, 185] on icon "dialog" at bounding box center [754, 187] width 18 height 15
click at [697, 174] on link "Reabrir" at bounding box center [701, 181] width 131 height 27
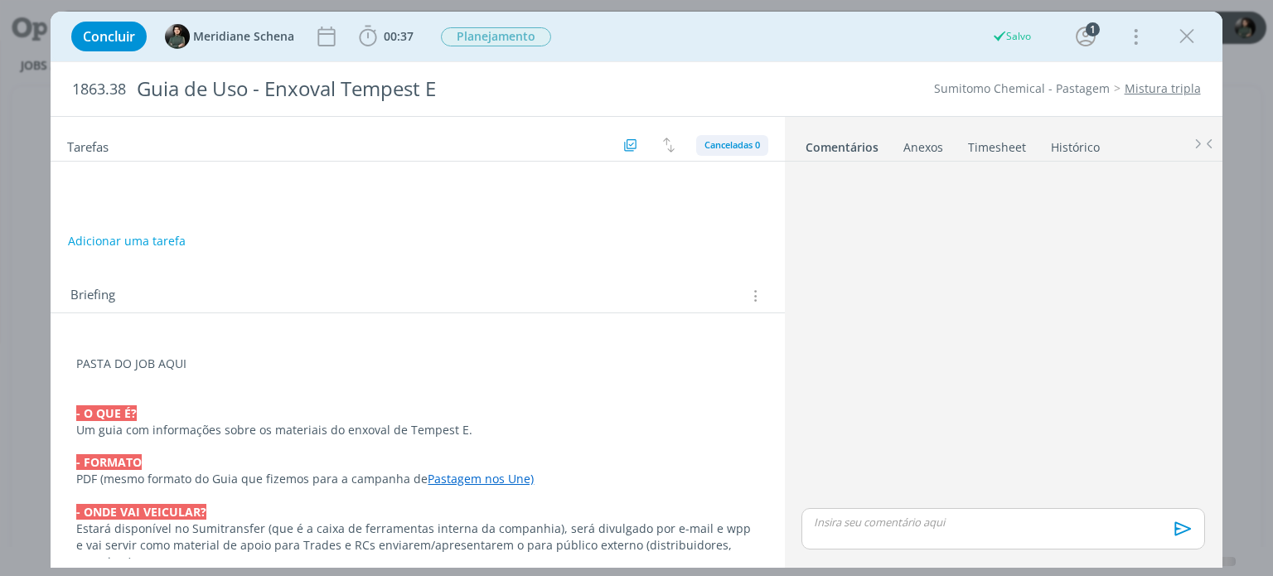
click at [724, 135] on div "Canceladas 0" at bounding box center [732, 145] width 72 height 21
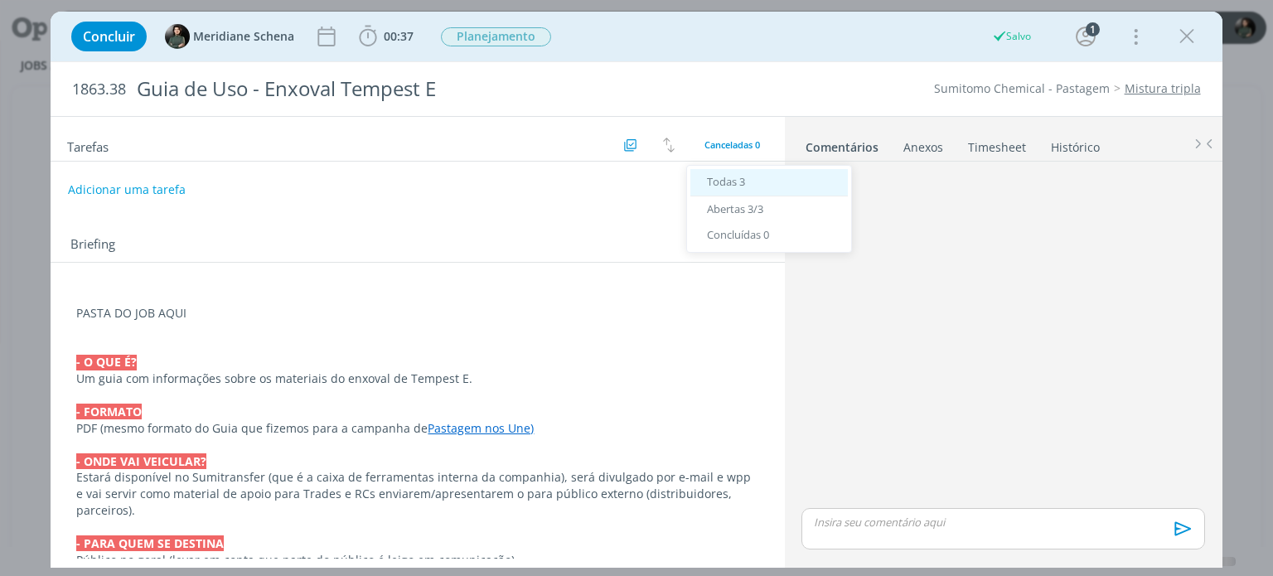
click at [715, 178] on span "Todas 3" at bounding box center [726, 181] width 38 height 15
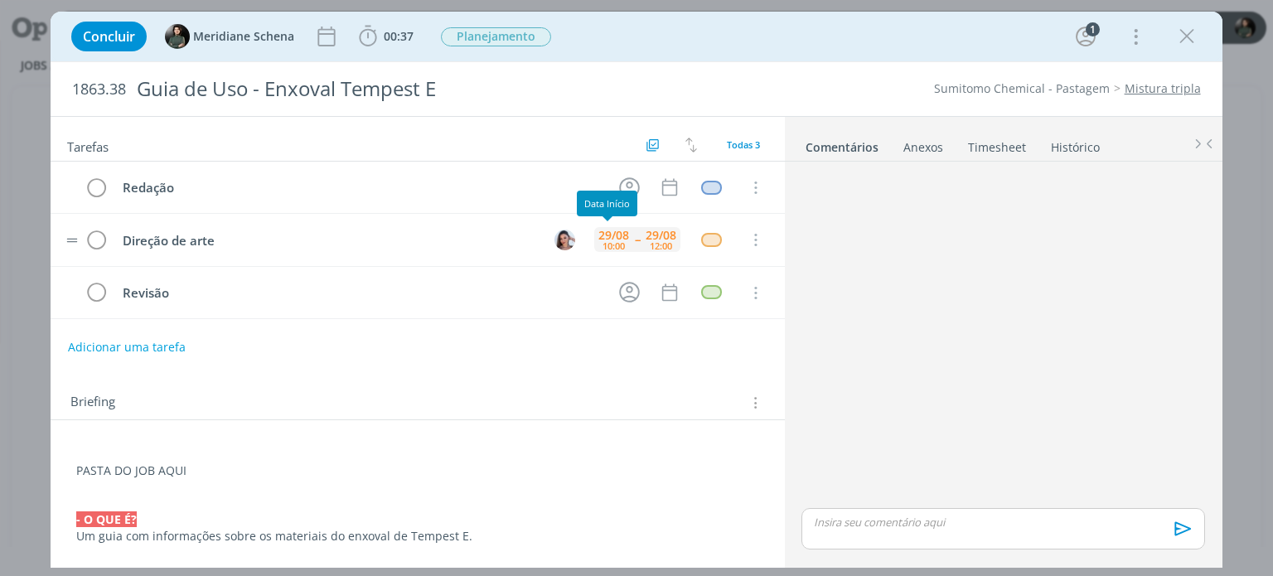
click at [621, 246] on div "29/08 10:00" at bounding box center [613, 239] width 39 height 25
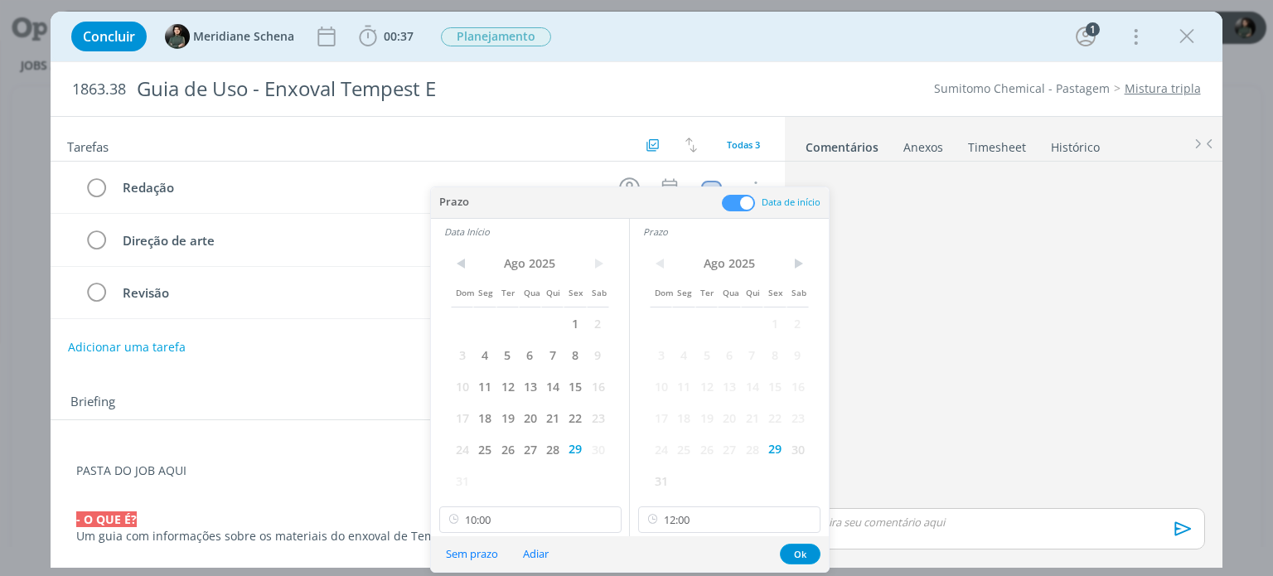
click at [726, 206] on span at bounding box center [738, 203] width 33 height 17
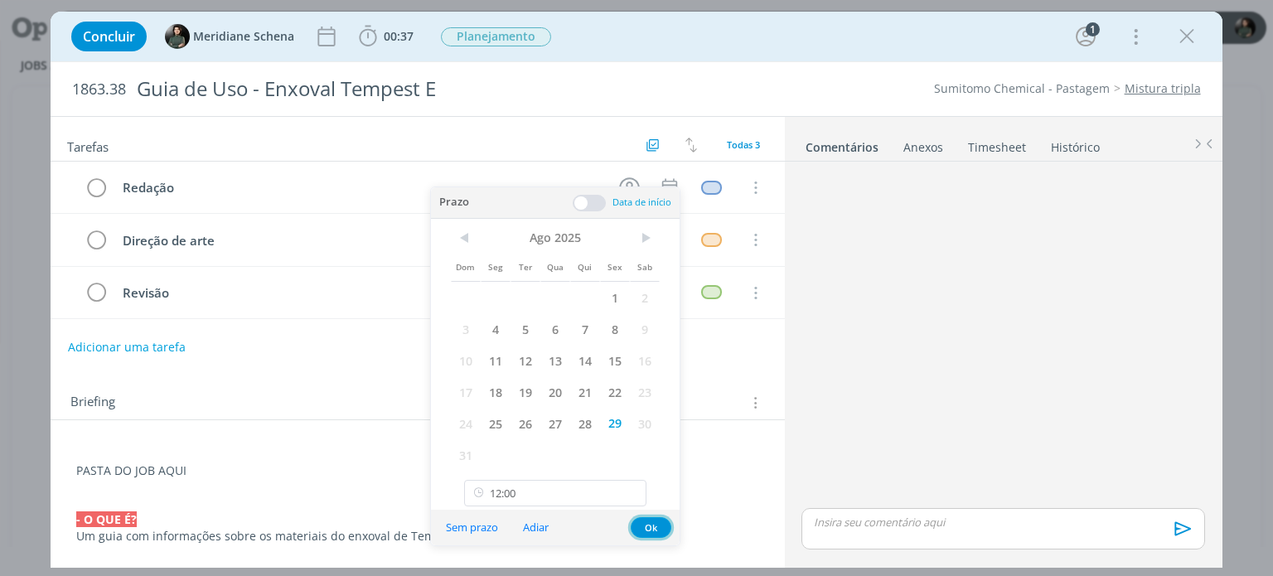
click at [649, 531] on button "Ok" at bounding box center [651, 527] width 41 height 21
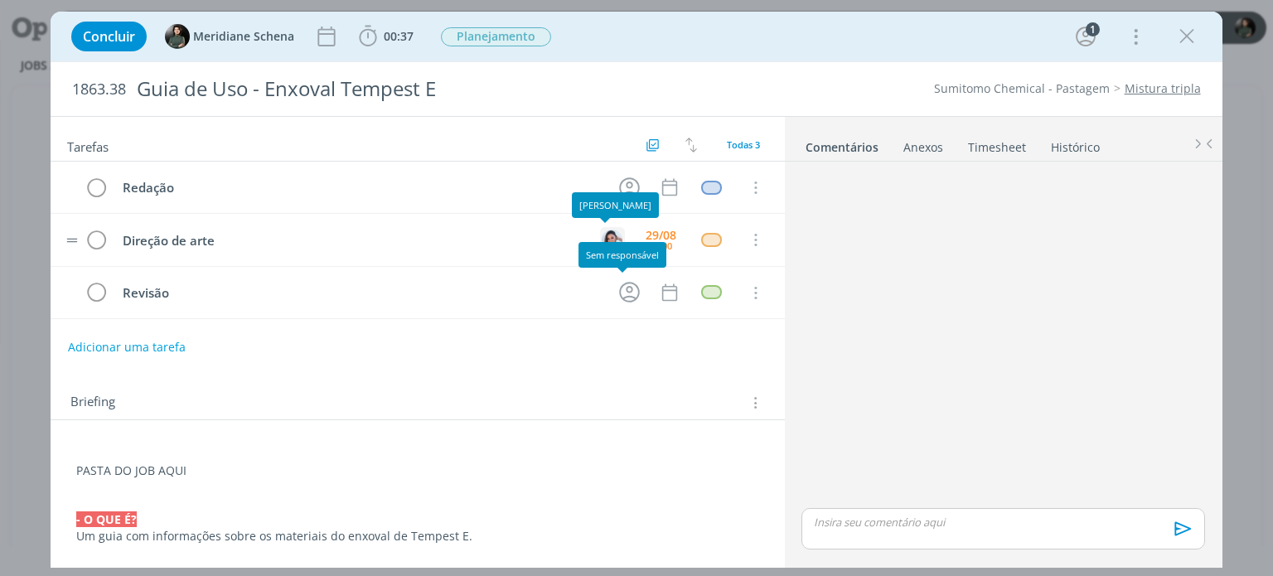
click at [602, 239] on img "dialog" at bounding box center [612, 240] width 21 height 21
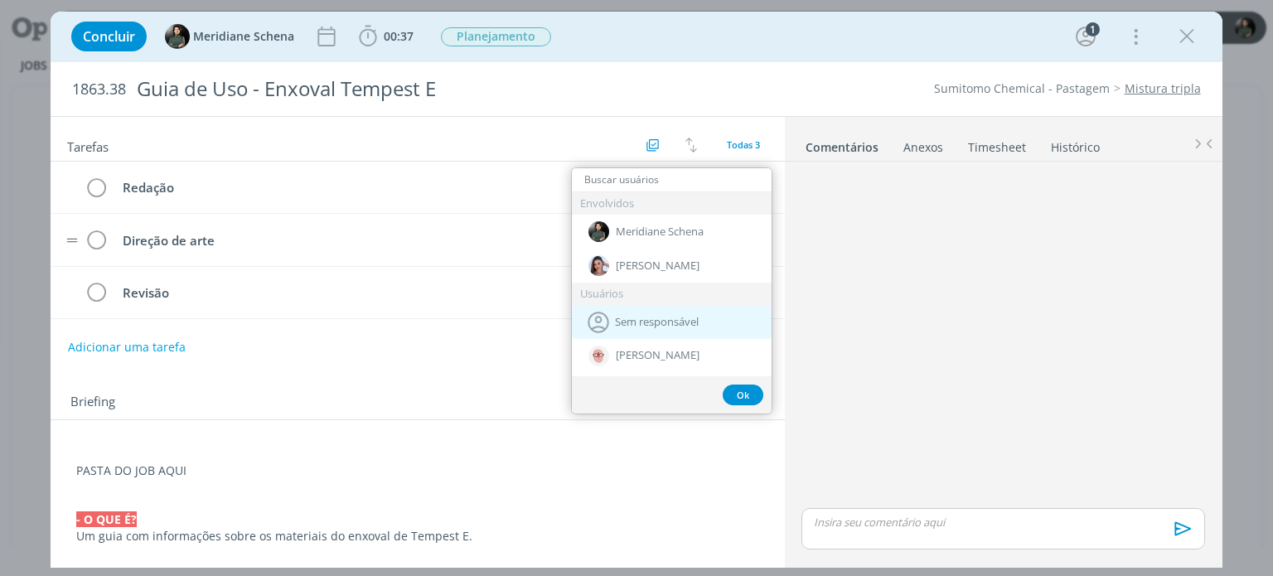
click at [605, 328] on icon "dialog" at bounding box center [599, 322] width 21 height 21
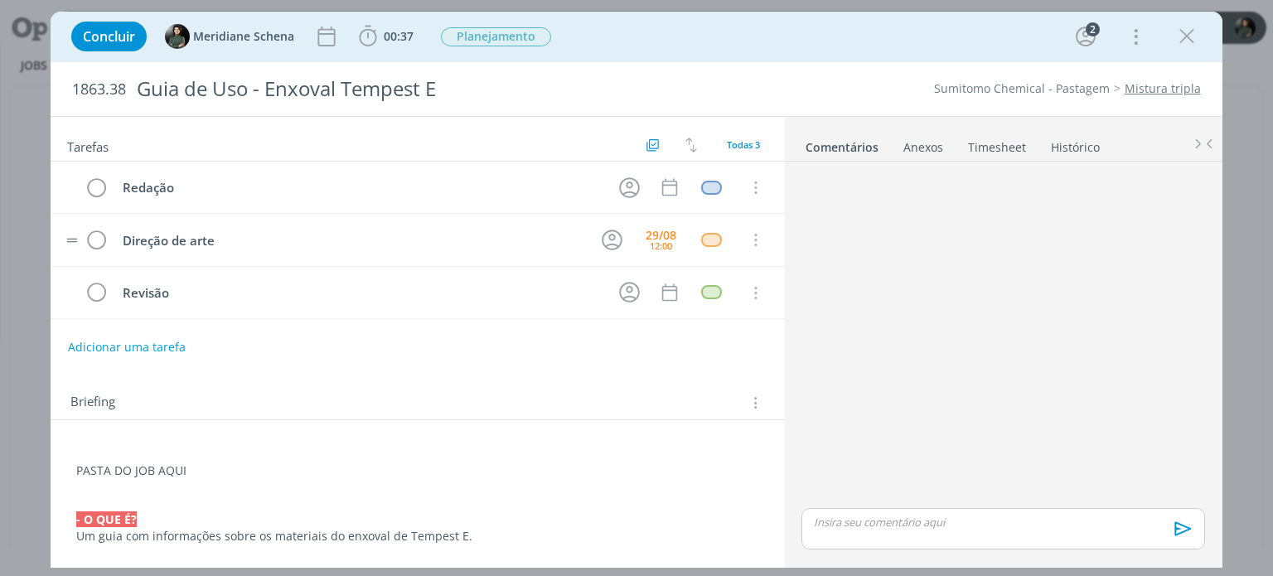
click at [662, 245] on div "12:00" at bounding box center [661, 245] width 22 height 9
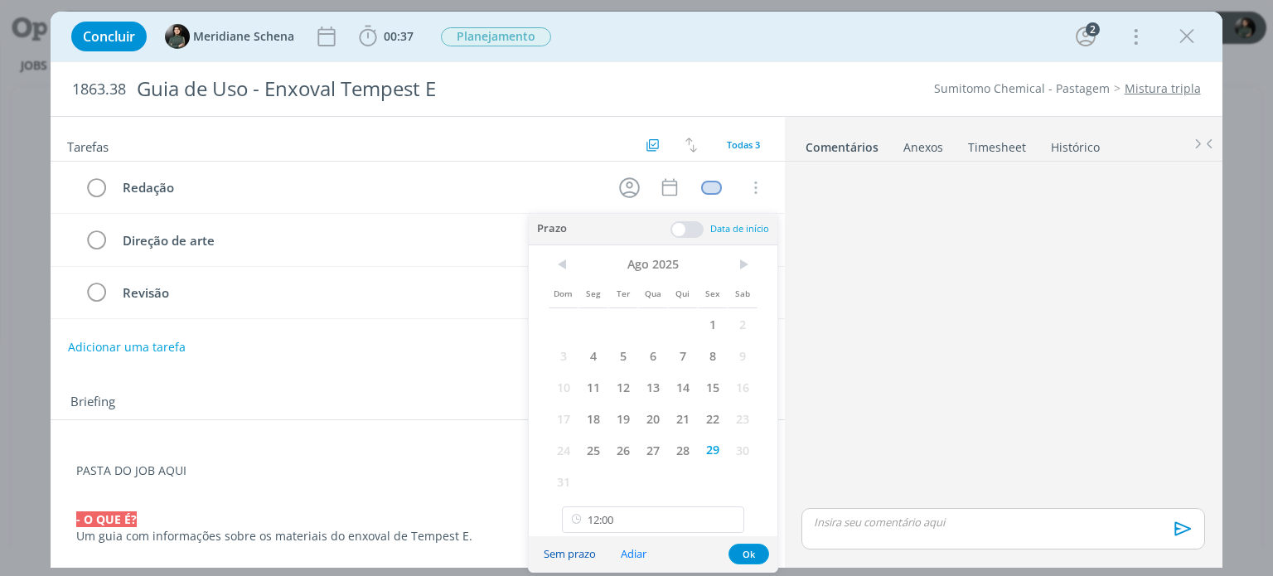
click at [572, 555] on button "Sem prazo" at bounding box center [570, 554] width 74 height 22
click at [454, 279] on td "Revisão" at bounding box center [356, 292] width 488 height 29
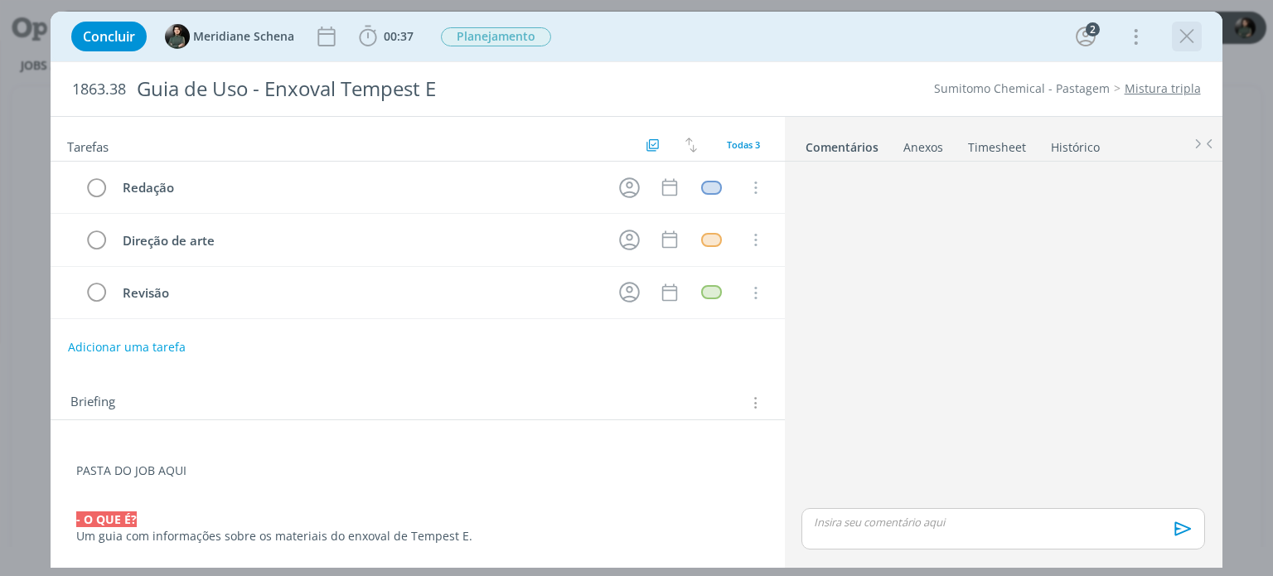
click at [1179, 34] on icon "dialog" at bounding box center [1187, 36] width 25 height 25
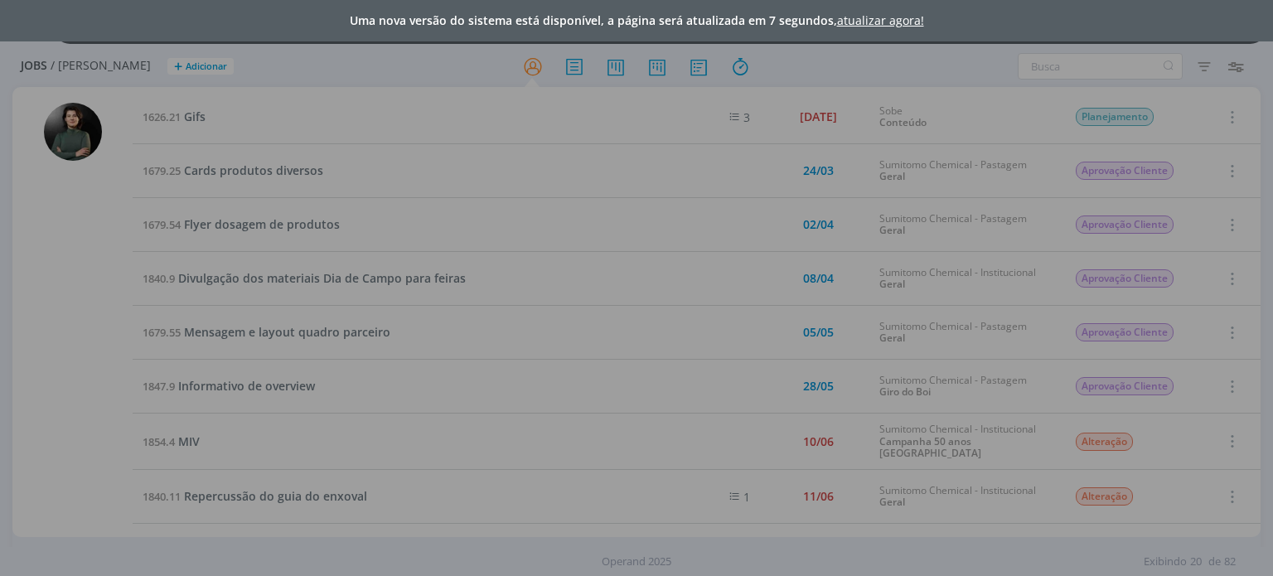
scroll to position [249, 0]
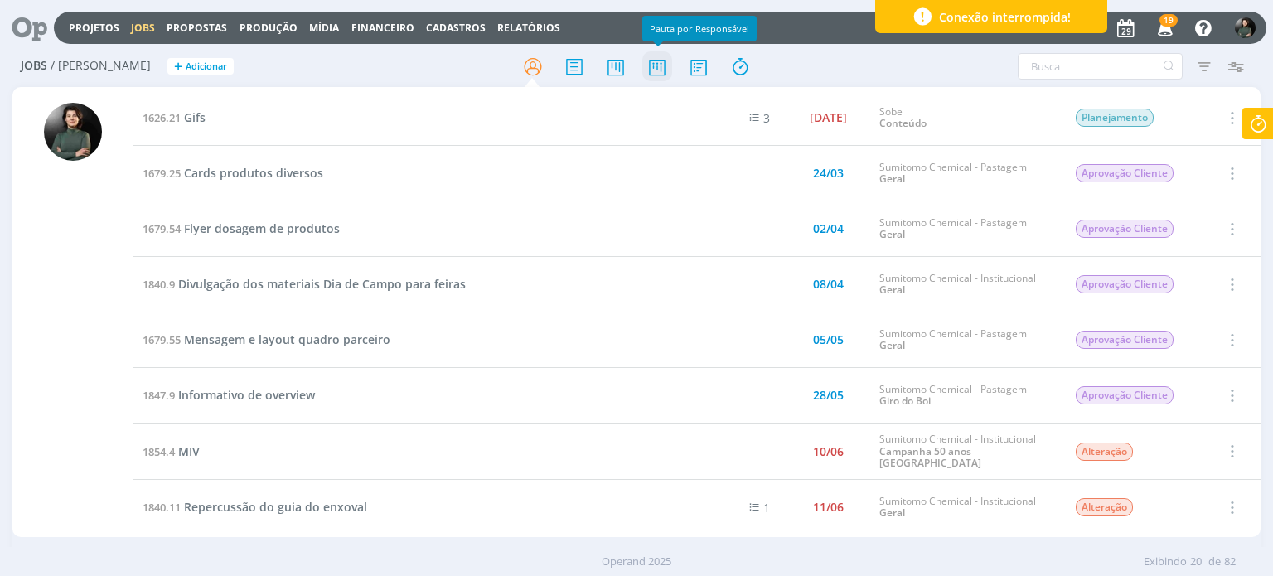
click at [651, 65] on icon at bounding box center [657, 67] width 30 height 32
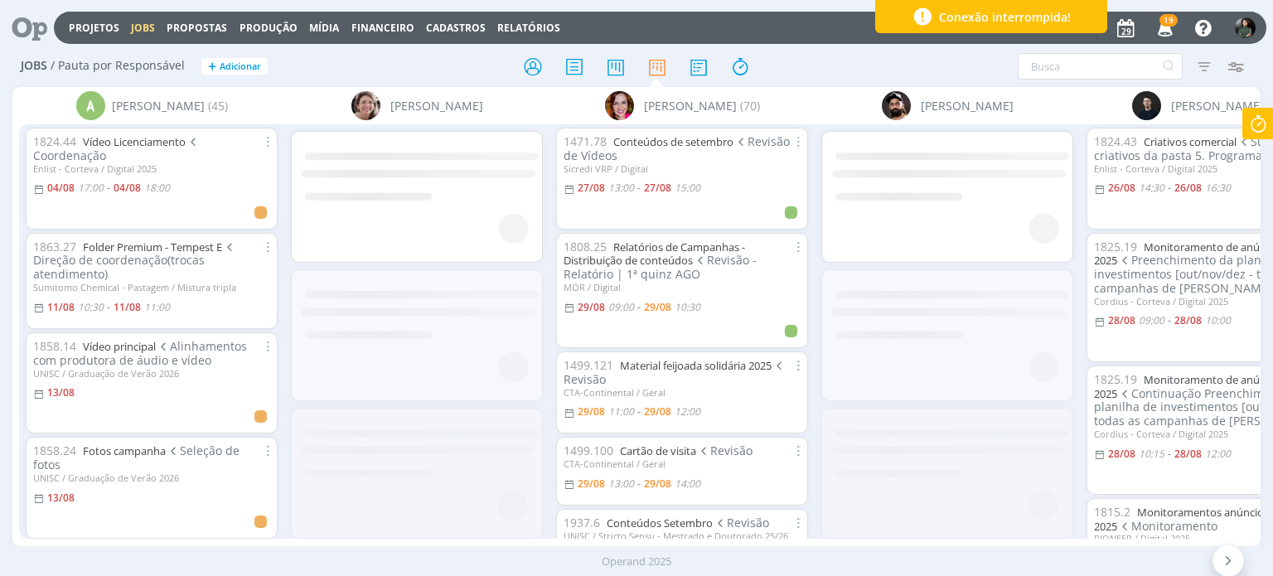
click at [1233, 65] on icon "button" at bounding box center [1236, 66] width 30 height 30
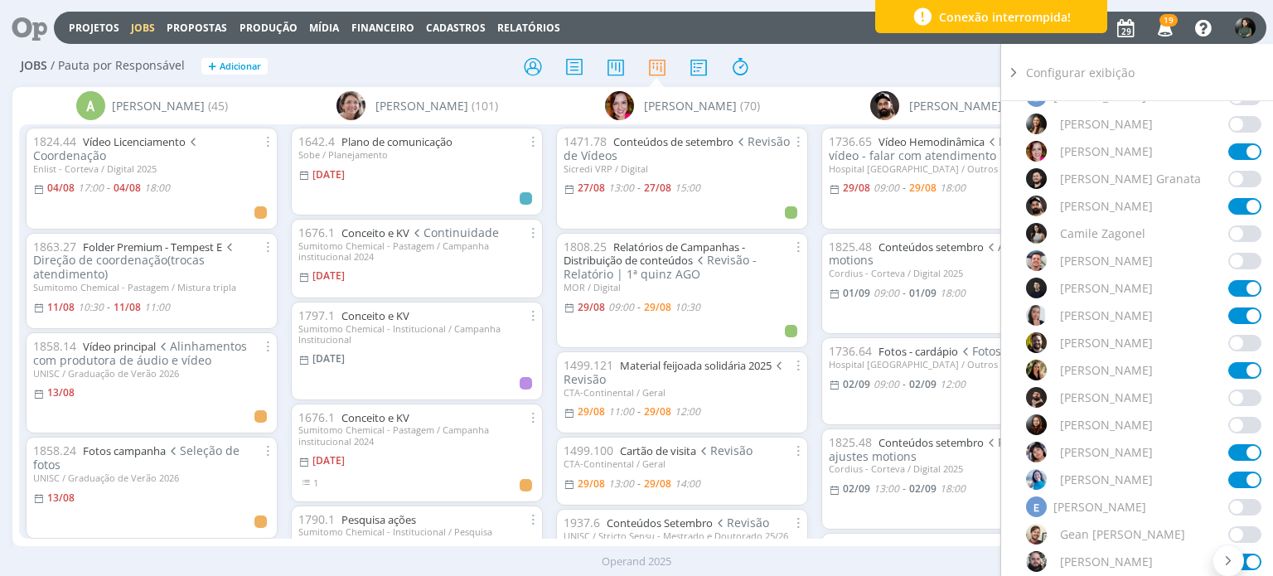
scroll to position [414, 0]
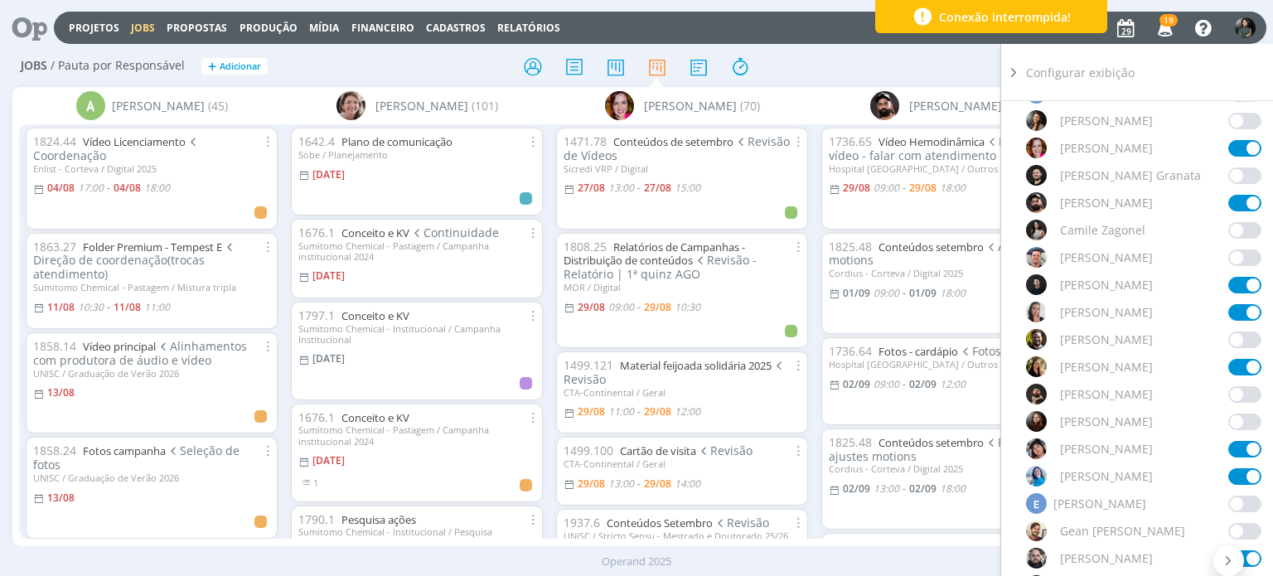
click at [892, 62] on div "Filtrar Filtrar [GEOGRAPHIC_DATA] Tipo Jobs e Tarefas Data Personalizado a Situ…" at bounding box center [1053, 66] width 400 height 27
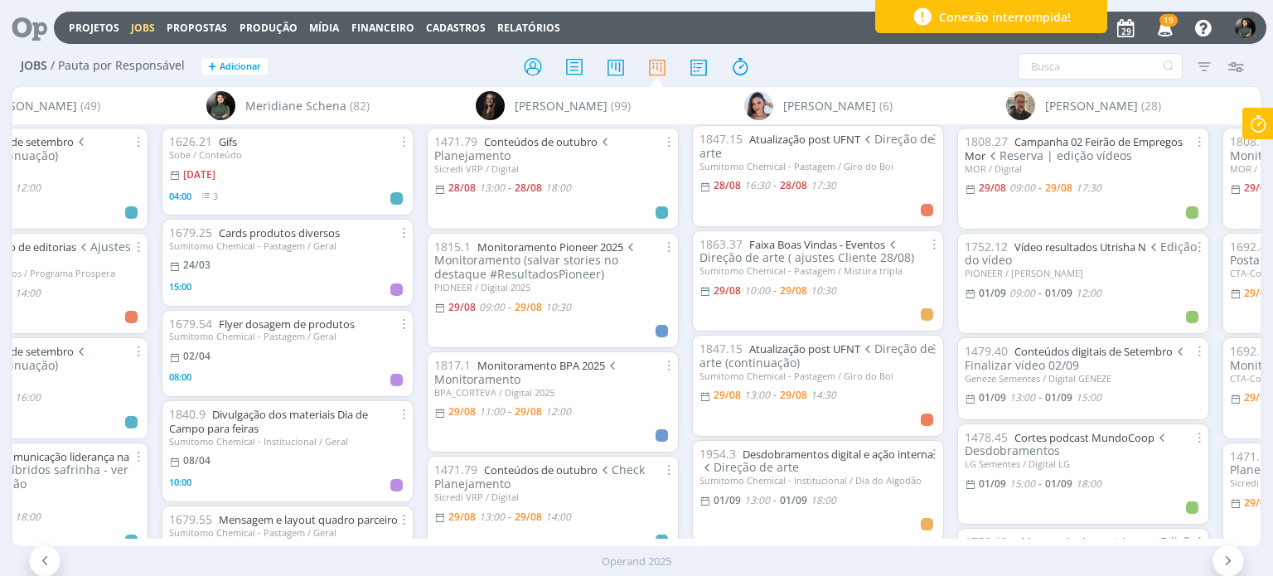
scroll to position [0, 0]
